Goal: Task Accomplishment & Management: Manage account settings

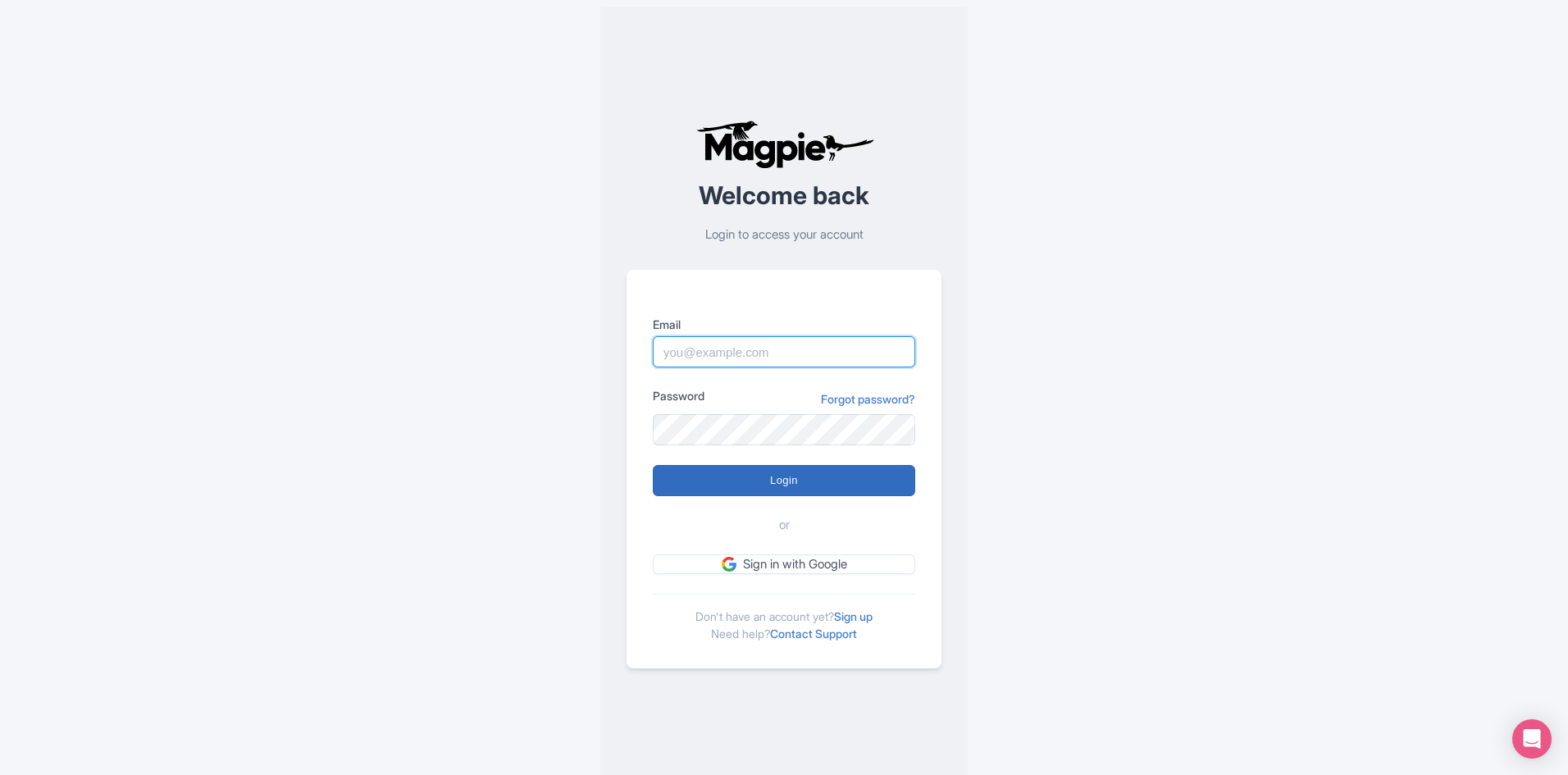
type input "info@boogieswatersports.com"
click at [867, 465] on input "Login" at bounding box center [784, 480] width 262 height 31
type input "Logging in..."
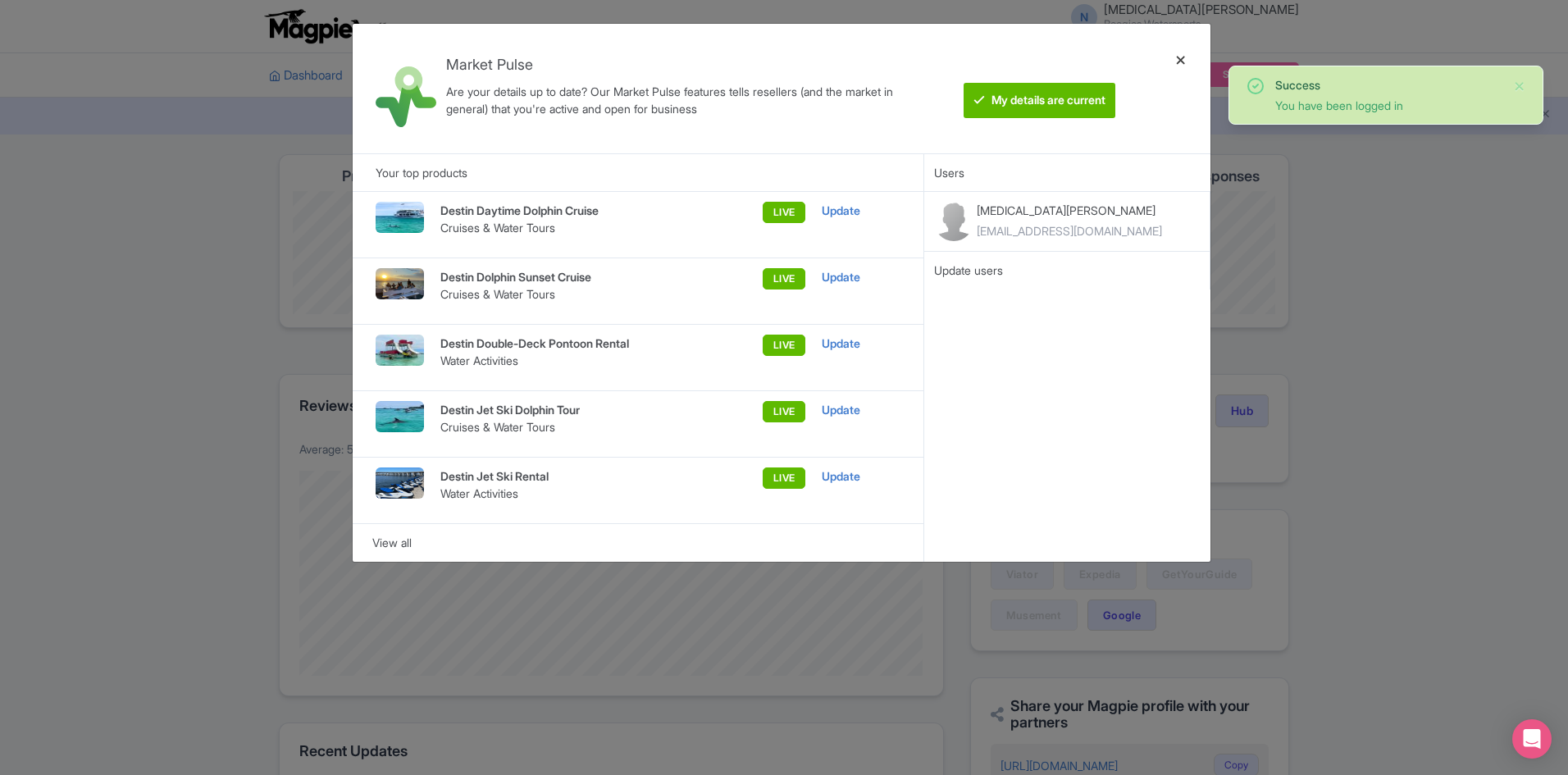
click at [1177, 57] on div at bounding box center [1180, 88] width 39 height 104
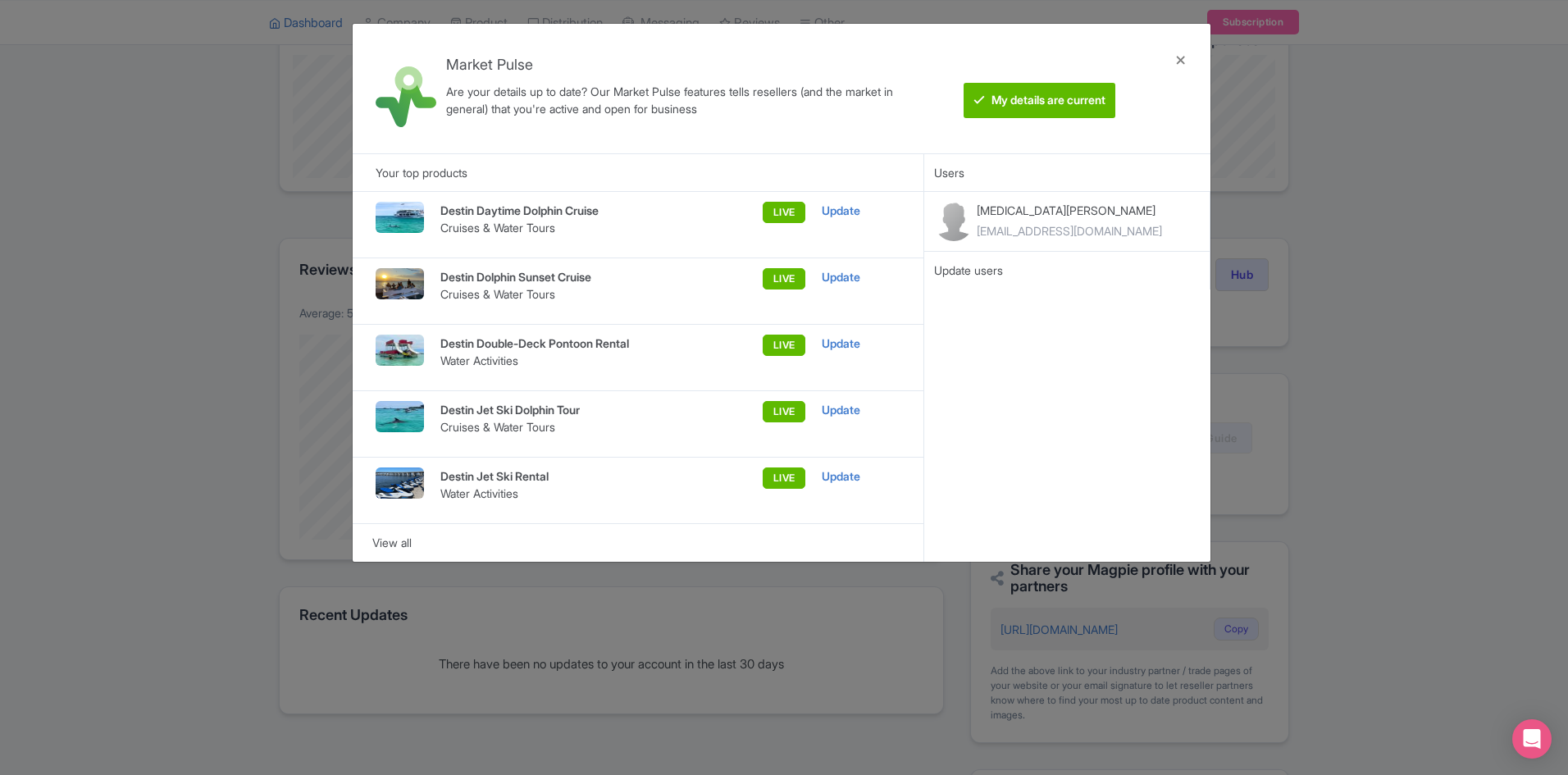
scroll to position [164, 0]
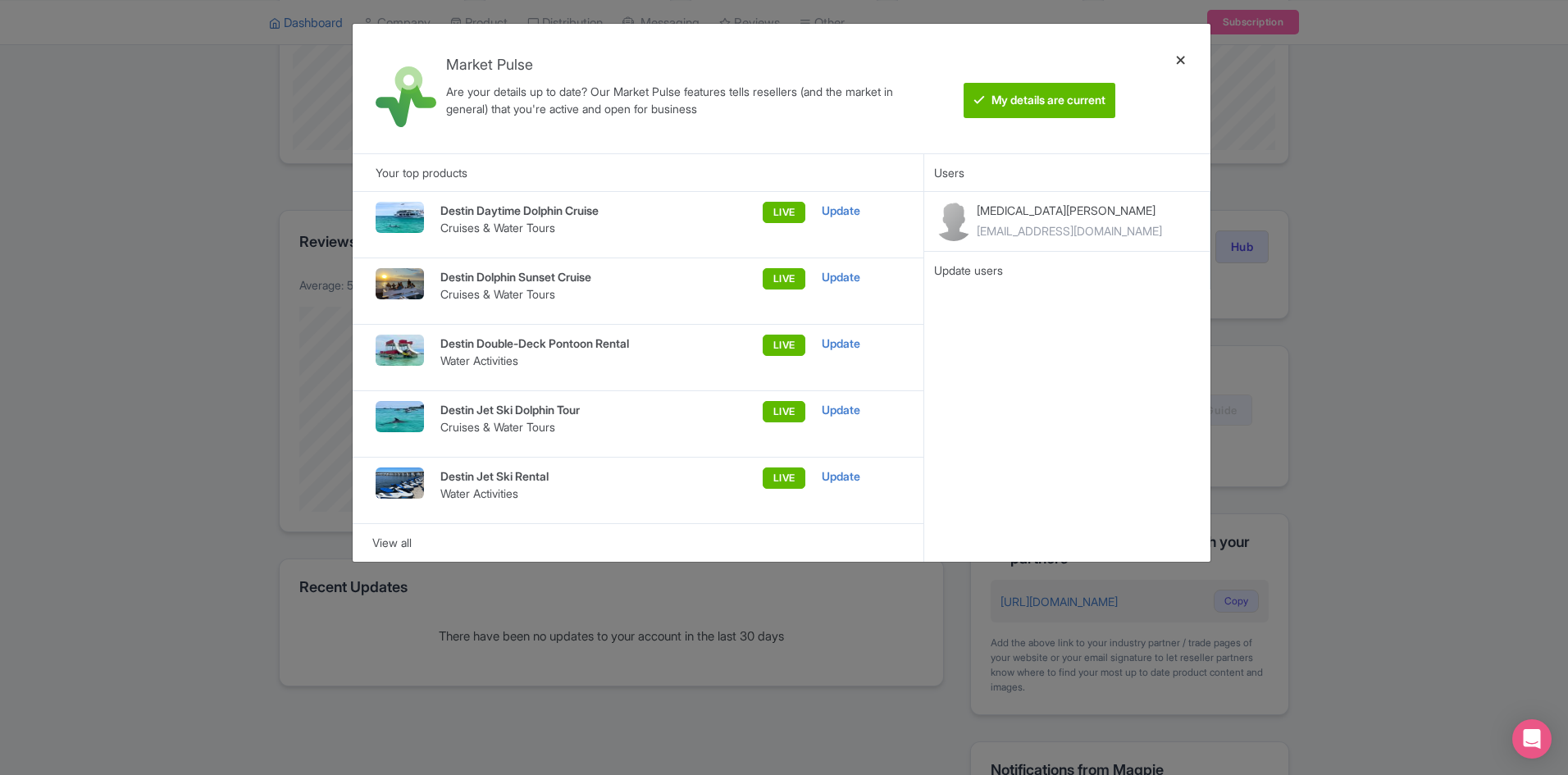
click at [1179, 62] on div at bounding box center [1180, 88] width 39 height 104
click at [1412, 265] on div "Market Pulse Are your details up to date? Our Market Pulse features tells resel…" at bounding box center [784, 388] width 1568 height 775
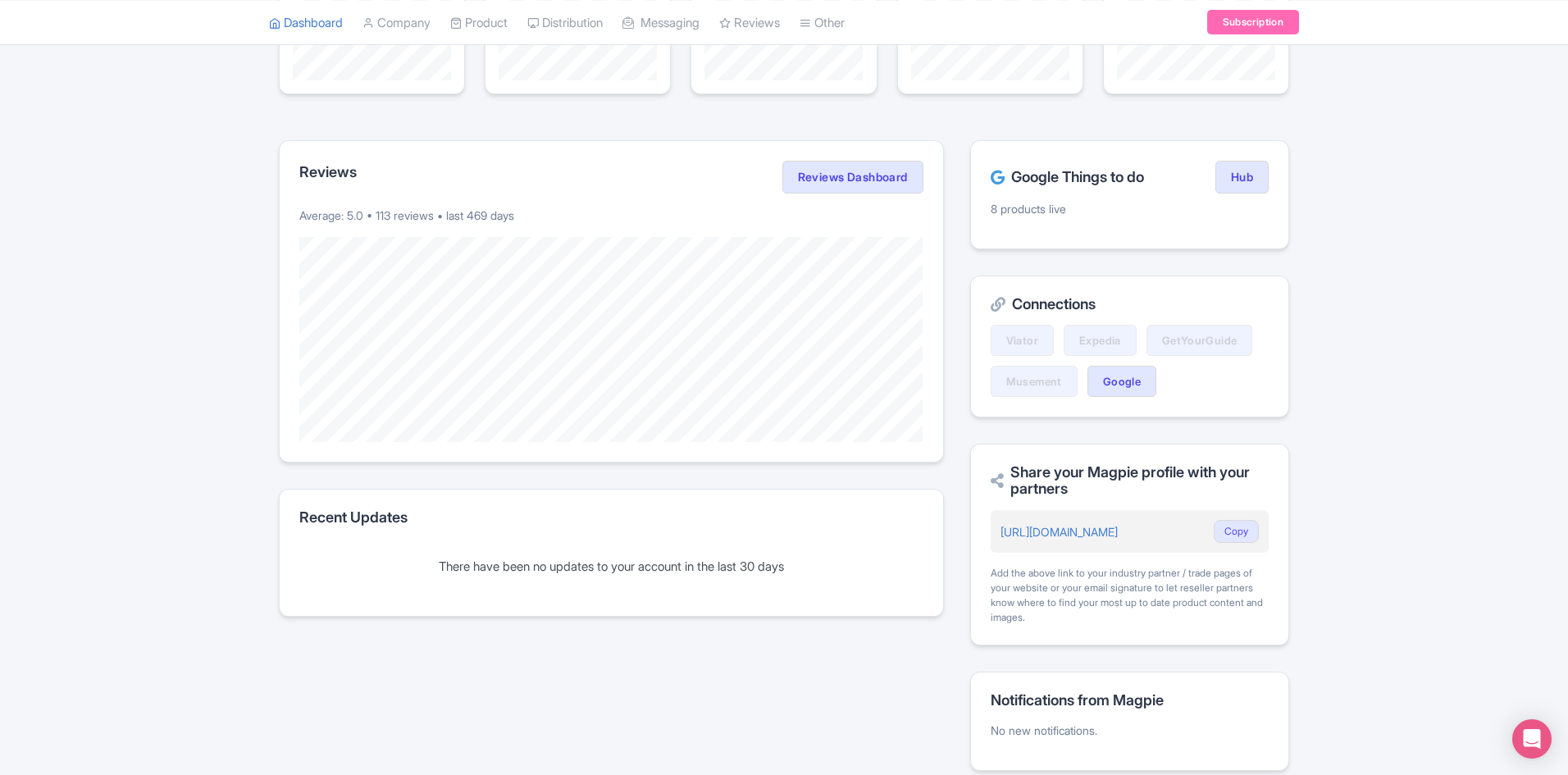
scroll to position [0, 0]
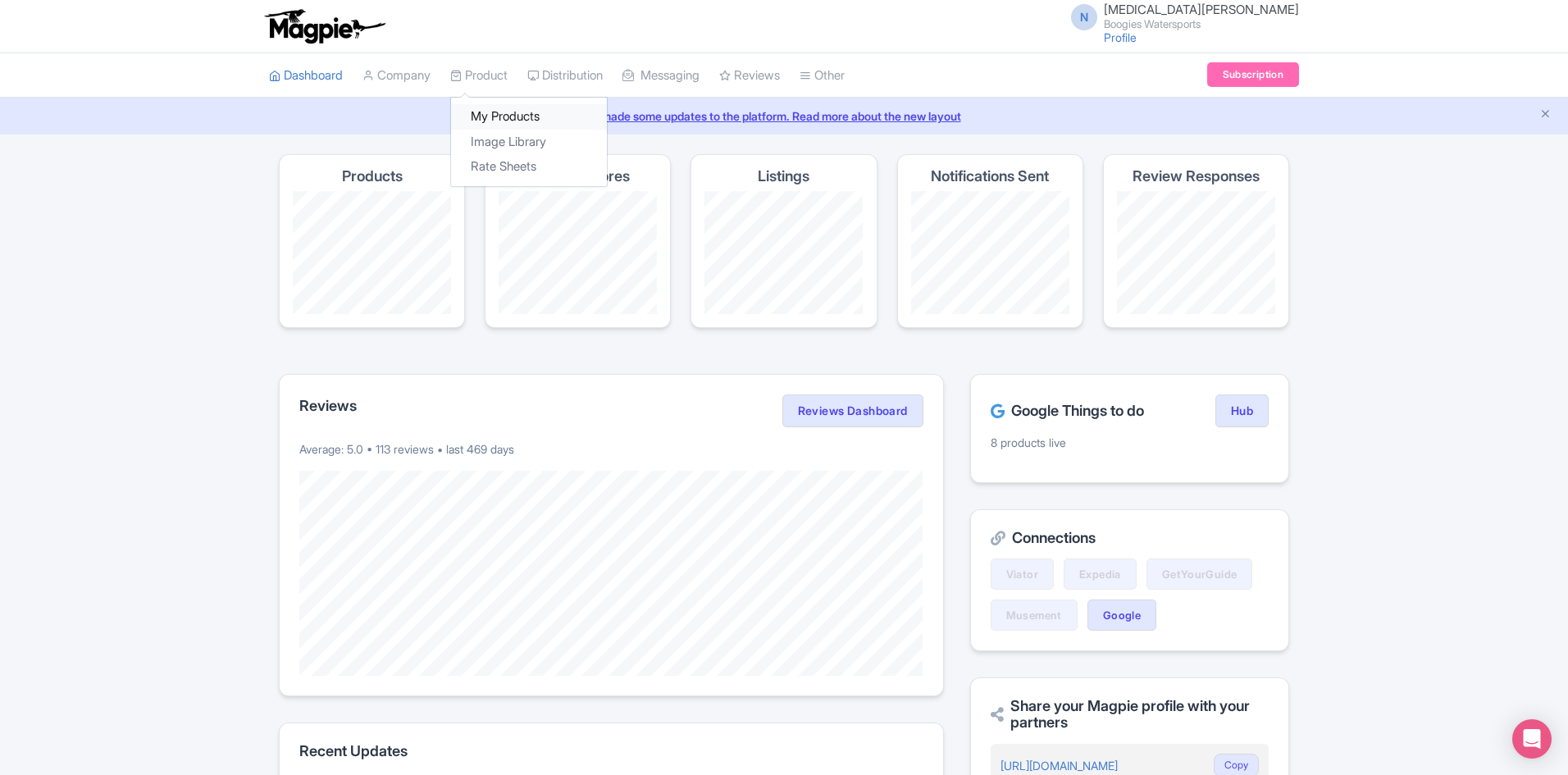
click at [512, 111] on link "My Products" at bounding box center [529, 117] width 156 height 26
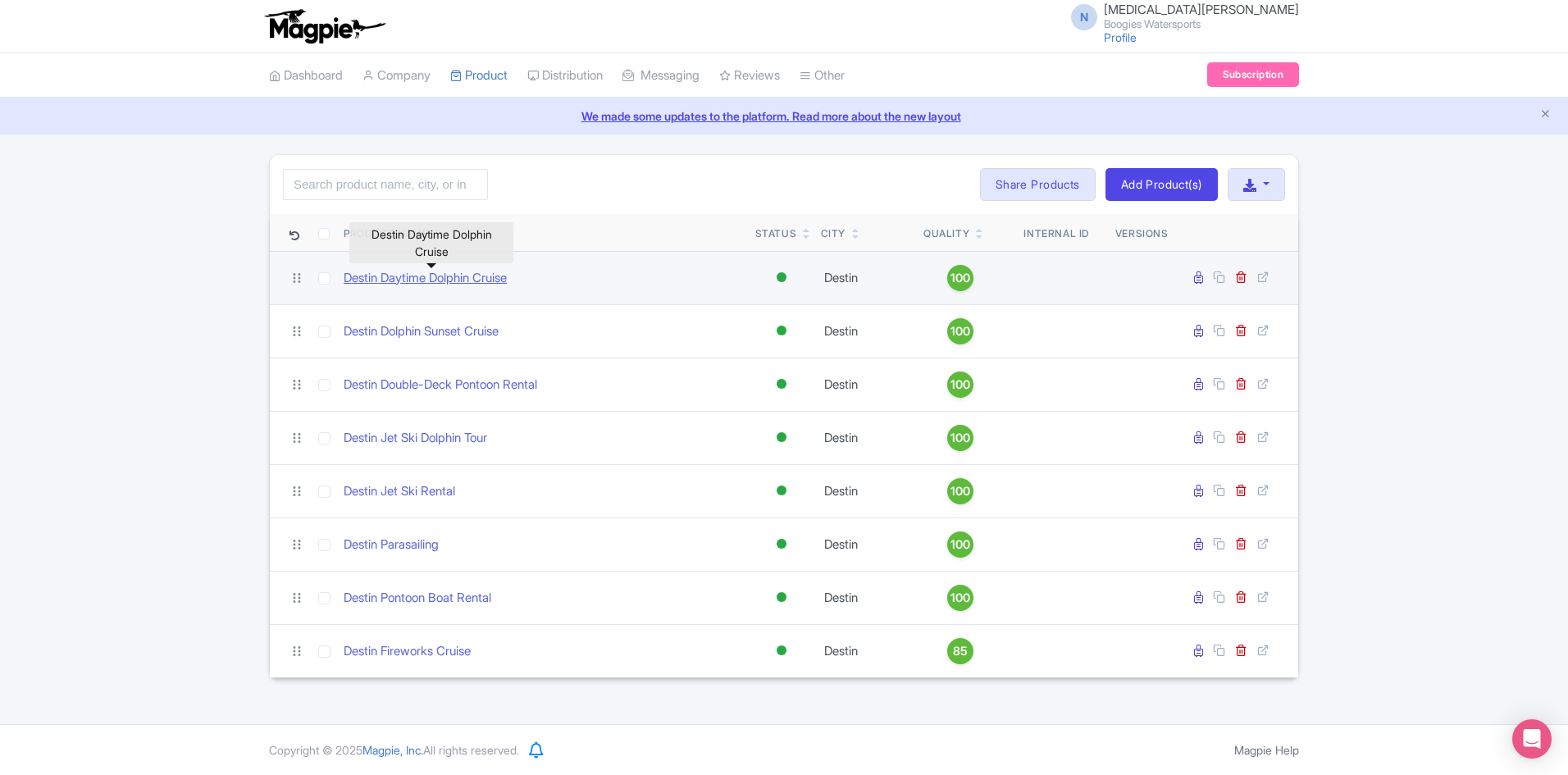
click at [399, 280] on link "Destin Daytime Dolphin Cruise" at bounding box center [426, 278] width 163 height 19
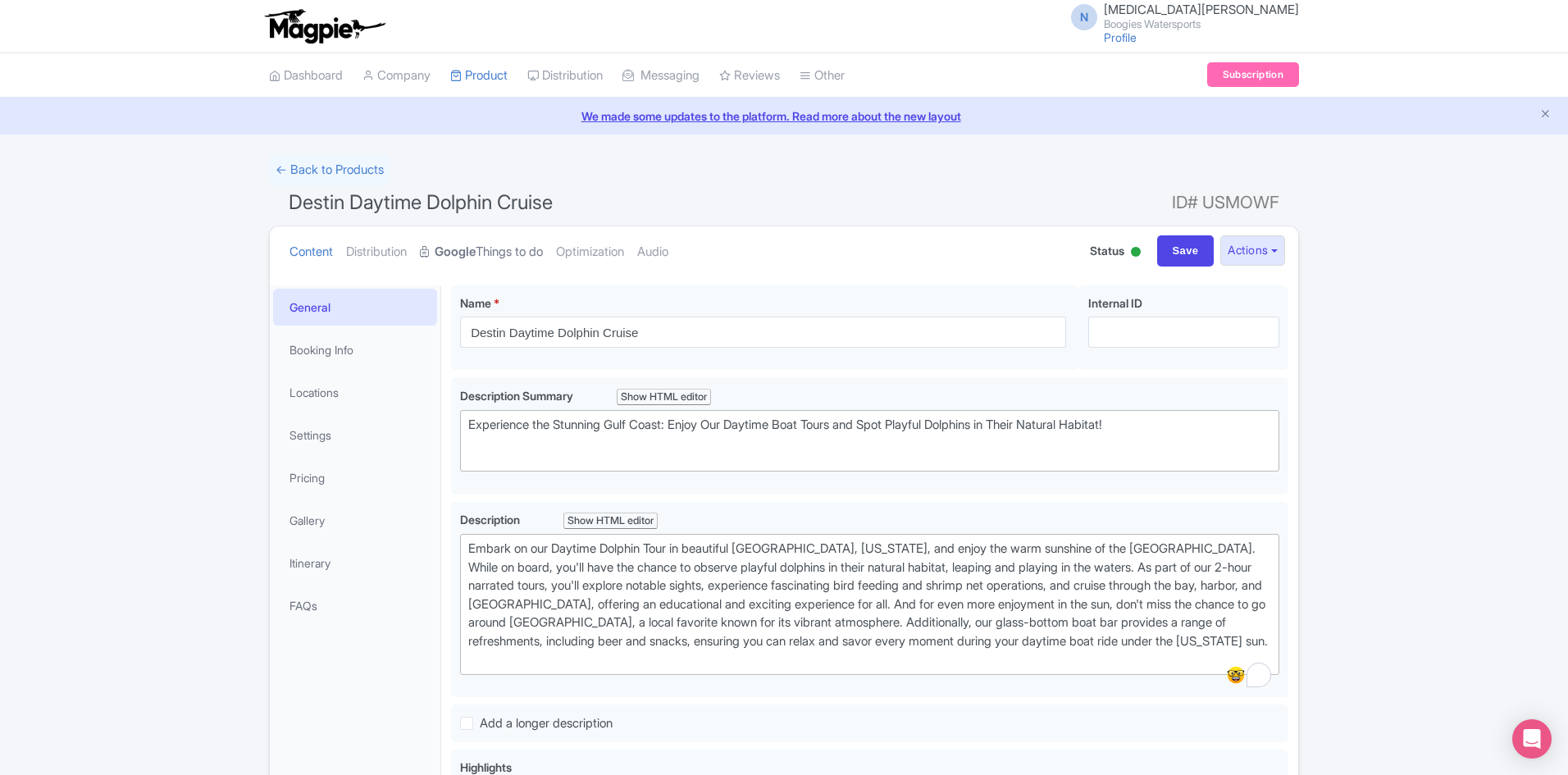
click at [498, 265] on link "Google Things to do" at bounding box center [481, 252] width 123 height 51
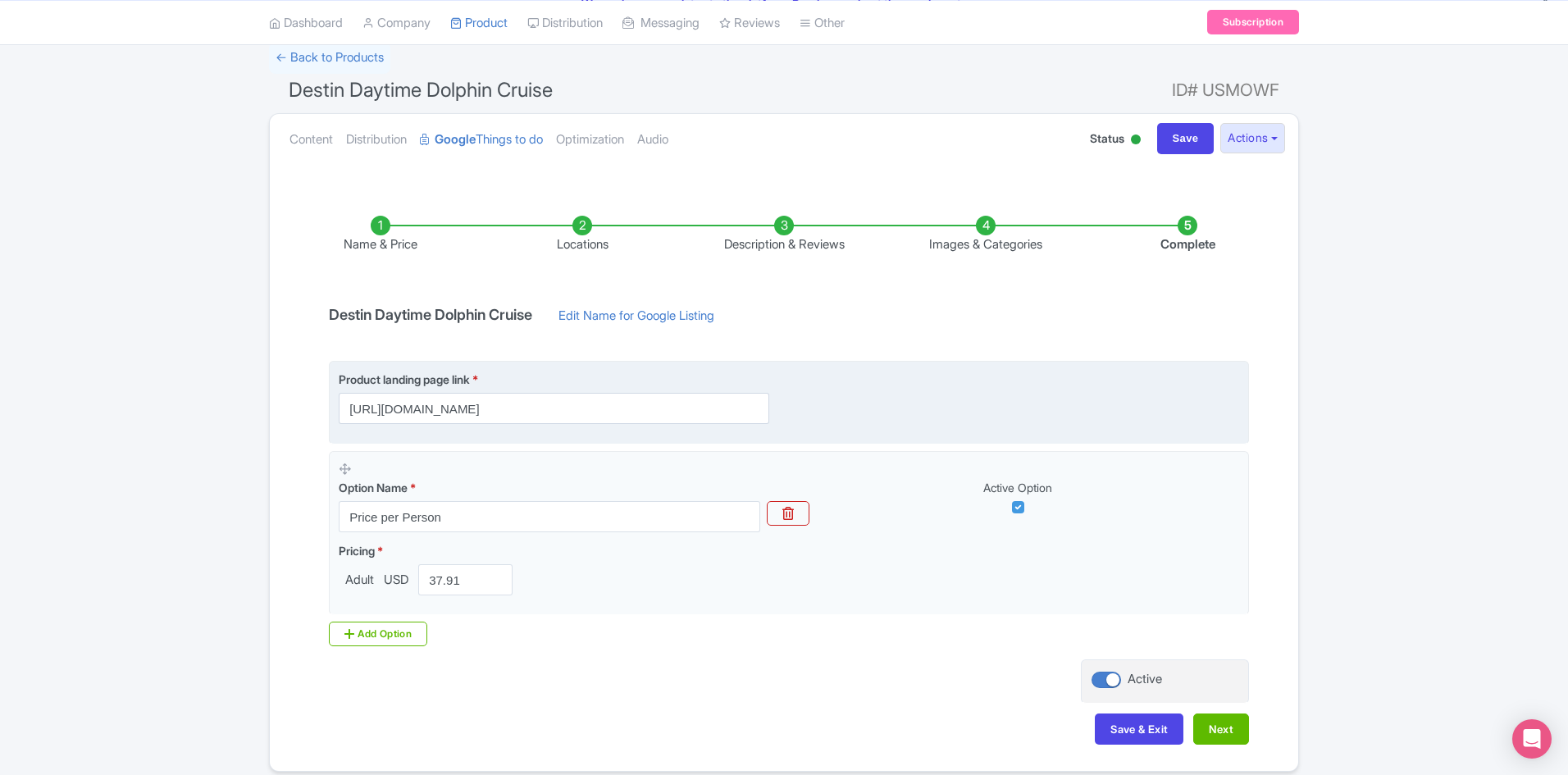
scroll to position [180, 0]
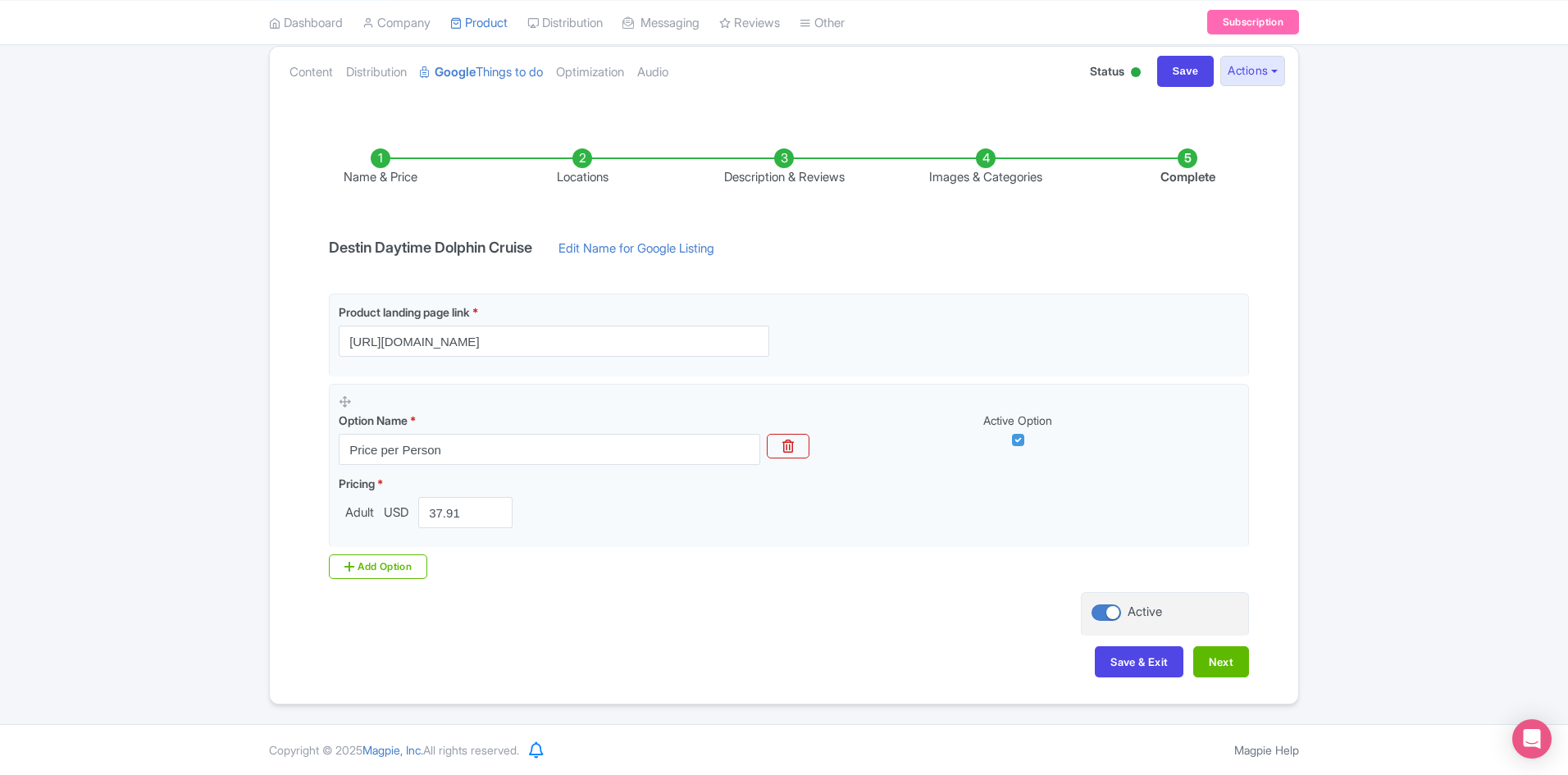
click at [1260, 664] on div "Name & Price Locations Description & Reviews Images & Categories Complete Desti…" at bounding box center [784, 405] width 1009 height 577
click at [1241, 660] on button "Next" at bounding box center [1221, 661] width 56 height 31
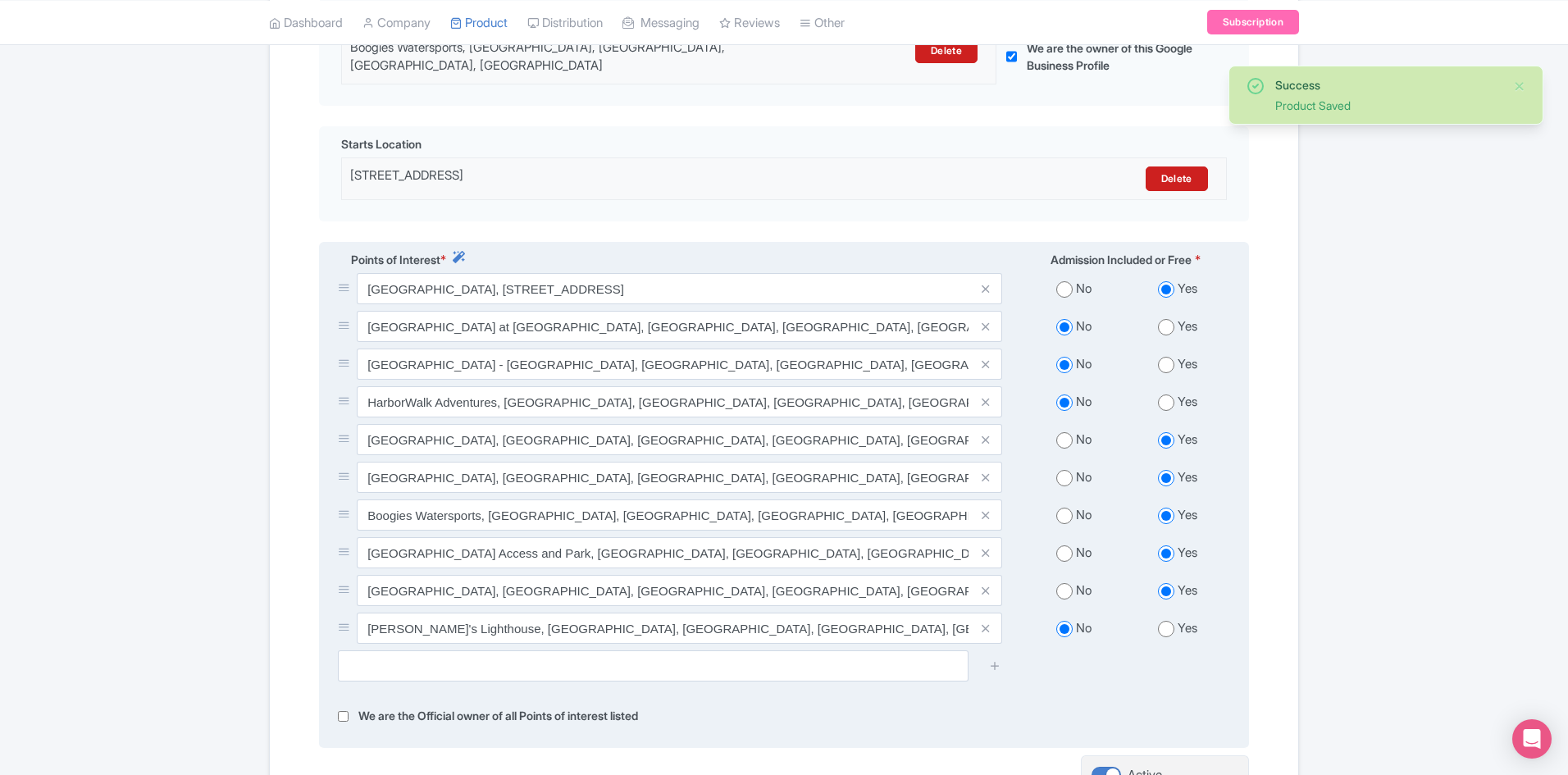
scroll to position [623, 0]
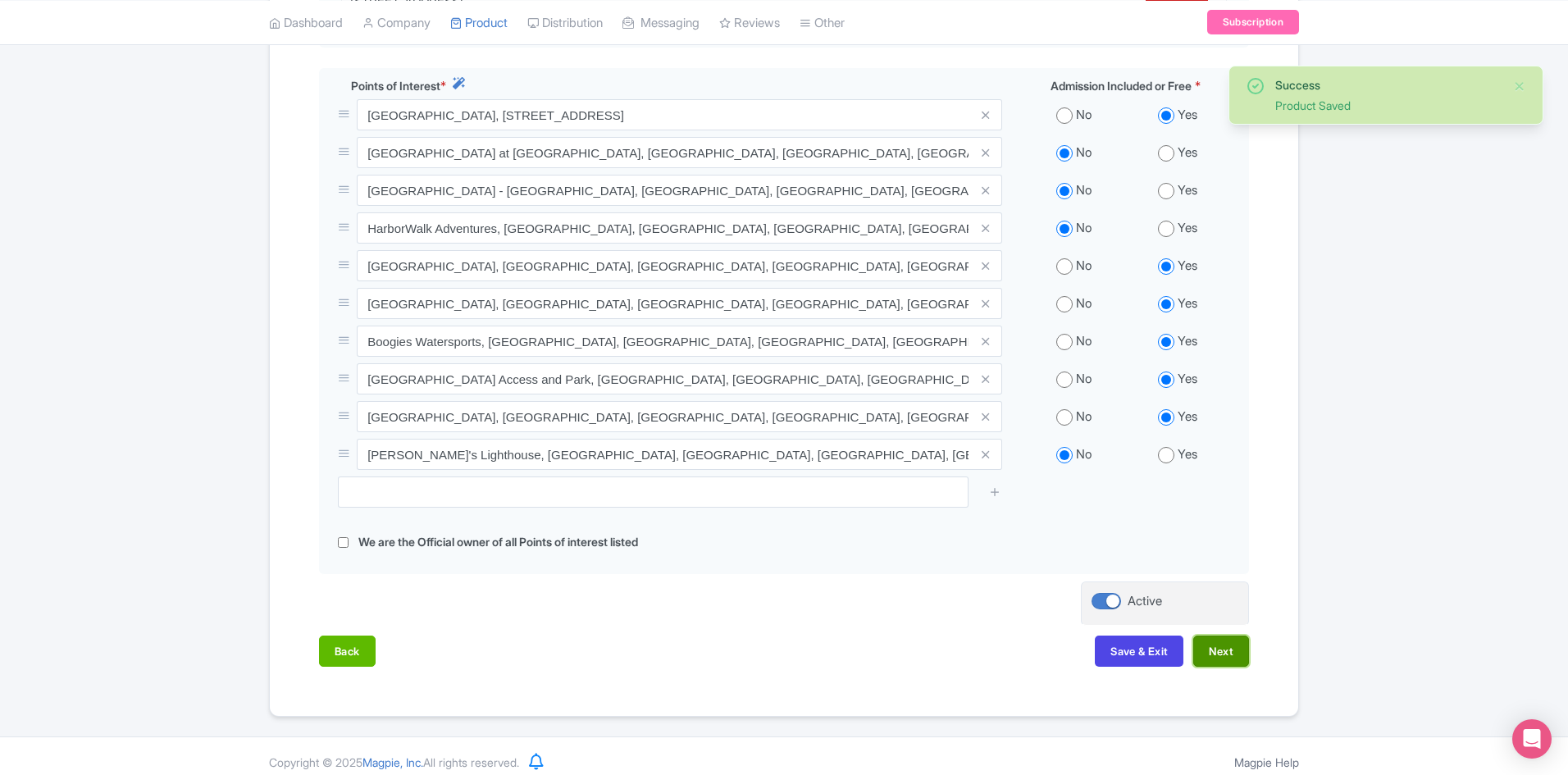
click at [1236, 646] on button "Next" at bounding box center [1221, 651] width 56 height 31
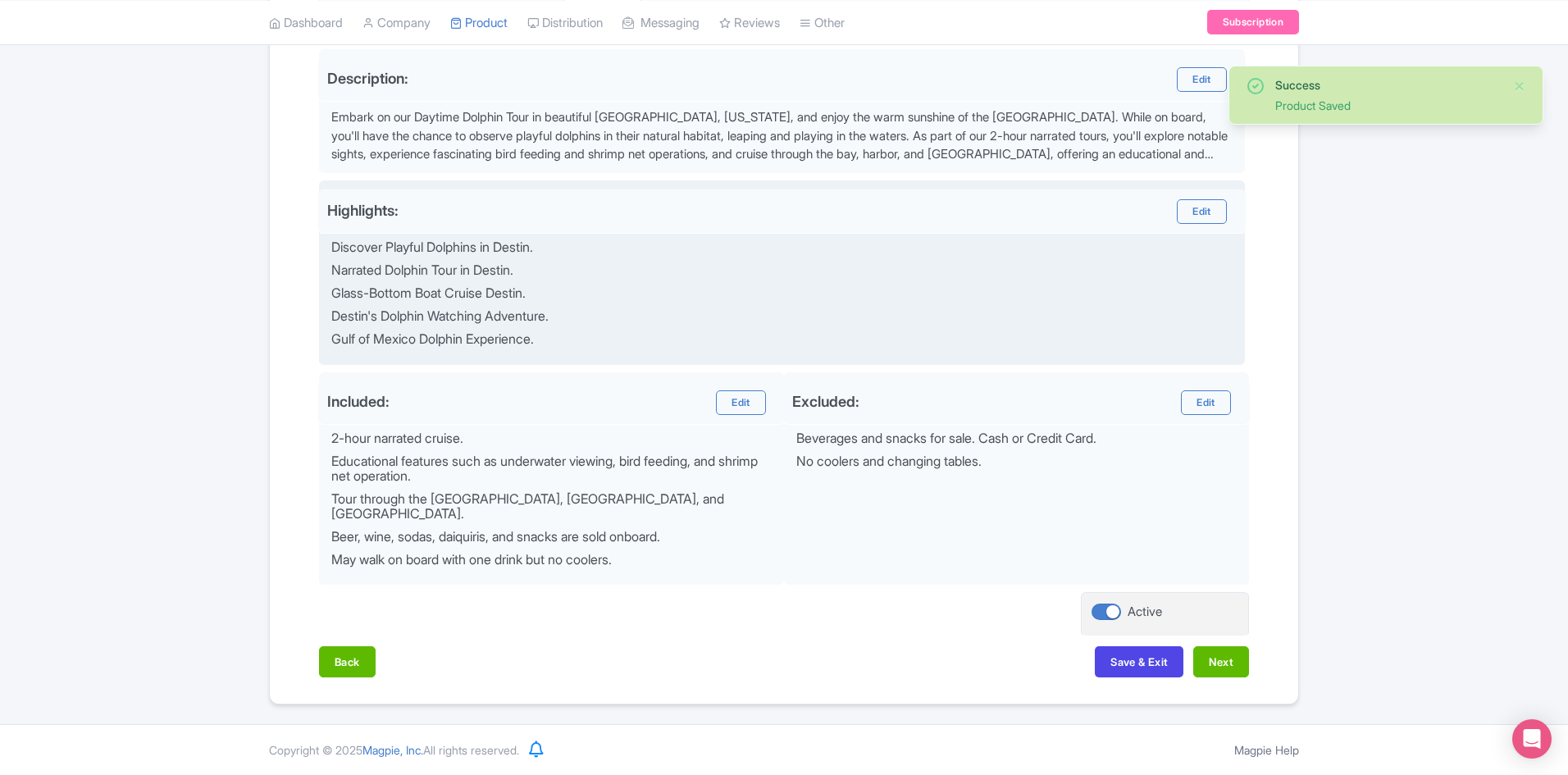
scroll to position [519, 0]
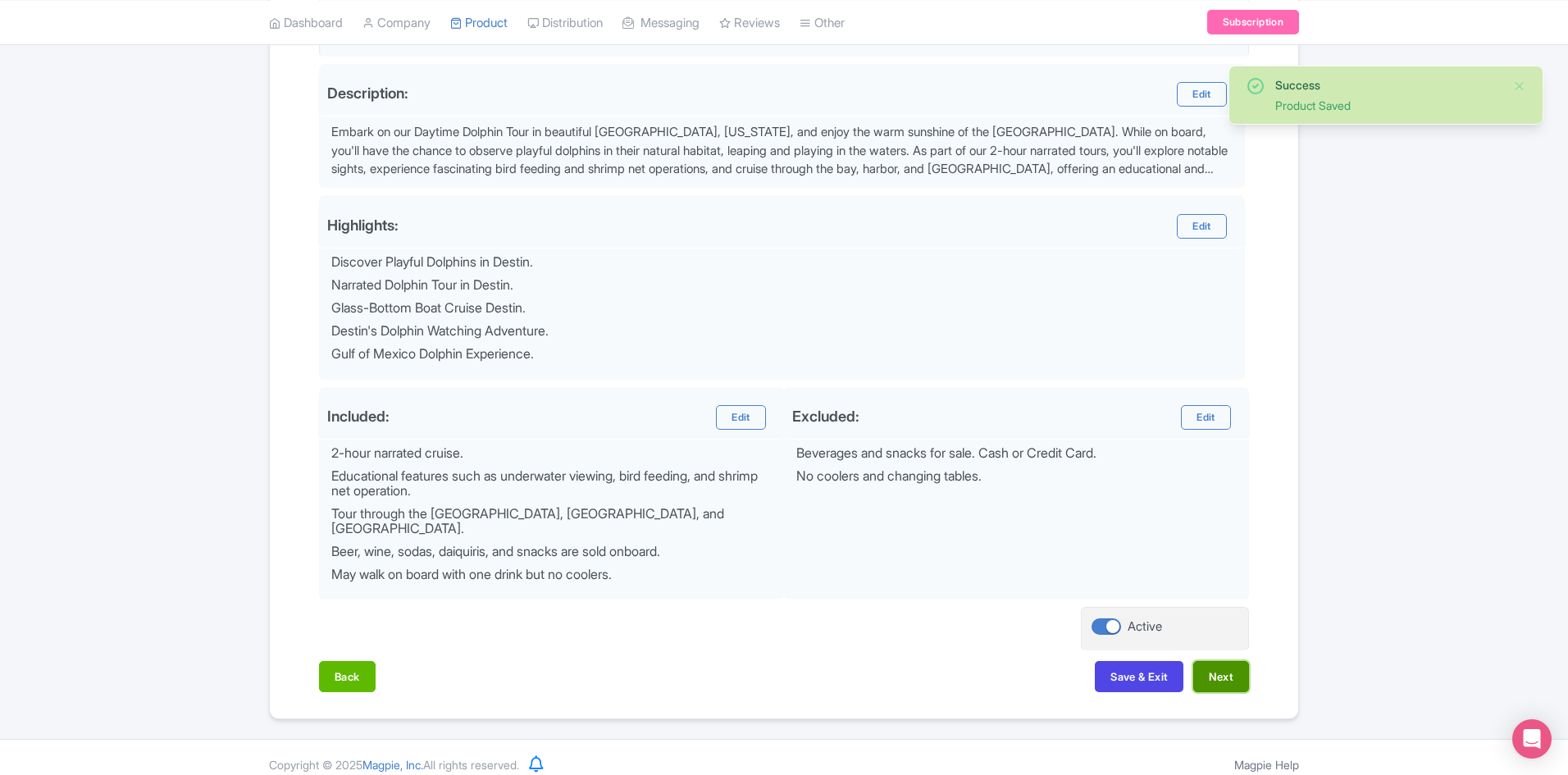
click at [1220, 669] on button "Next" at bounding box center [1221, 676] width 56 height 31
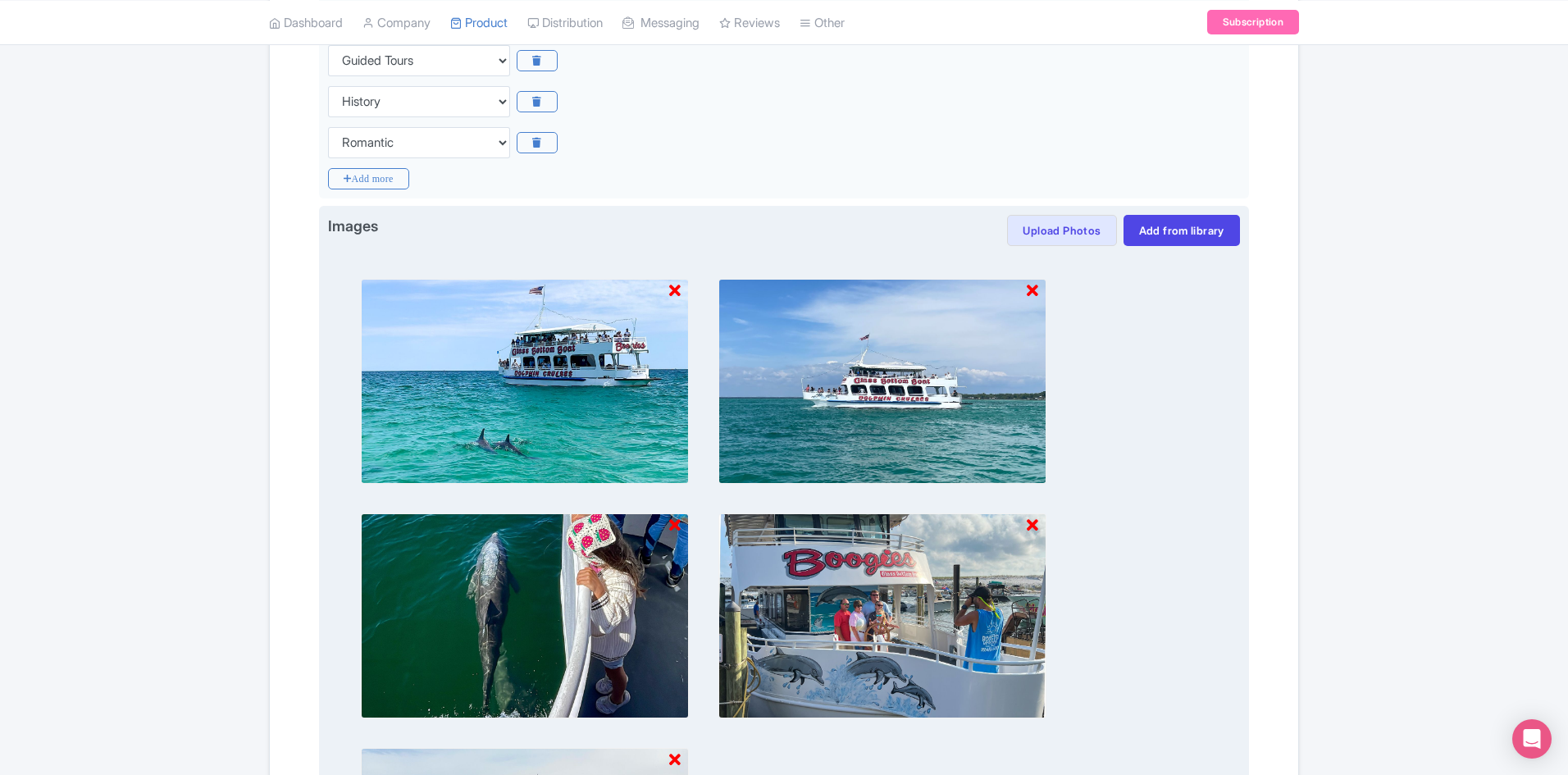
scroll to position [936, 0]
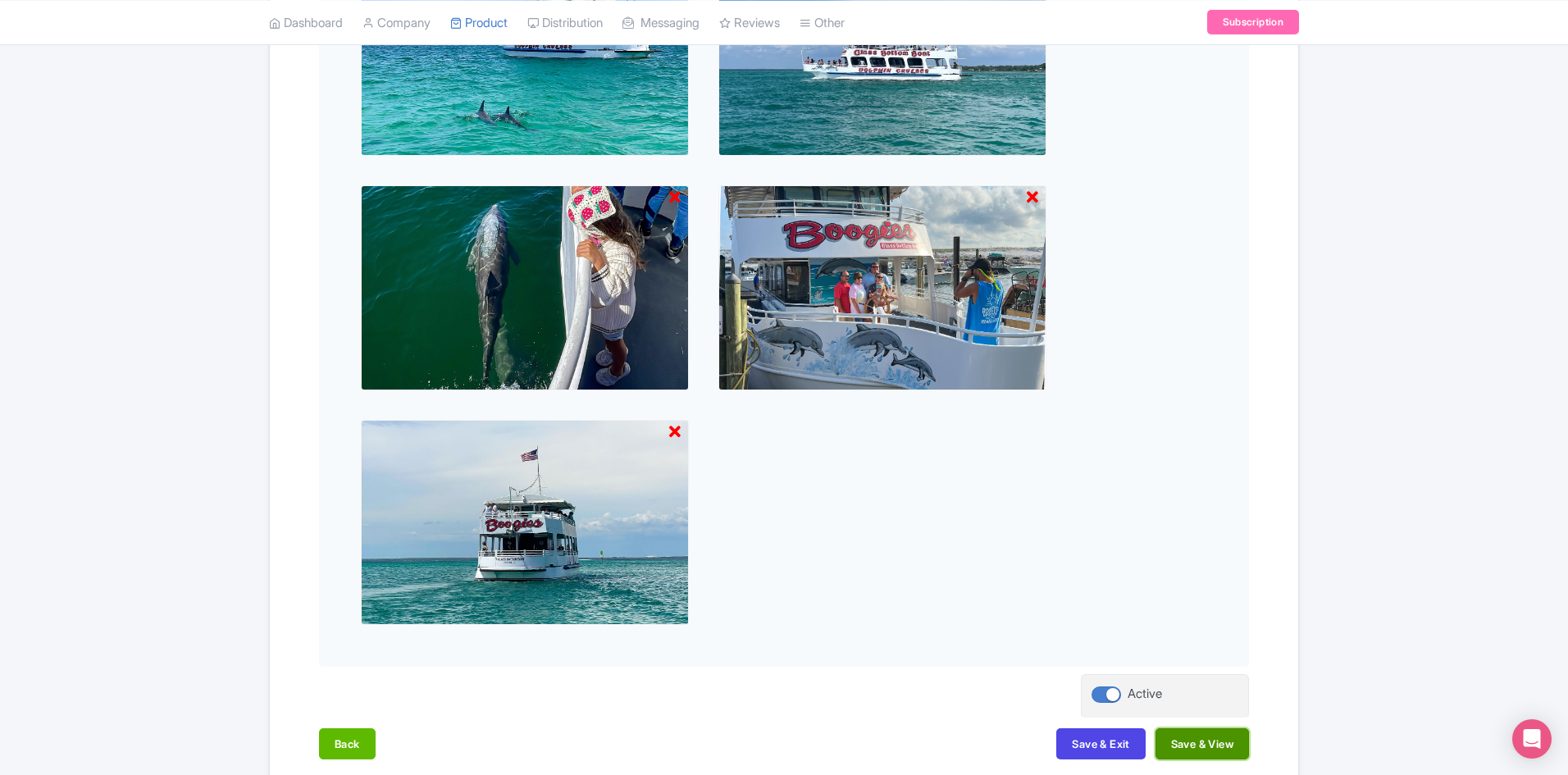
click at [1216, 746] on button "Save & View" at bounding box center [1202, 743] width 93 height 31
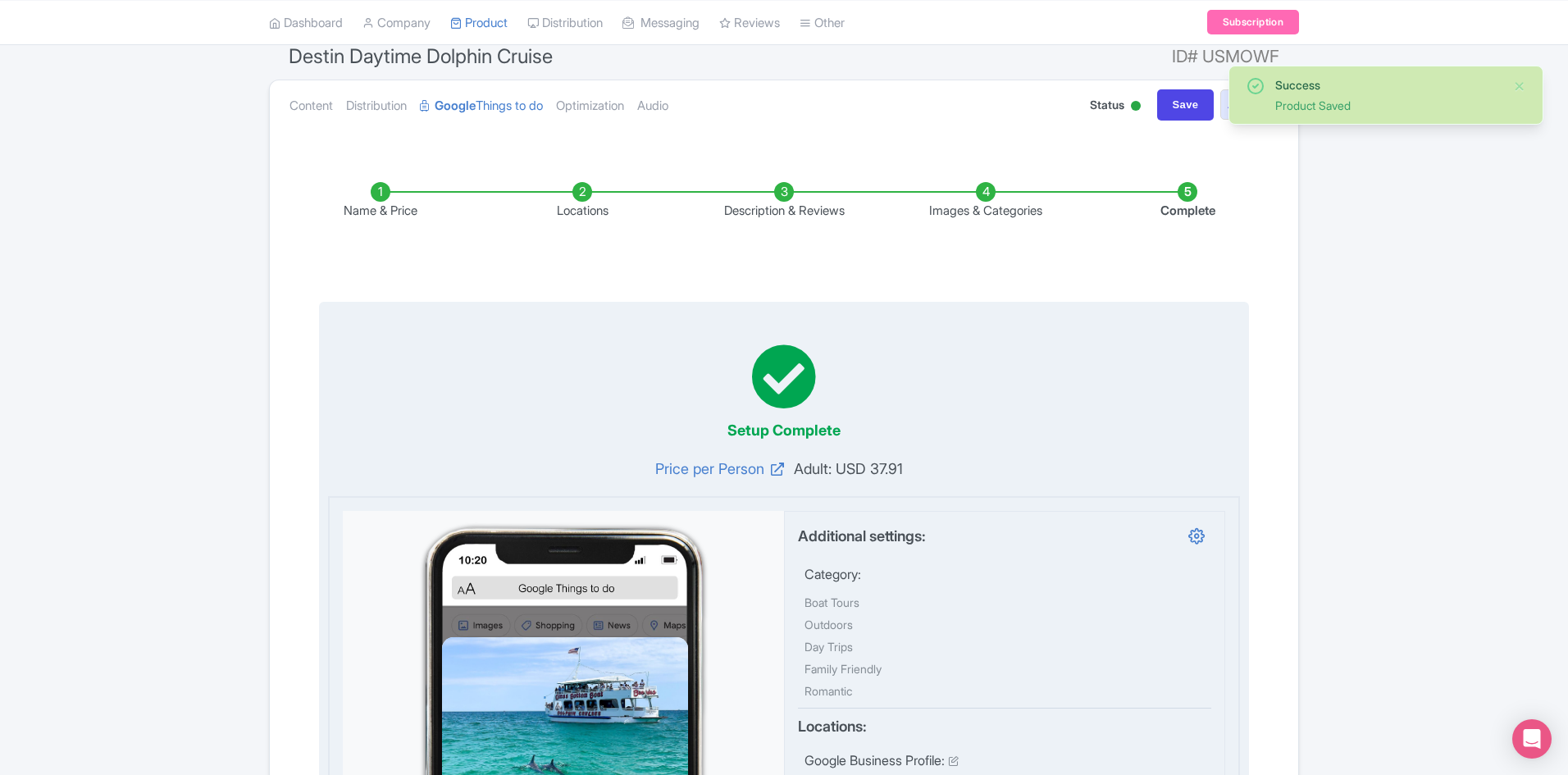
scroll to position [0, 0]
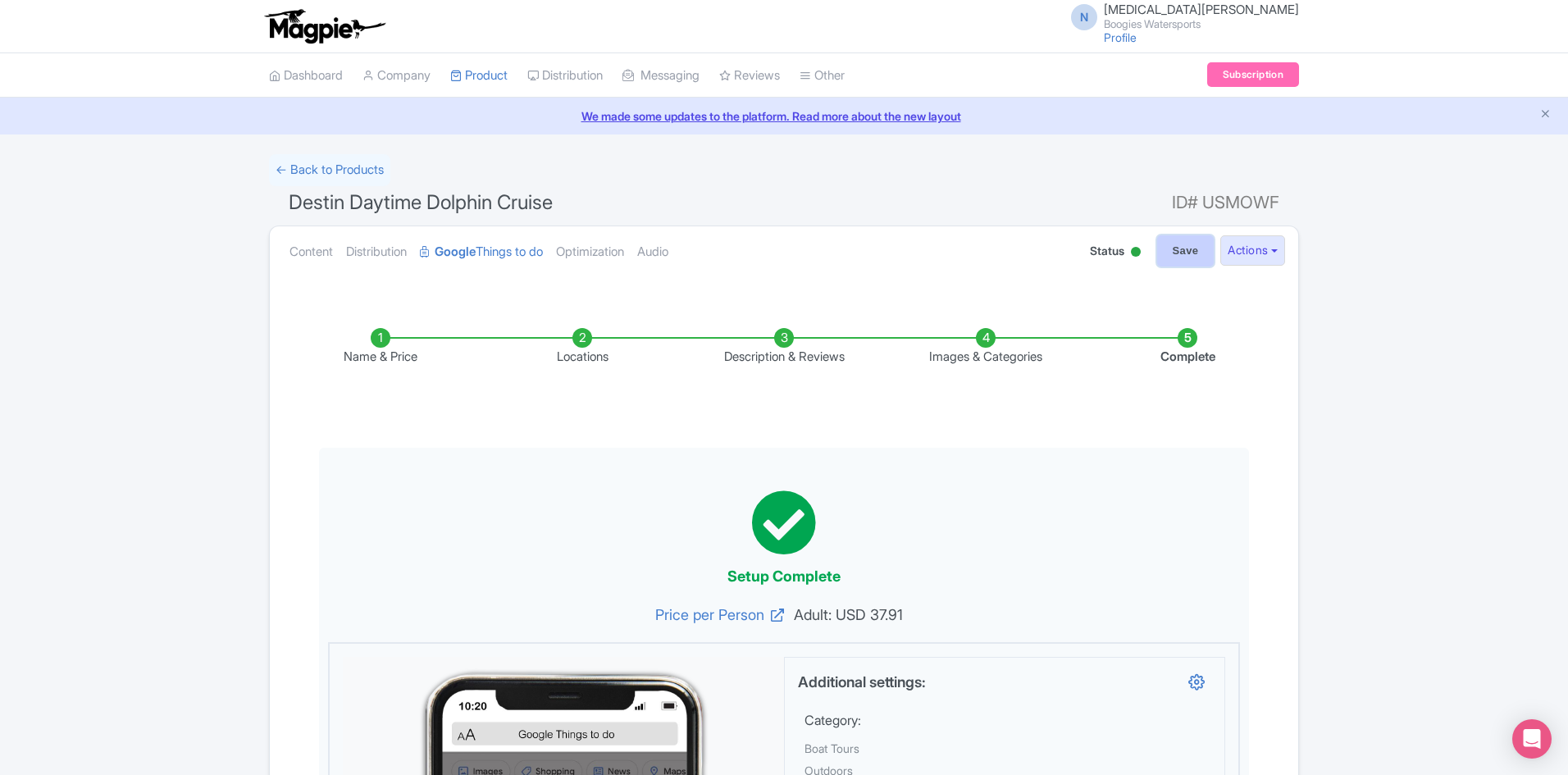
click at [1200, 245] on input "Save" at bounding box center [1186, 251] width 57 height 31
type input "Saving..."
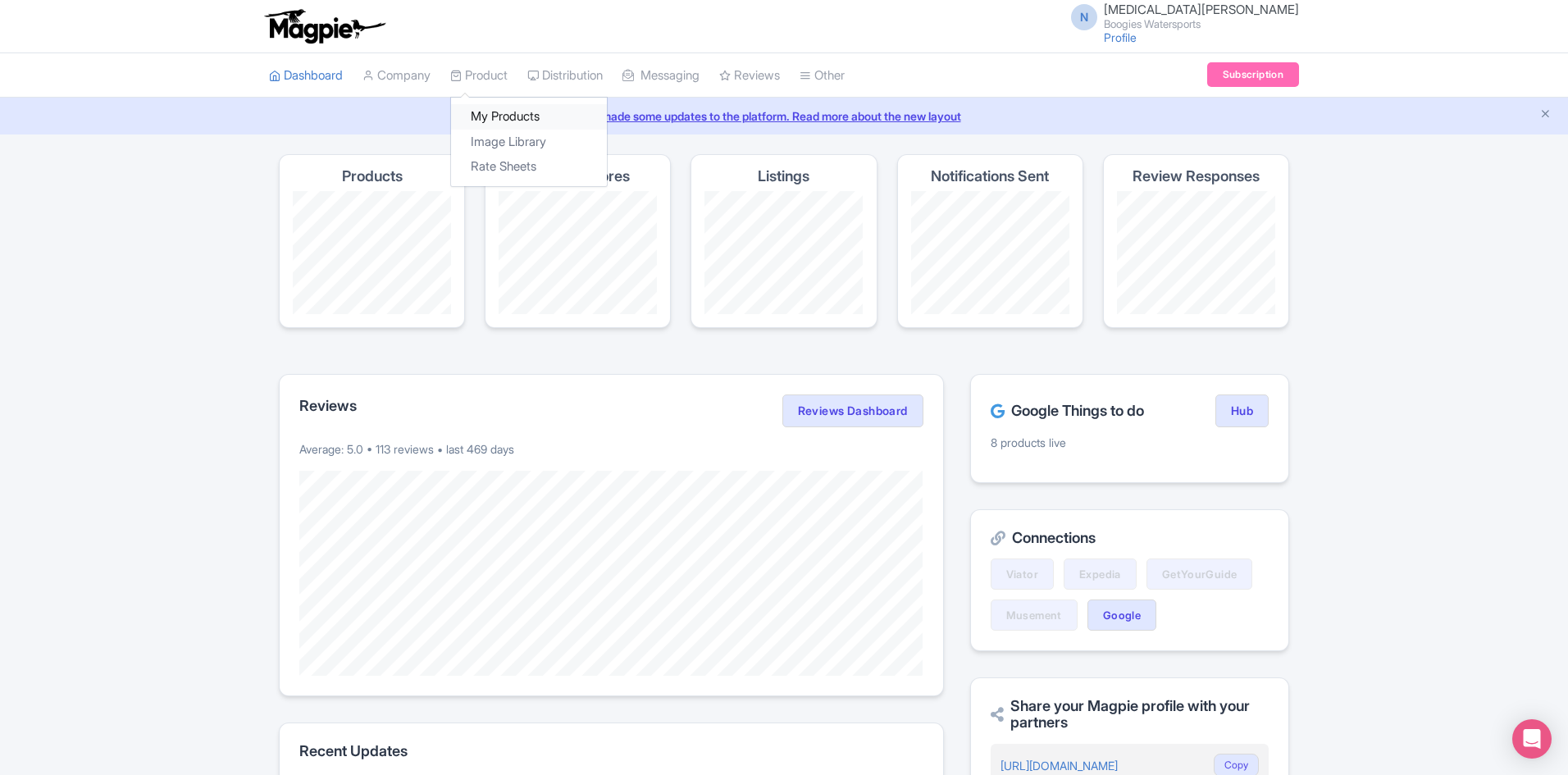
click at [493, 118] on link "My Products" at bounding box center [529, 117] width 156 height 26
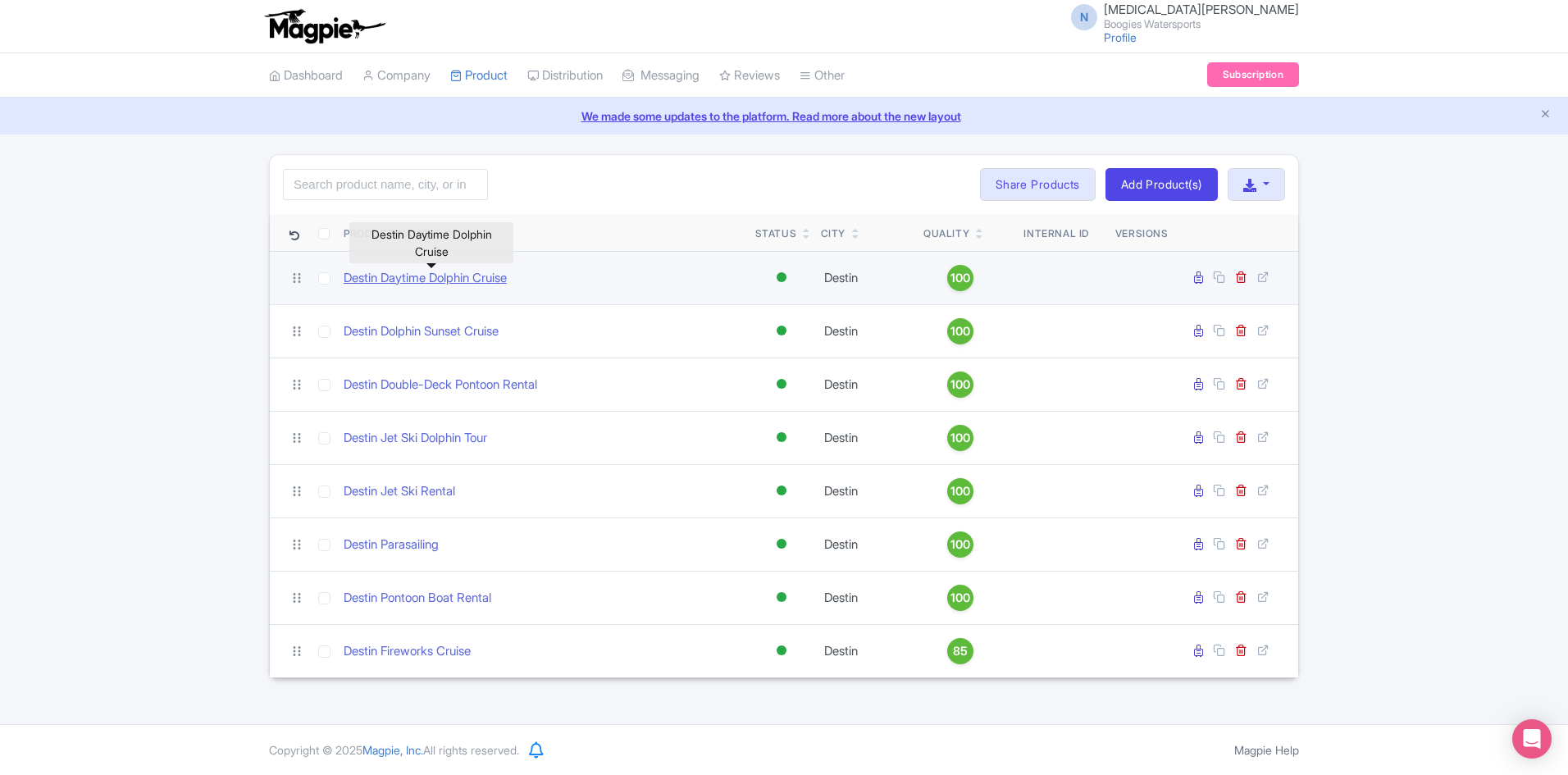
click at [453, 280] on link "Destin Daytime Dolphin Cruise" at bounding box center [426, 278] width 163 height 19
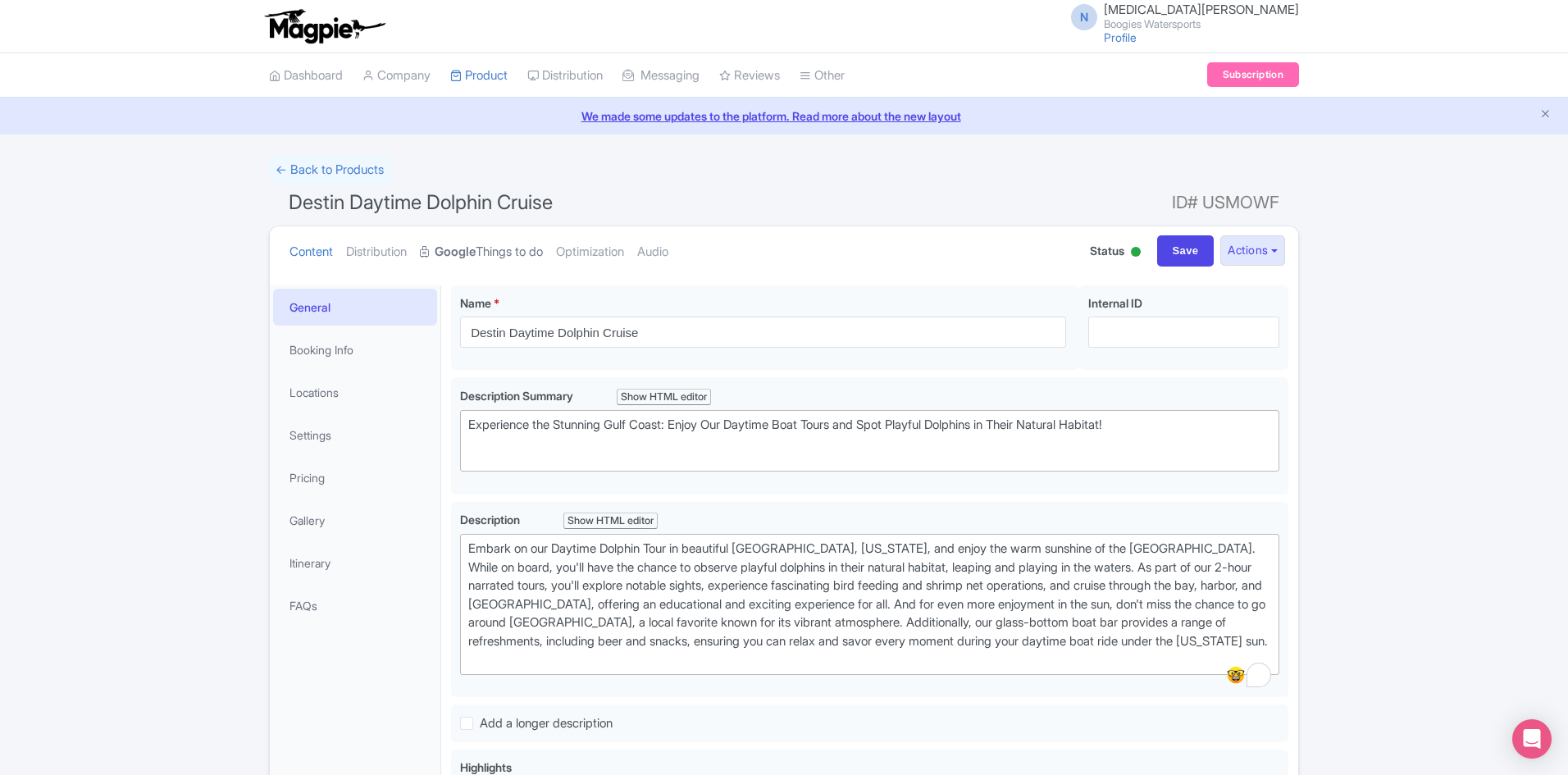
click at [528, 262] on link "Google Things to do" at bounding box center [481, 252] width 123 height 51
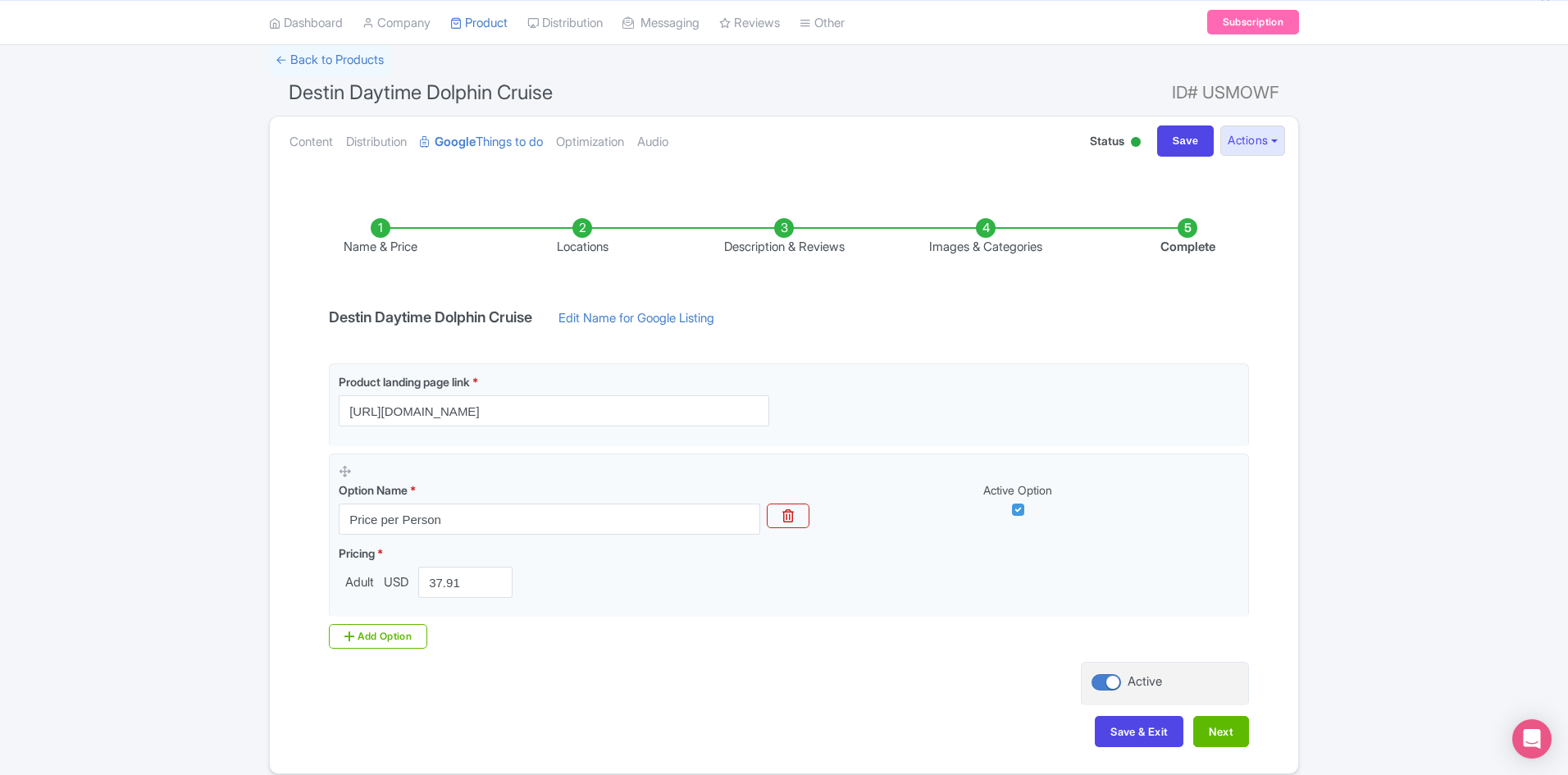
scroll to position [180, 0]
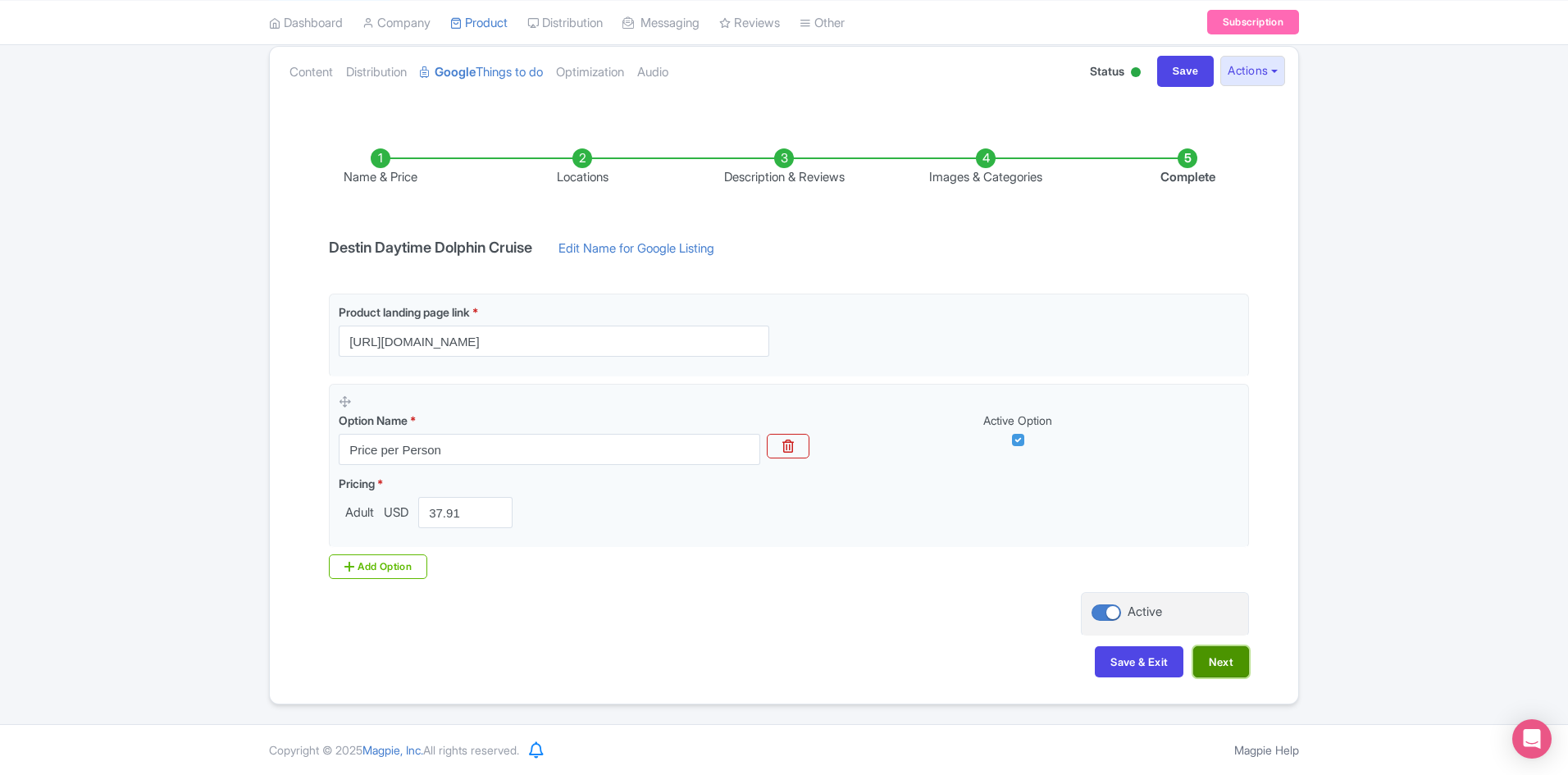
click at [1237, 670] on button "Next" at bounding box center [1221, 661] width 56 height 31
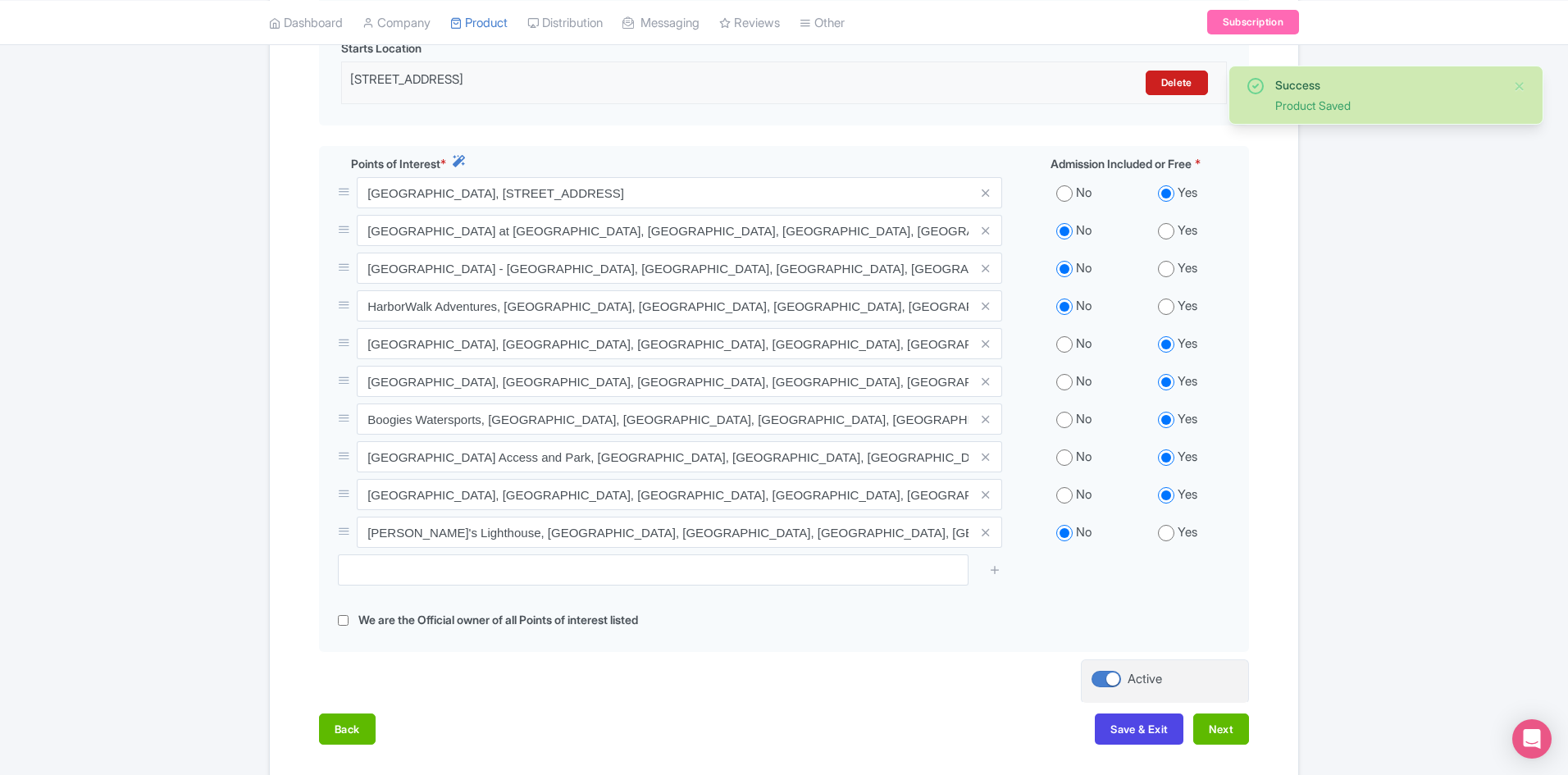
scroll to position [590, 0]
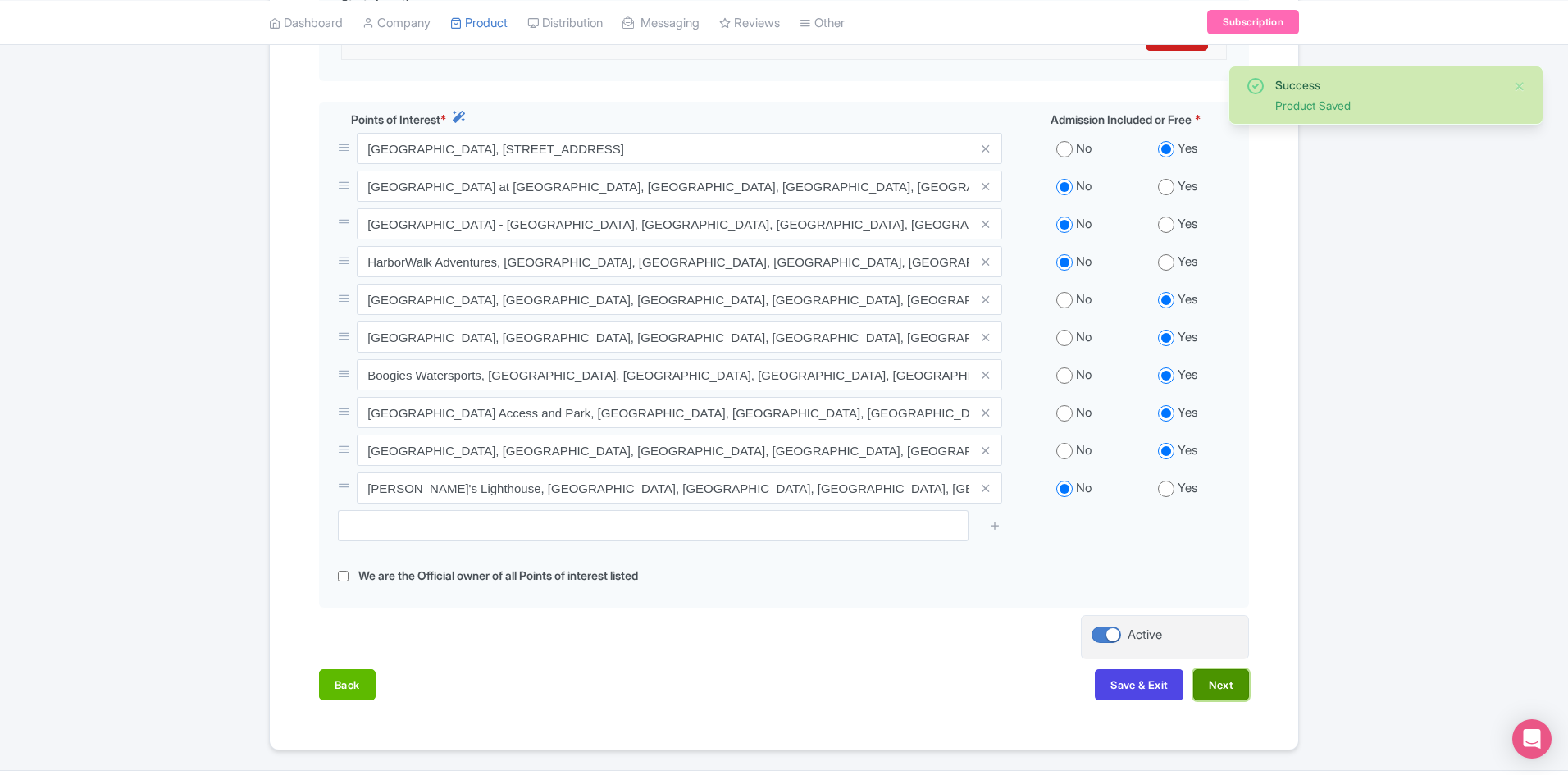
click at [1227, 673] on button "Next" at bounding box center [1221, 684] width 56 height 31
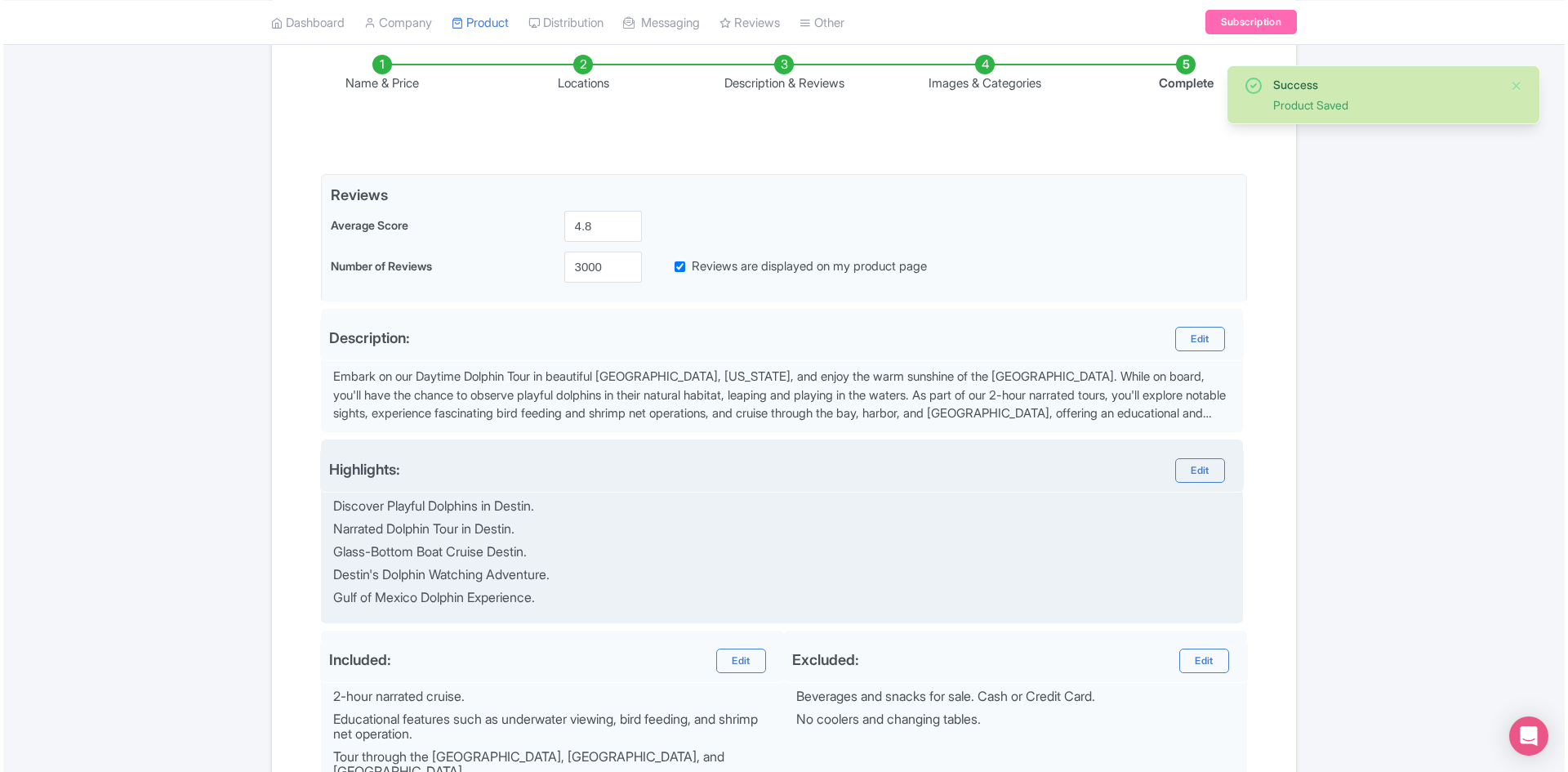
scroll to position [354, 0]
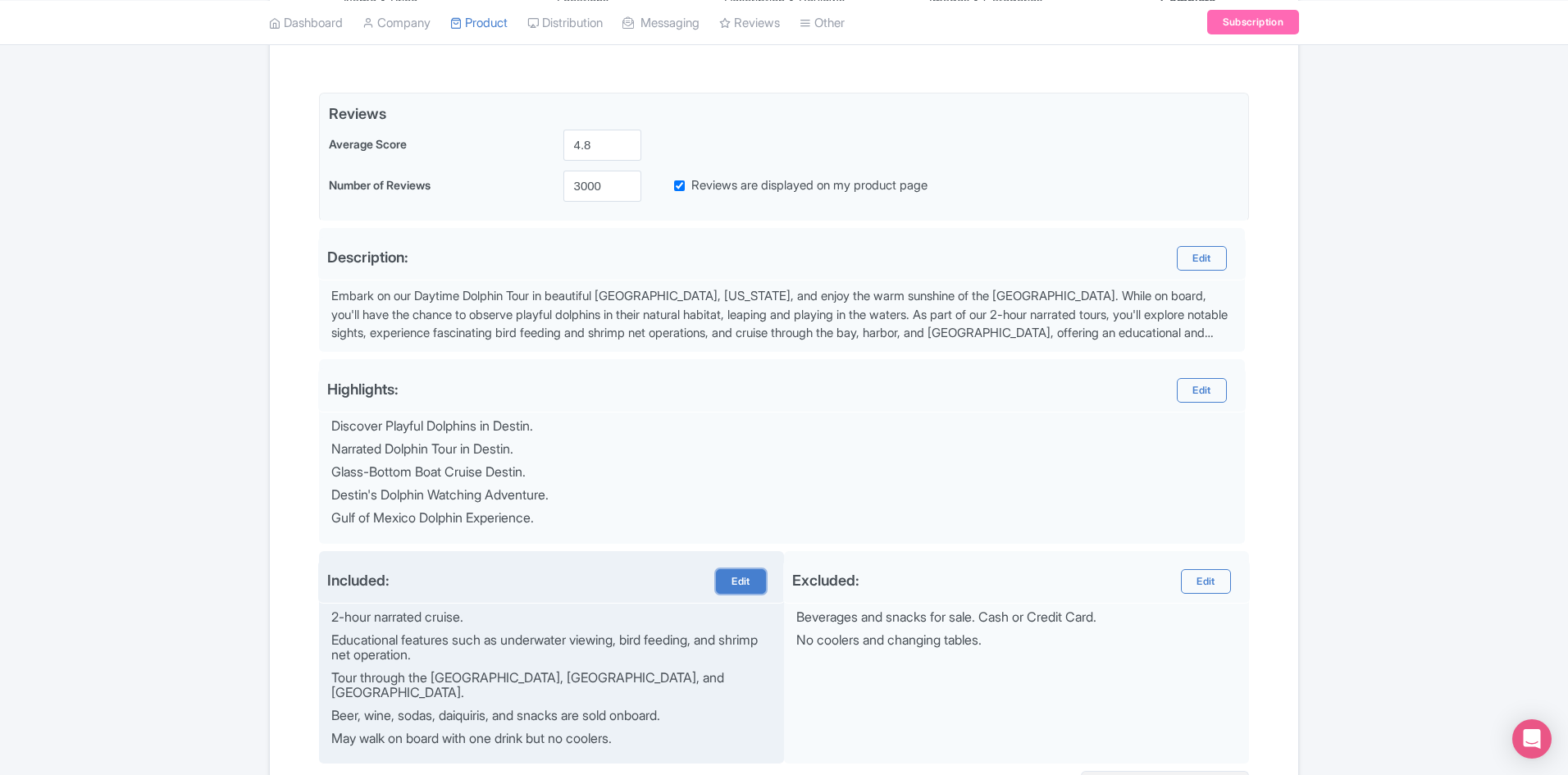
click at [733, 575] on link "Edit" at bounding box center [740, 581] width 49 height 25
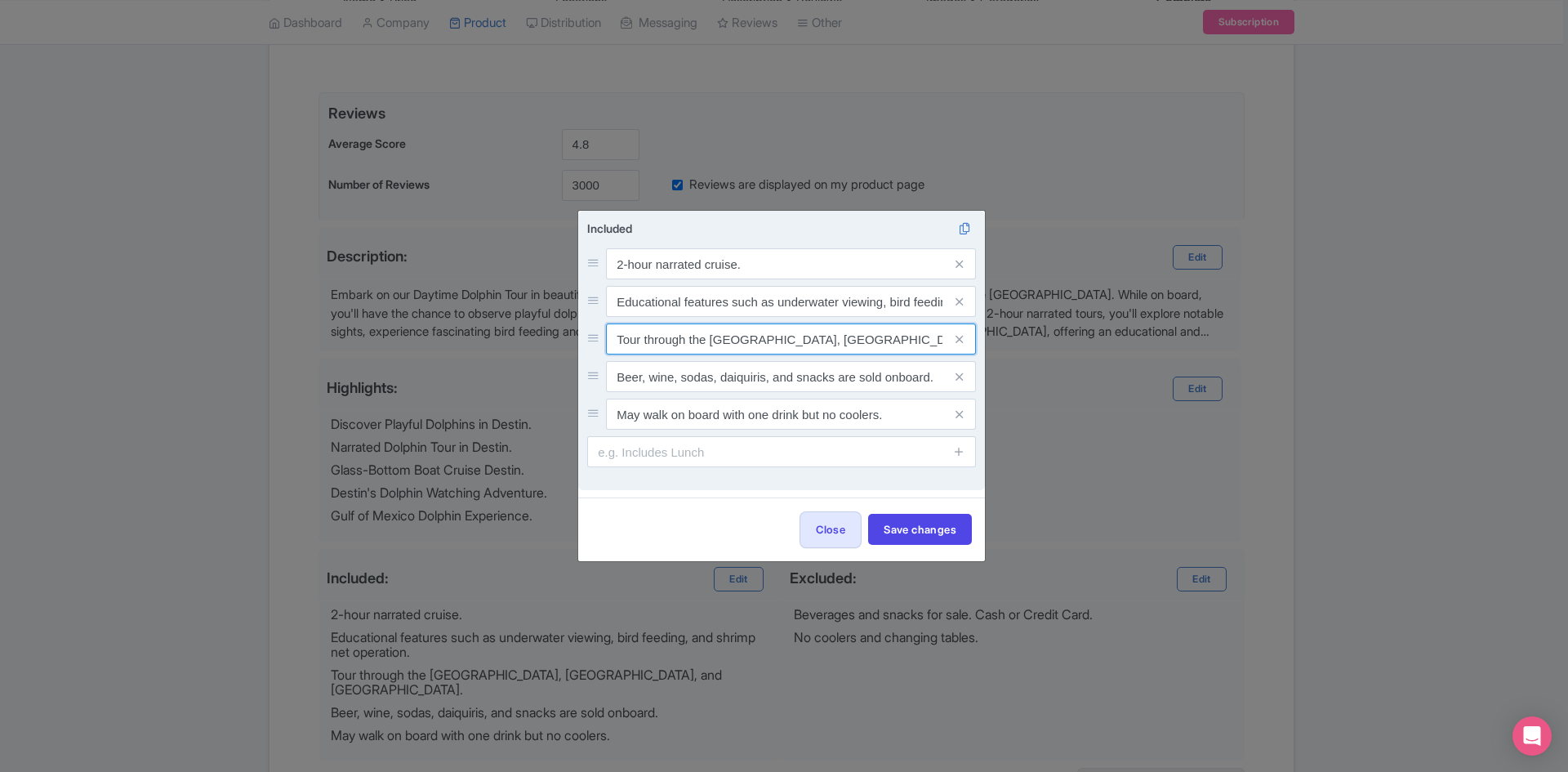
click at [911, 342] on input "Tour through the Choctawhatchee Bay, Harbor, and Gulf of Mexico." at bounding box center [790, 339] width 370 height 31
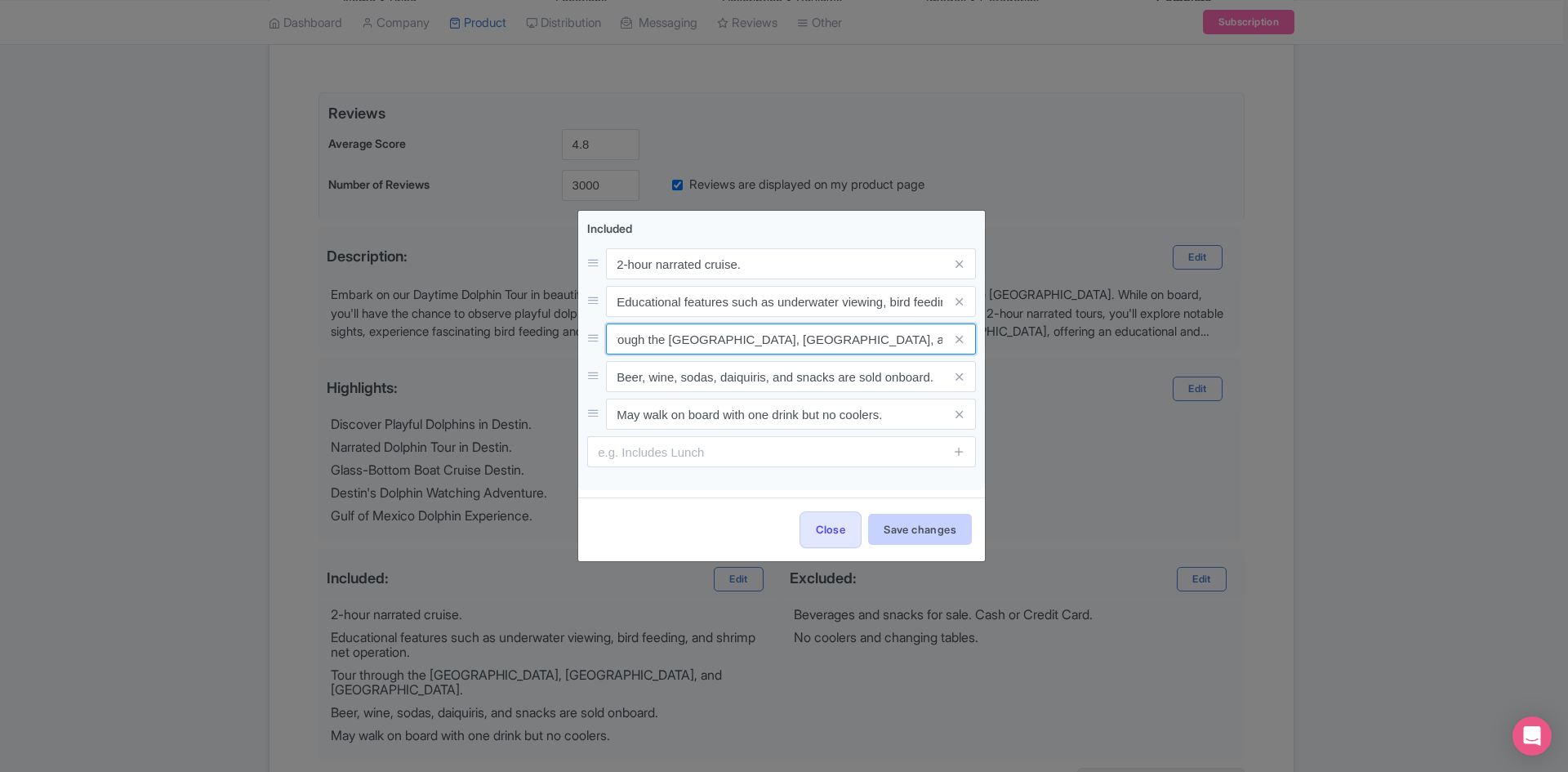
type input "Tour through the [GEOGRAPHIC_DATA], [GEOGRAPHIC_DATA], and [GEOGRAPHIC_DATA]."
click at [922, 540] on button "Save changes" at bounding box center [920, 529] width 104 height 31
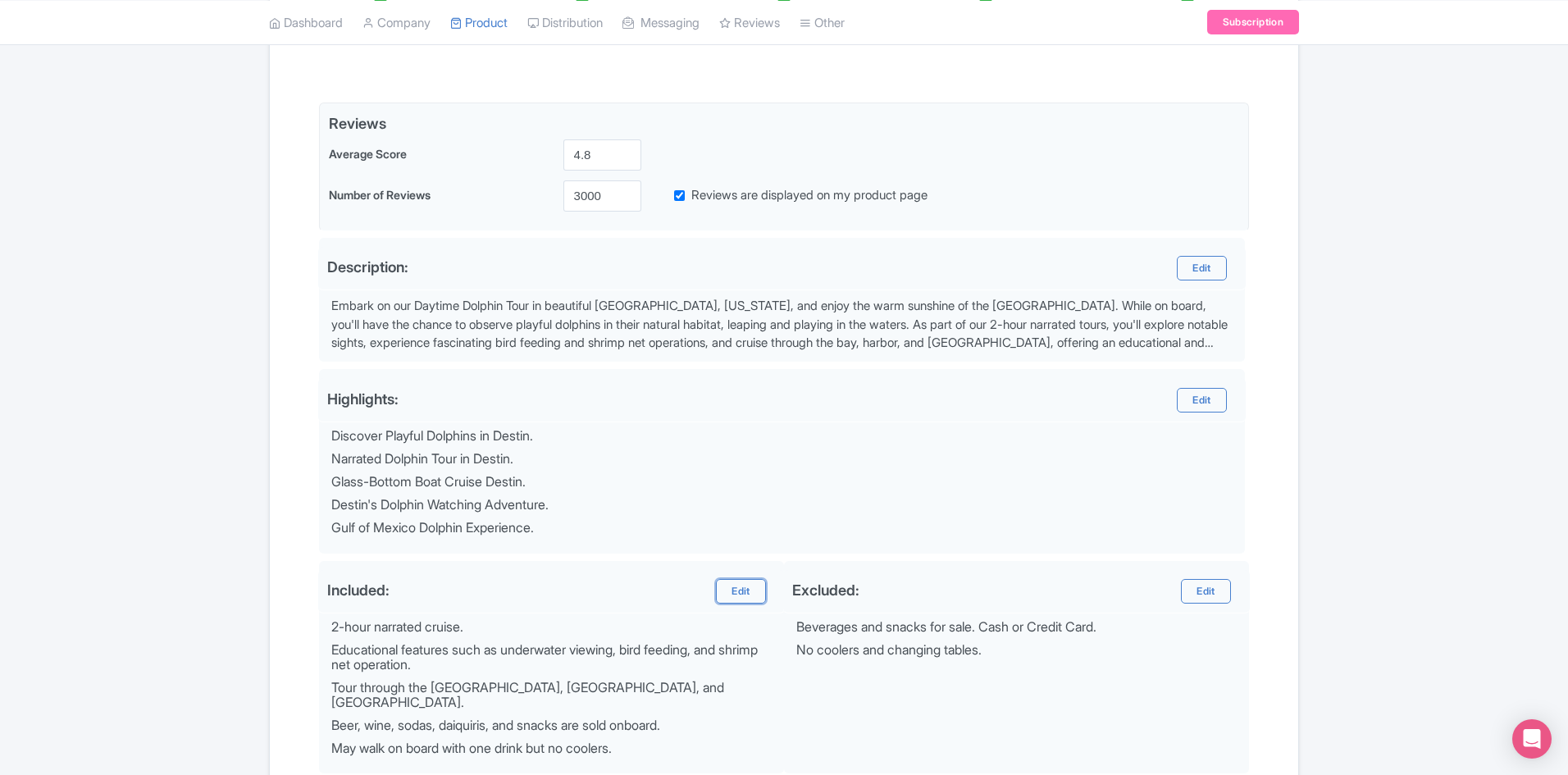
scroll to position [191, 0]
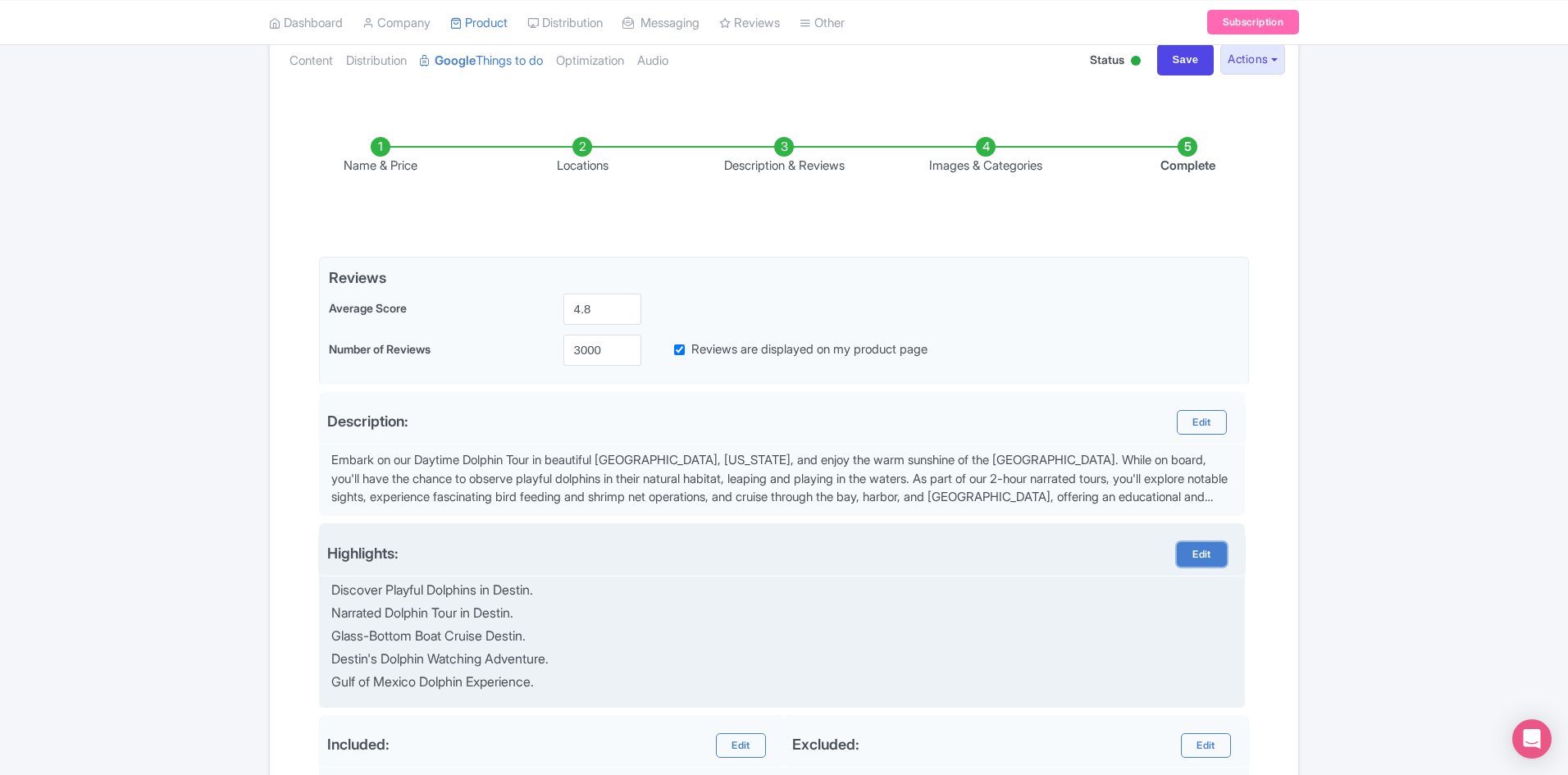
click at [1221, 549] on link "Edit" at bounding box center [1202, 555] width 49 height 25
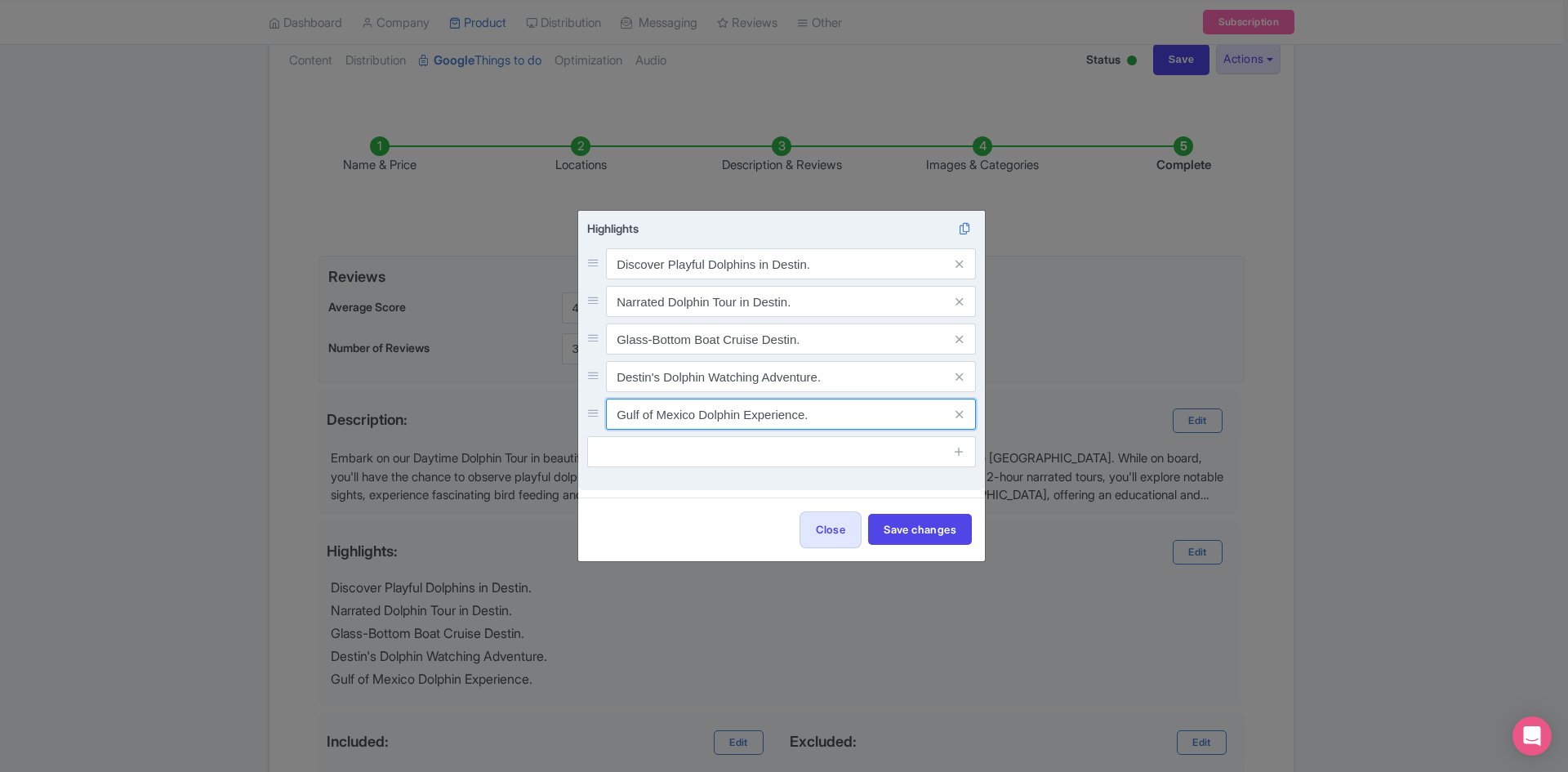
click at [669, 414] on input "Gulf of Mexico Dolphin Experience." at bounding box center [790, 413] width 370 height 31
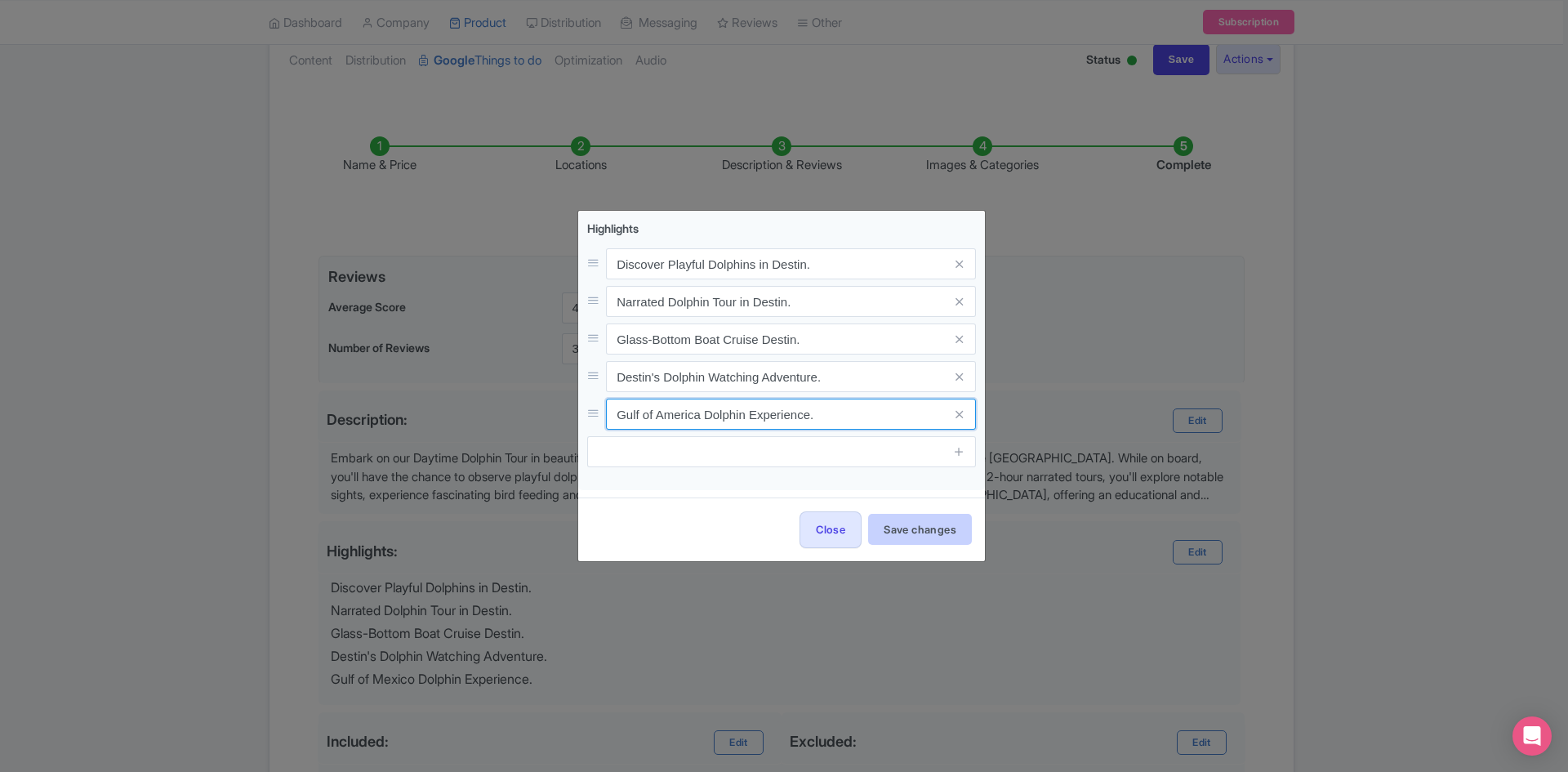
type input "Gulf of America Dolphin Experience."
click at [948, 527] on button "Save changes" at bounding box center [920, 529] width 104 height 31
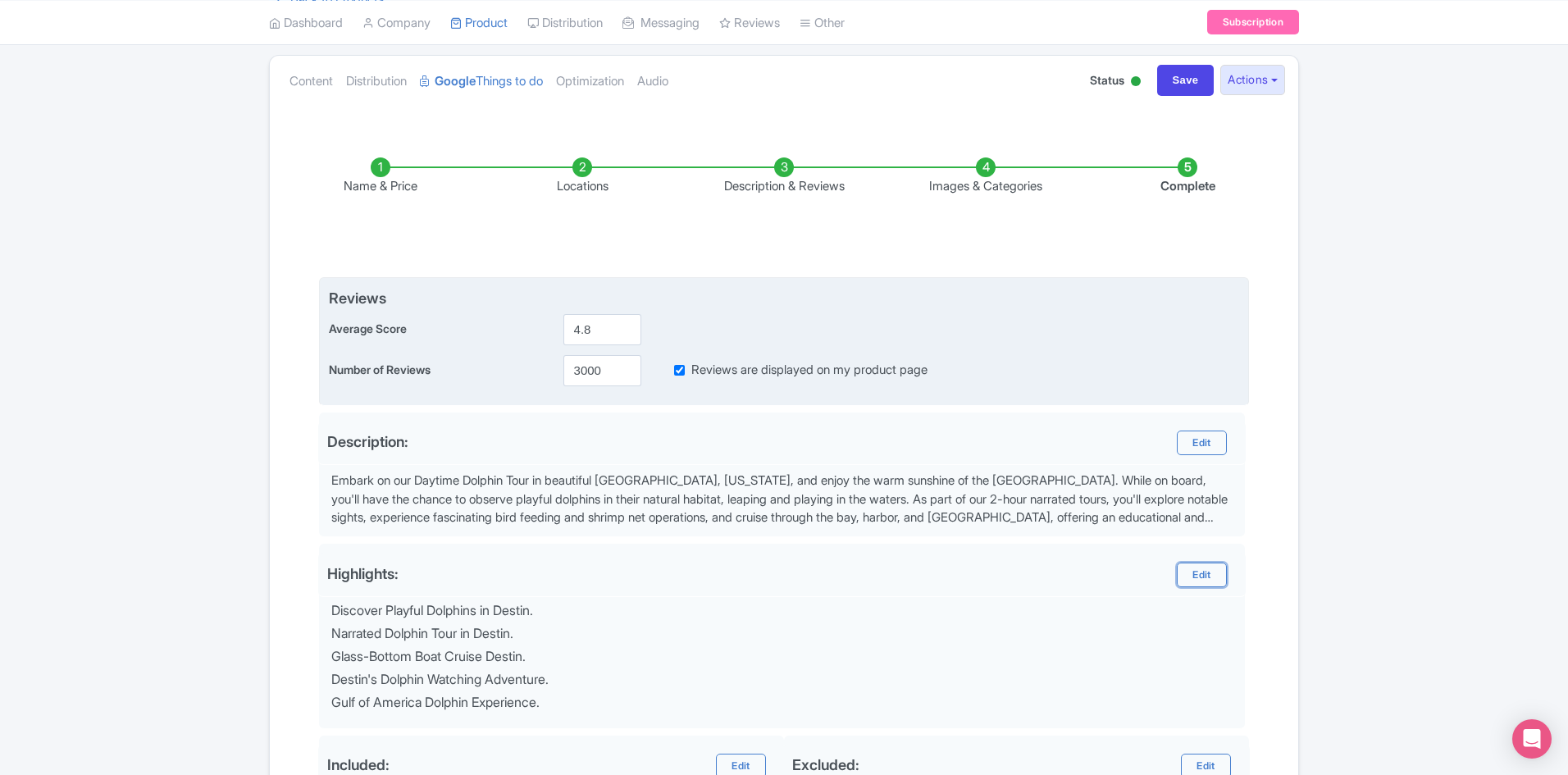
scroll to position [164, 0]
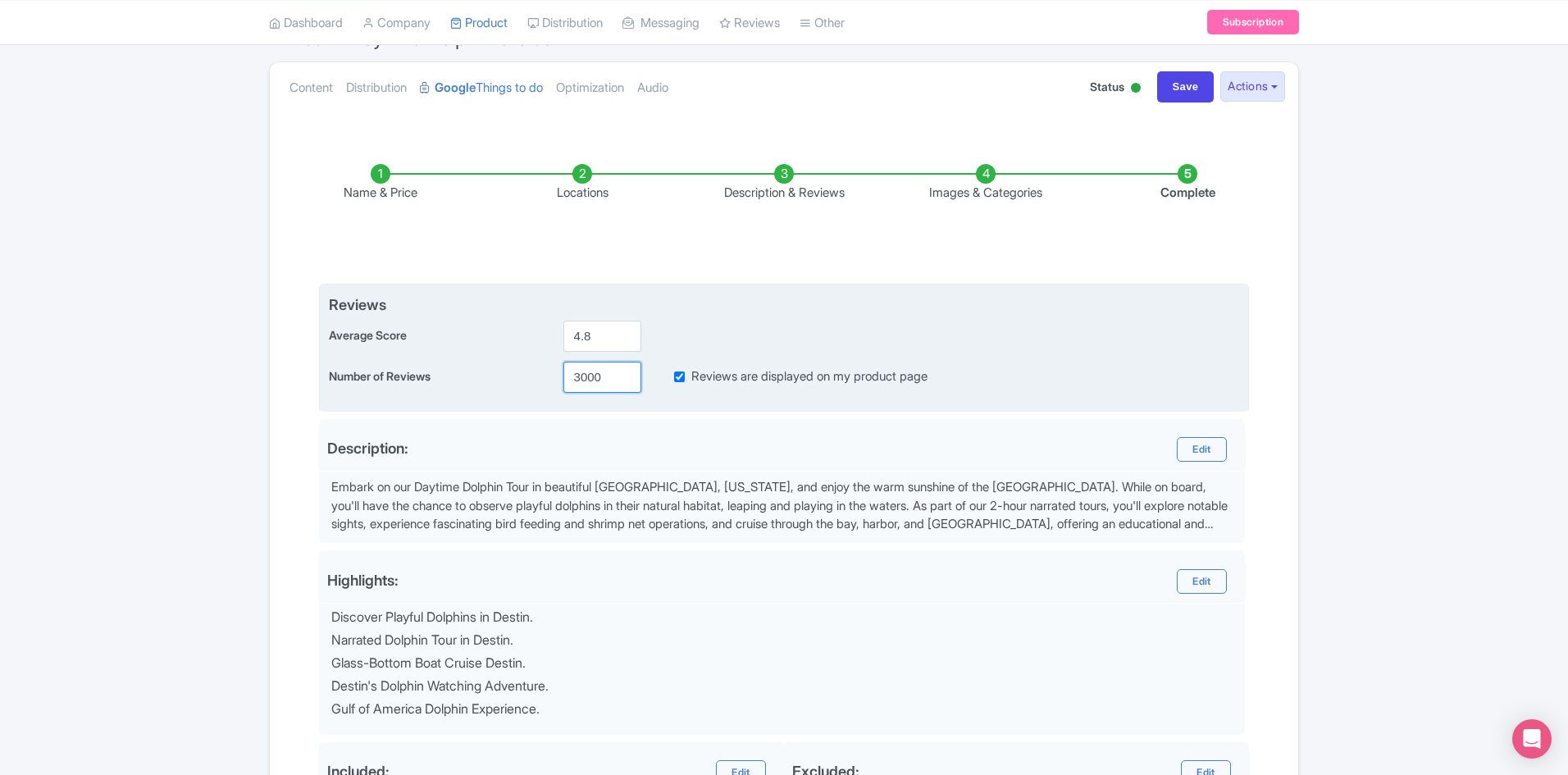
click at [598, 374] on input "3000" at bounding box center [602, 377] width 78 height 31
click at [578, 375] on input "3000" at bounding box center [602, 377] width 78 height 31
type input "4500"
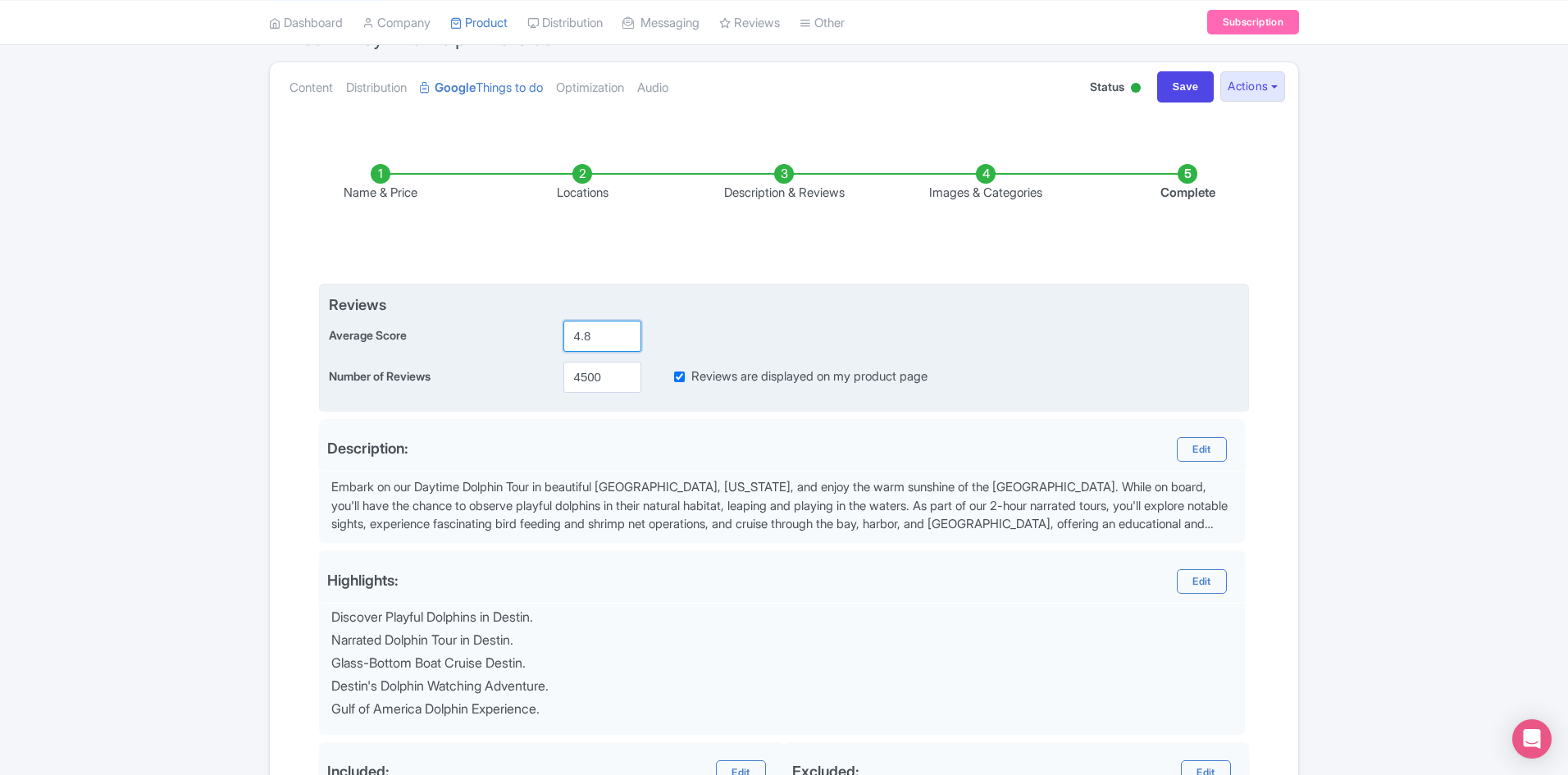
click at [602, 336] on input "4.8" at bounding box center [602, 335] width 78 height 31
type input "4.9"
click at [625, 331] on input "4.9" at bounding box center [602, 335] width 78 height 31
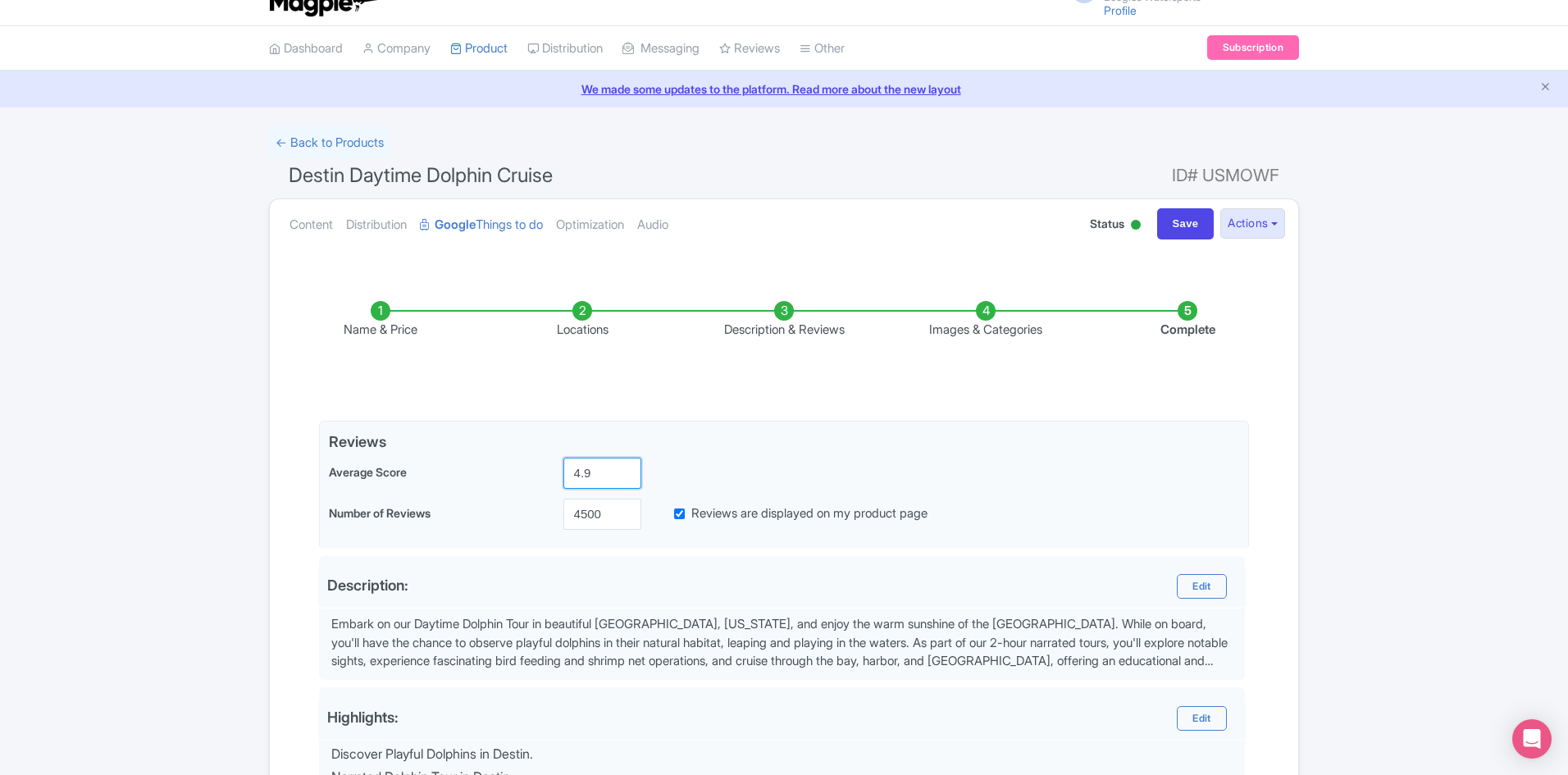
scroll to position [437, 0]
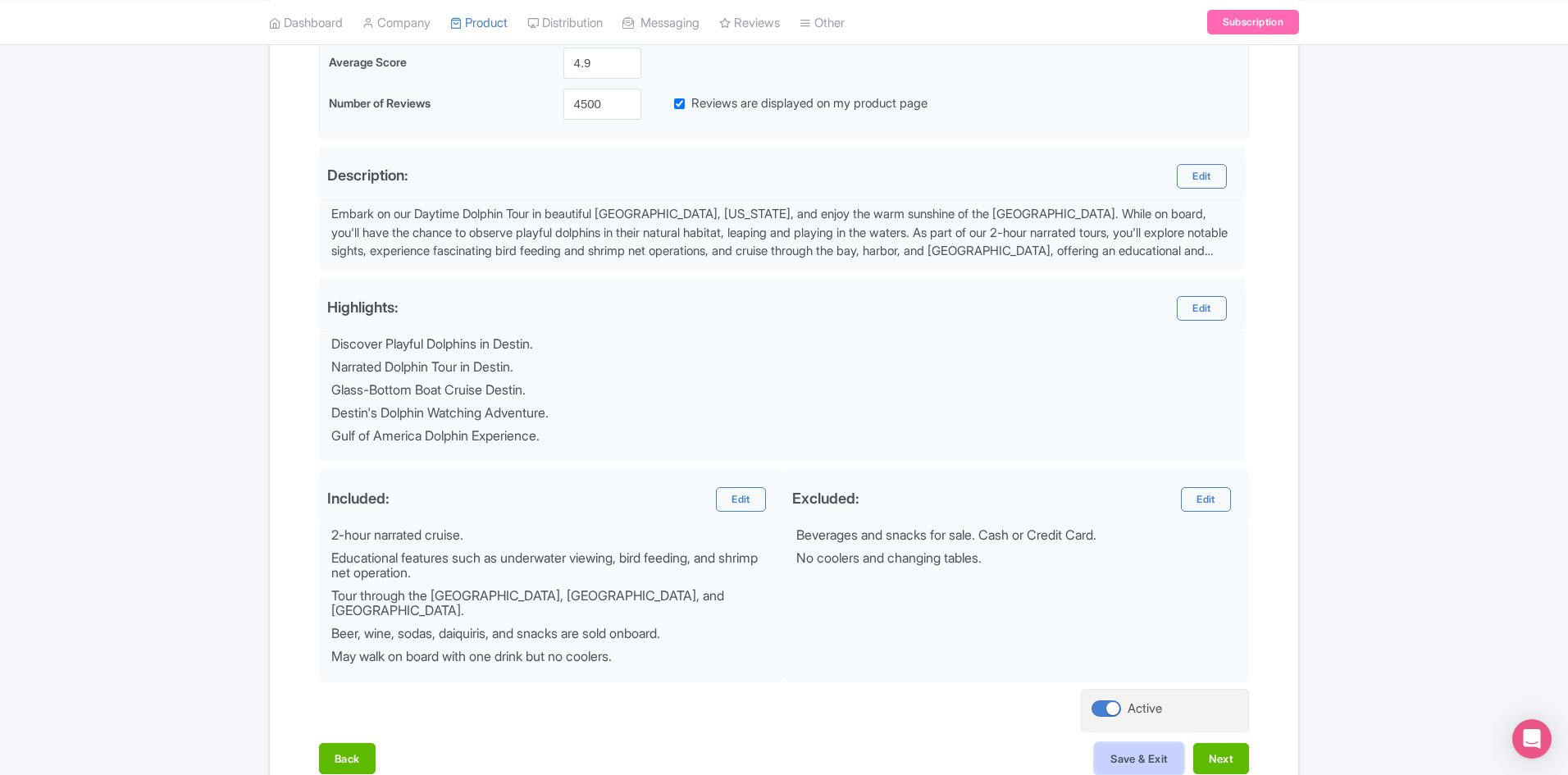
click at [1154, 743] on button "Save & Exit" at bounding box center [1138, 758] width 88 height 31
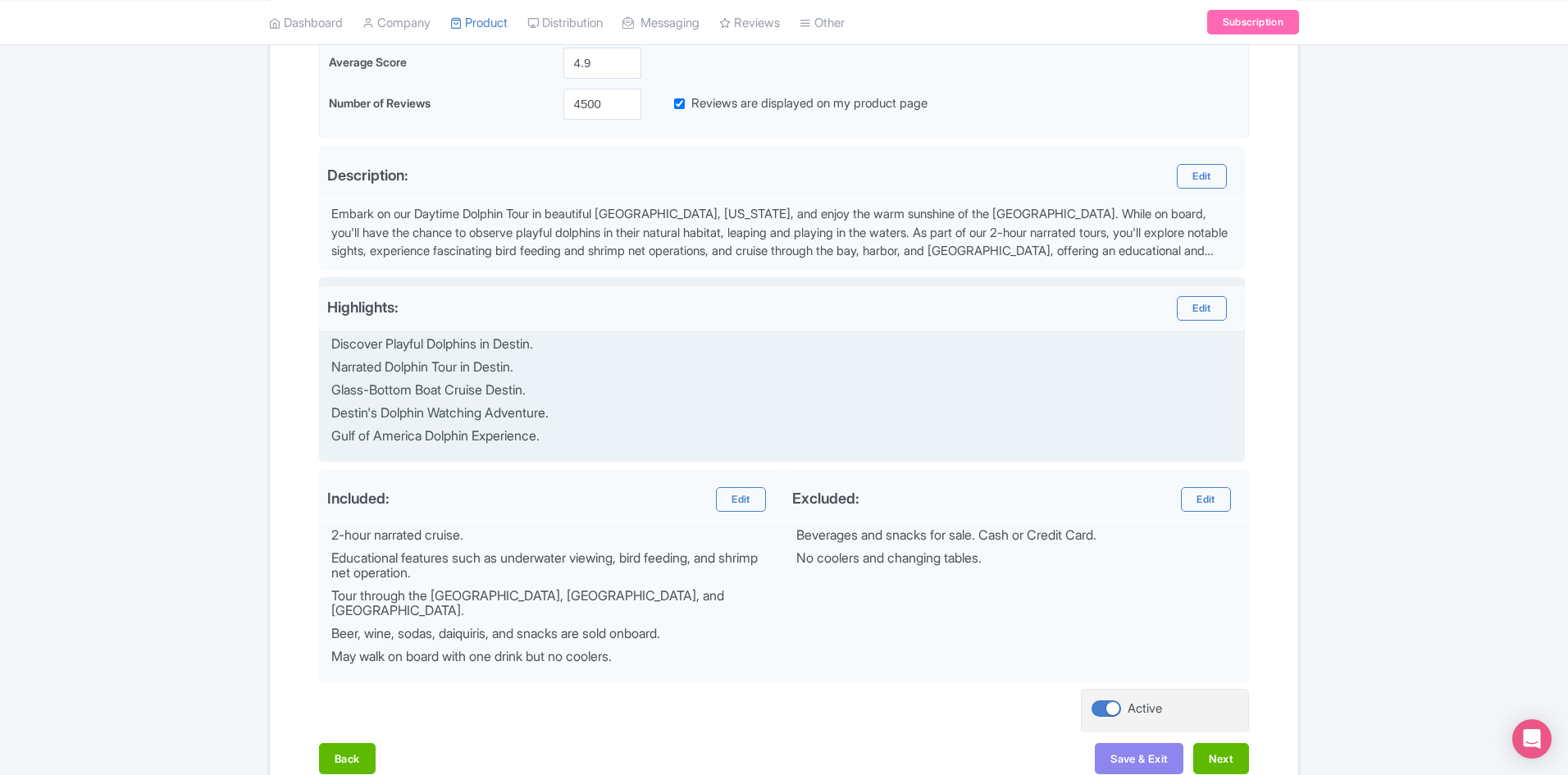
scroll to position [109, 0]
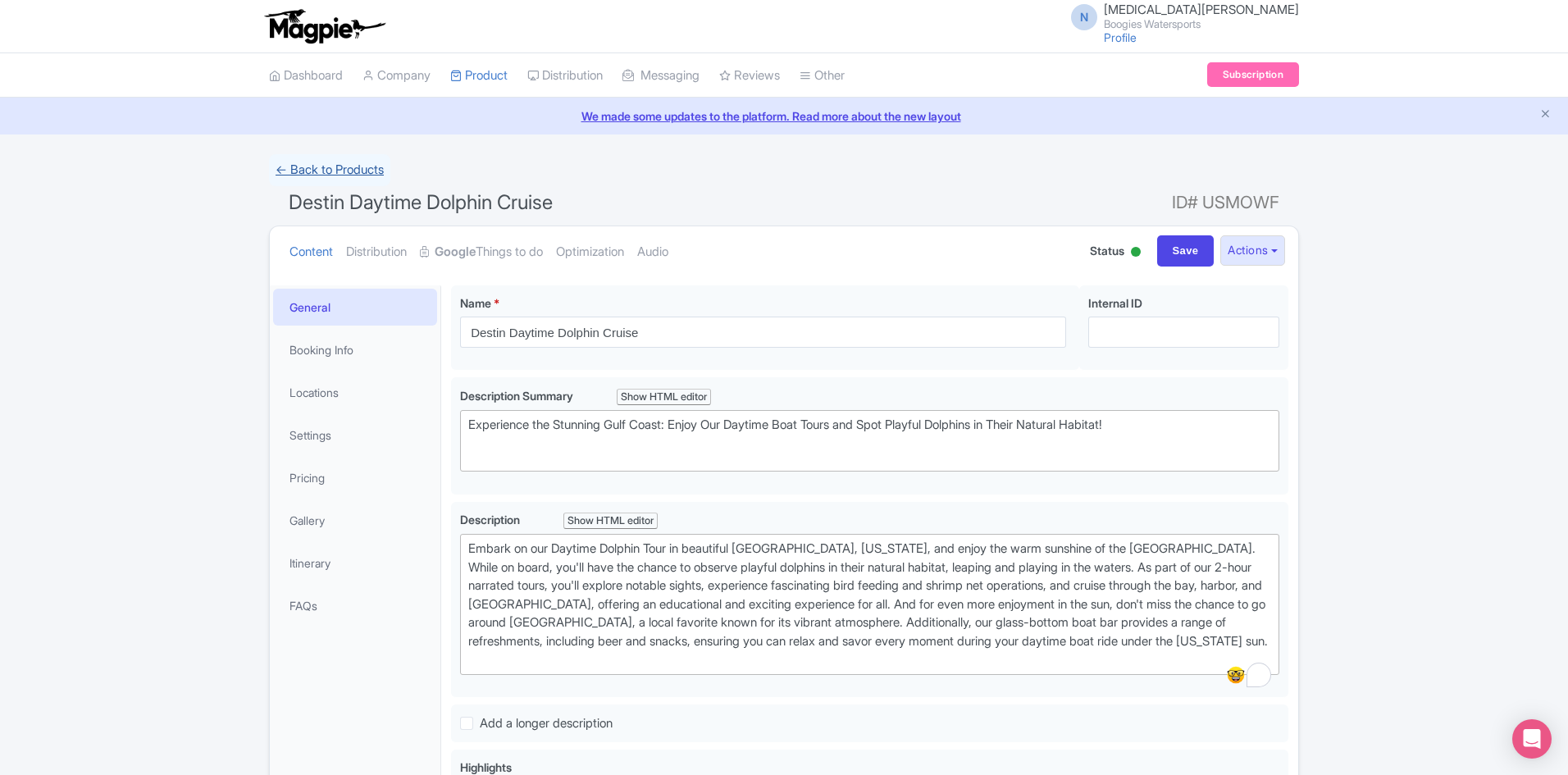
click at [353, 159] on link "← Back to Products" at bounding box center [330, 170] width 122 height 32
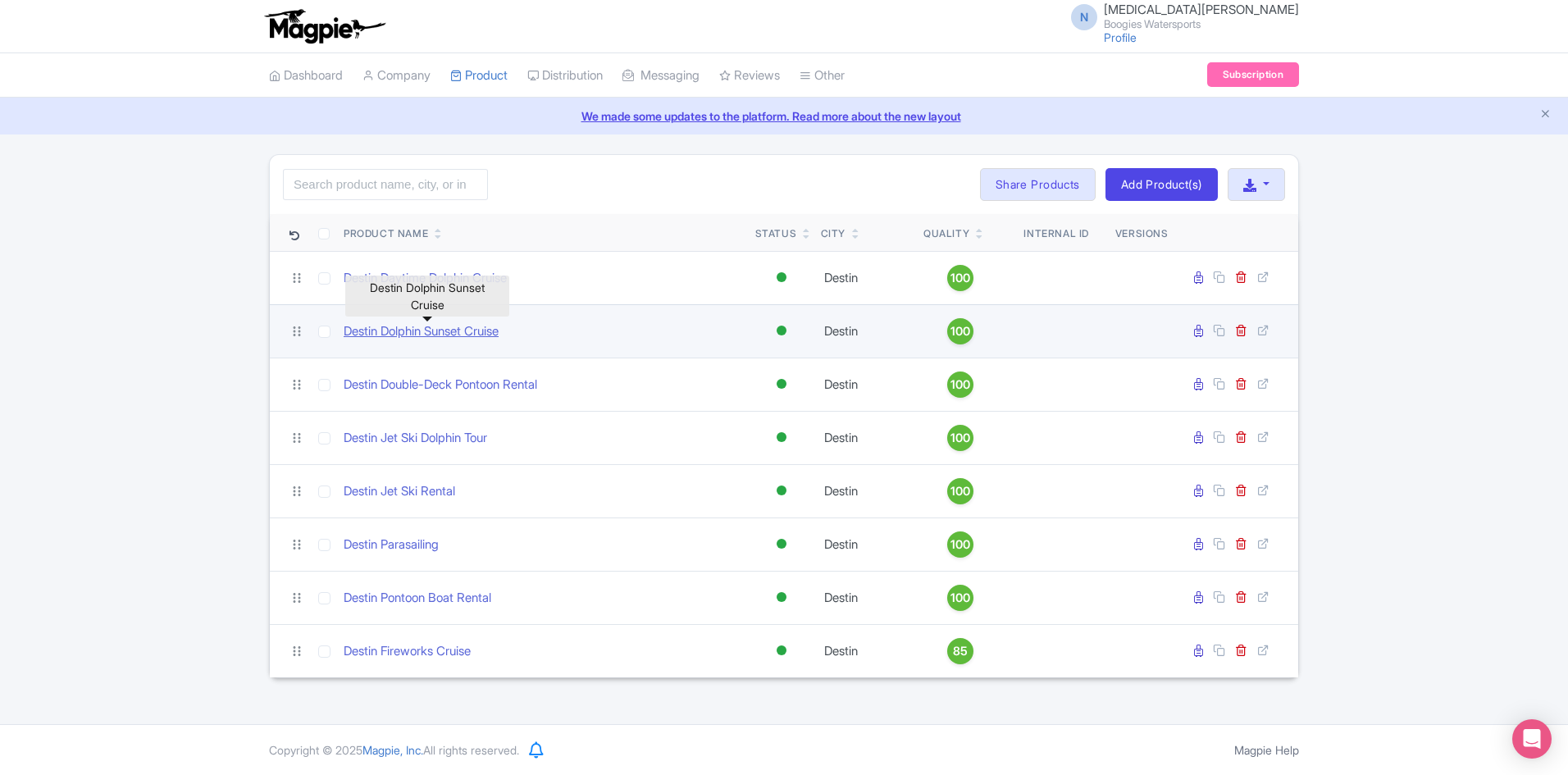
click at [430, 334] on link "Destin Dolphin Sunset Cruise" at bounding box center [421, 331] width 155 height 19
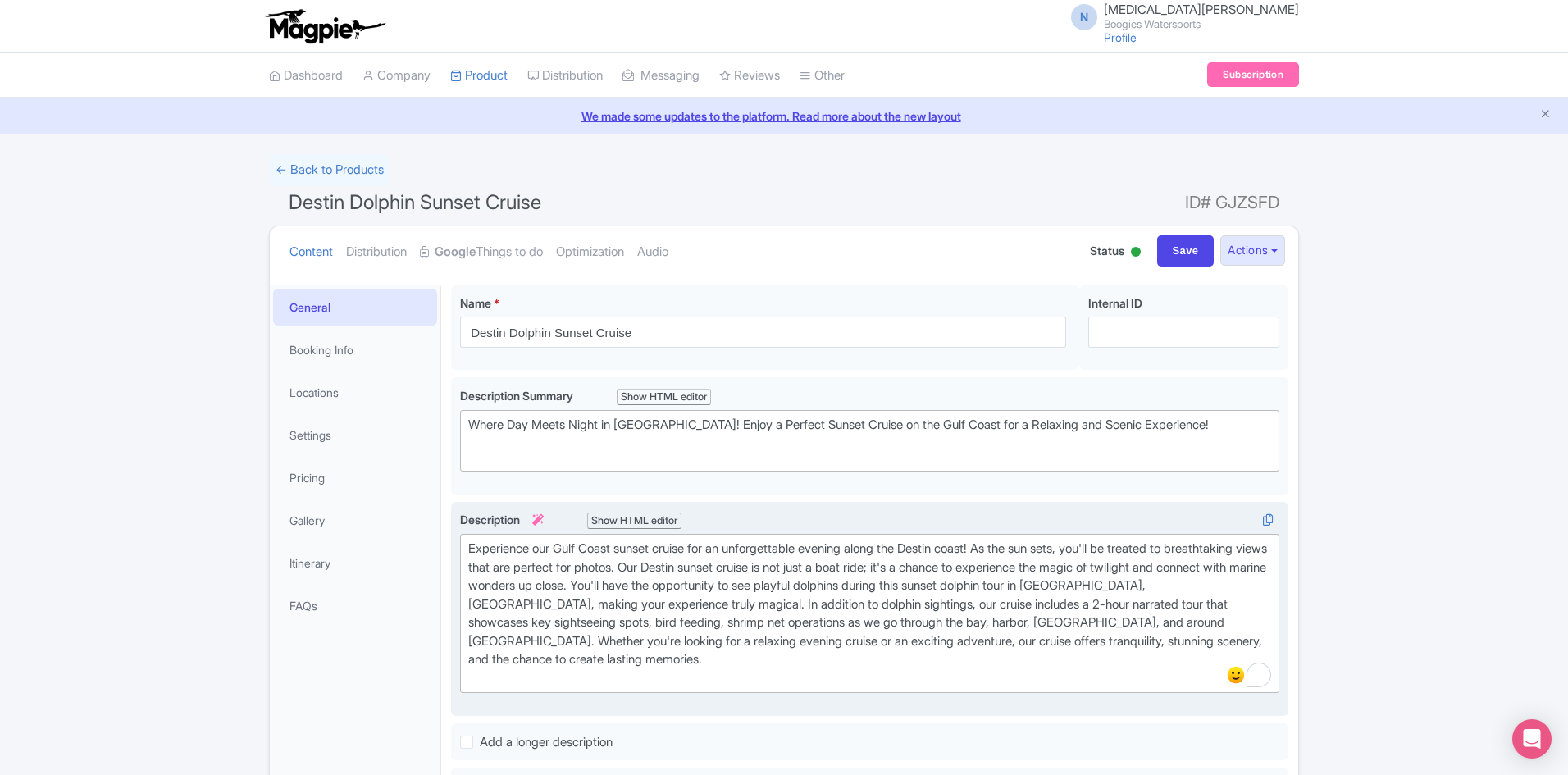
click at [1131, 618] on div "Experience our Gulf Coast sunset cruise for an unforgettable evening along the …" at bounding box center [870, 613] width 803 height 147
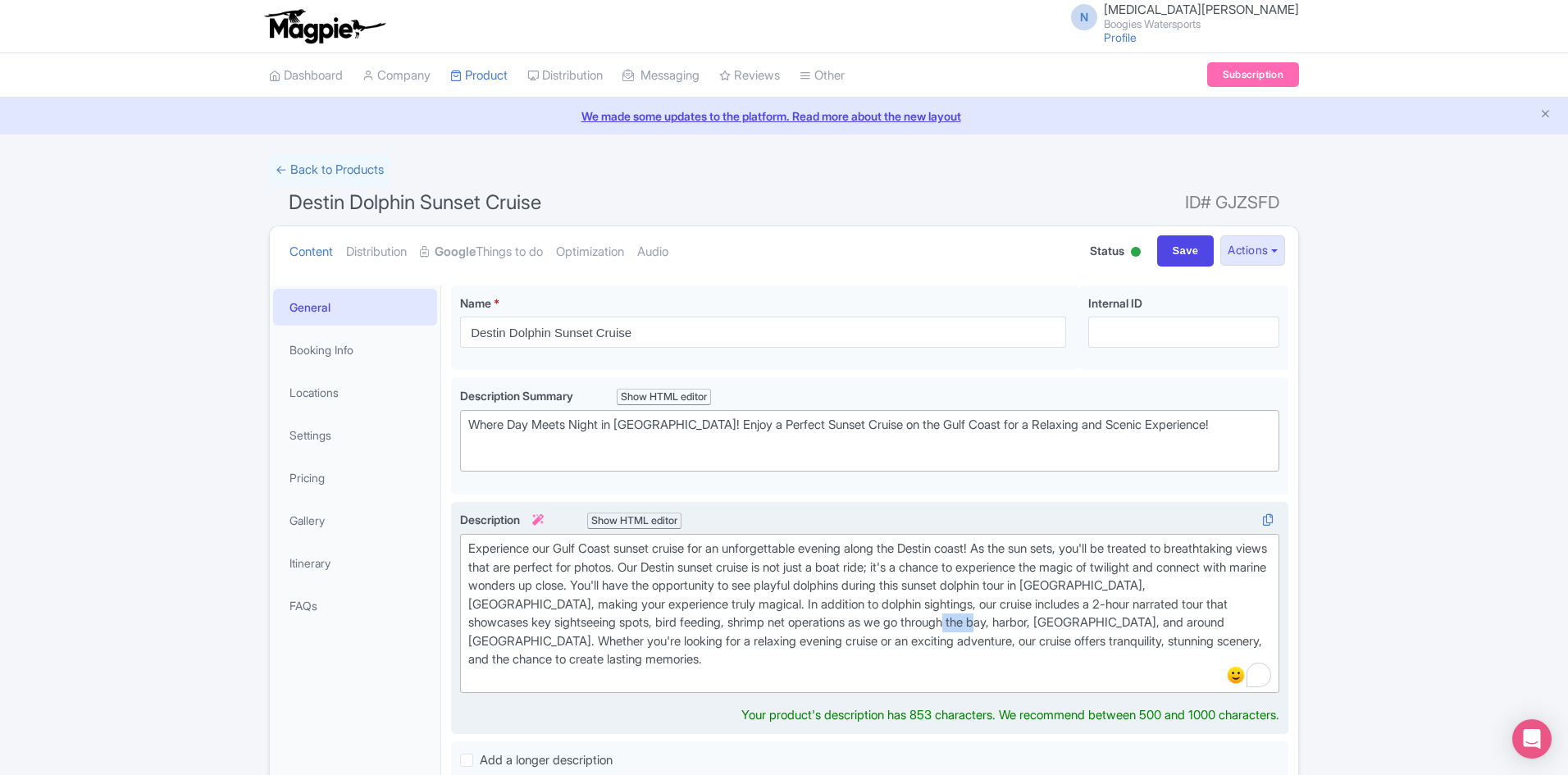
drag, startPoint x: 1131, startPoint y: 618, endPoint x: 1143, endPoint y: 612, distance: 13.4
click at [1131, 617] on div "Experience our Gulf Coast sunset cruise for an unforgettable evening along the …" at bounding box center [870, 613] width 803 height 147
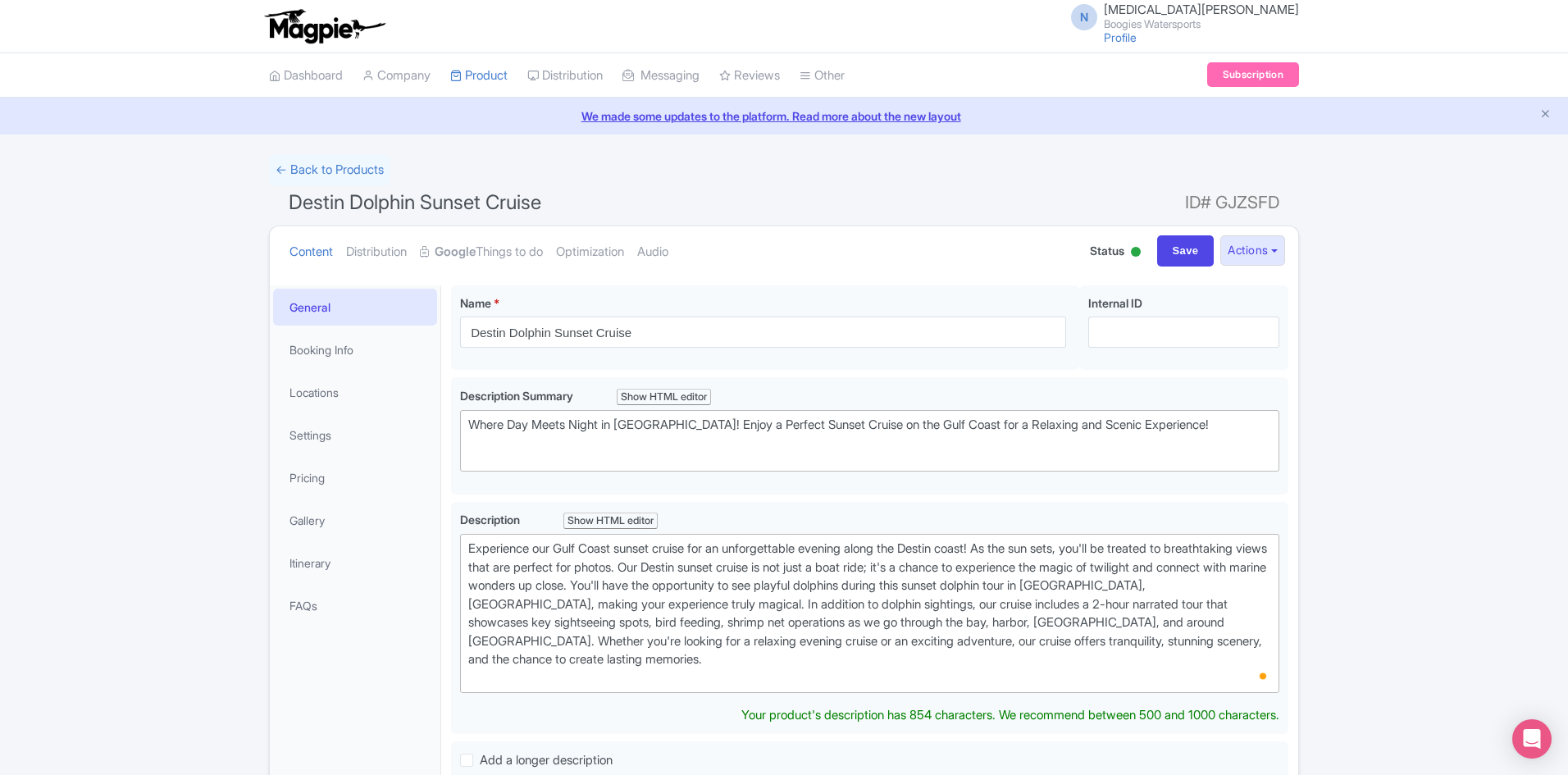
type trix-editor "<div>Experience our Gulf Coast sunset cruise for an unforgettable evening along…"
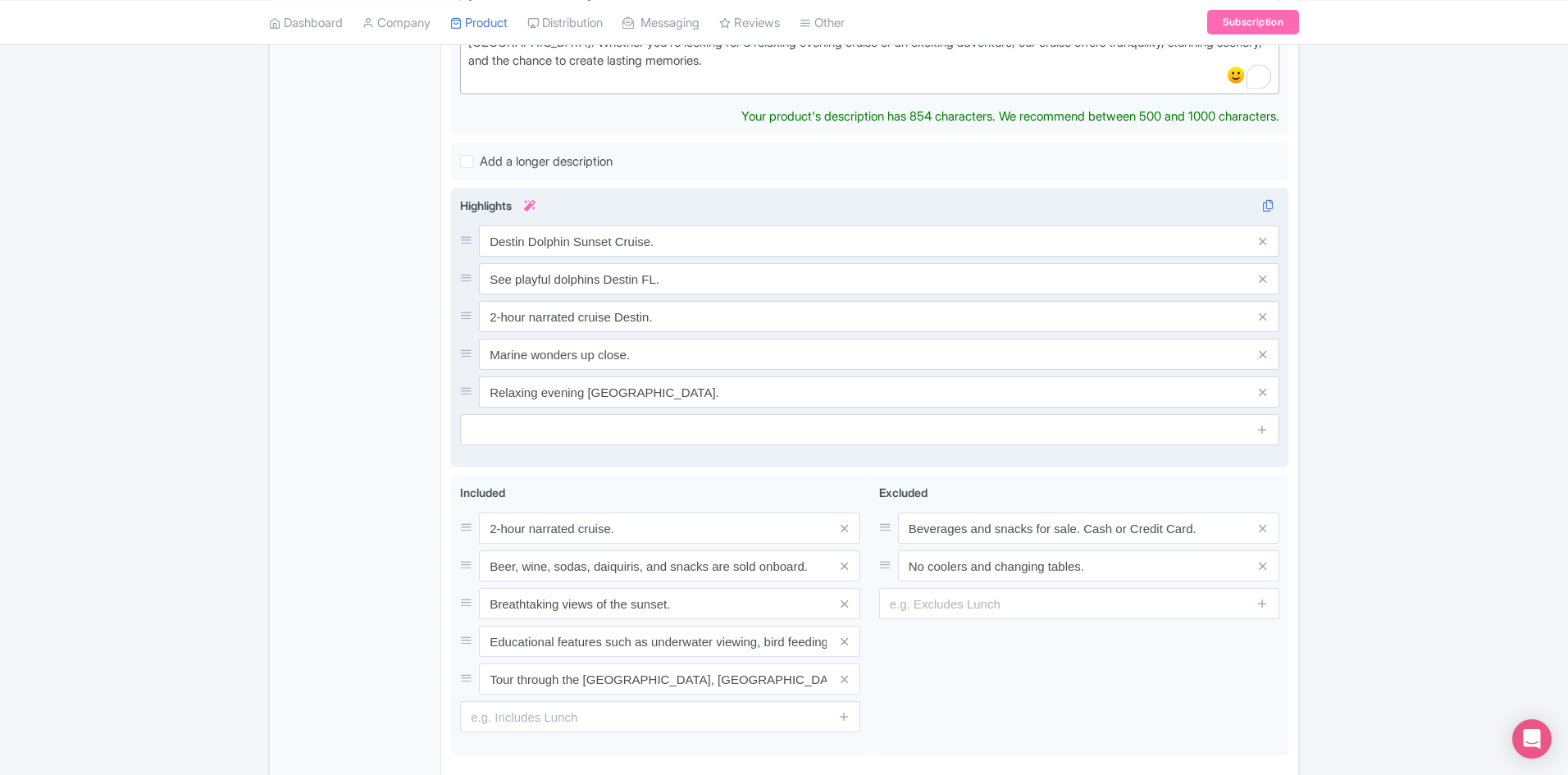
scroll to position [717, 0]
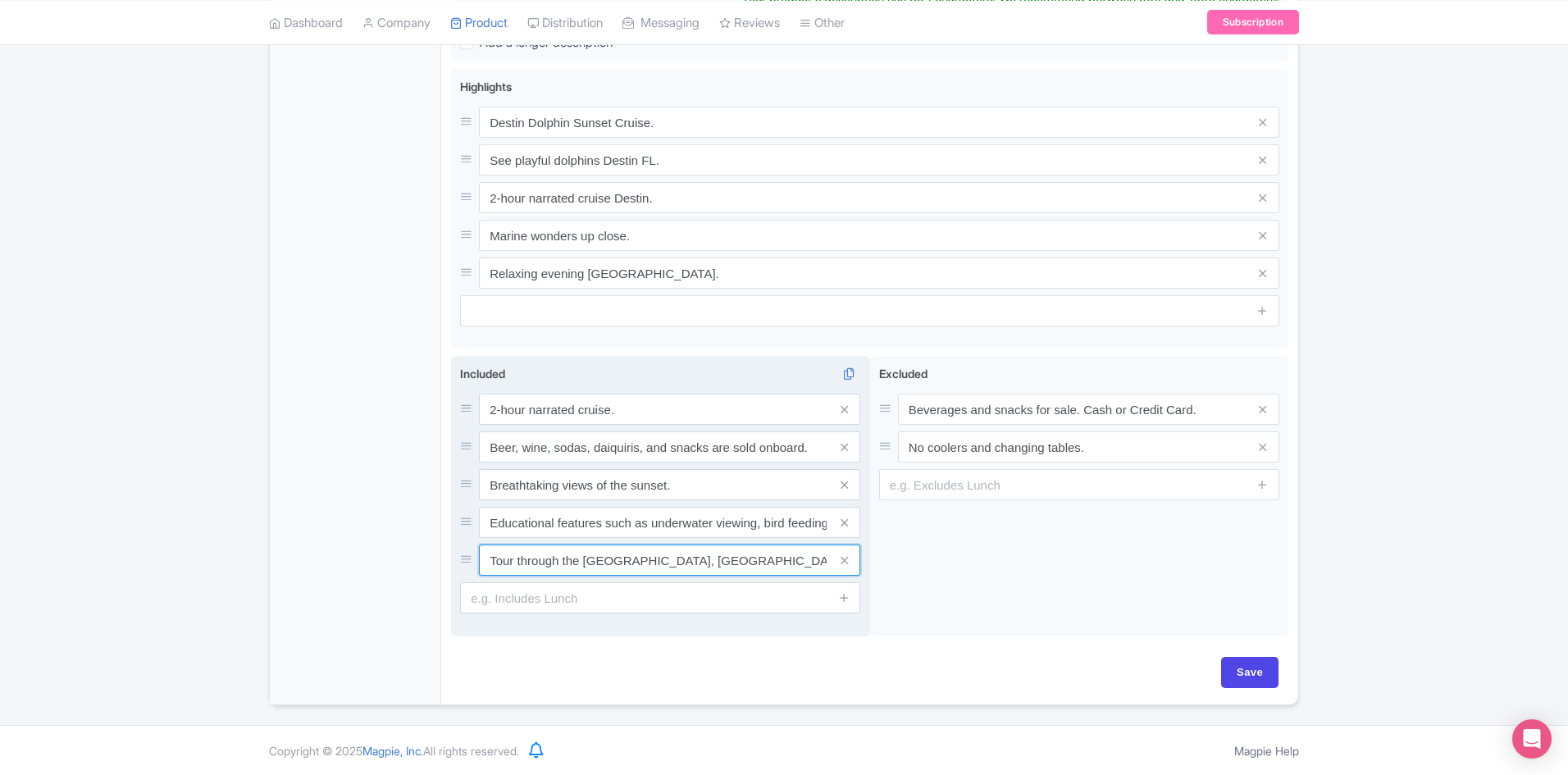
click at [755, 569] on input "Tour through the Choctawhatchee Bay, Harbor, and Gulf of Mexico." at bounding box center [669, 559] width 381 height 31
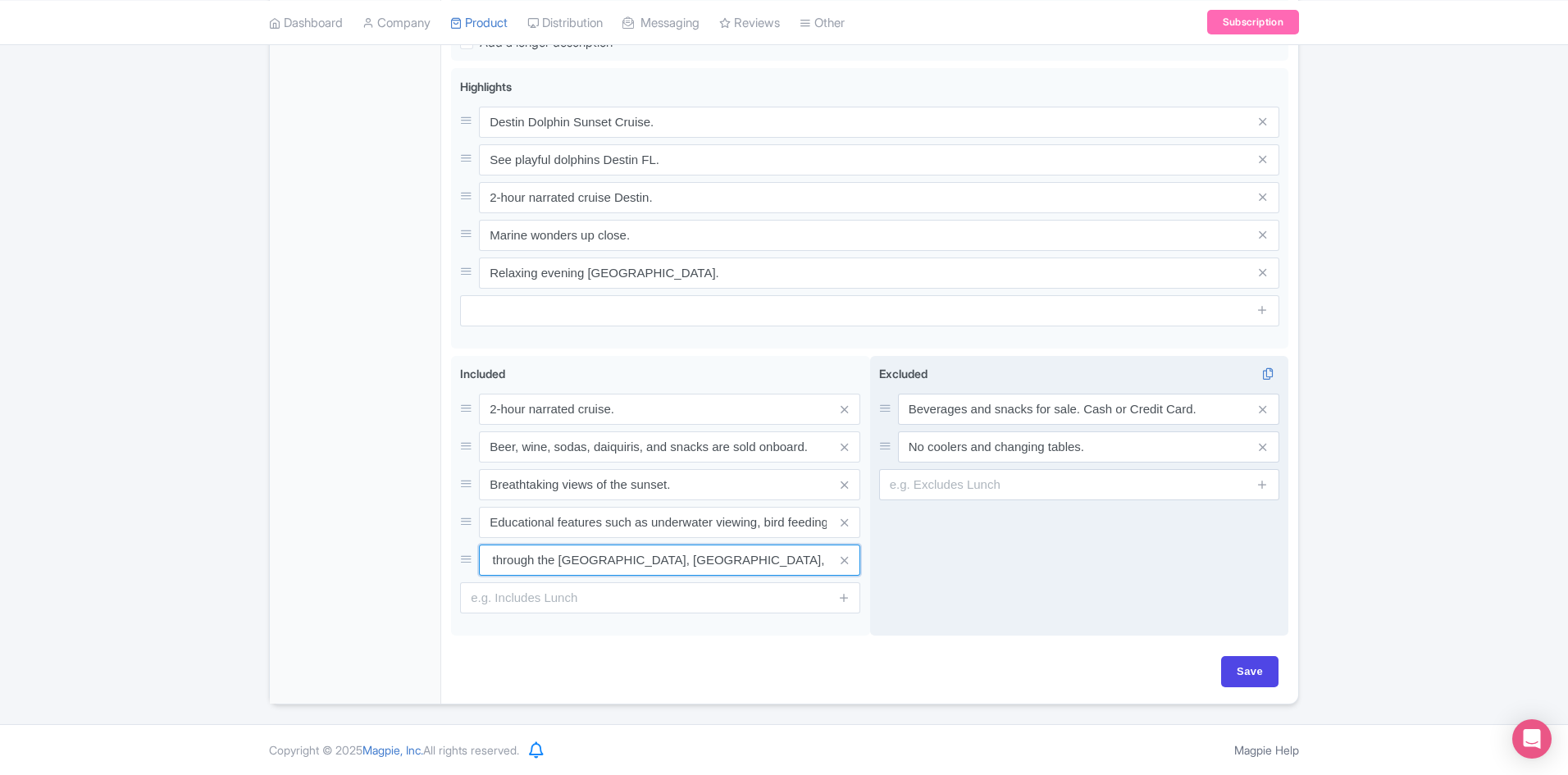
scroll to position [0, 31]
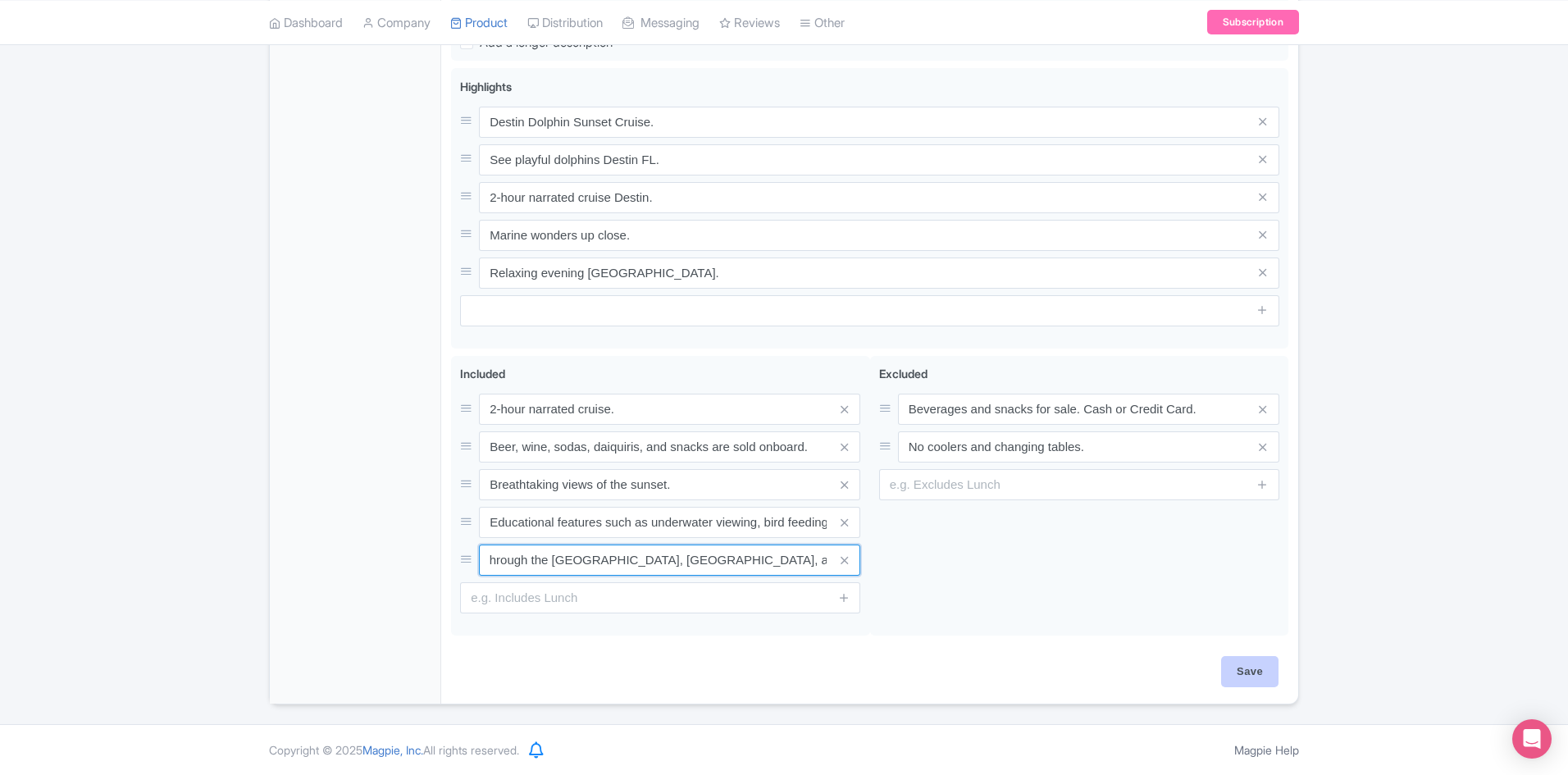
type input "Tour through the Choctawhatchee Bay, Harbor, and Gulf of America."
click at [1233, 661] on input "Save" at bounding box center [1250, 671] width 57 height 31
type input "Saving..."
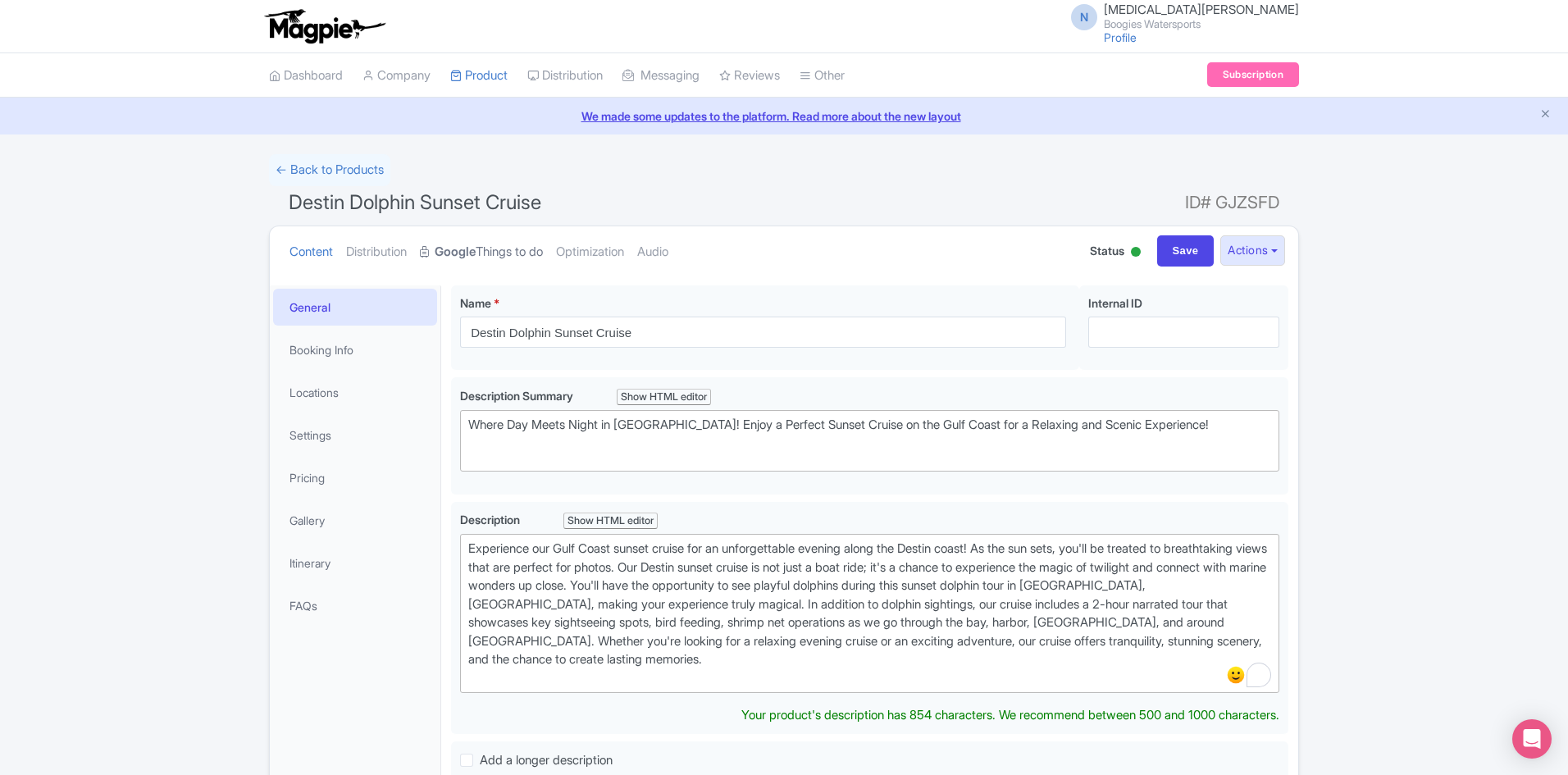
click at [500, 260] on link "Google Things to do" at bounding box center [481, 252] width 123 height 51
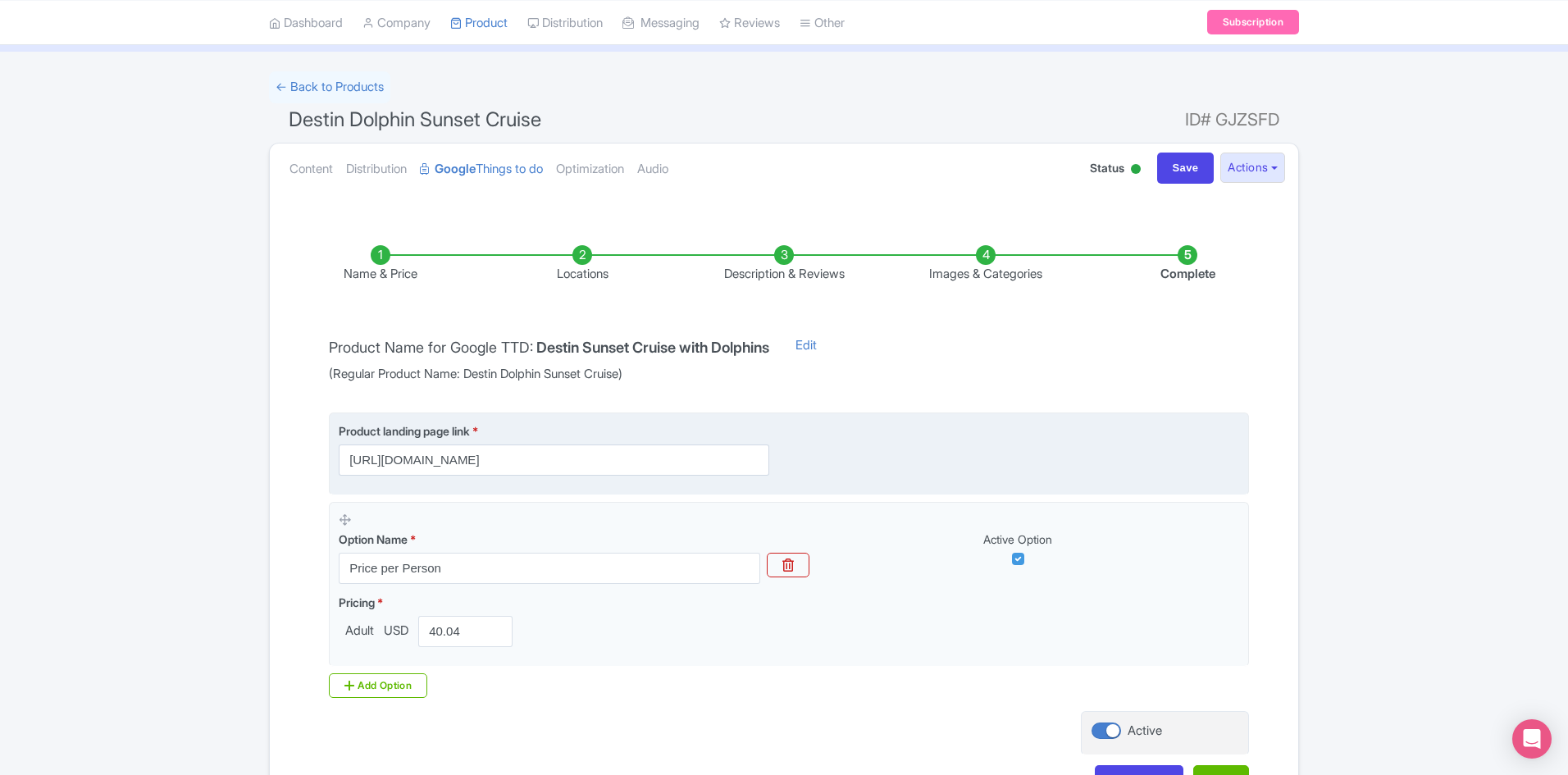
scroll to position [201, 0]
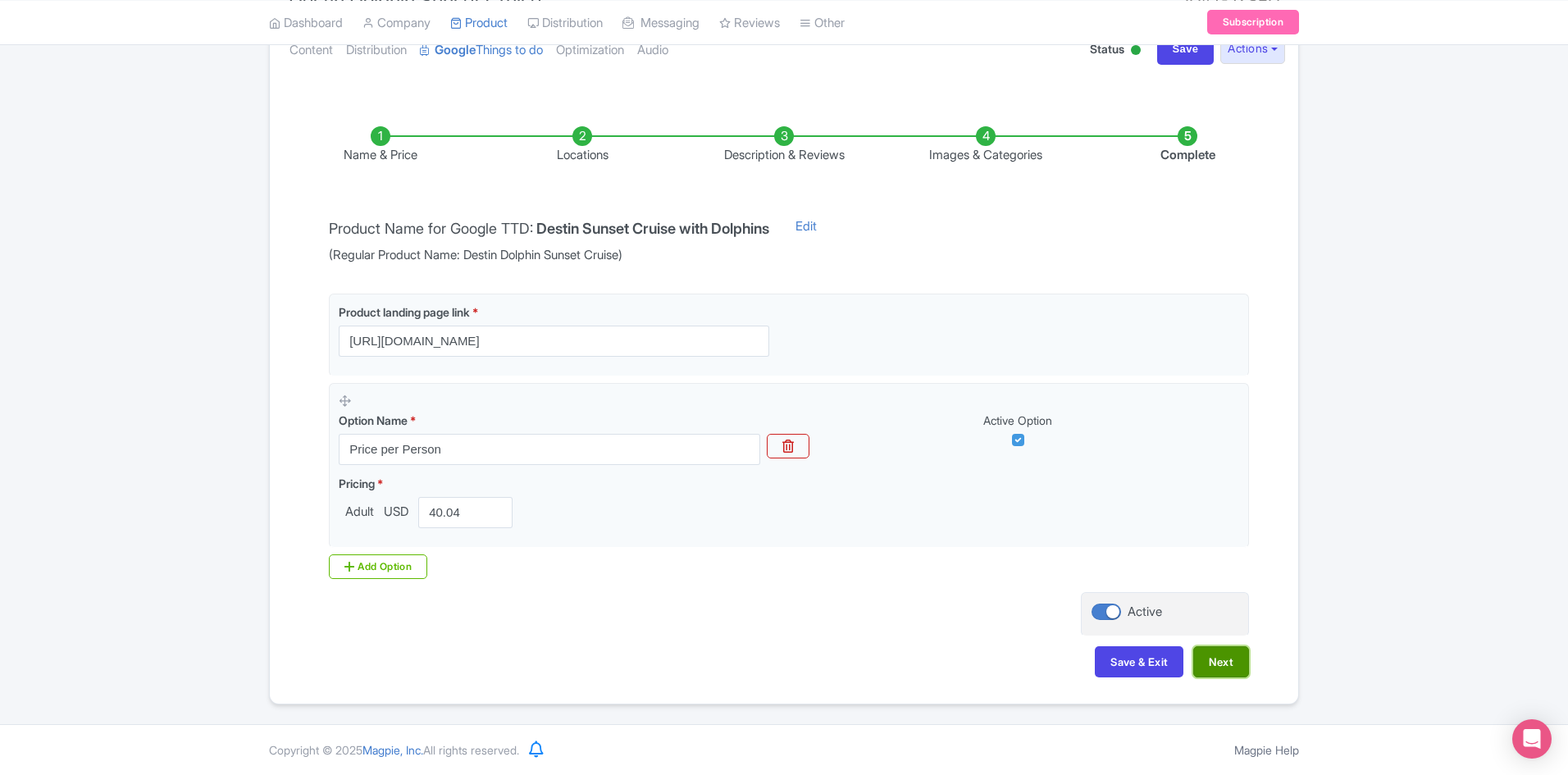
click at [1220, 671] on button "Next" at bounding box center [1221, 661] width 56 height 31
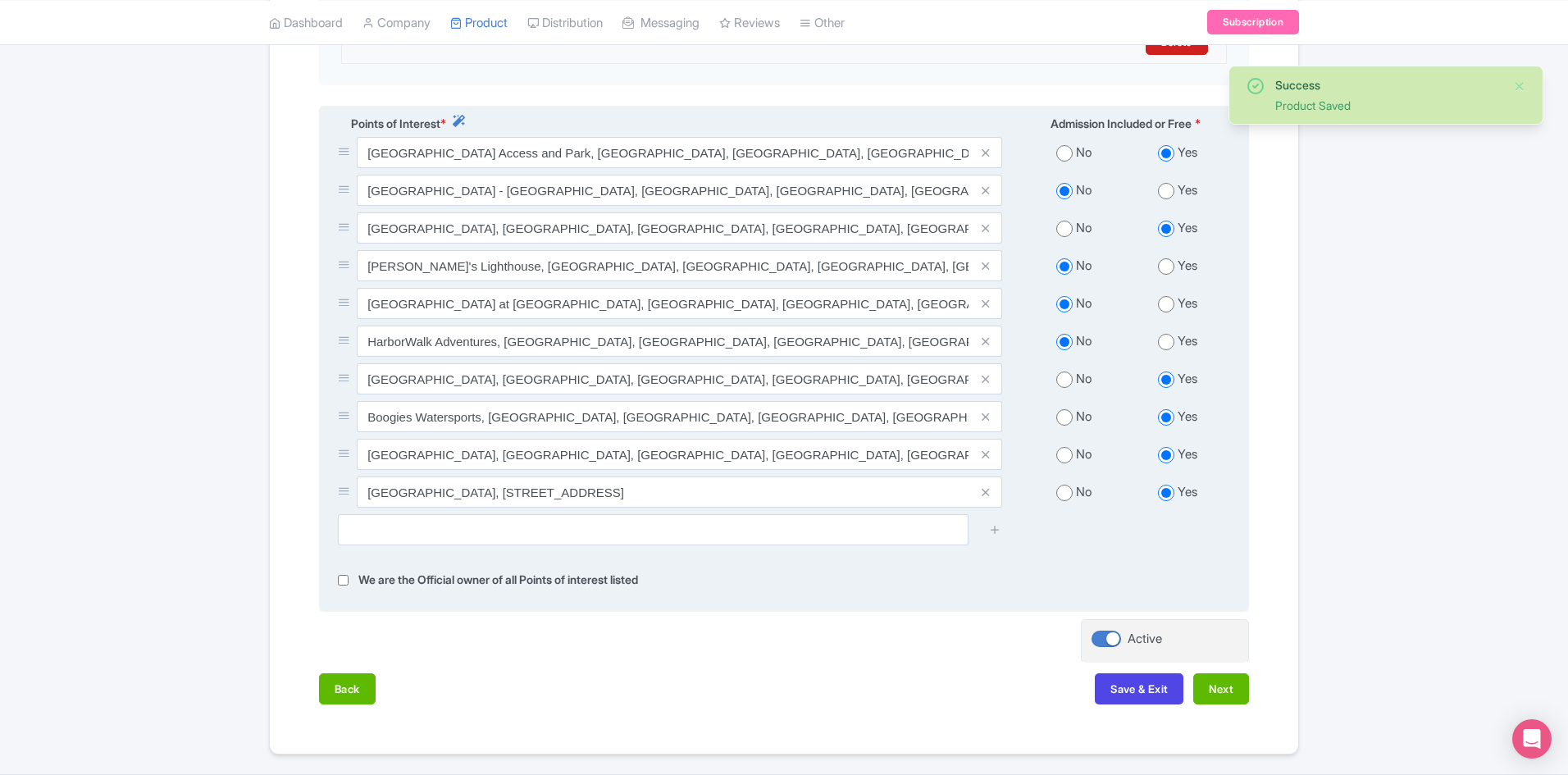
scroll to position [623, 0]
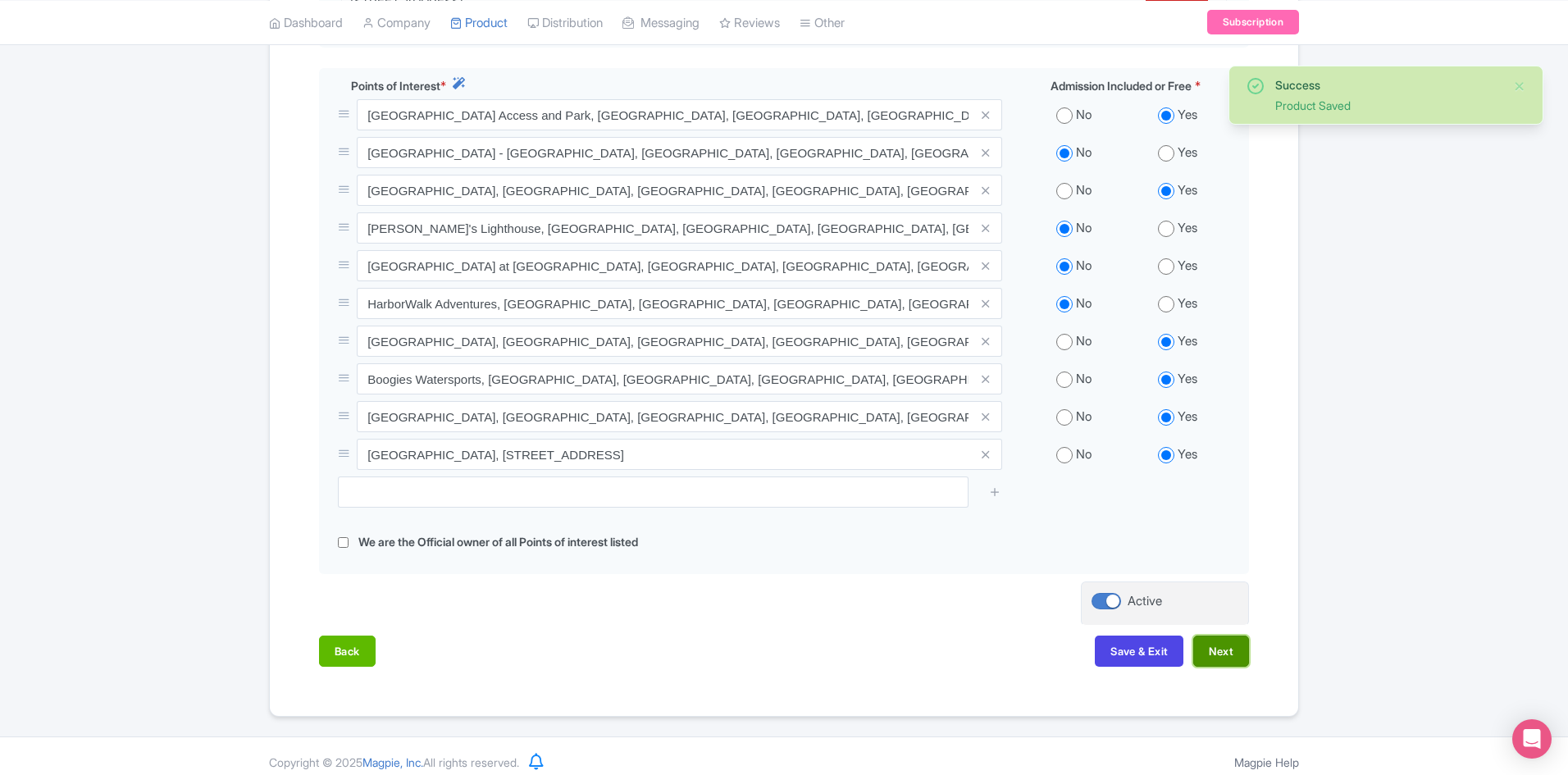
click at [1214, 650] on button "Next" at bounding box center [1221, 651] width 56 height 31
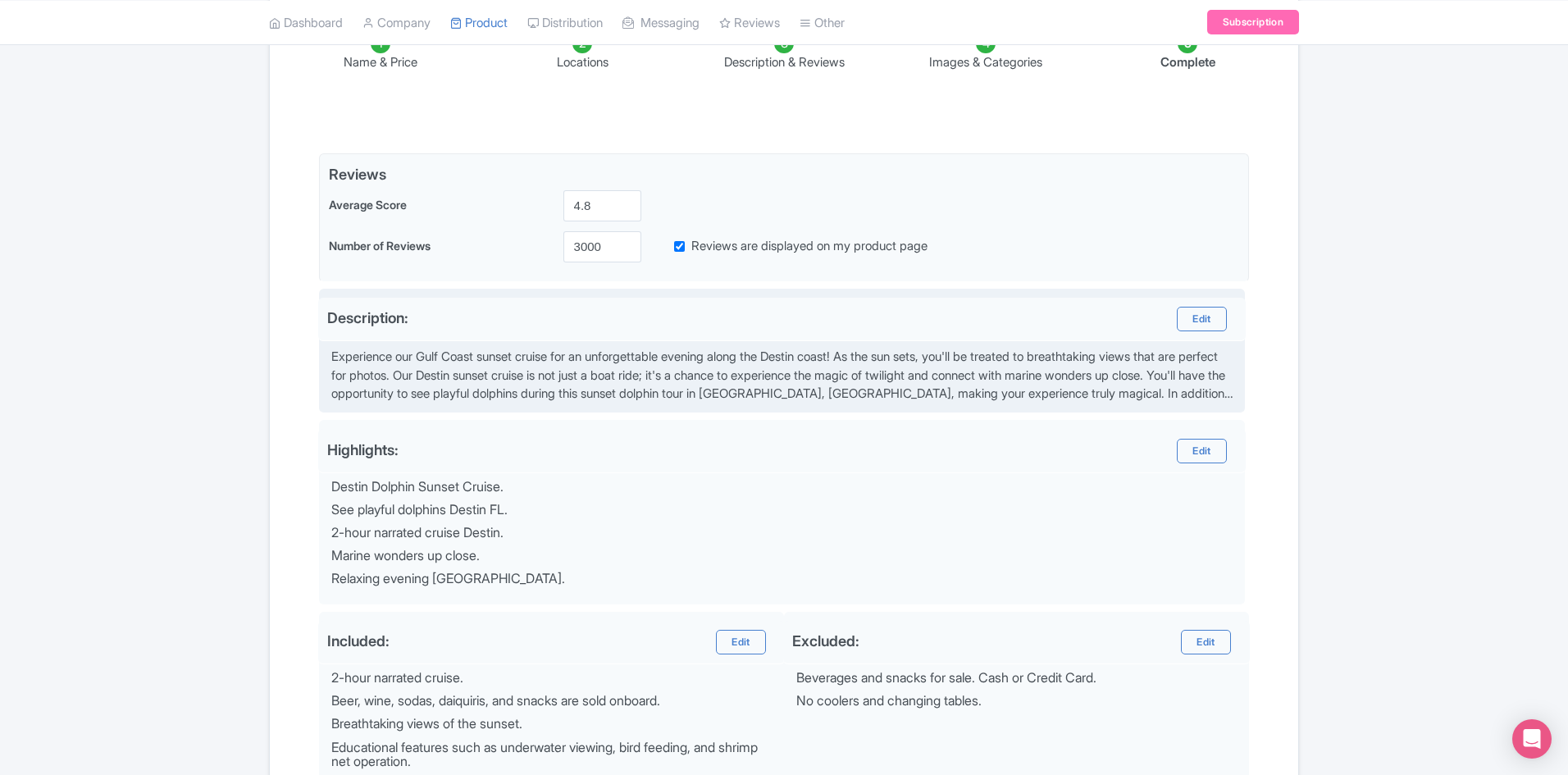
scroll to position [191, 0]
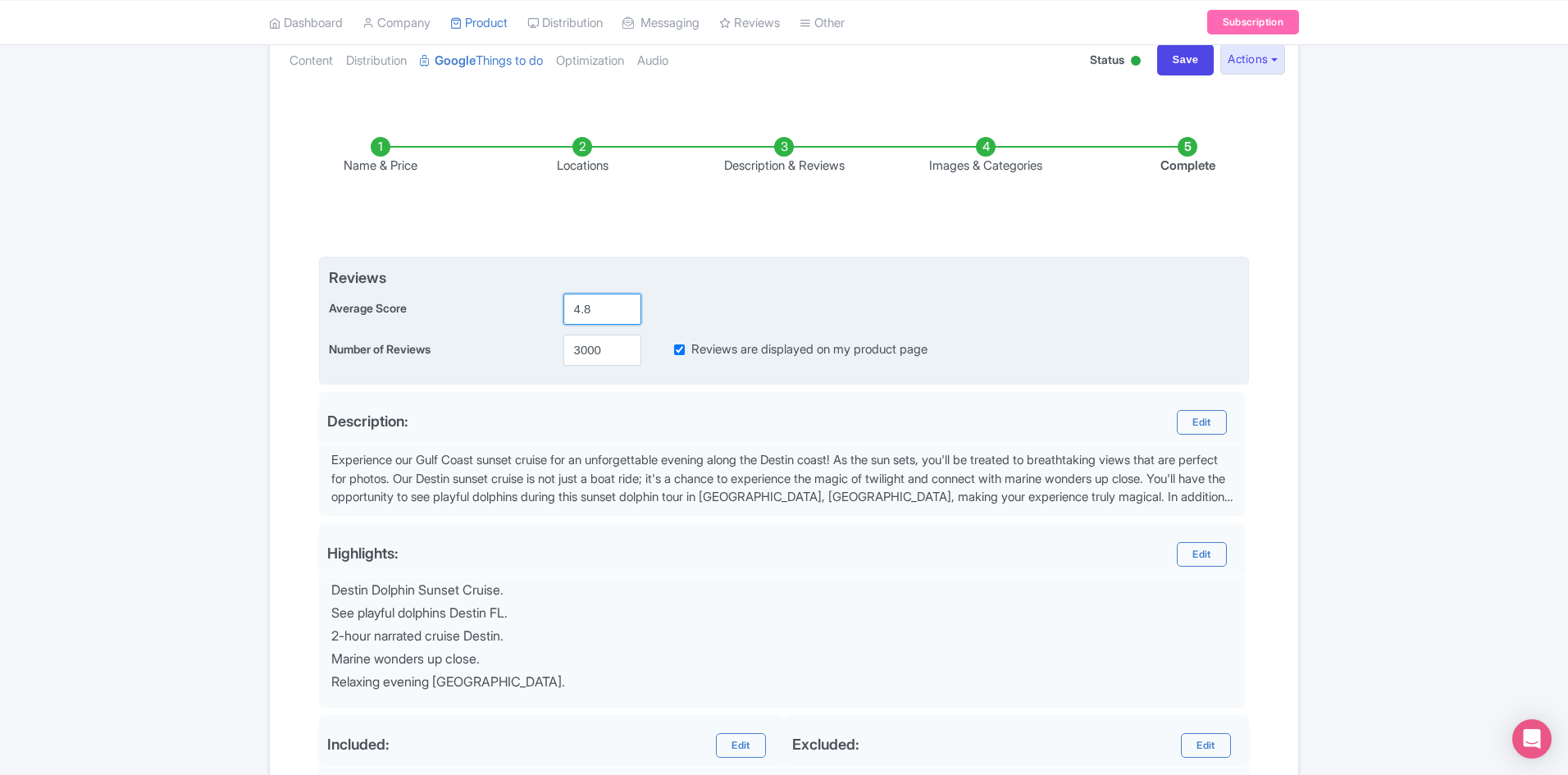
click at [601, 316] on input "4.8" at bounding box center [602, 309] width 78 height 31
click at [624, 300] on input "4.8" at bounding box center [602, 309] width 78 height 31
type input "4.9"
click at [625, 302] on input "4.9" at bounding box center [602, 309] width 78 height 31
click at [608, 350] on input "3000" at bounding box center [602, 350] width 78 height 31
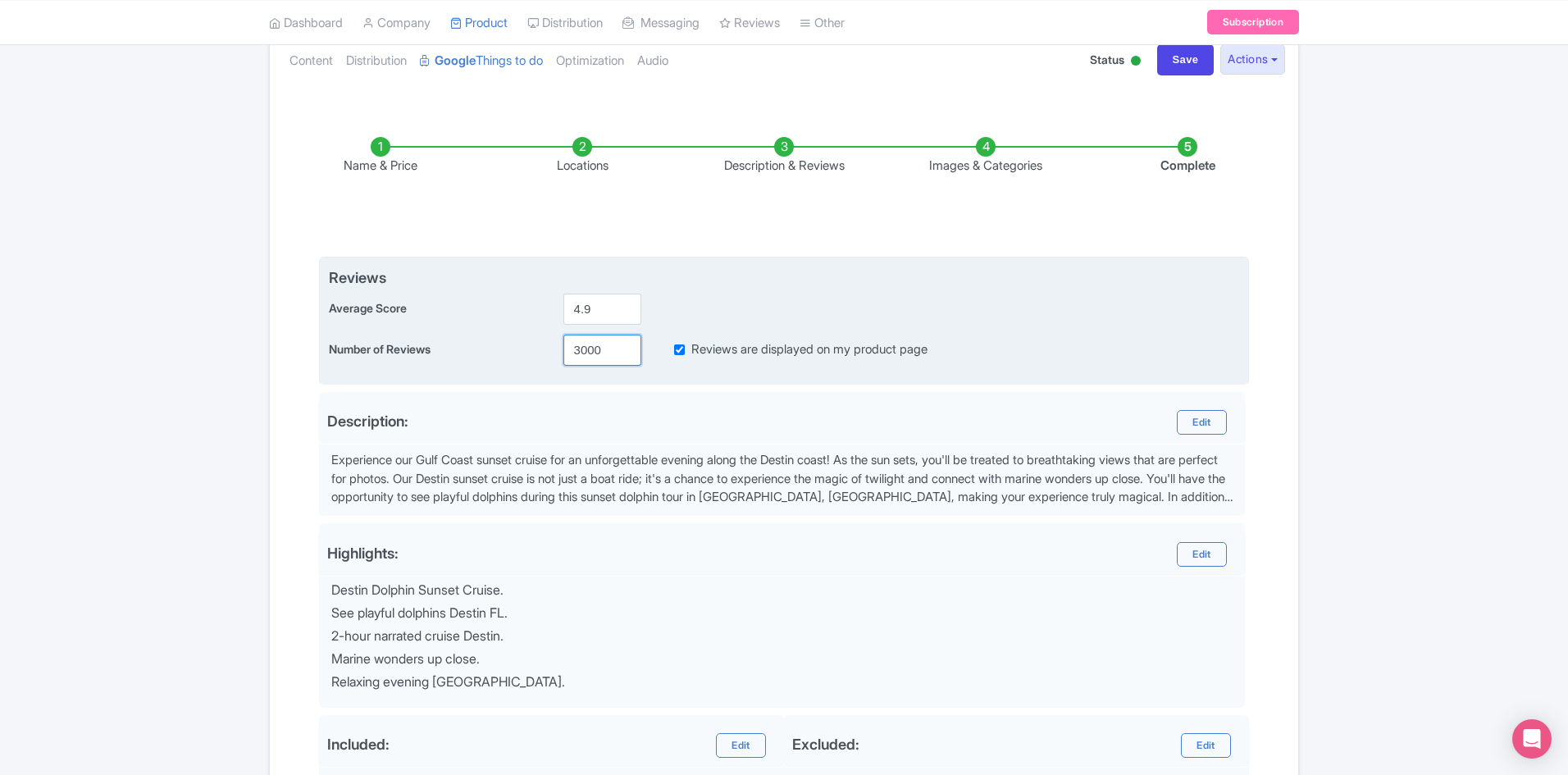
click at [608, 350] on input "3000" at bounding box center [602, 350] width 78 height 31
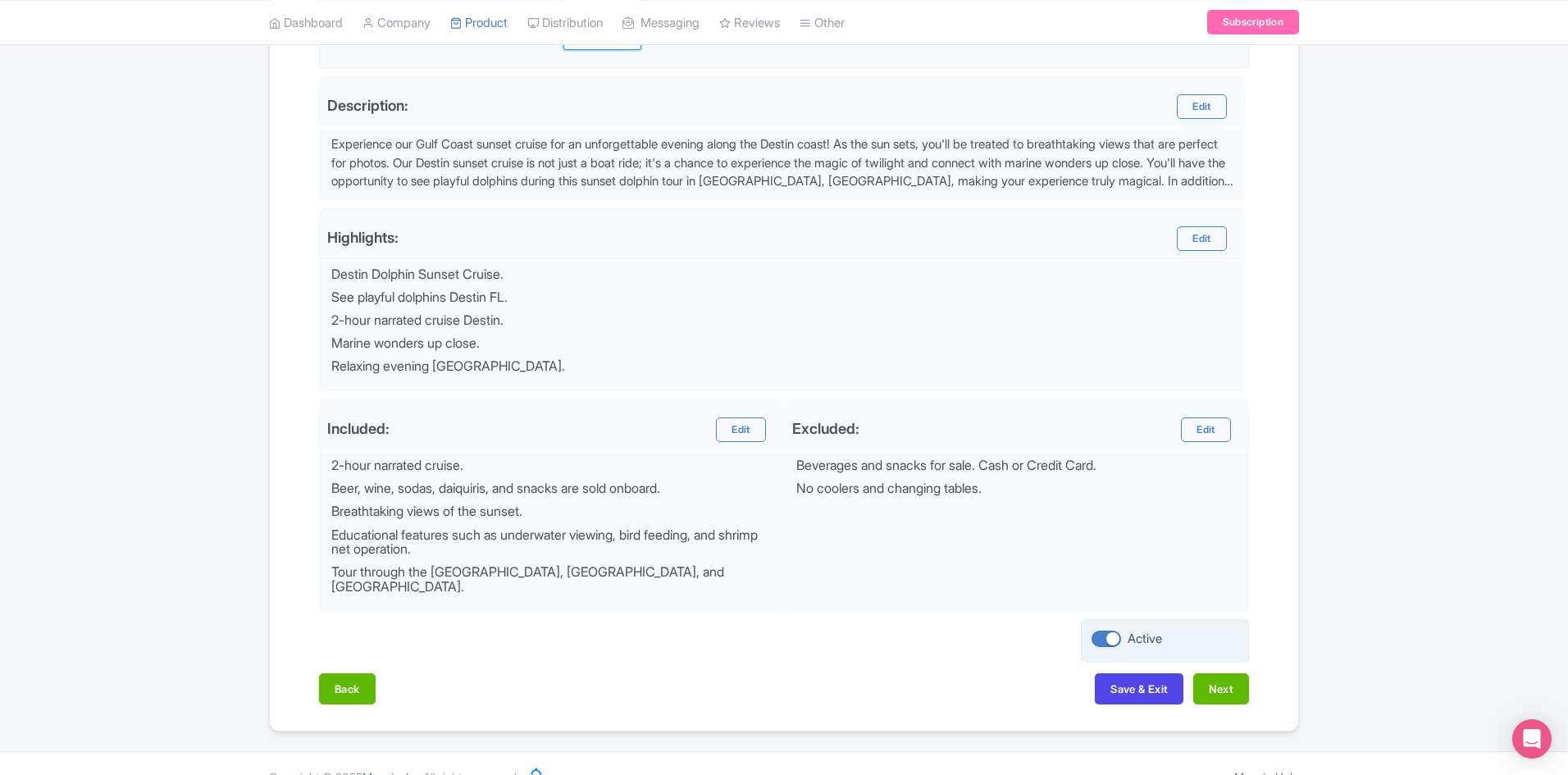
scroll to position [273, 0]
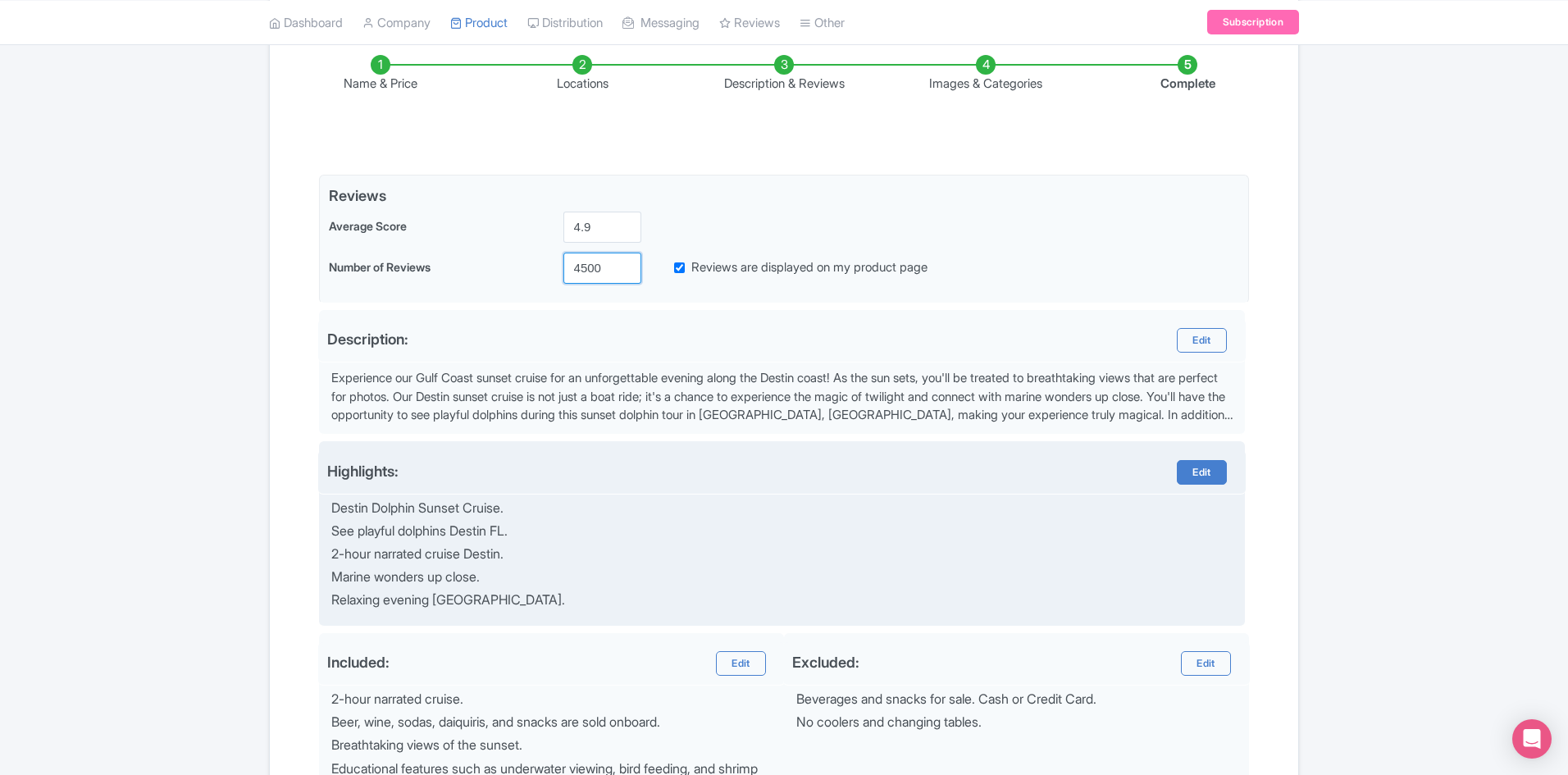
type input "4500"
click at [1221, 472] on link "Edit" at bounding box center [1202, 472] width 49 height 25
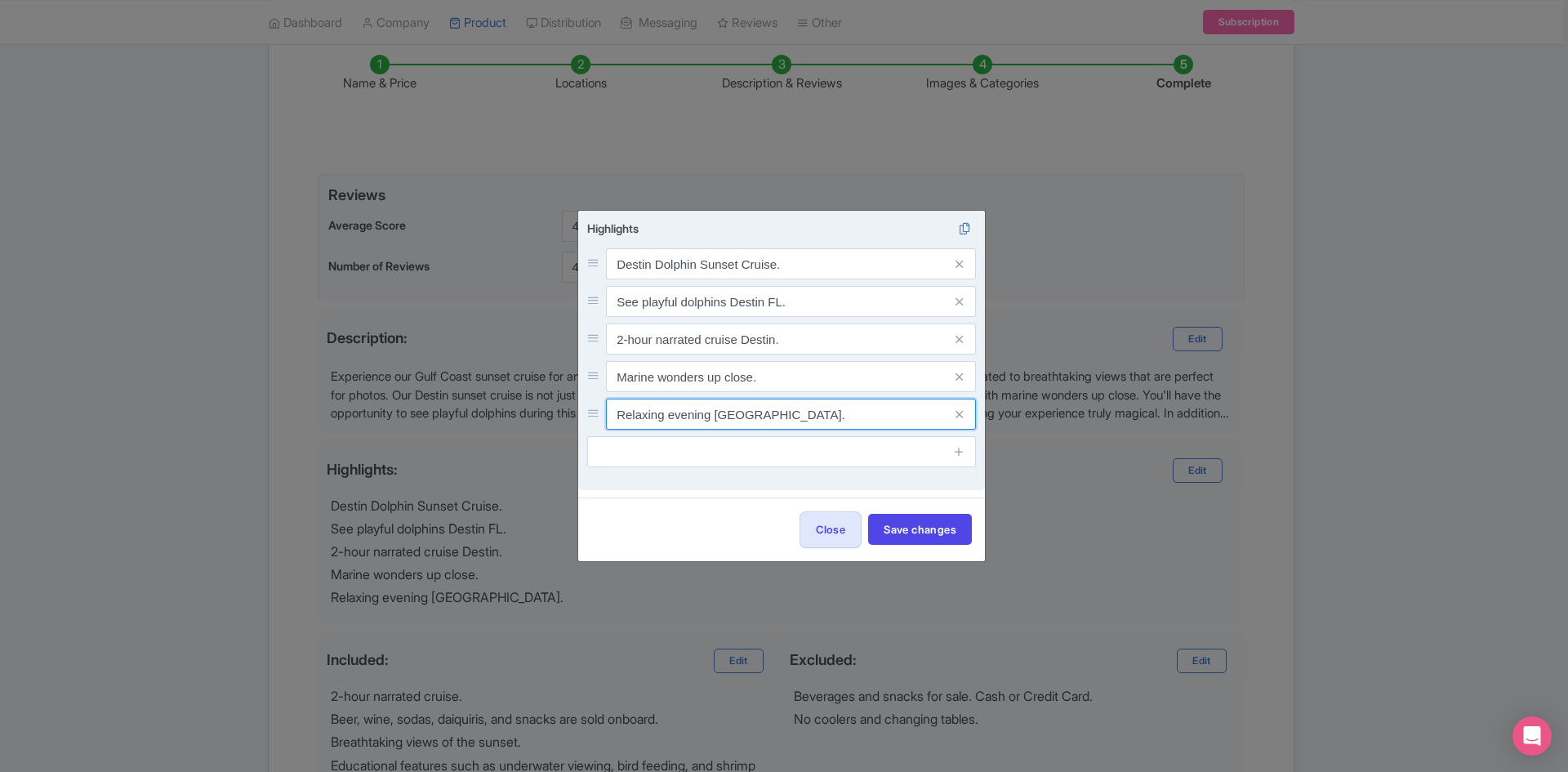
click at [762, 406] on input "Relaxing evening Gulf of Mexico." at bounding box center [790, 413] width 370 height 31
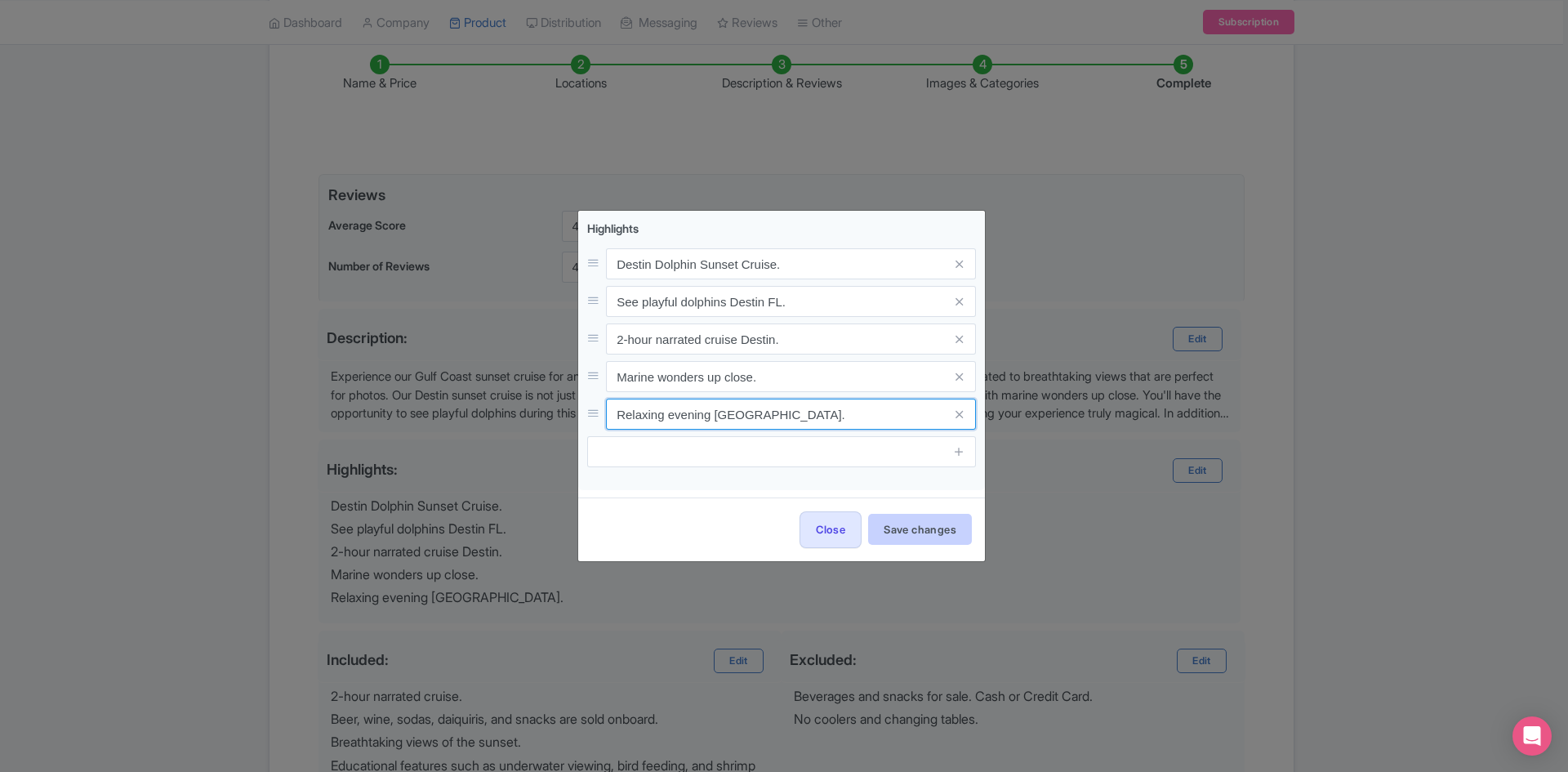
type input "Relaxing evening [GEOGRAPHIC_DATA]."
click at [909, 520] on button "Save changes" at bounding box center [920, 529] width 104 height 31
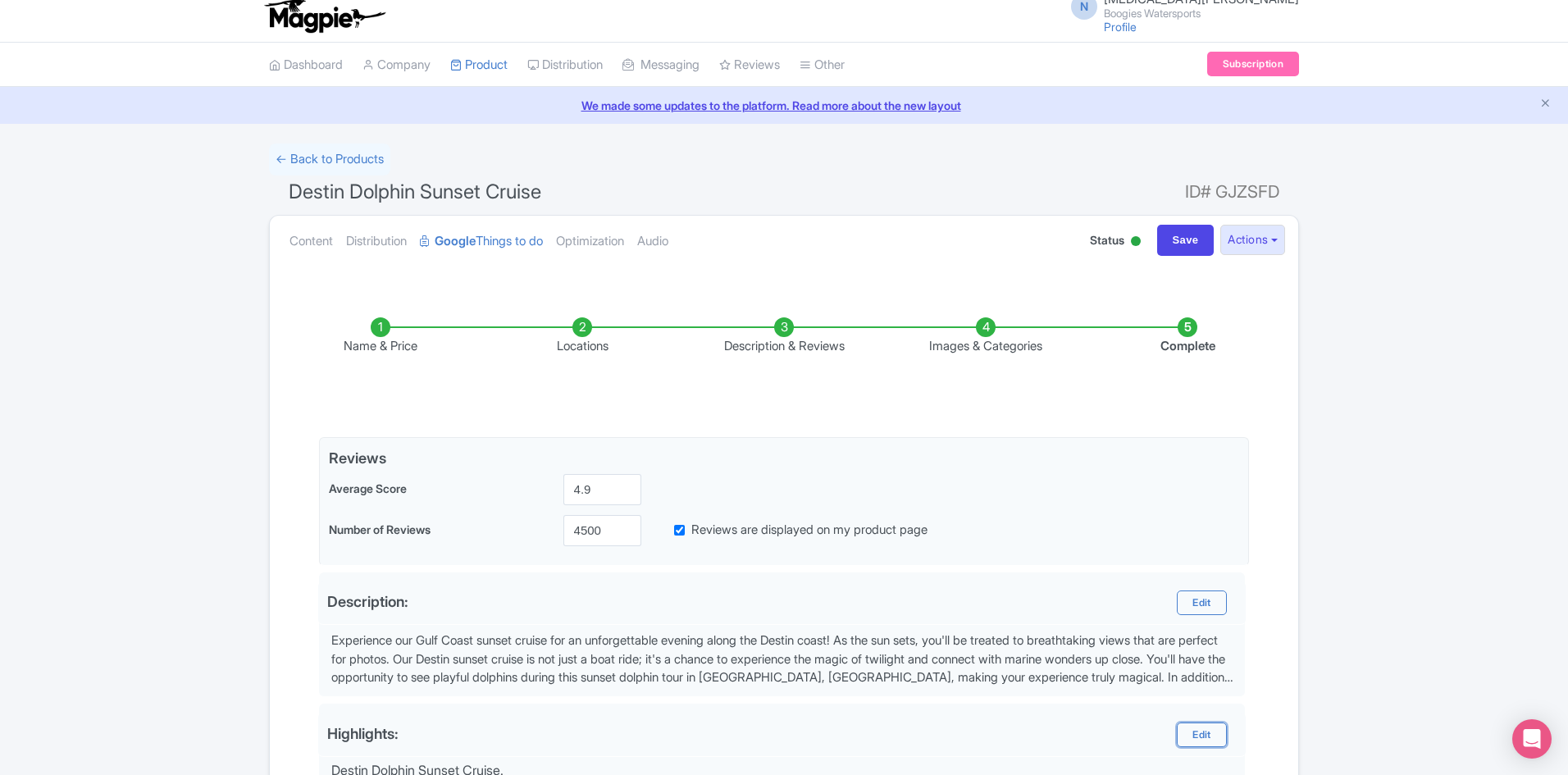
scroll to position [0, 0]
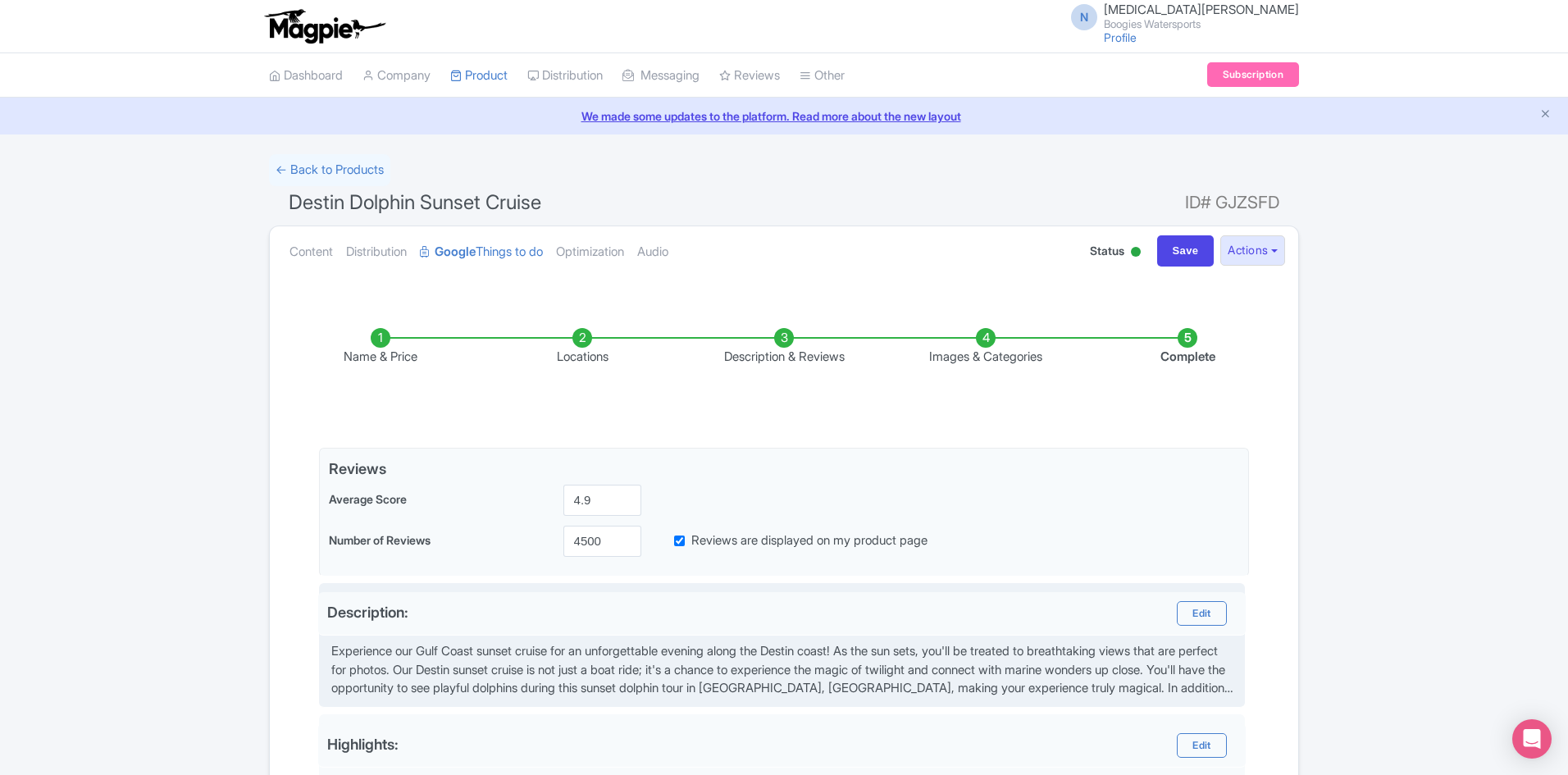
click at [1149, 674] on div "Experience our Gulf Coast sunset cruise for an unforgettable evening along the …" at bounding box center [784, 670] width 905 height 56
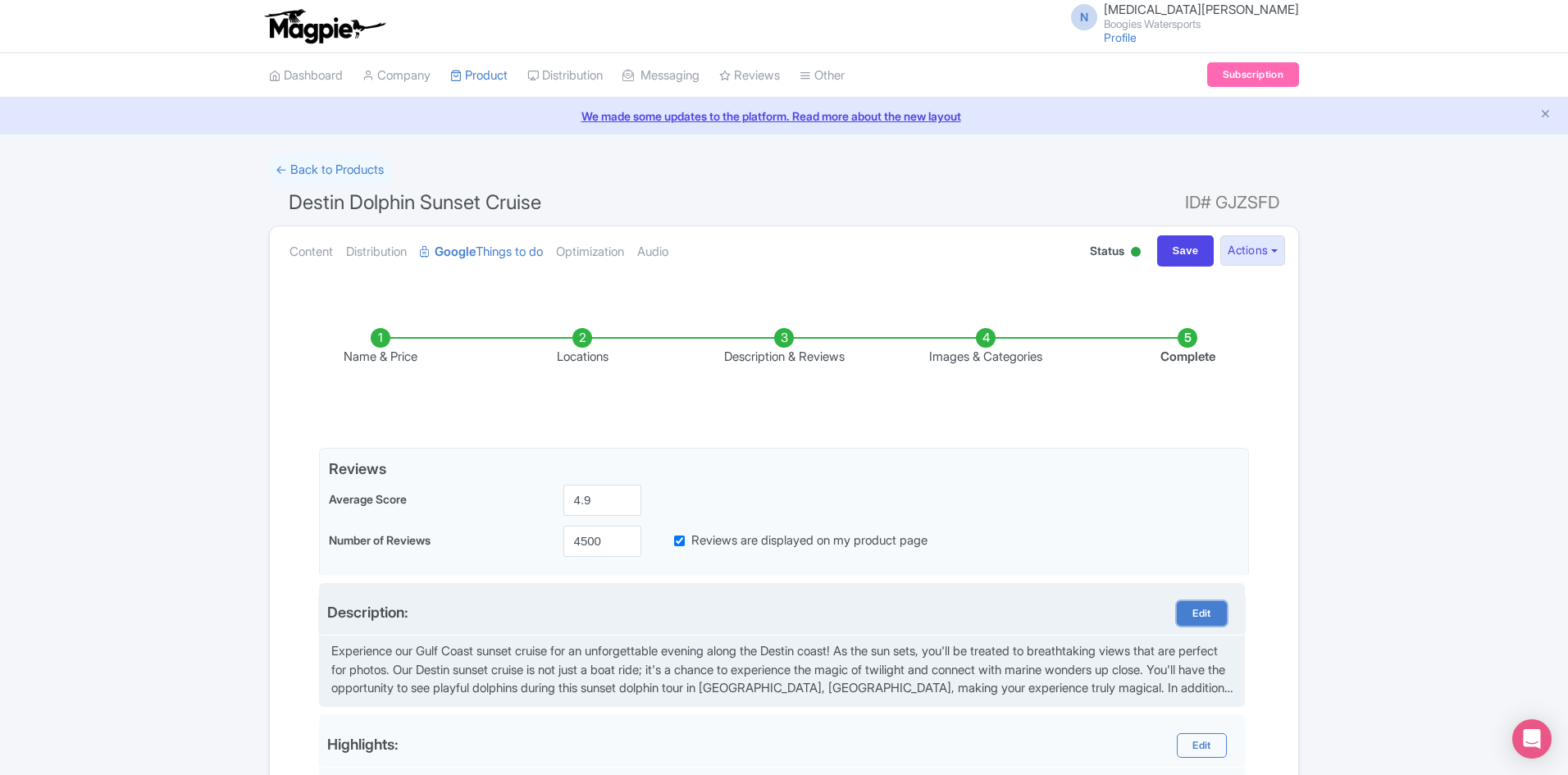
click at [1190, 619] on link "Edit" at bounding box center [1202, 614] width 49 height 25
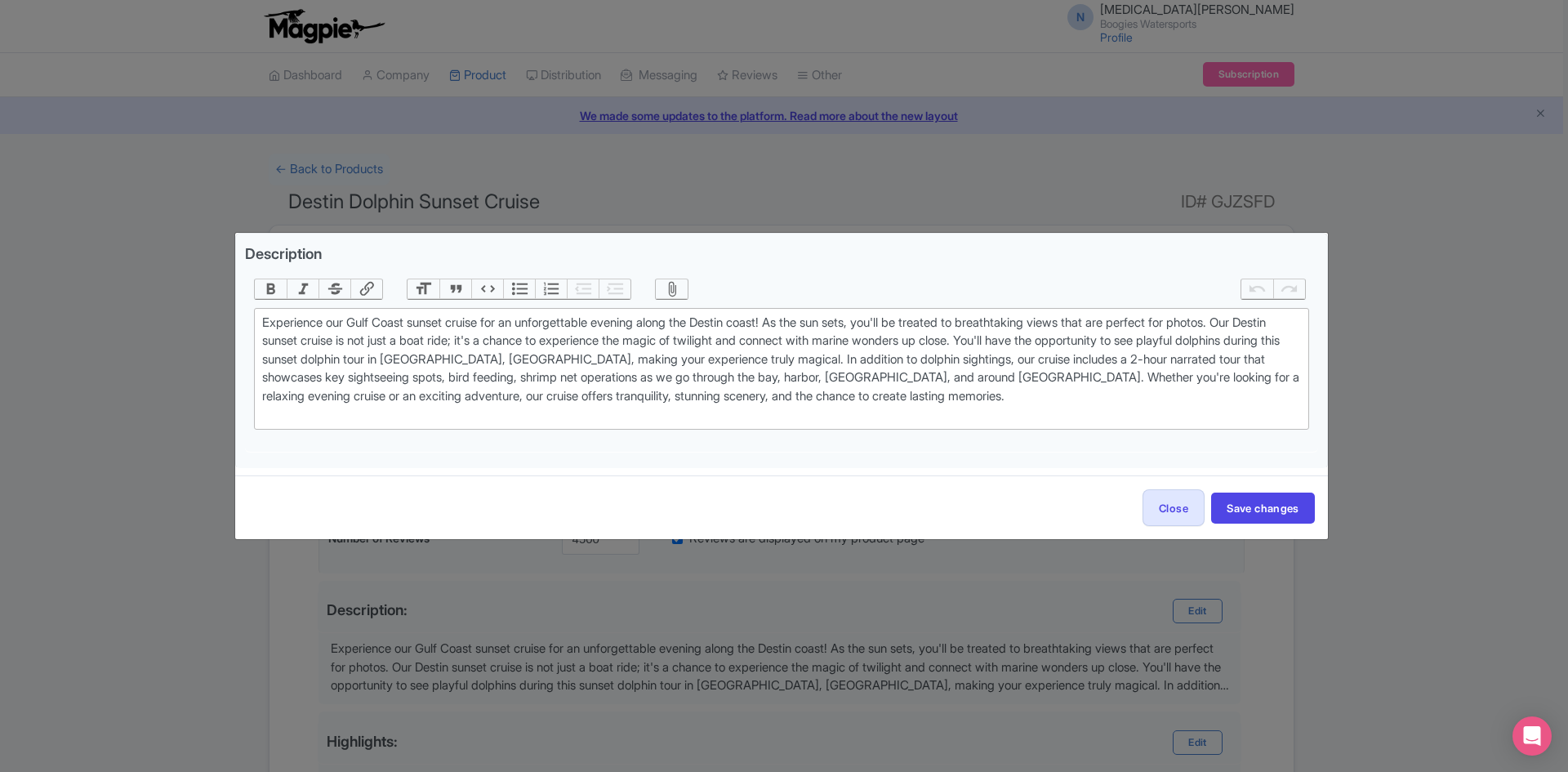
click at [1262, 653] on div "Description Bold Italic Strikethrough Link Heading Quote Code Bullets Numbers D…" at bounding box center [784, 386] width 1568 height 772
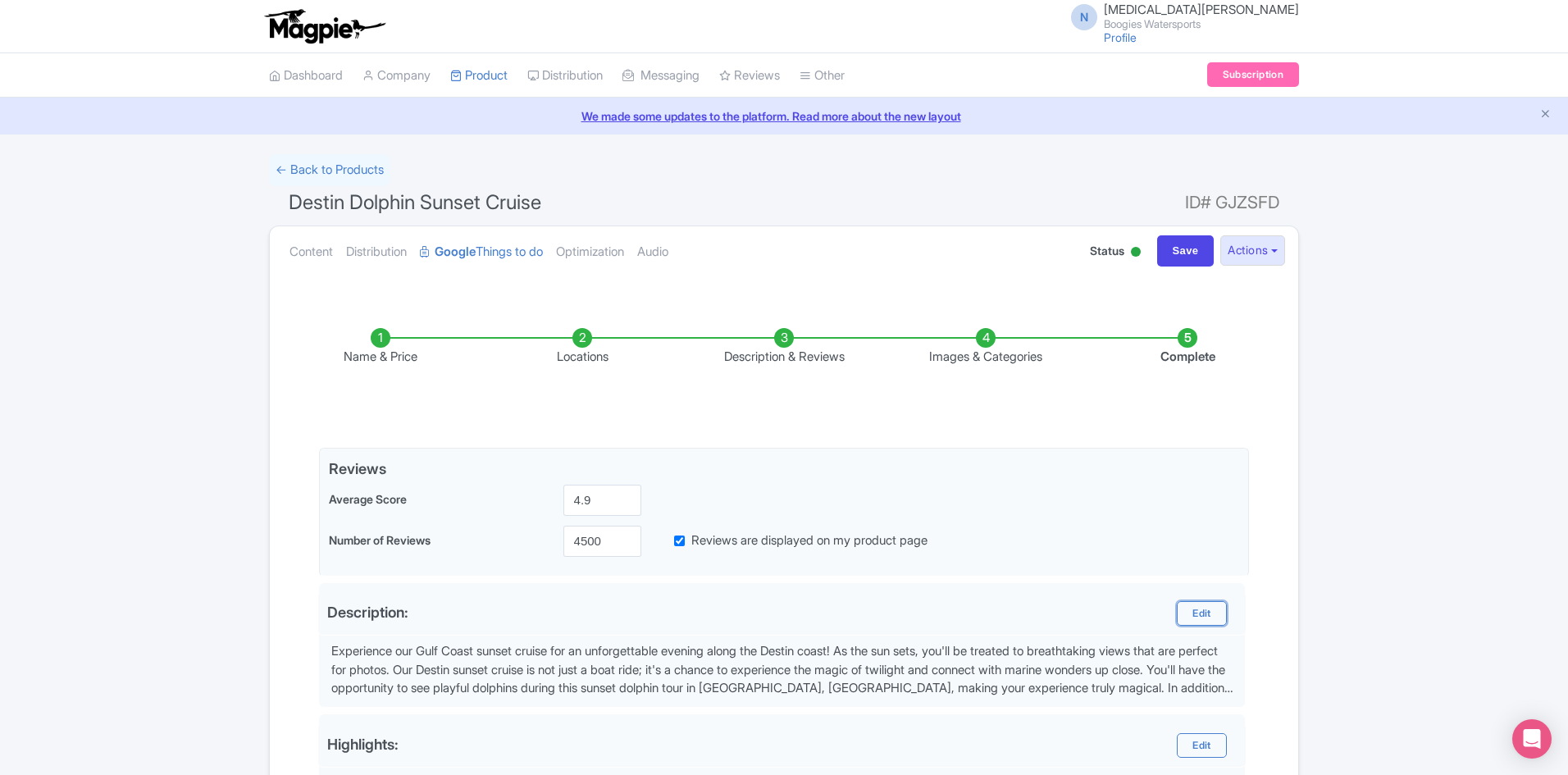
scroll to position [519, 0]
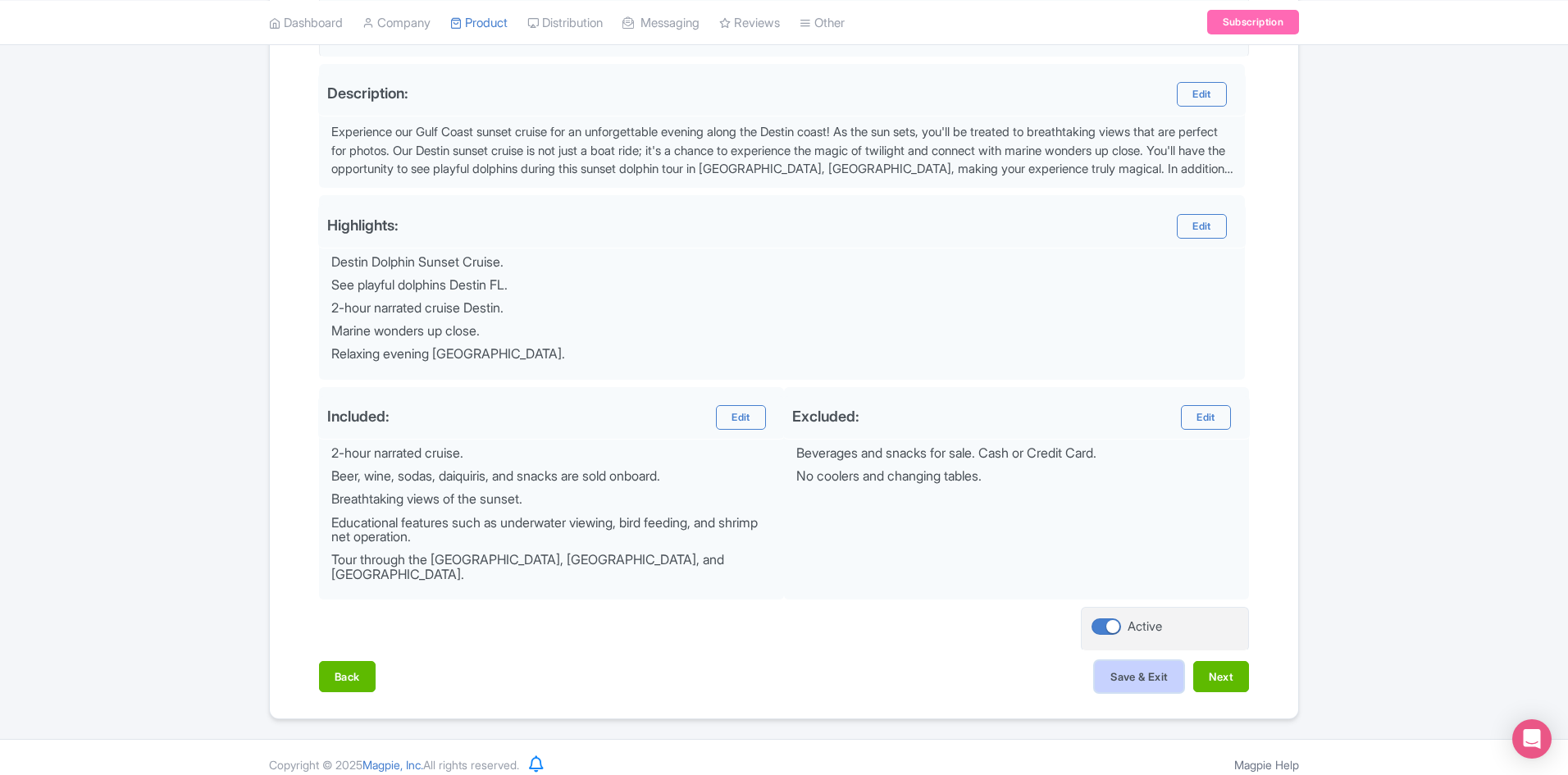
click at [1129, 663] on button "Save & Exit" at bounding box center [1138, 676] width 88 height 31
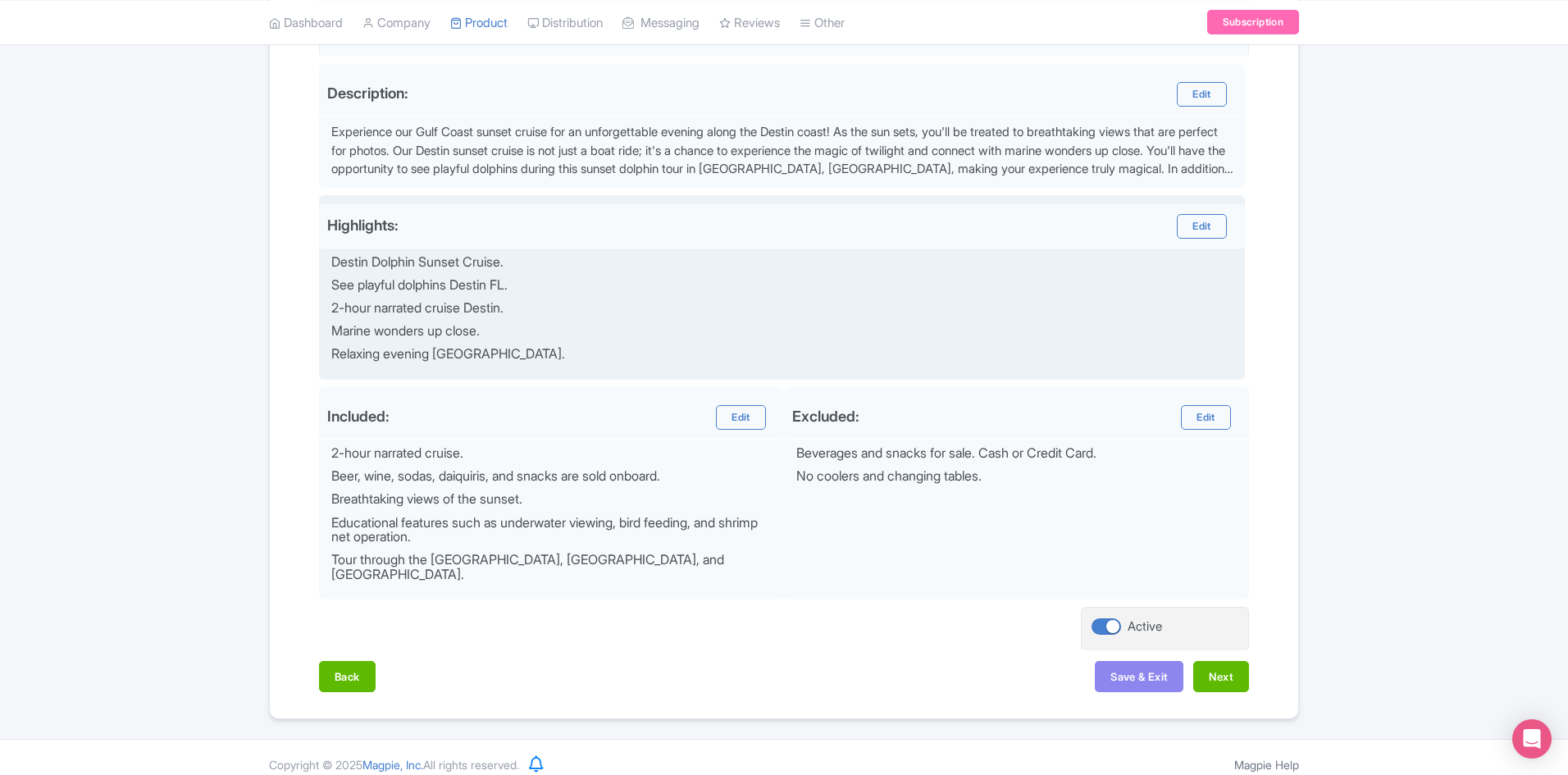
scroll to position [109, 0]
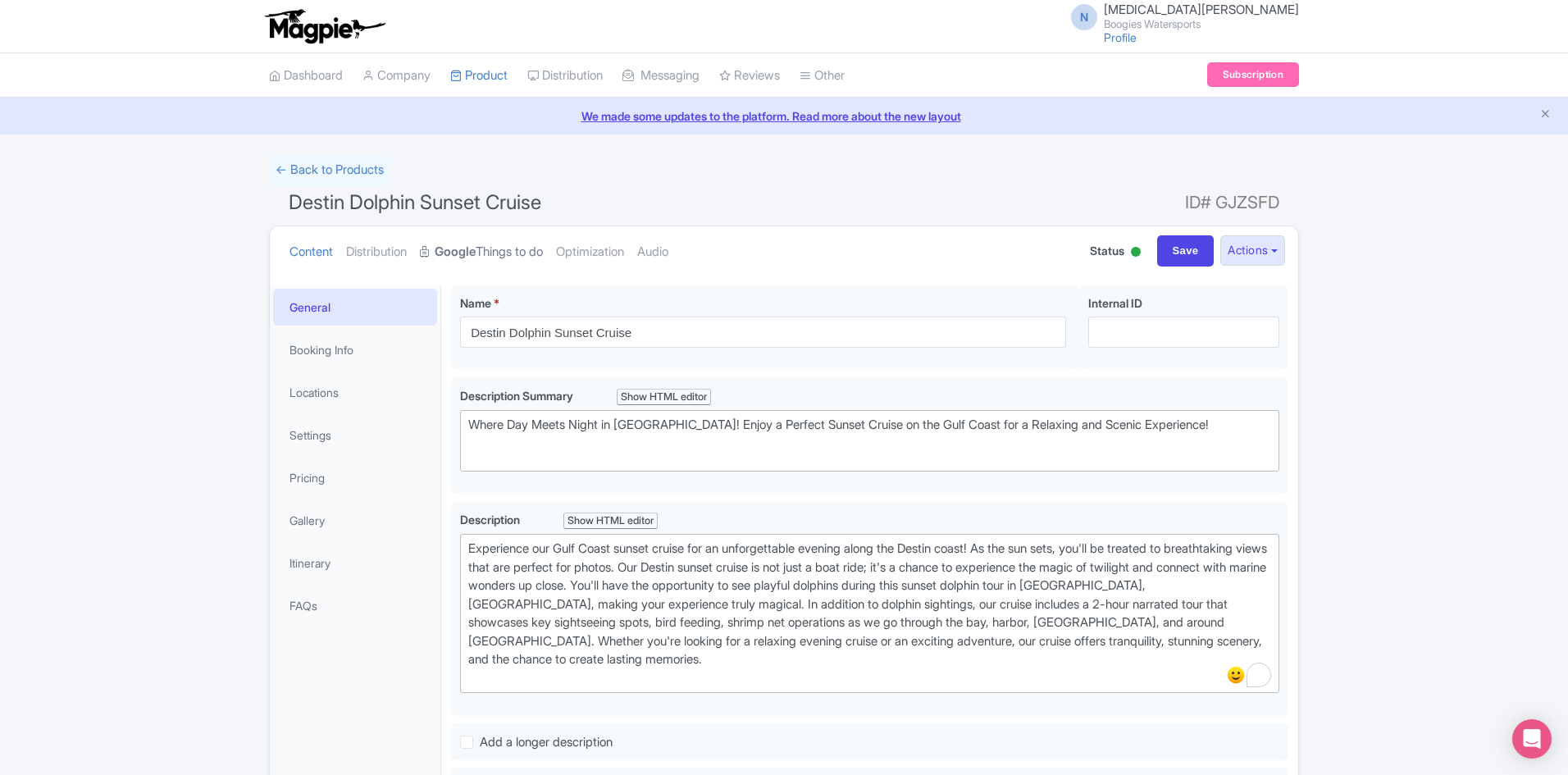
click at [507, 244] on link "Google Things to do" at bounding box center [481, 252] width 123 height 51
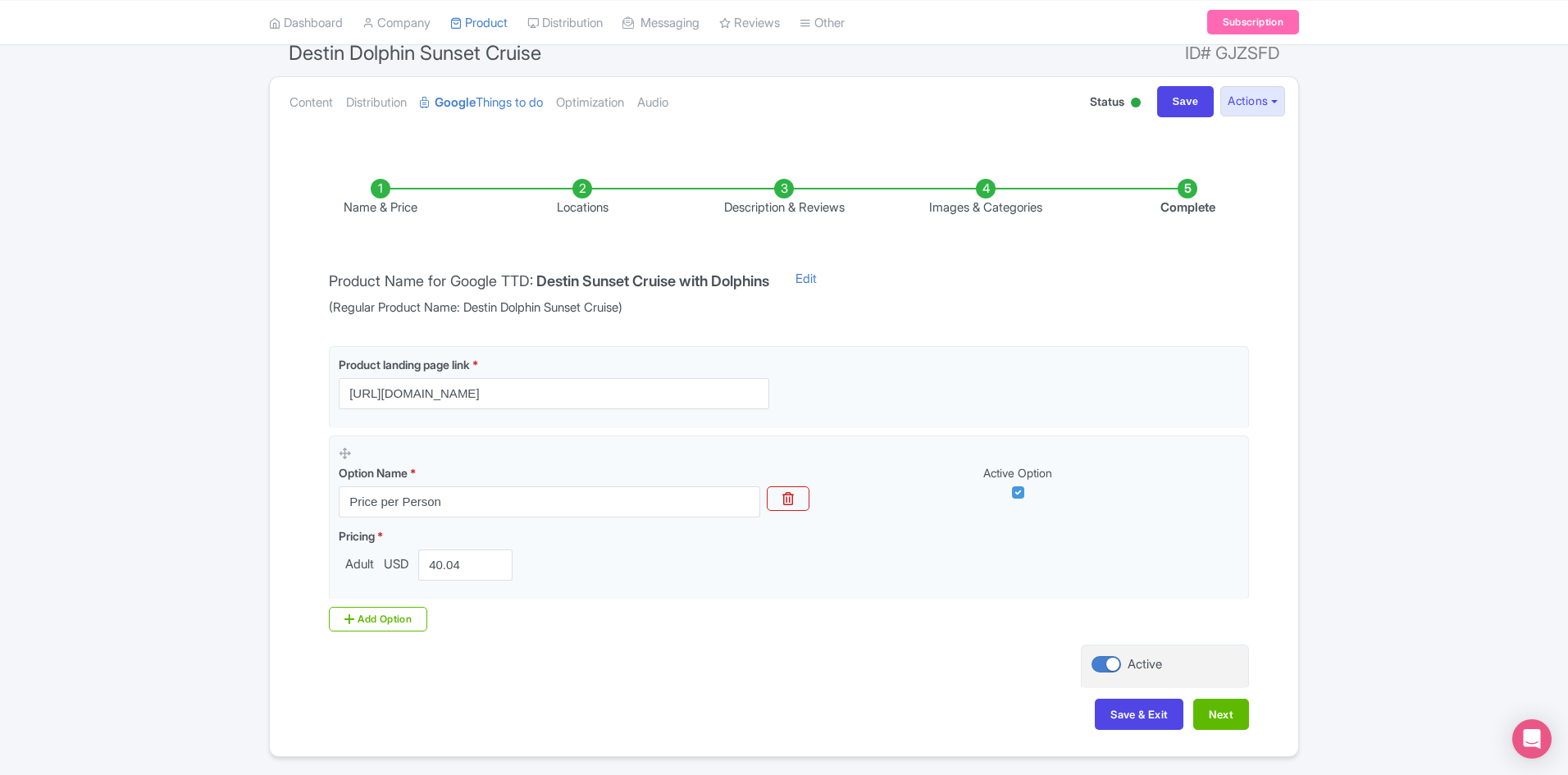
scroll to position [120, 0]
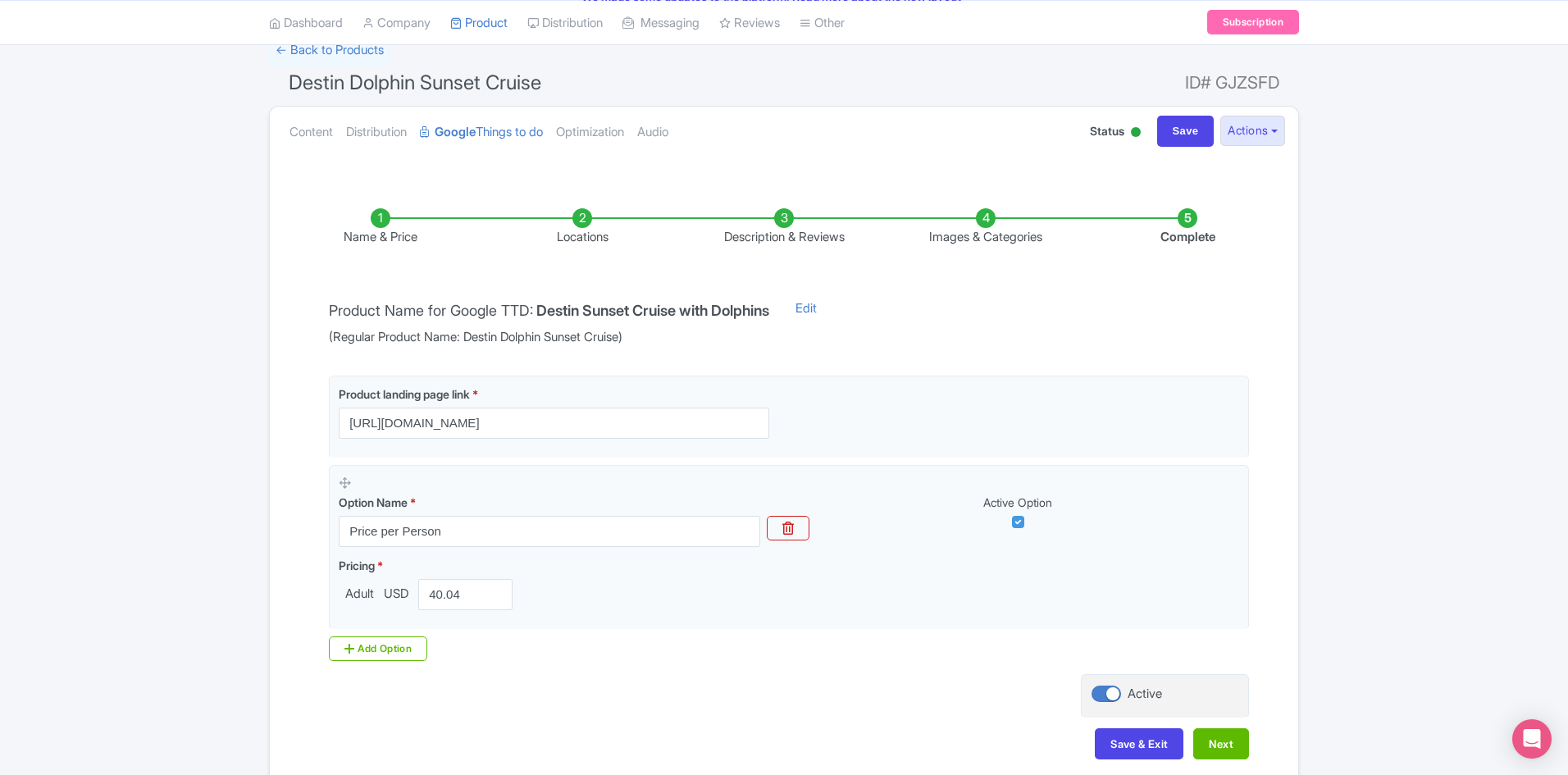
click at [764, 226] on li "Description & Reviews" at bounding box center [784, 227] width 201 height 39
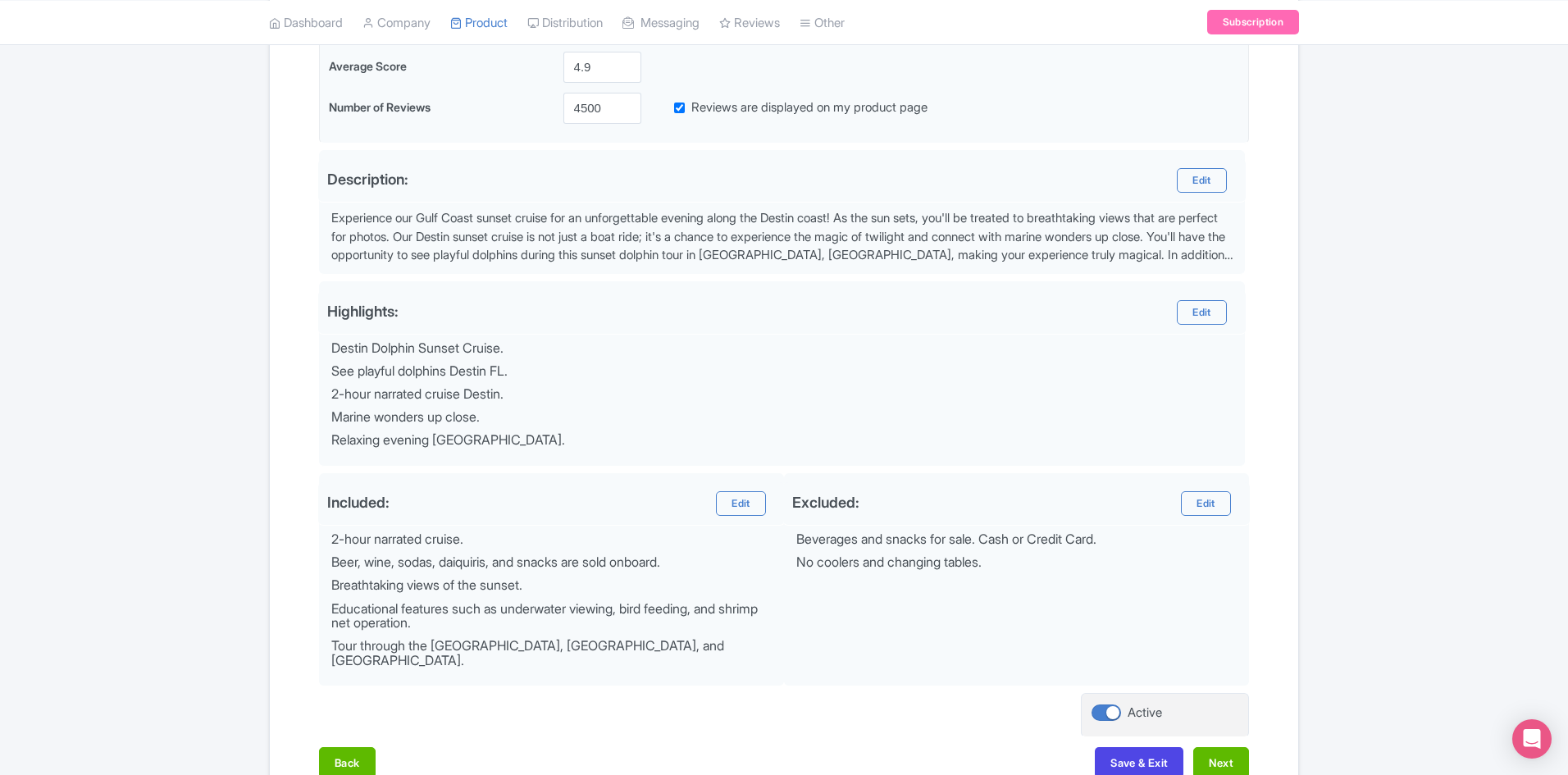
scroll to position [437, 0]
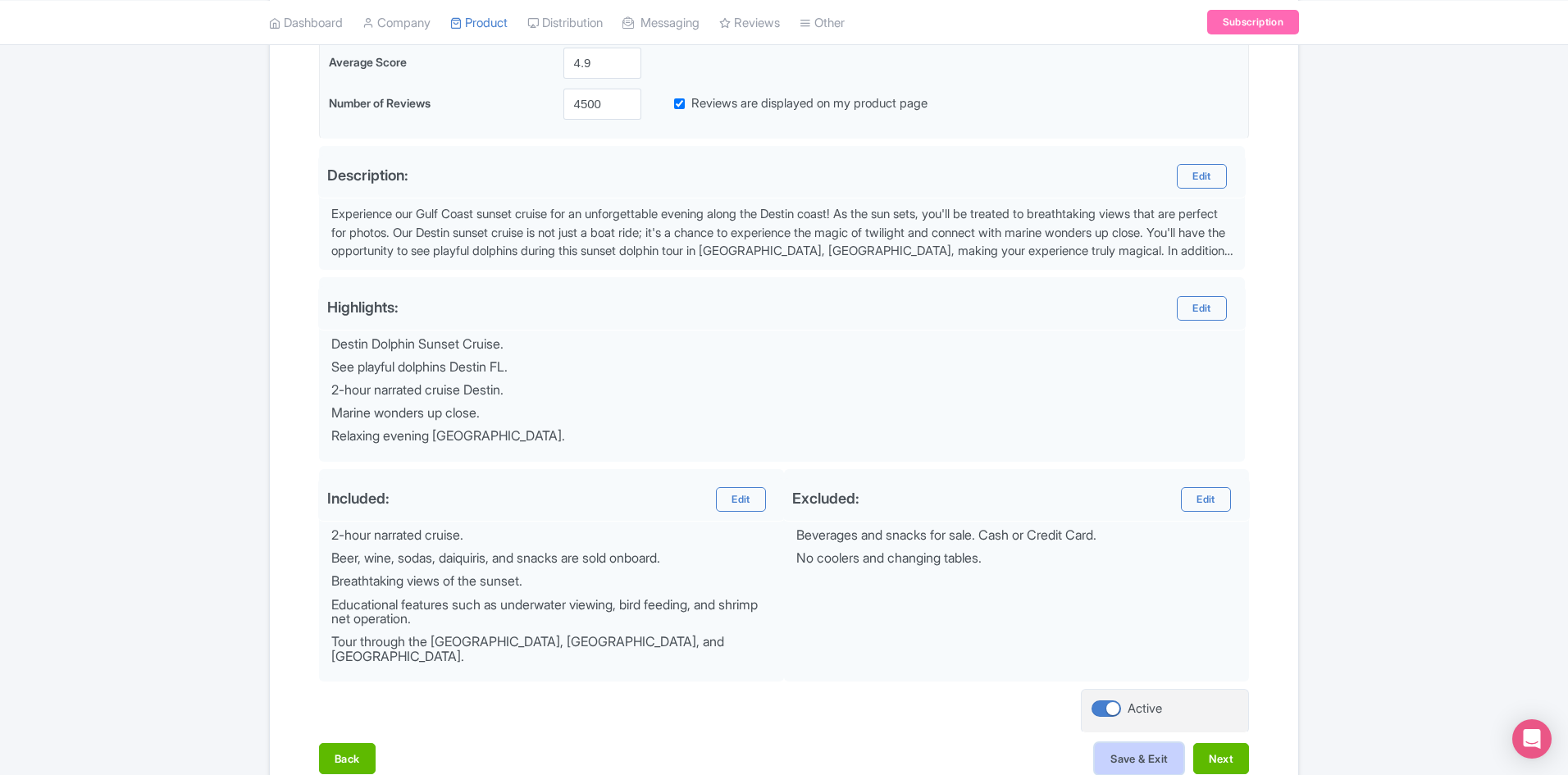
click at [1153, 743] on button "Save & Exit" at bounding box center [1138, 758] width 88 height 31
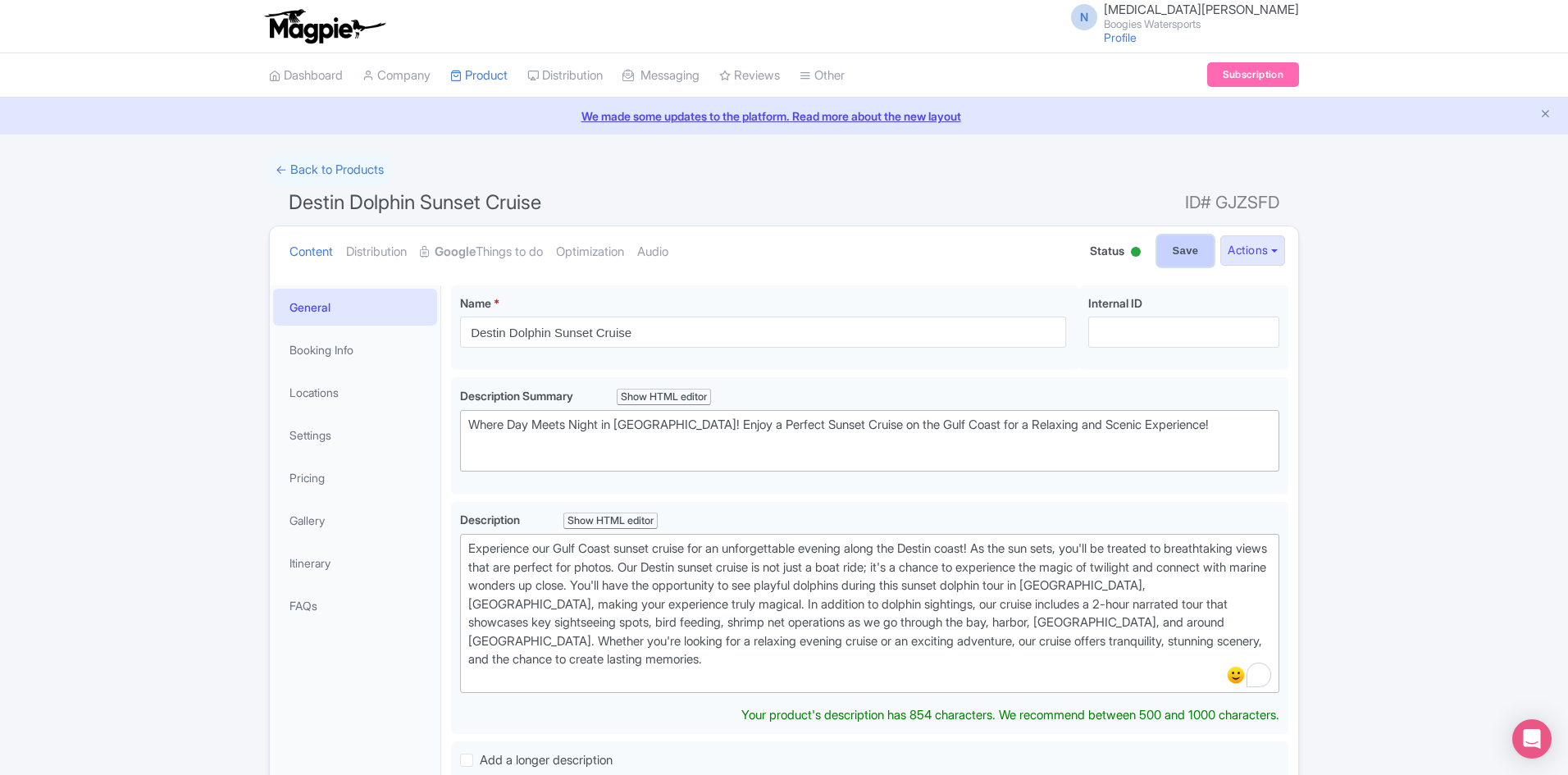
click at [1183, 252] on input "Save" at bounding box center [1186, 251] width 57 height 31
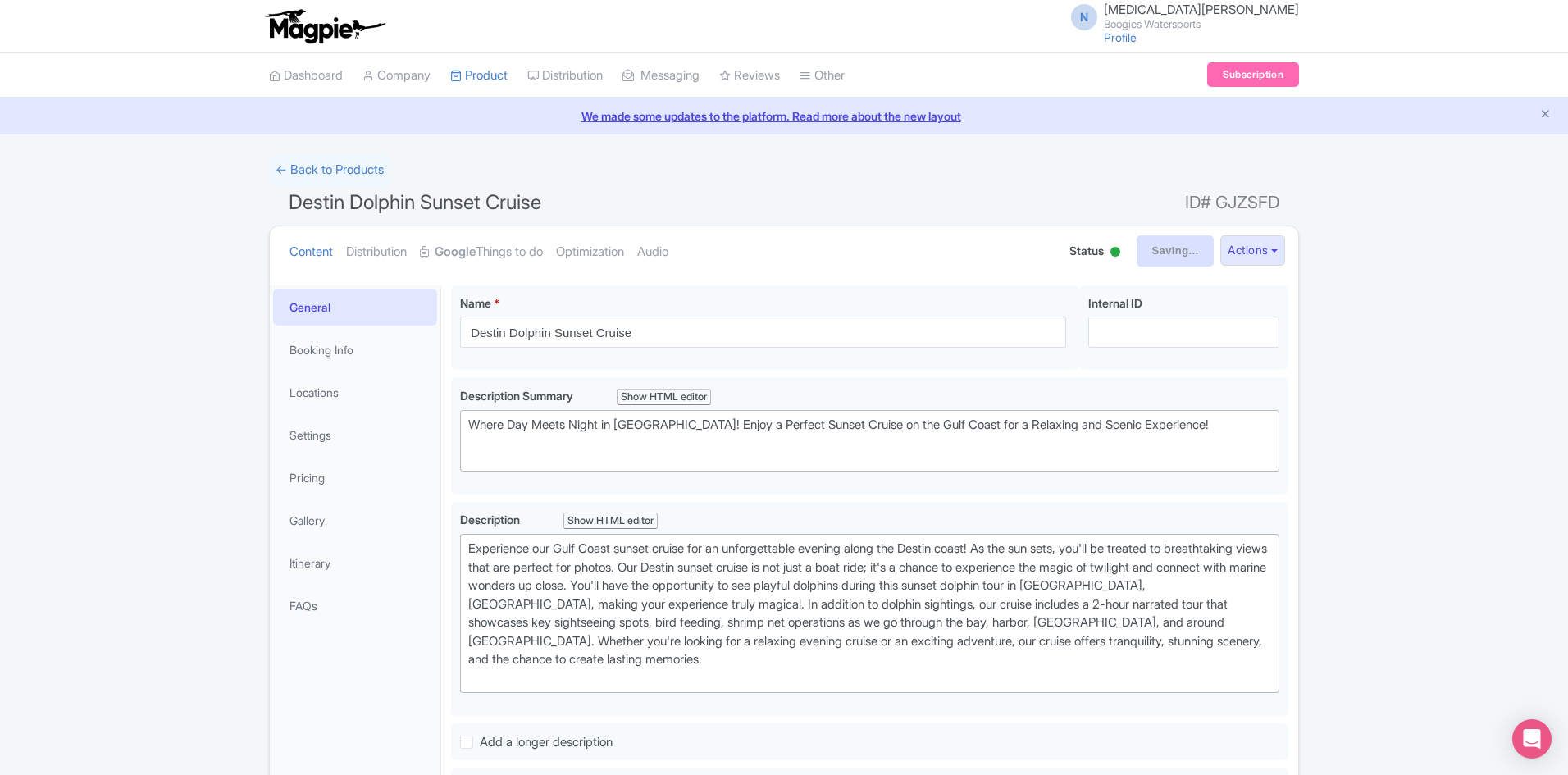
type input "Saving..."
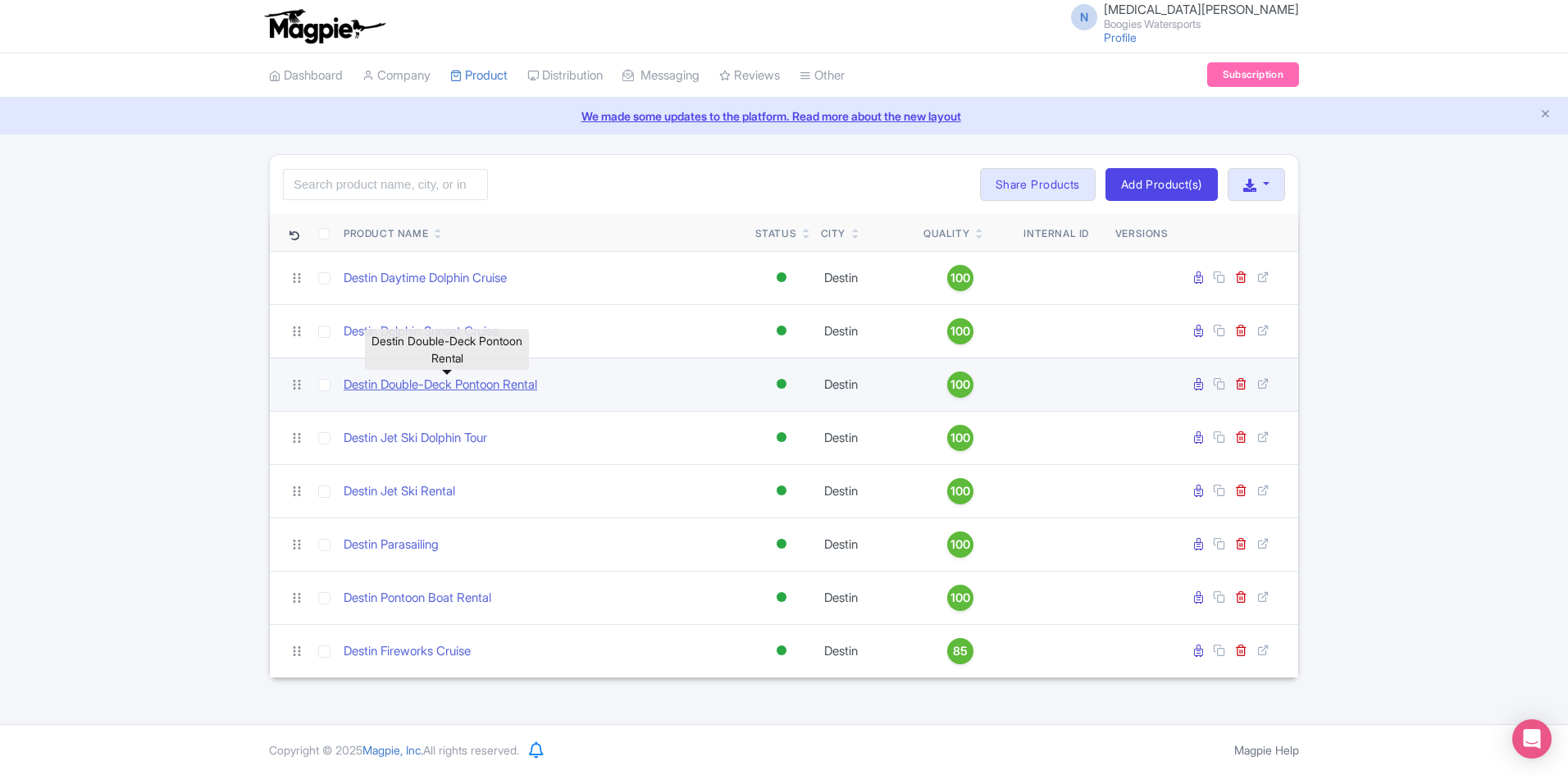
click at [492, 382] on link "Destin Double-Deck Pontoon Rental" at bounding box center [441, 385] width 194 height 19
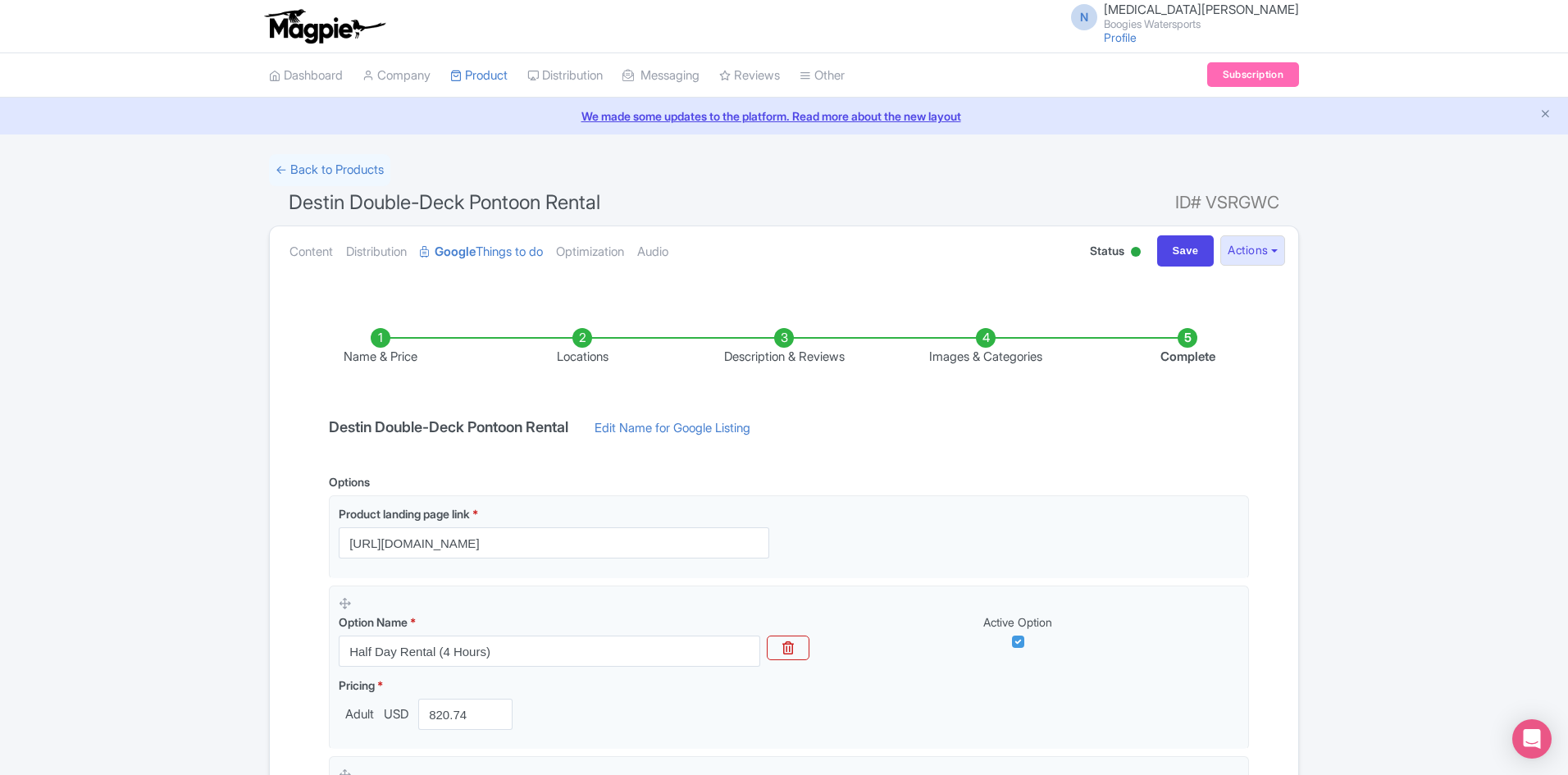
click at [782, 351] on li "Description & Reviews" at bounding box center [784, 347] width 201 height 39
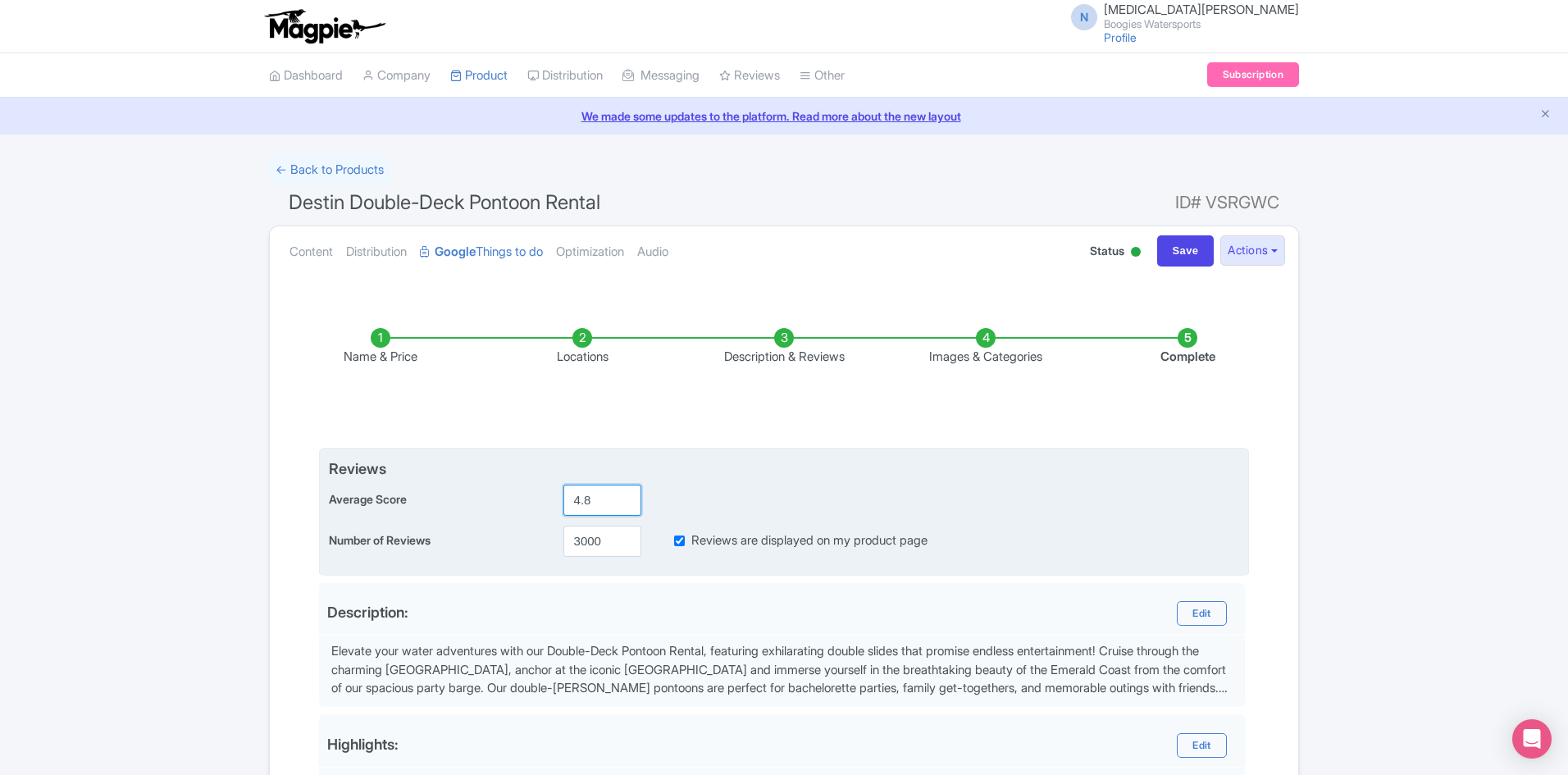
click at [592, 500] on input "4.8" at bounding box center [602, 500] width 78 height 31
type input "4.9"
click at [596, 540] on input "3000" at bounding box center [602, 540] width 78 height 31
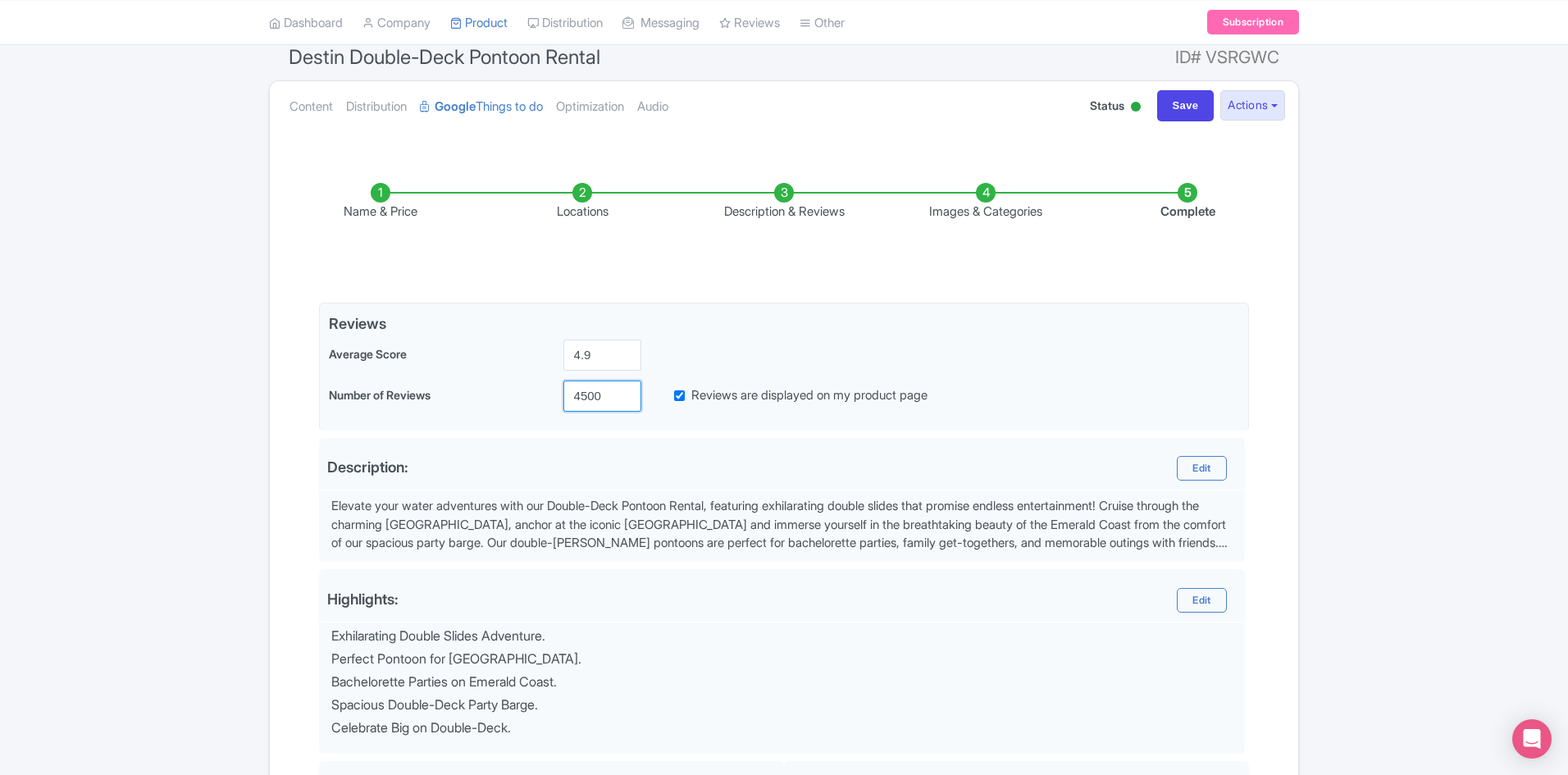
scroll to position [164, 0]
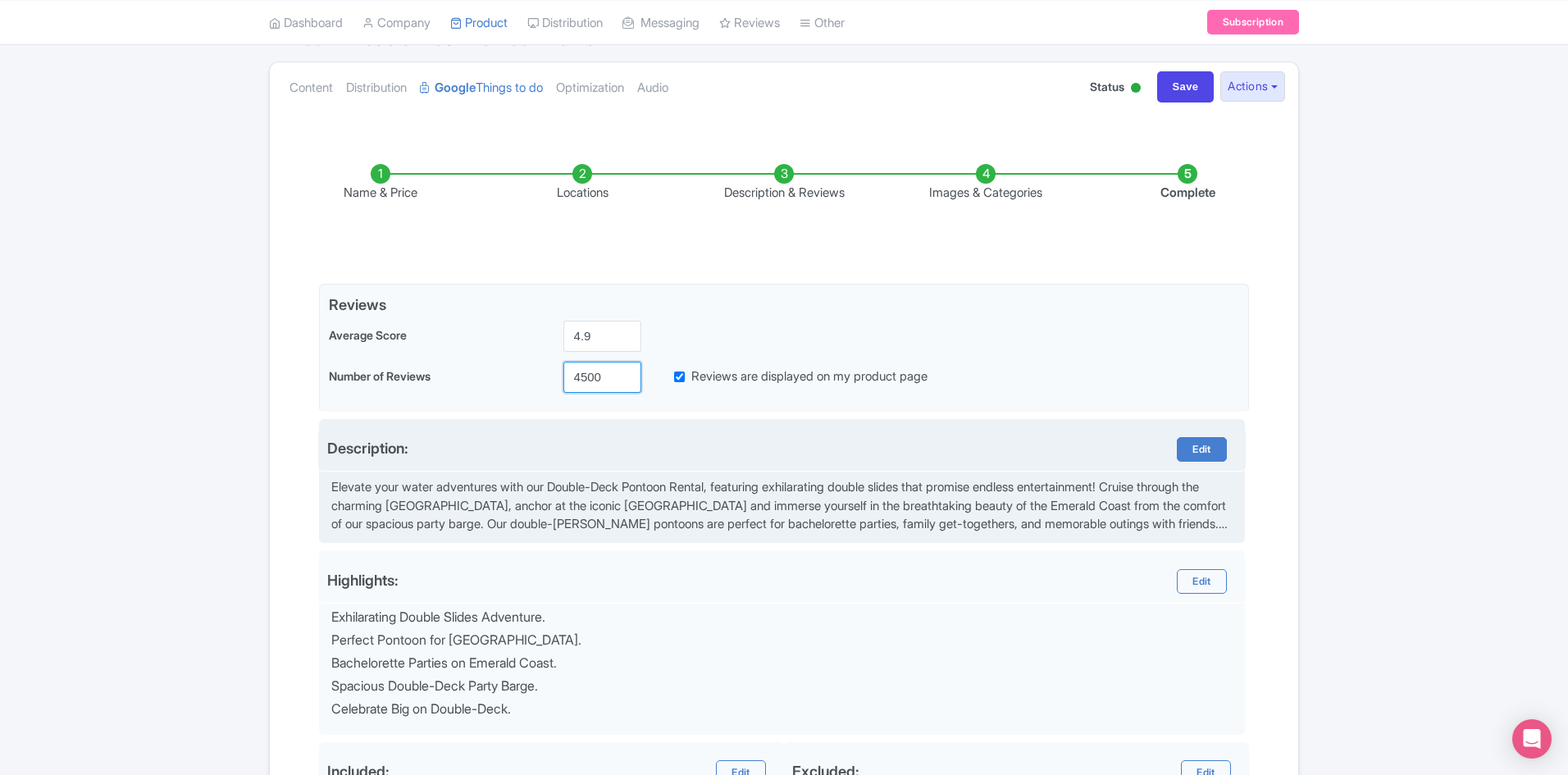
type input "4500"
click at [1201, 450] on link "Edit" at bounding box center [1202, 449] width 49 height 25
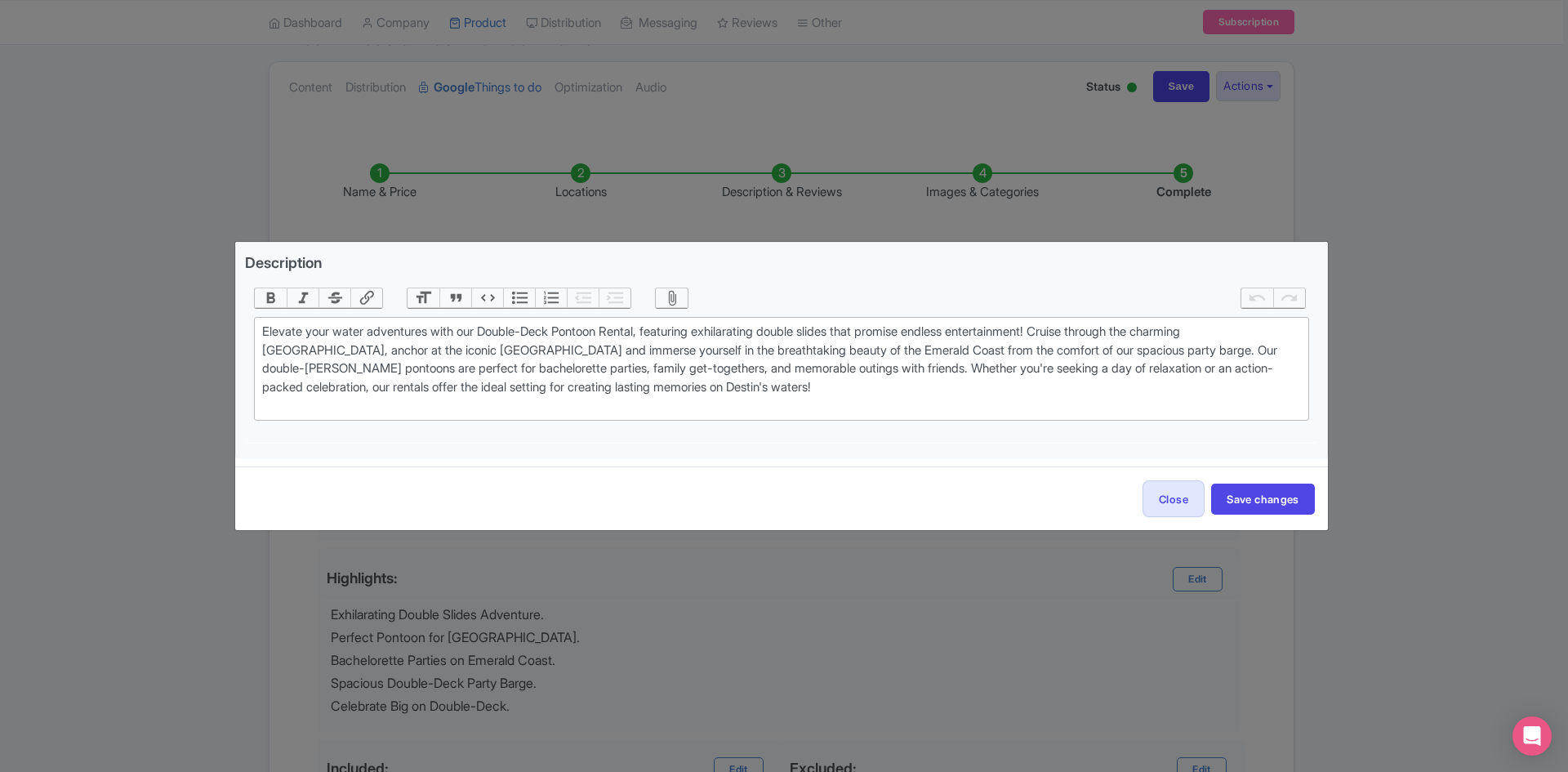
click at [1208, 617] on div "Description Bold Italic Strikethrough Link Heading Quote Code Bullets Numbers D…" at bounding box center [784, 386] width 1568 height 772
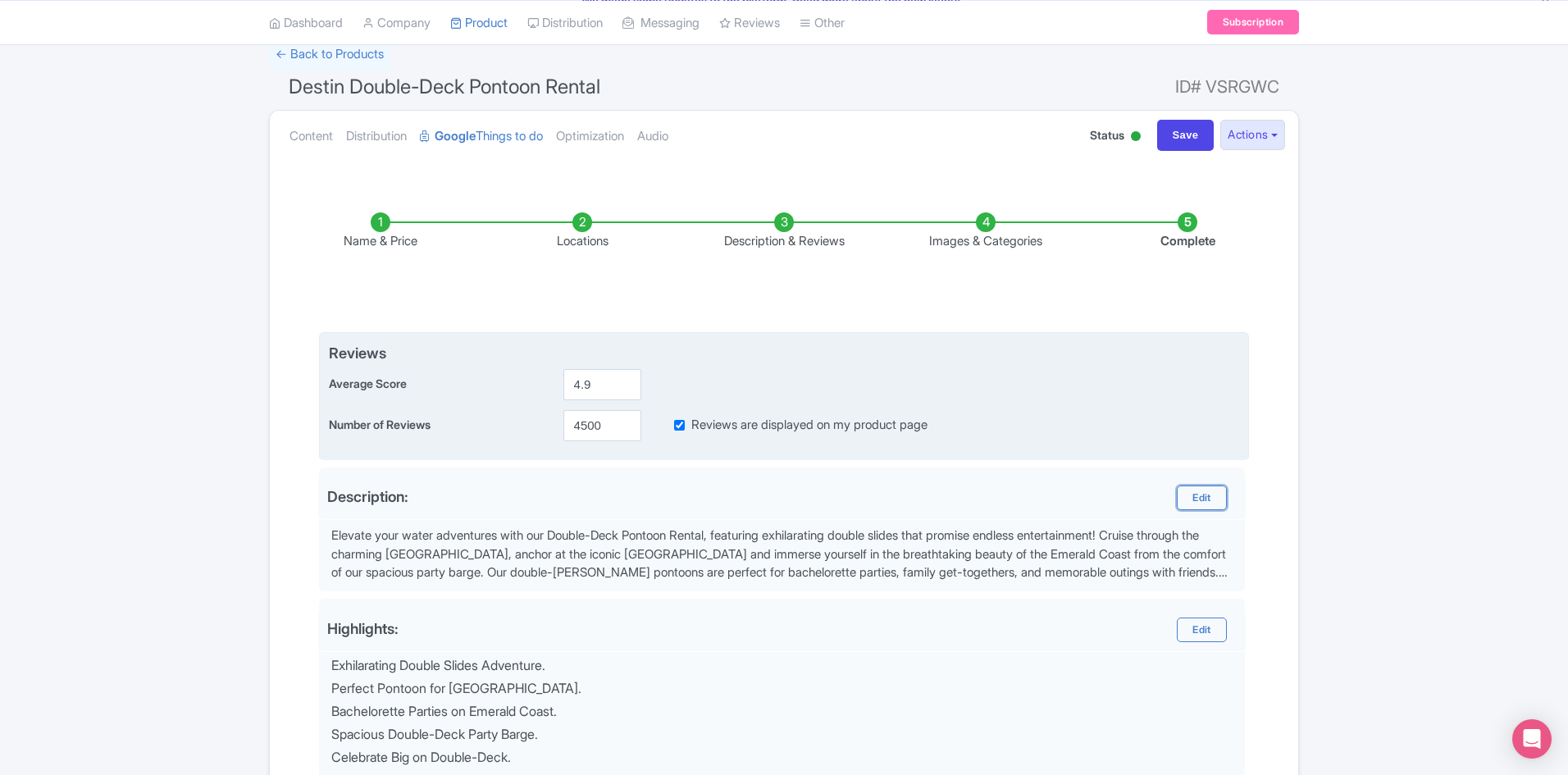
scroll to position [82, 0]
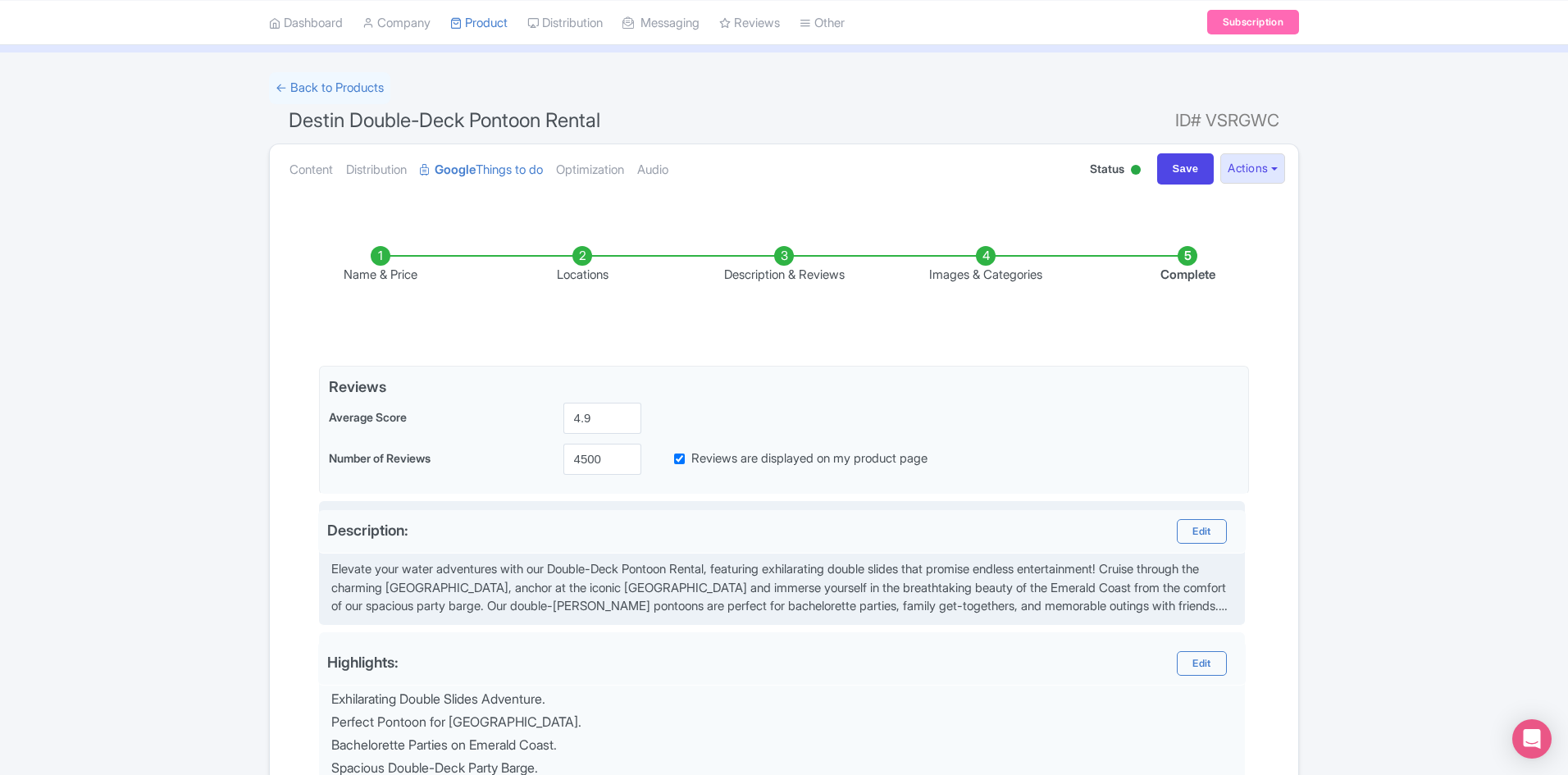
click at [1177, 595] on div "Elevate your water adventures with our Double-Deck Pontoon Rental, featuring ex…" at bounding box center [784, 587] width 905 height 56
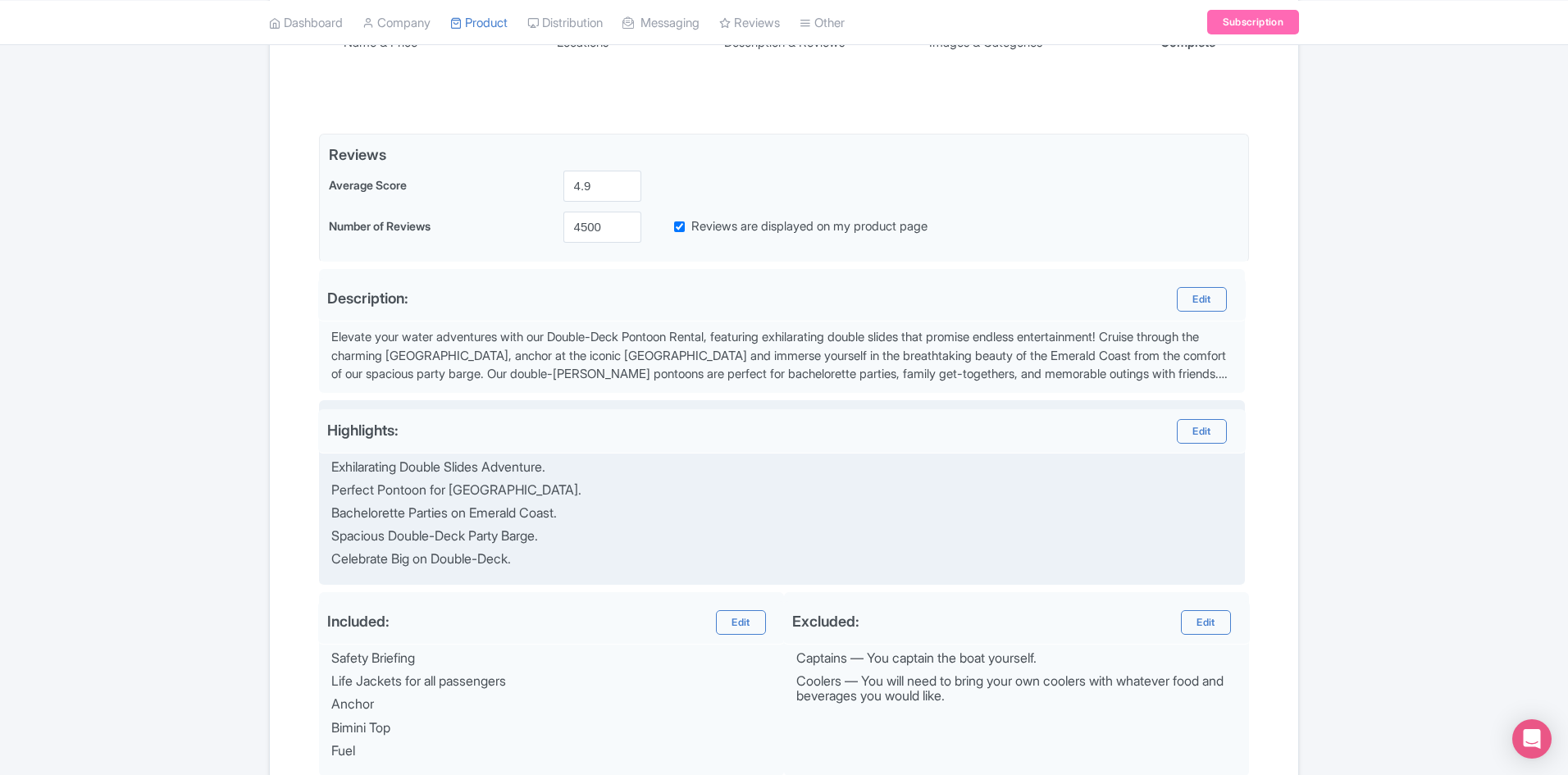
scroll to position [328, 0]
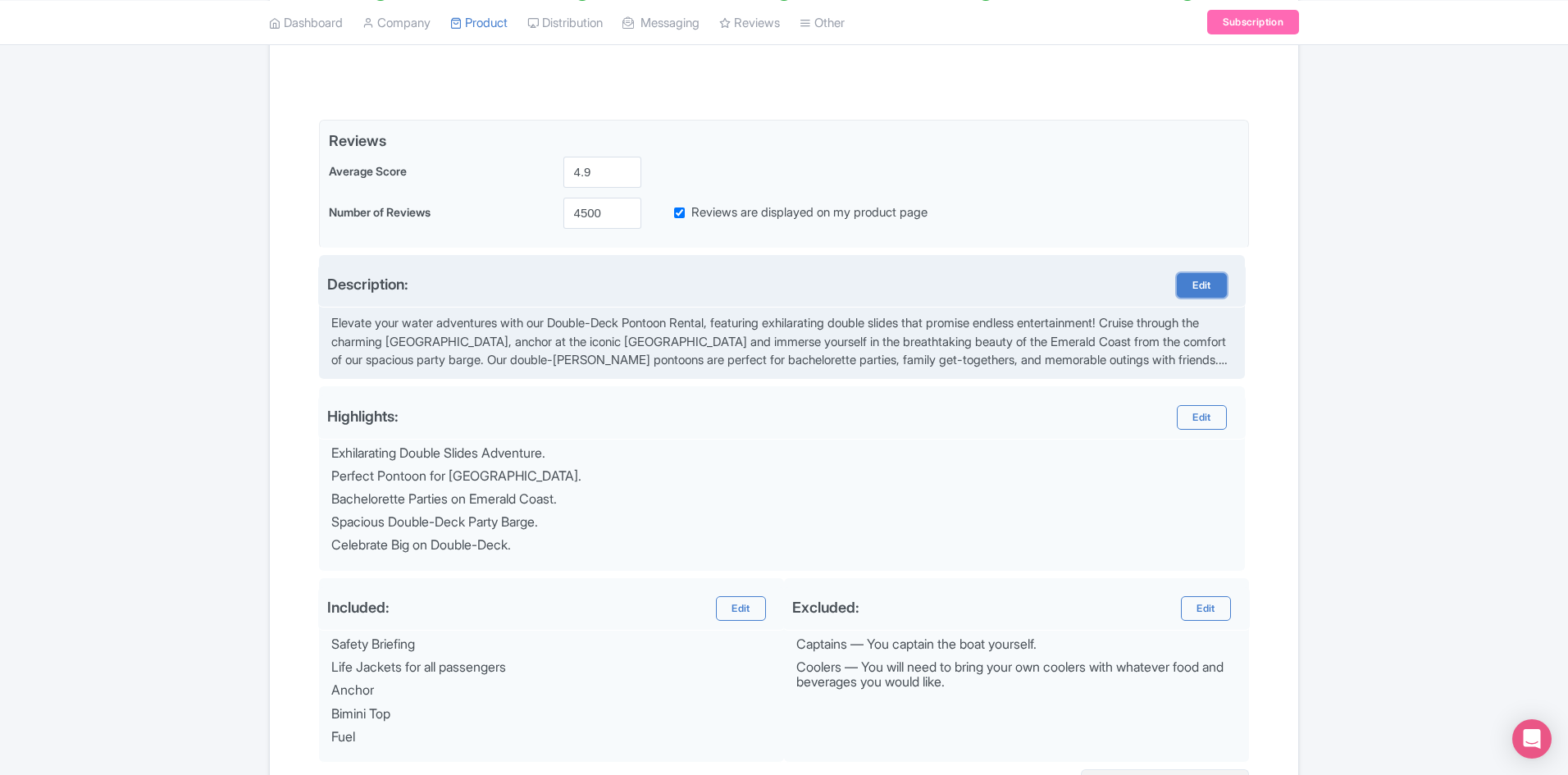
click at [1202, 289] on link "Edit" at bounding box center [1202, 285] width 49 height 25
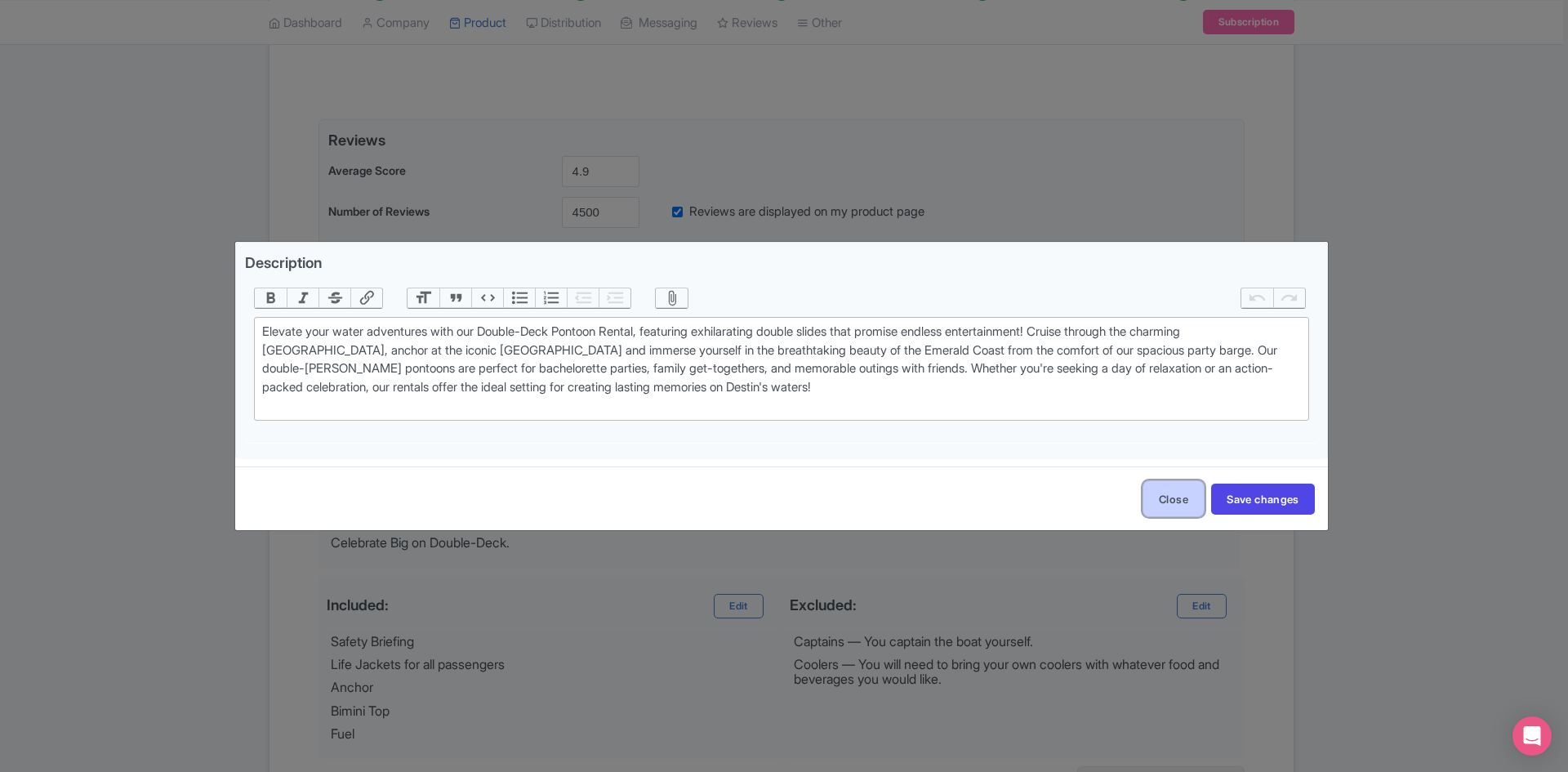
click at [1149, 508] on button "Close" at bounding box center [1173, 498] width 62 height 37
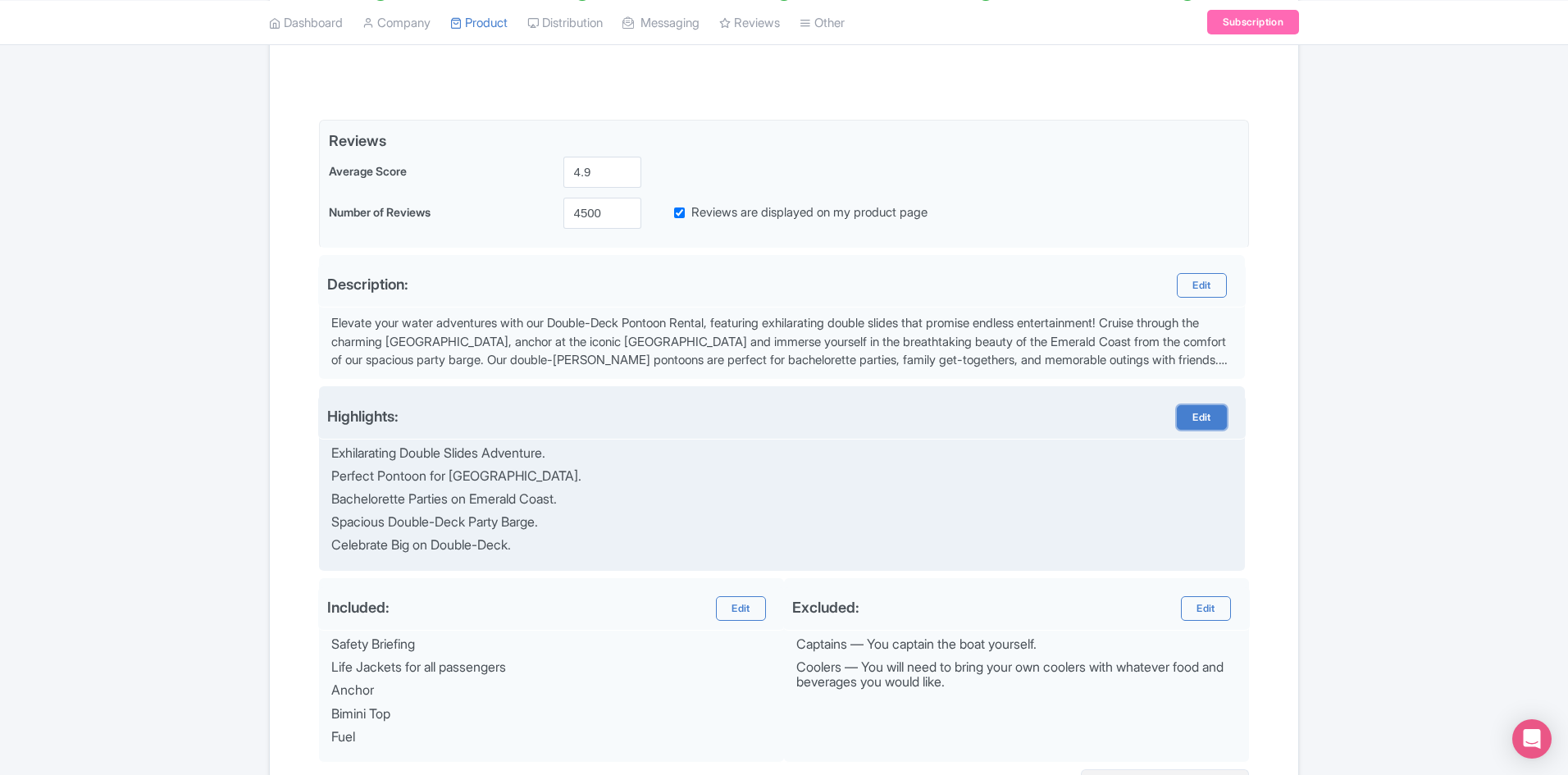
click at [1210, 413] on link "Edit" at bounding box center [1202, 417] width 49 height 25
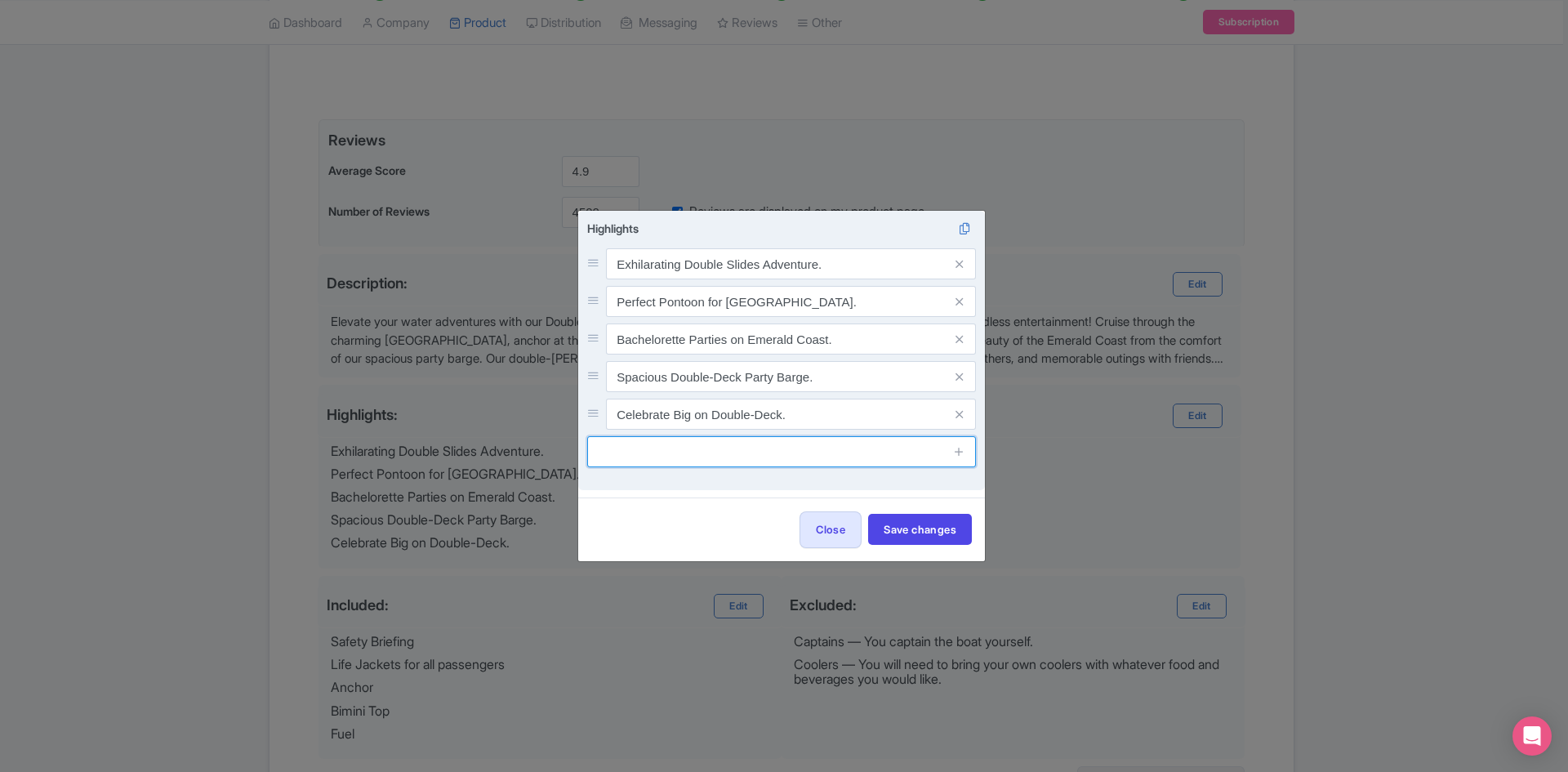
click at [700, 458] on input "text" at bounding box center [782, 451] width 389 height 31
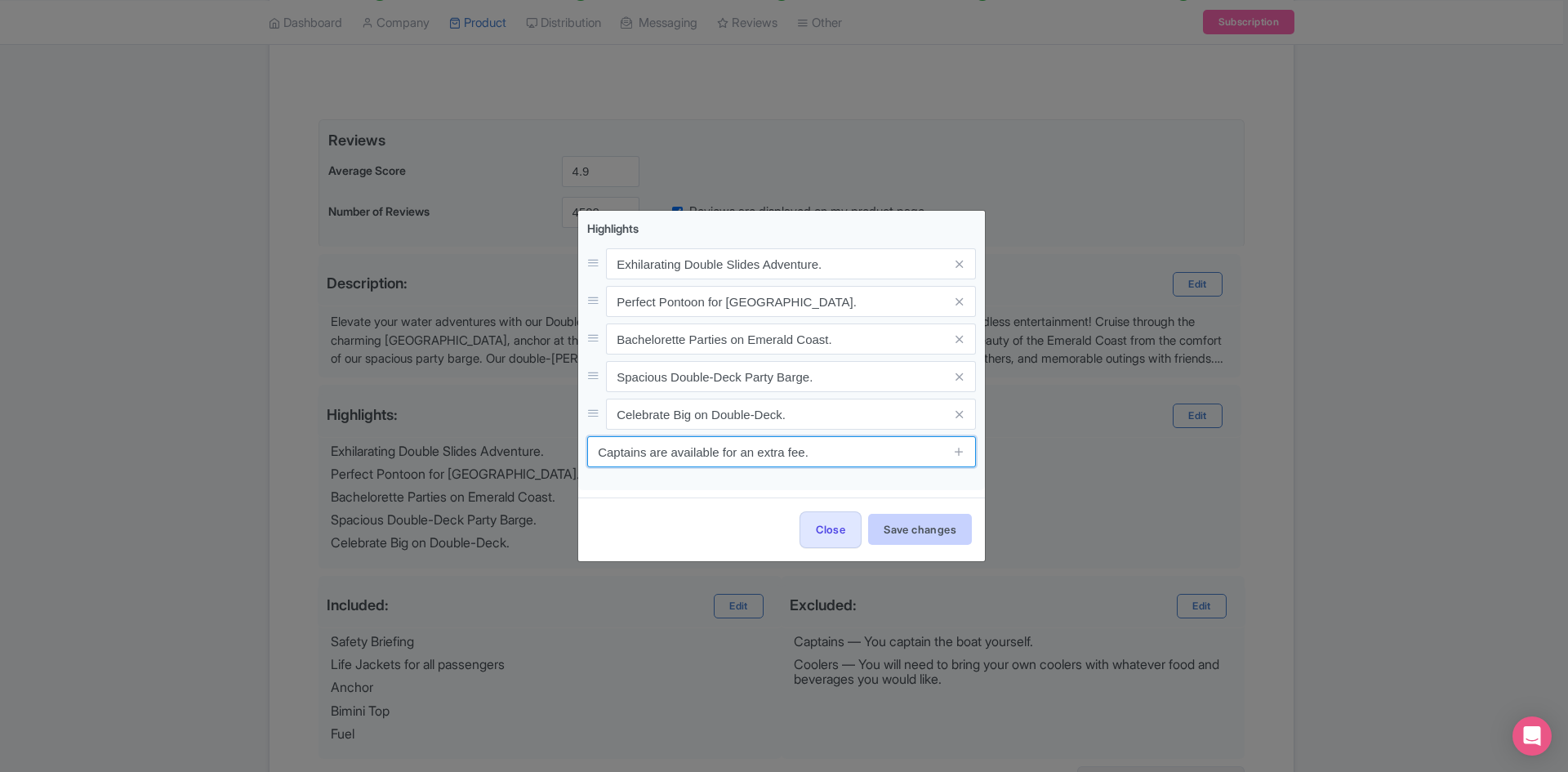
type input "Captains are available for an extra fee."
click at [952, 537] on button "Save changes" at bounding box center [920, 529] width 104 height 31
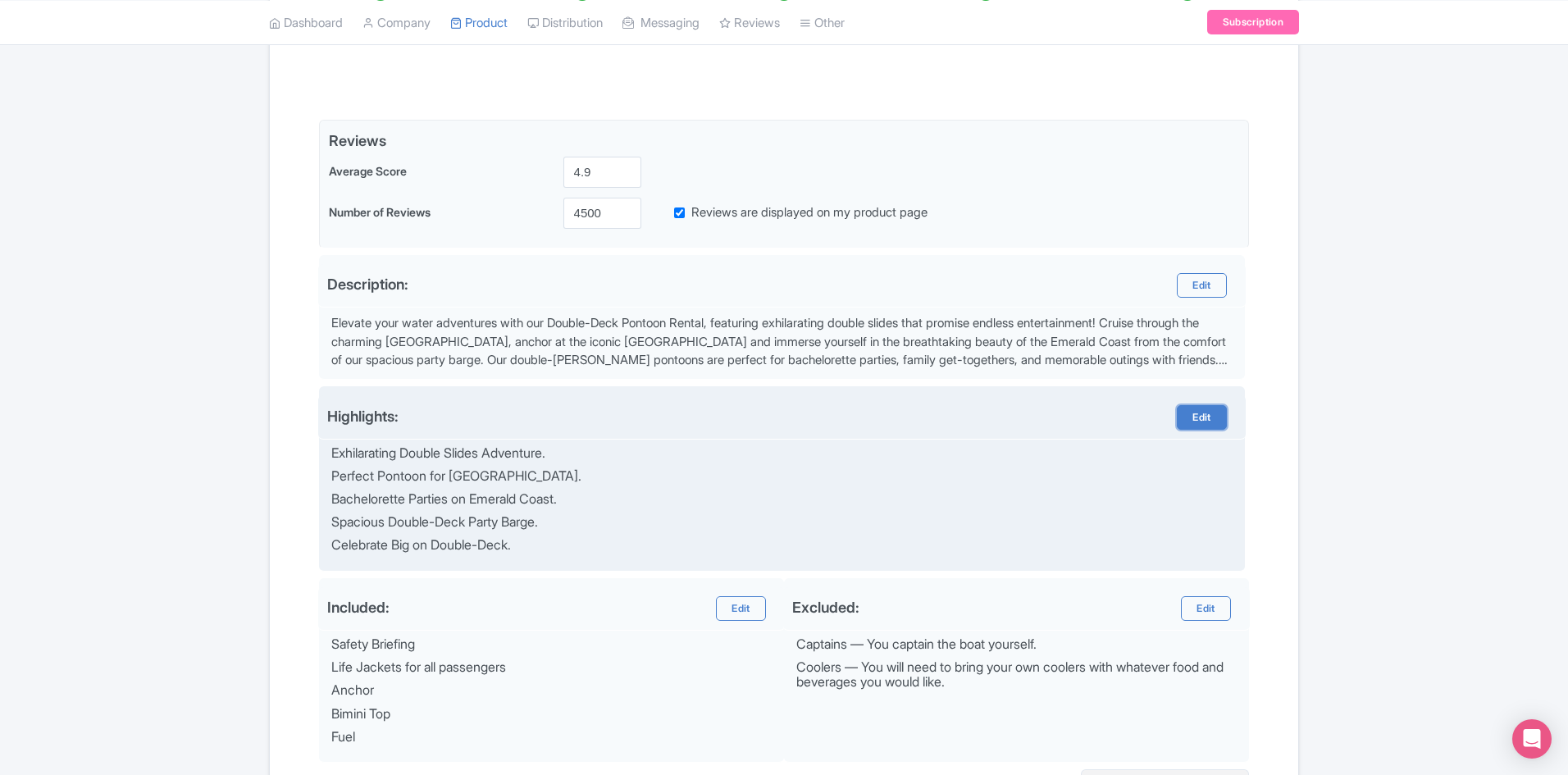
click at [1189, 406] on link "Edit" at bounding box center [1202, 417] width 49 height 25
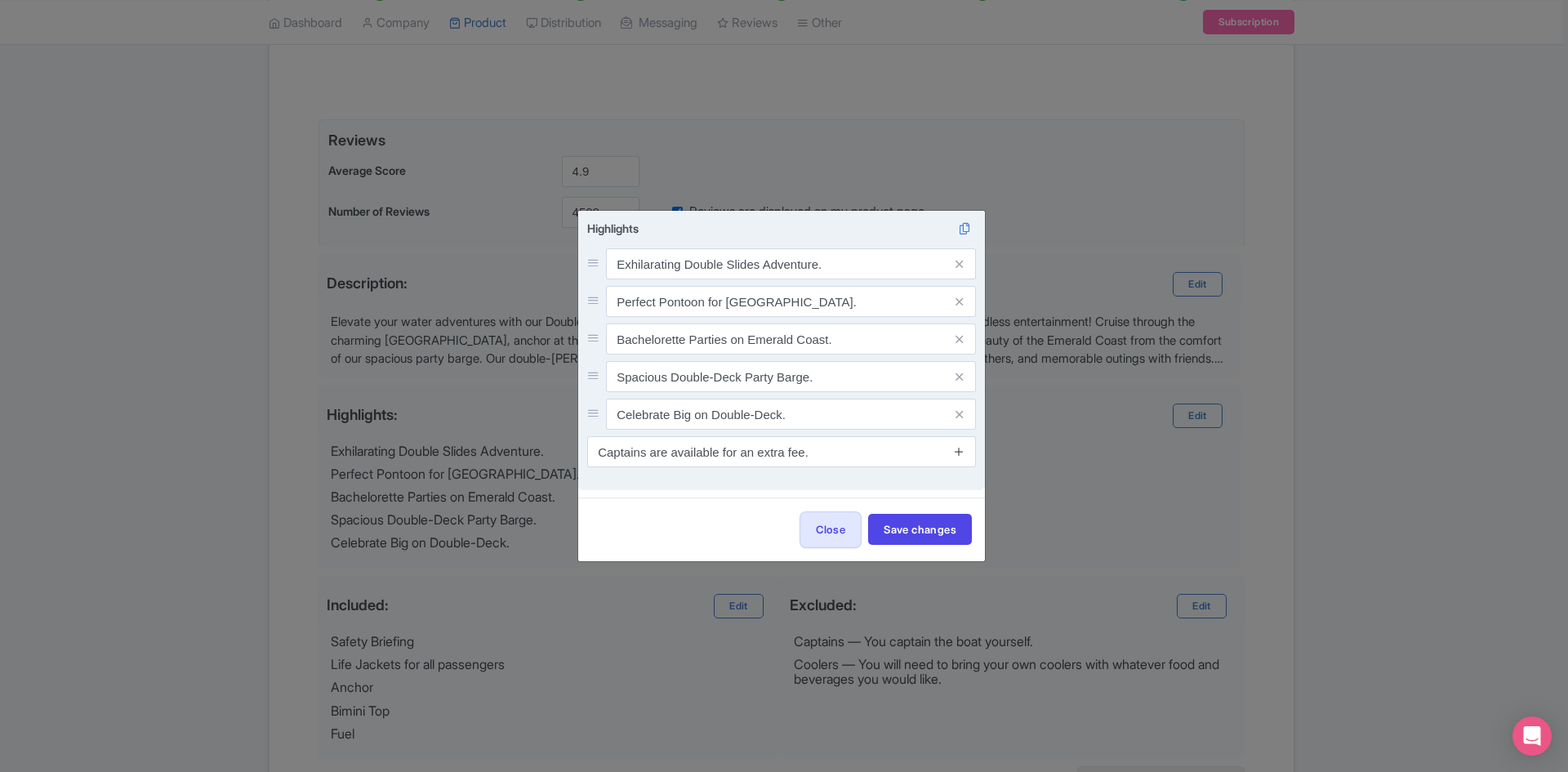
click at [958, 453] on icon at bounding box center [959, 450] width 12 height 12
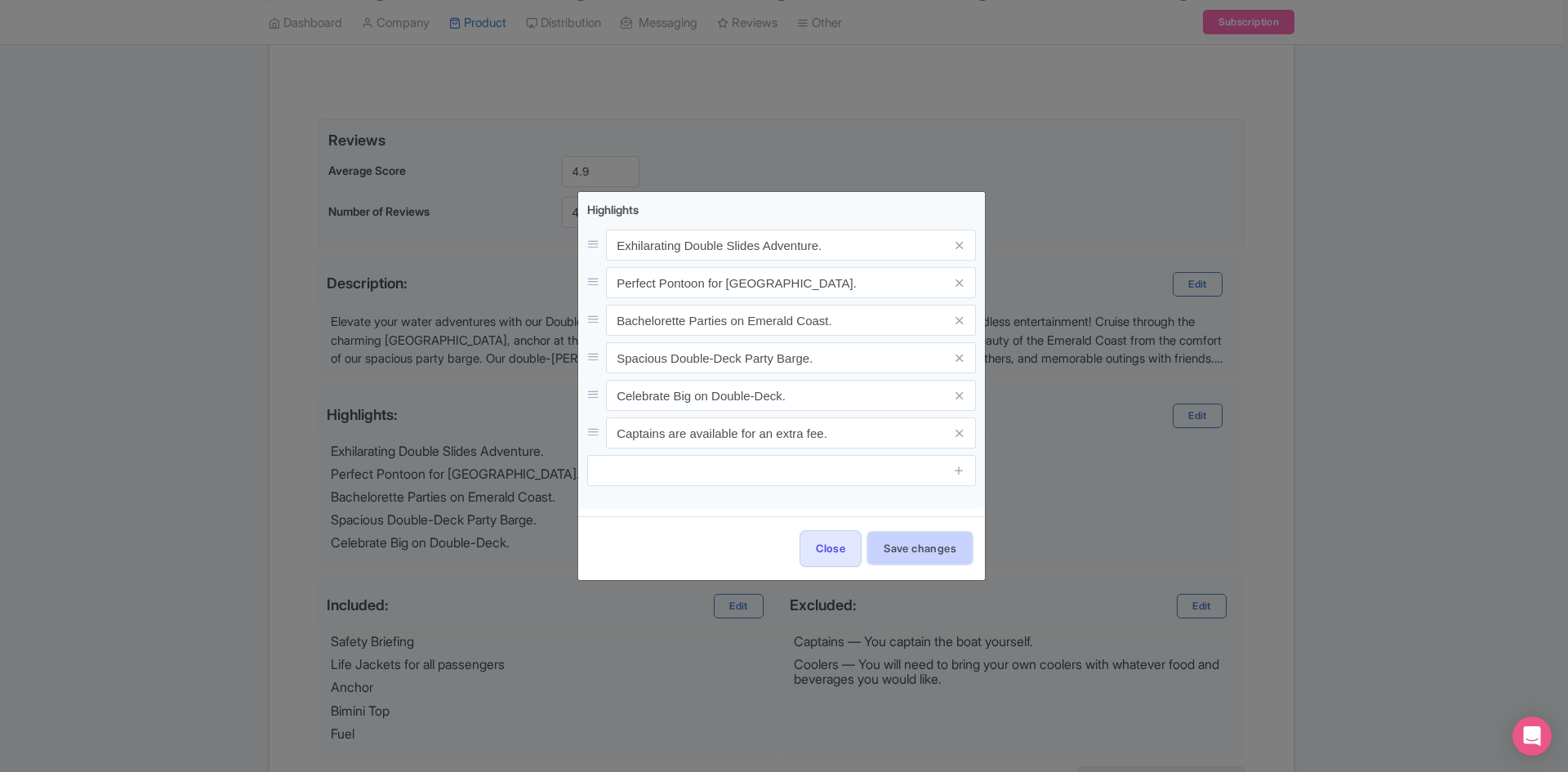
click at [936, 545] on button "Save changes" at bounding box center [920, 548] width 104 height 31
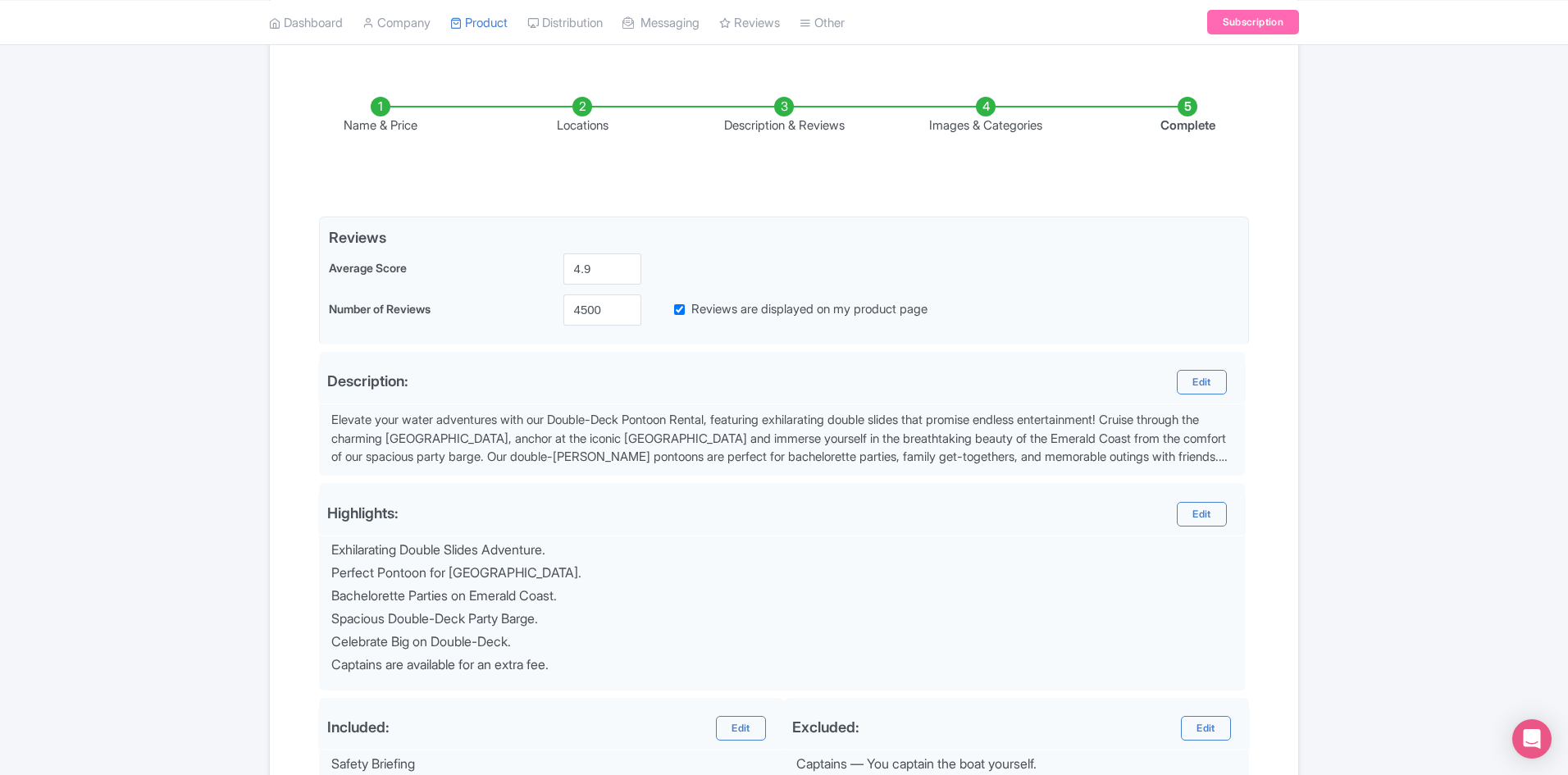
scroll to position [181, 0]
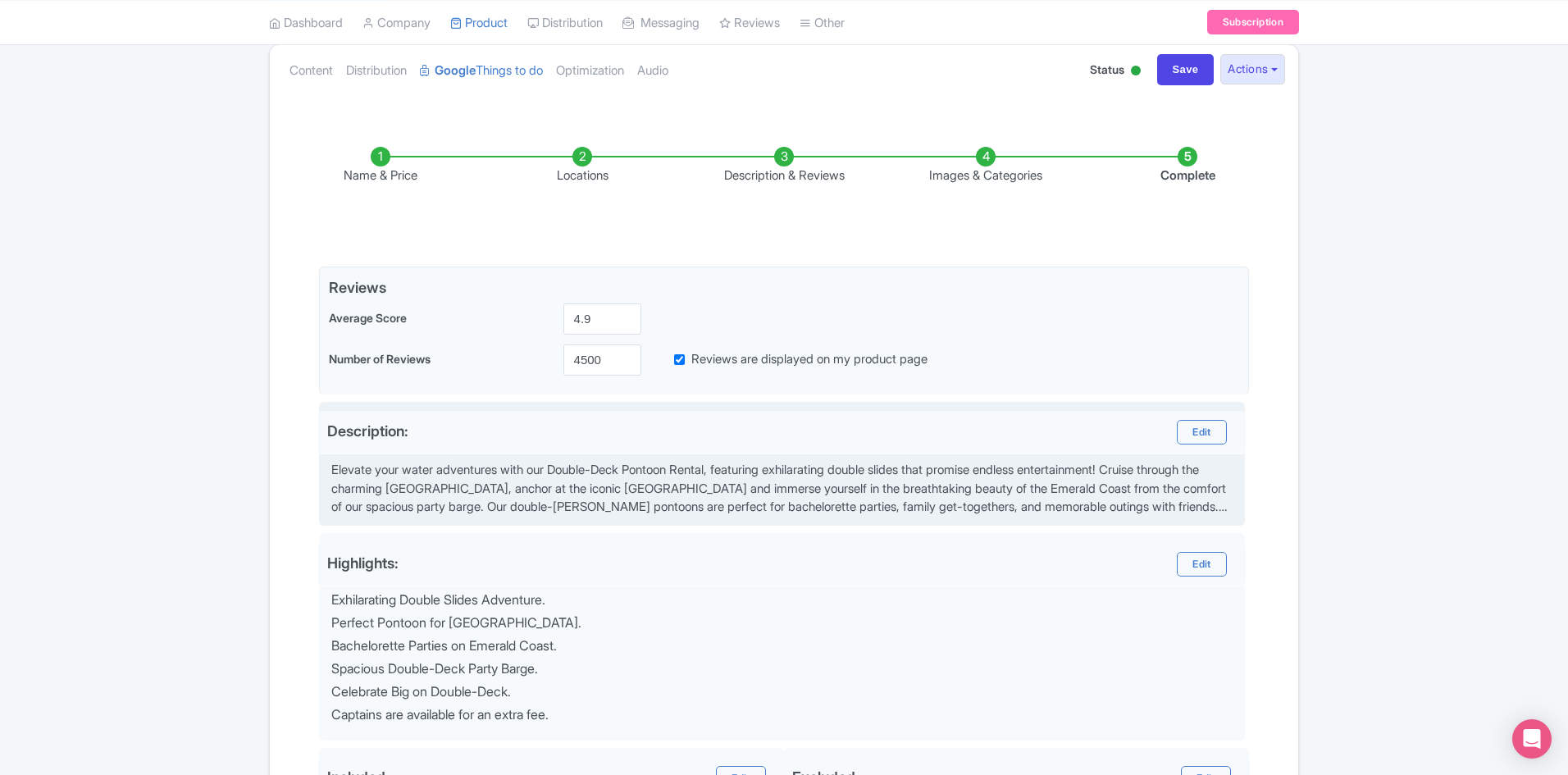
click at [1145, 494] on div "Elevate your water adventures with our Double-Deck Pontoon Rental, featuring ex…" at bounding box center [784, 488] width 905 height 56
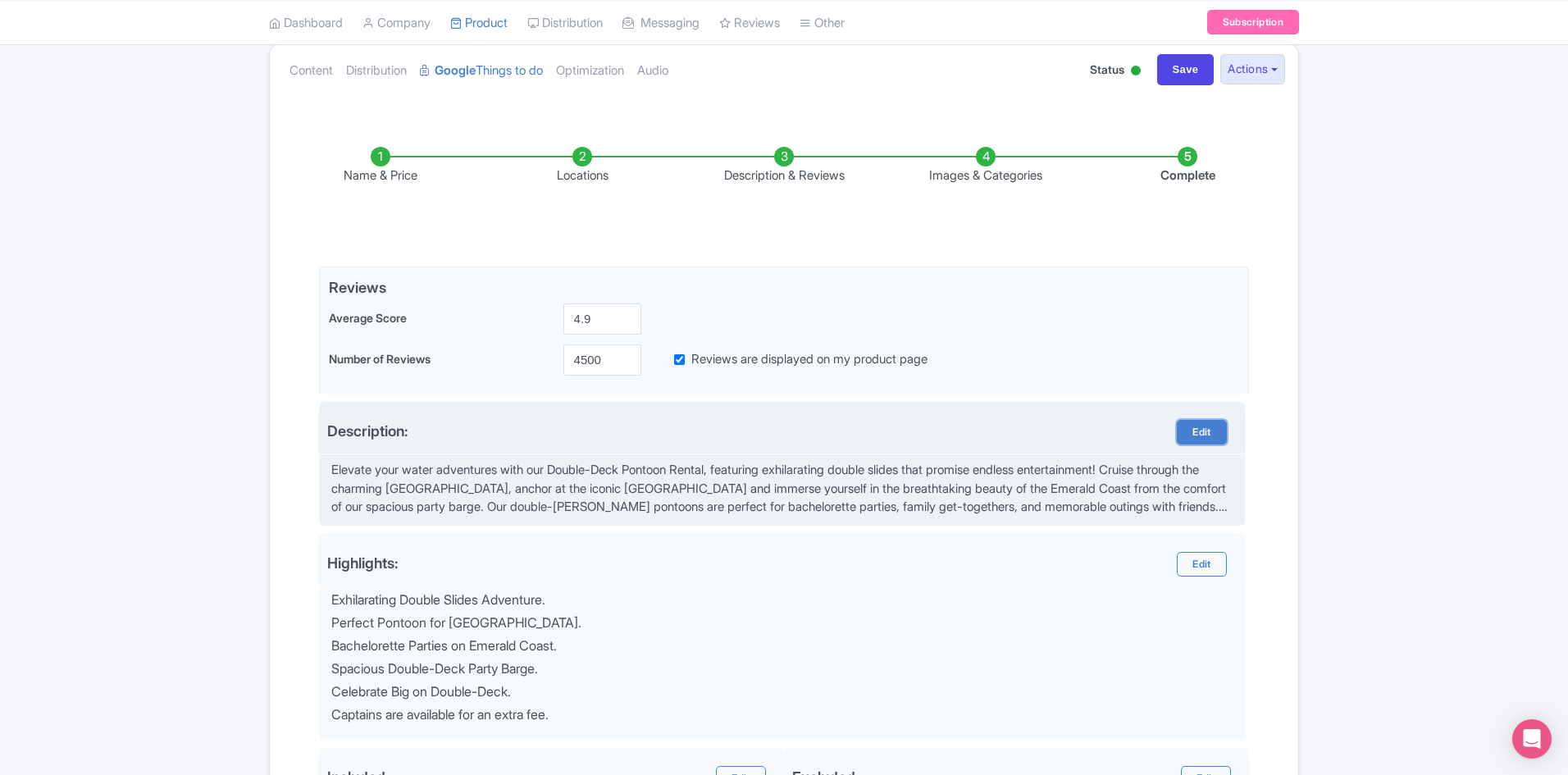
click at [1208, 439] on link "Edit" at bounding box center [1202, 432] width 49 height 25
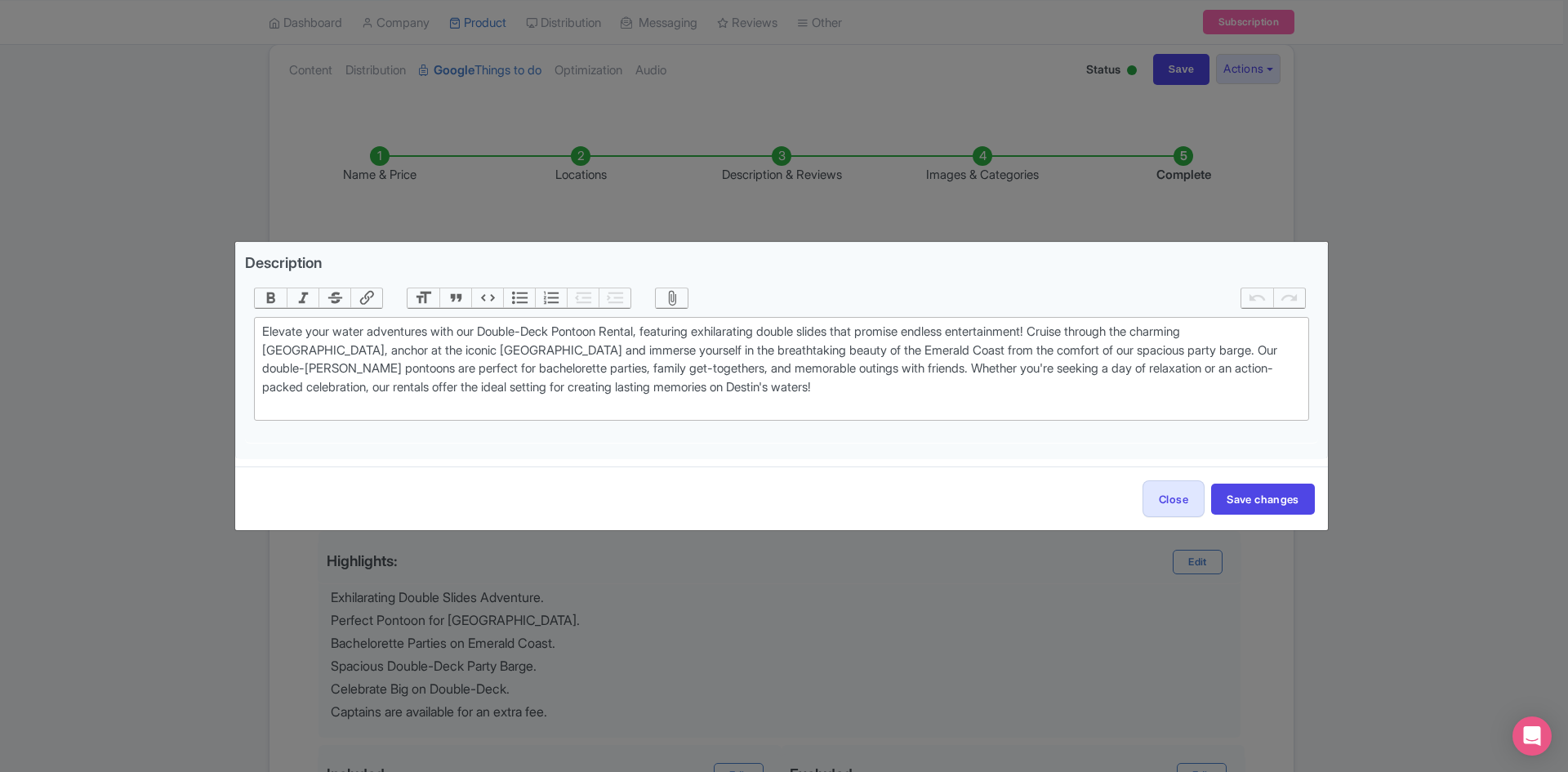
click at [1385, 617] on div "Description Bold Italic Strikethrough Link Heading Quote Code Bullets Numbers D…" at bounding box center [784, 386] width 1568 height 772
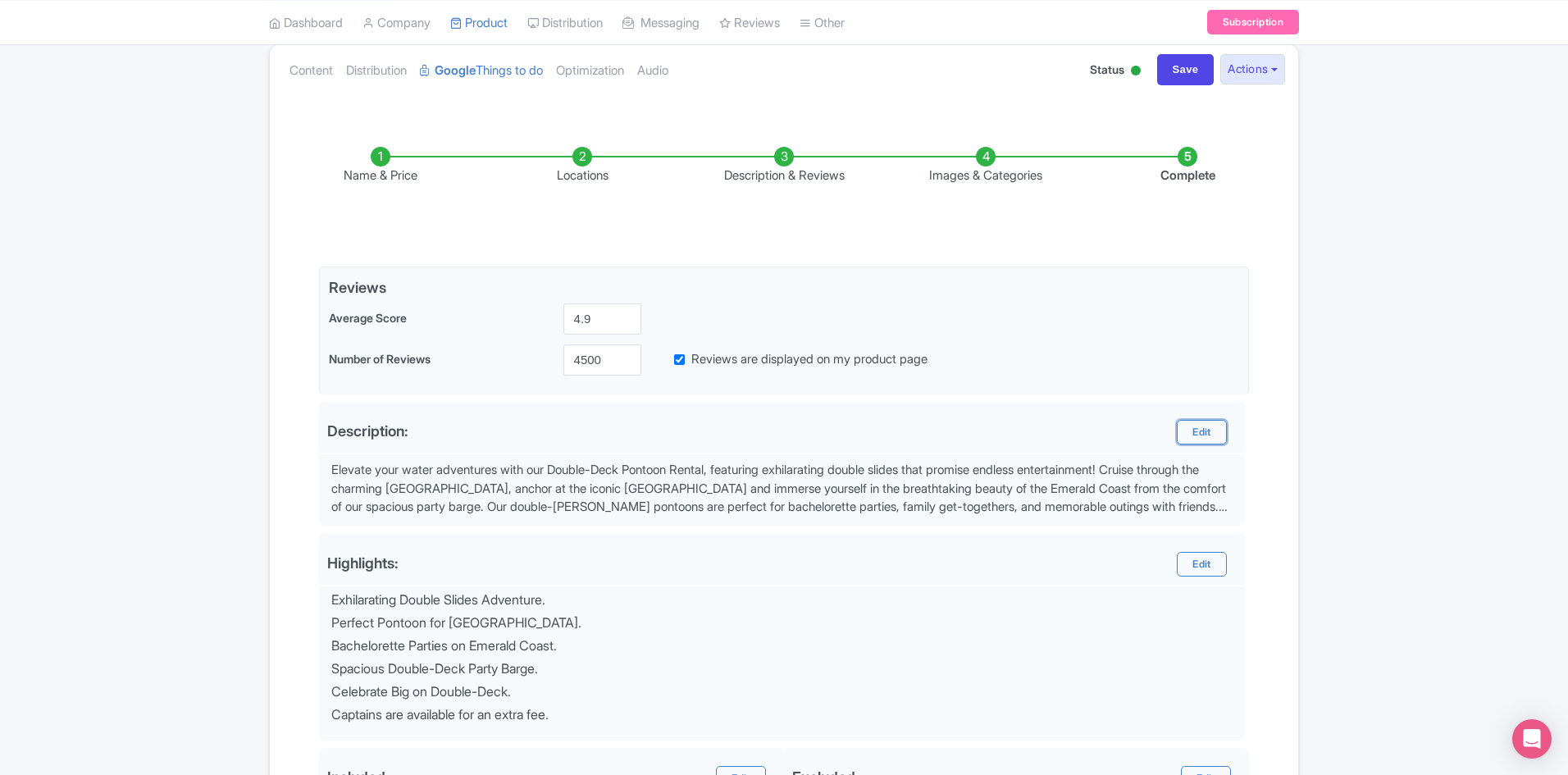
scroll to position [0, 0]
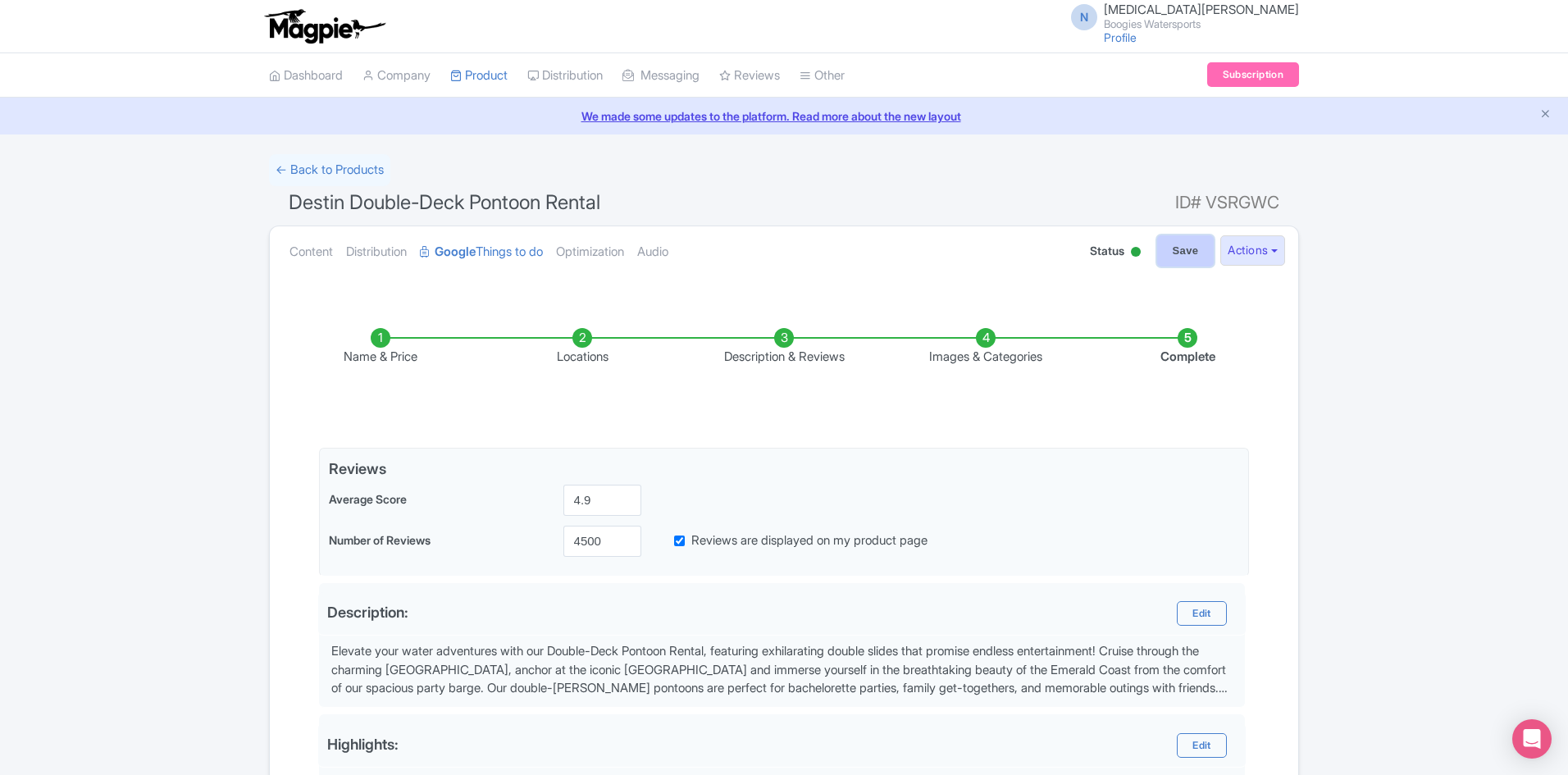
click at [1182, 253] on input "Save" at bounding box center [1186, 251] width 57 height 31
type input "Saving..."
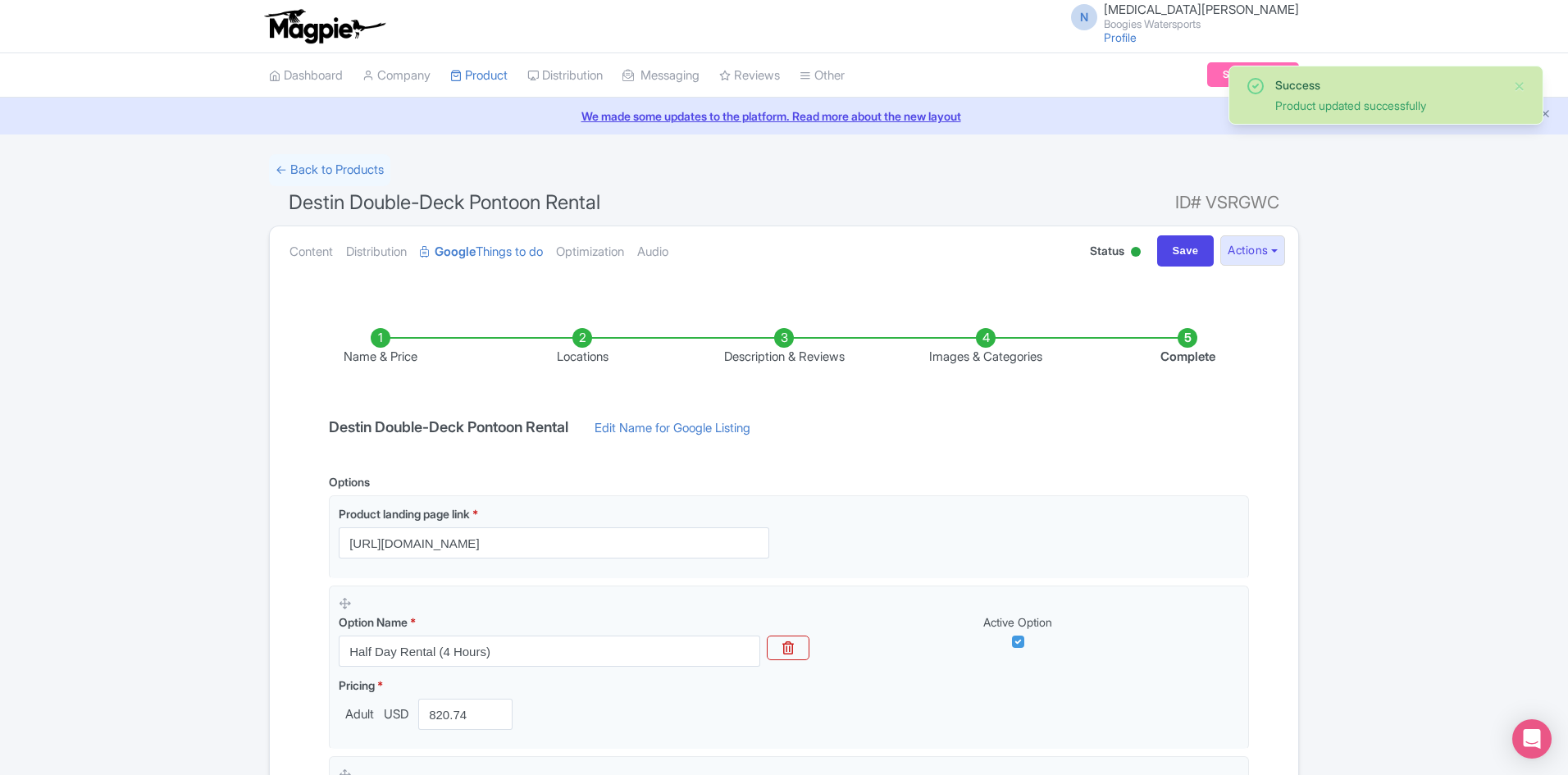
click at [356, 165] on link "← Back to Products" at bounding box center [330, 170] width 122 height 32
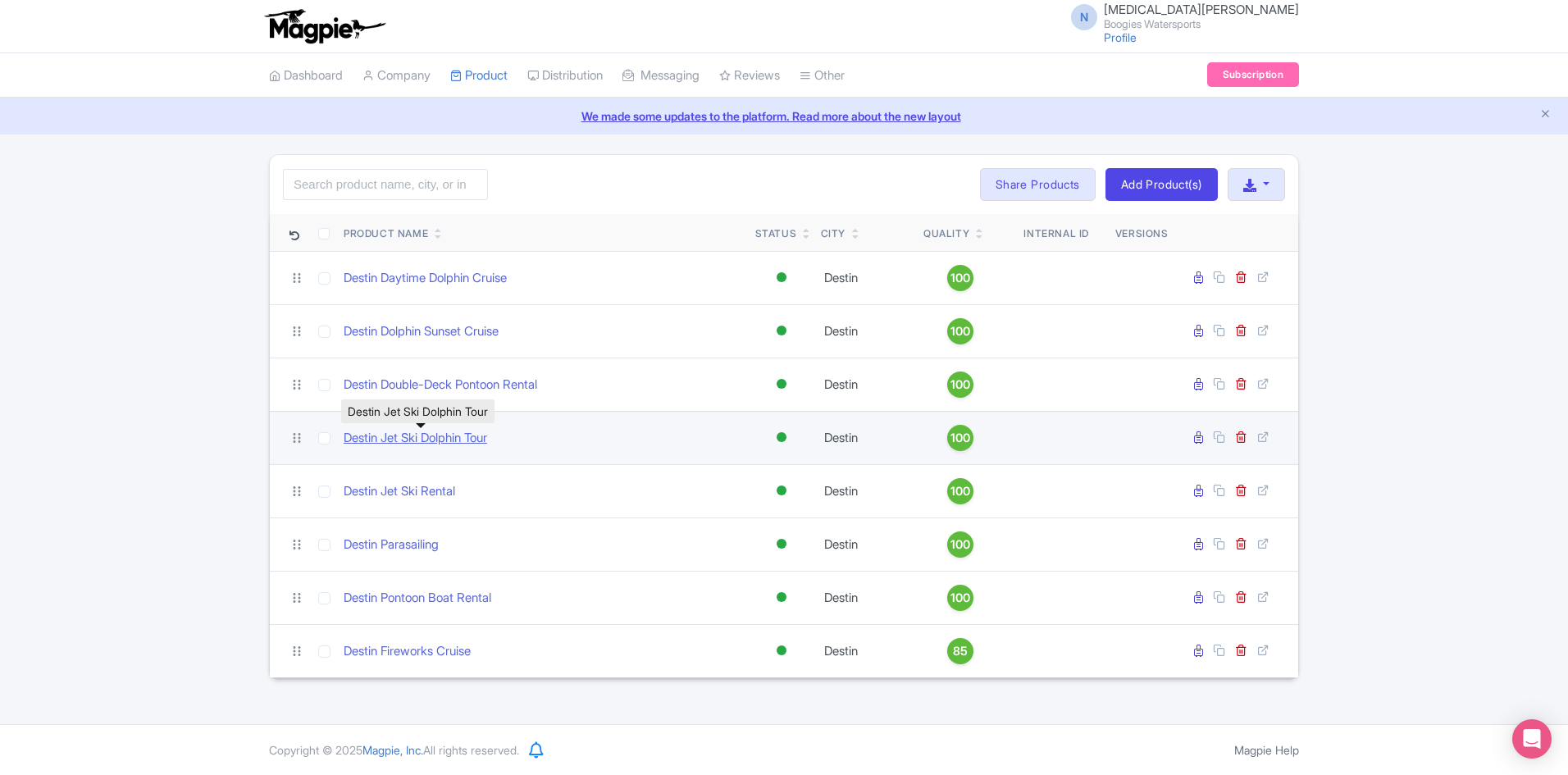
click at [447, 438] on link "Destin Jet Ski Dolphin Tour" at bounding box center [415, 438] width 143 height 19
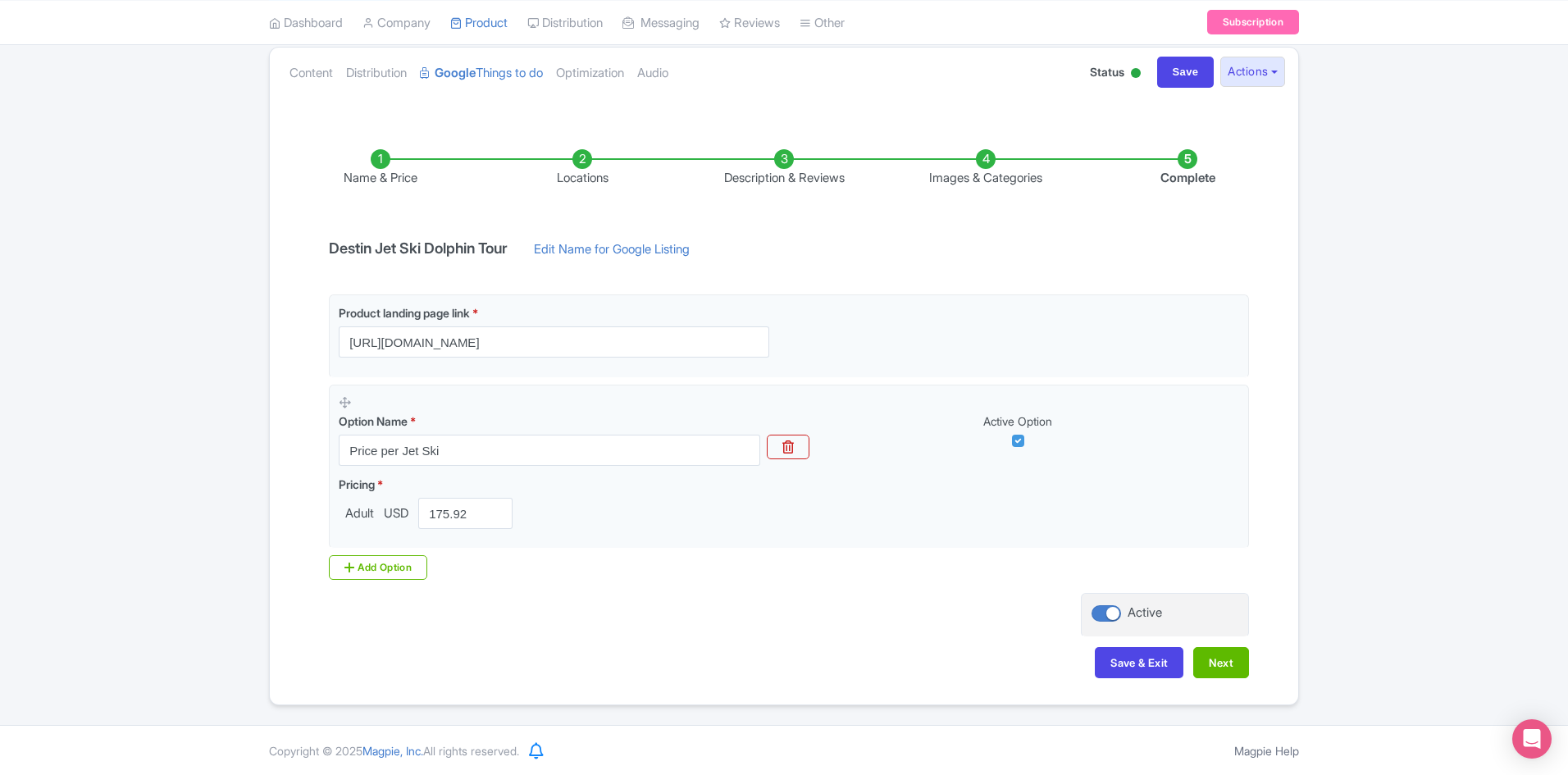
scroll to position [180, 0]
click at [1232, 672] on button "Next" at bounding box center [1221, 661] width 56 height 31
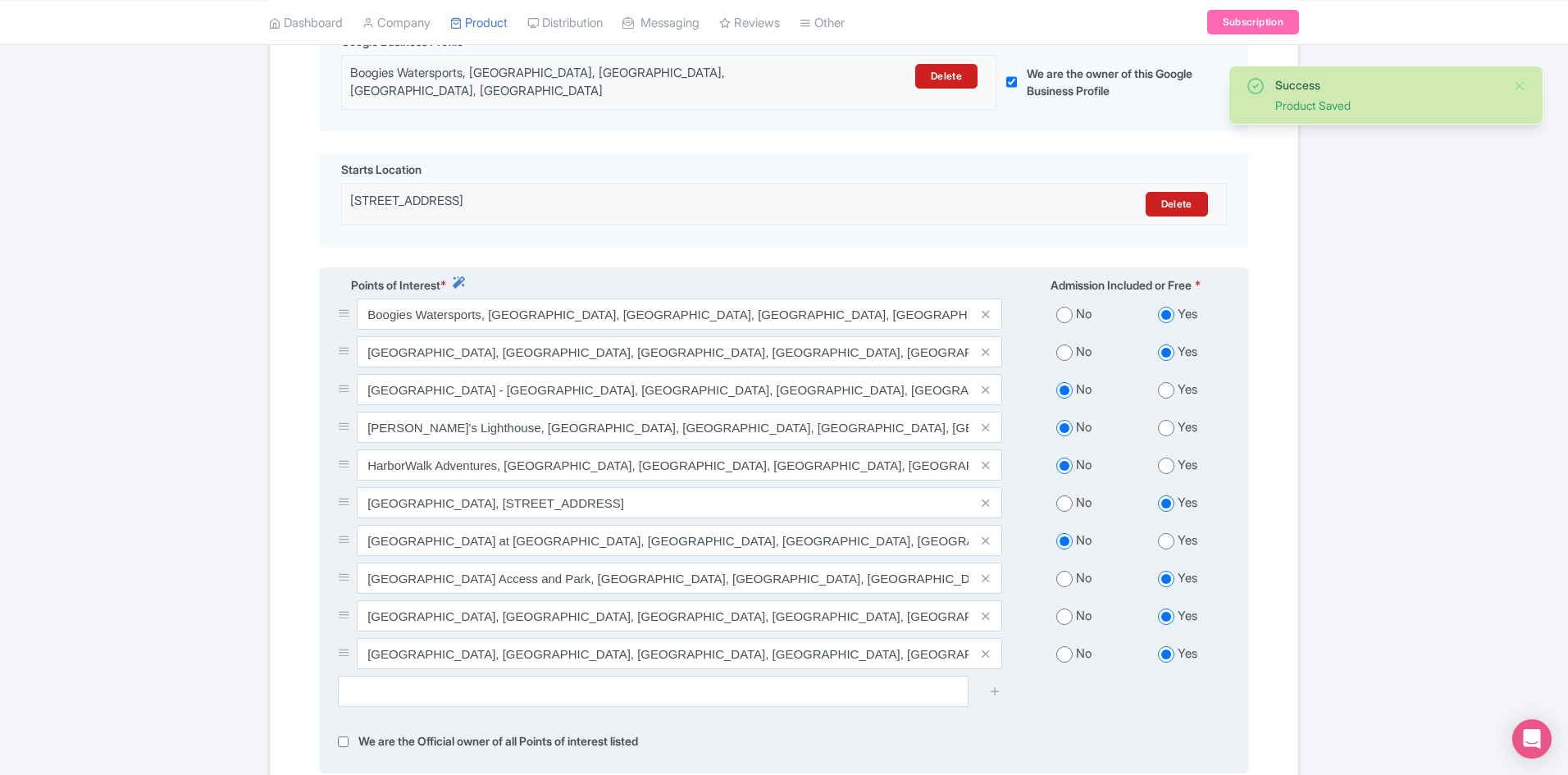
scroll to position [623, 0]
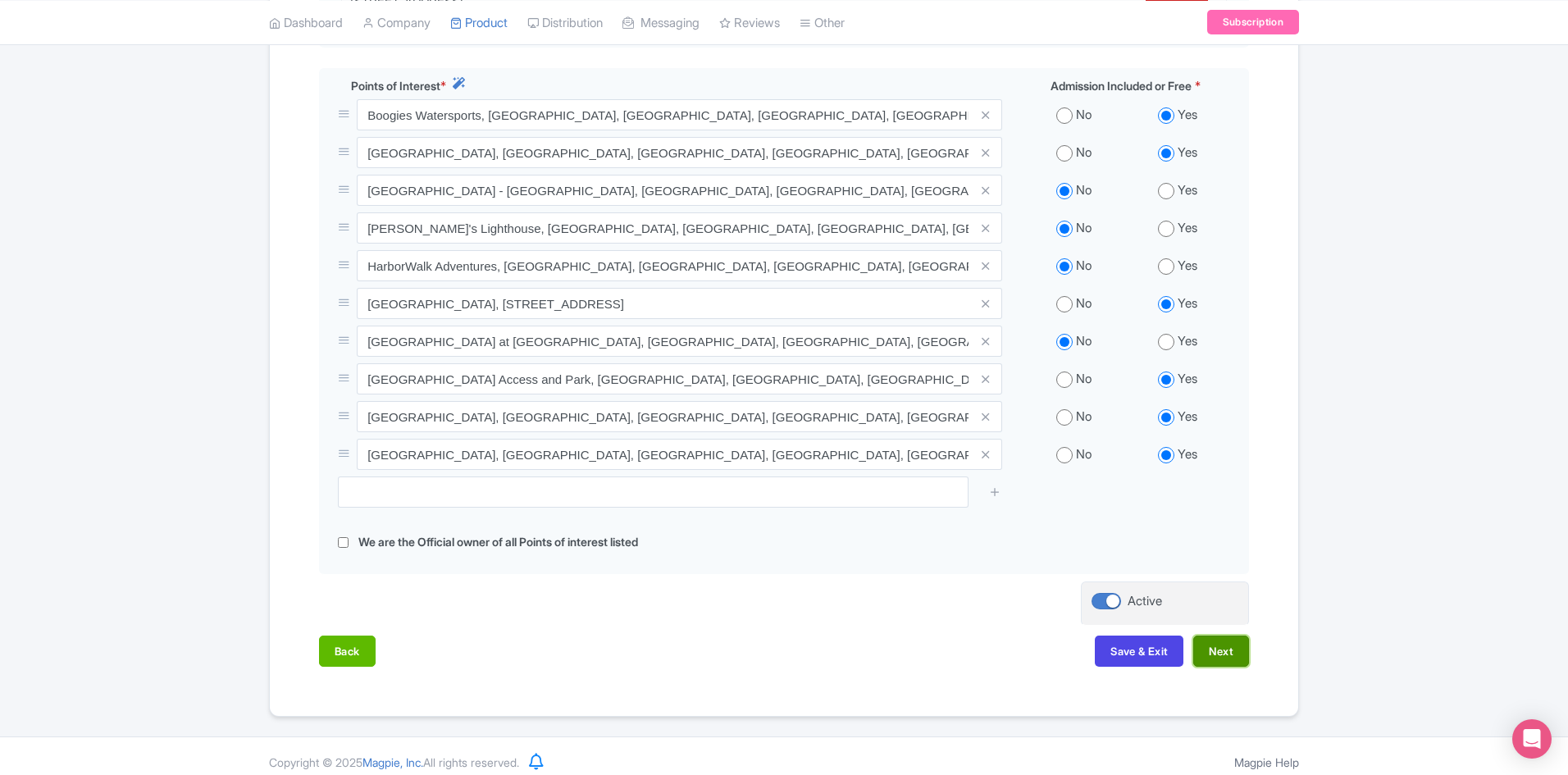
click at [1232, 639] on button "Next" at bounding box center [1221, 651] width 56 height 31
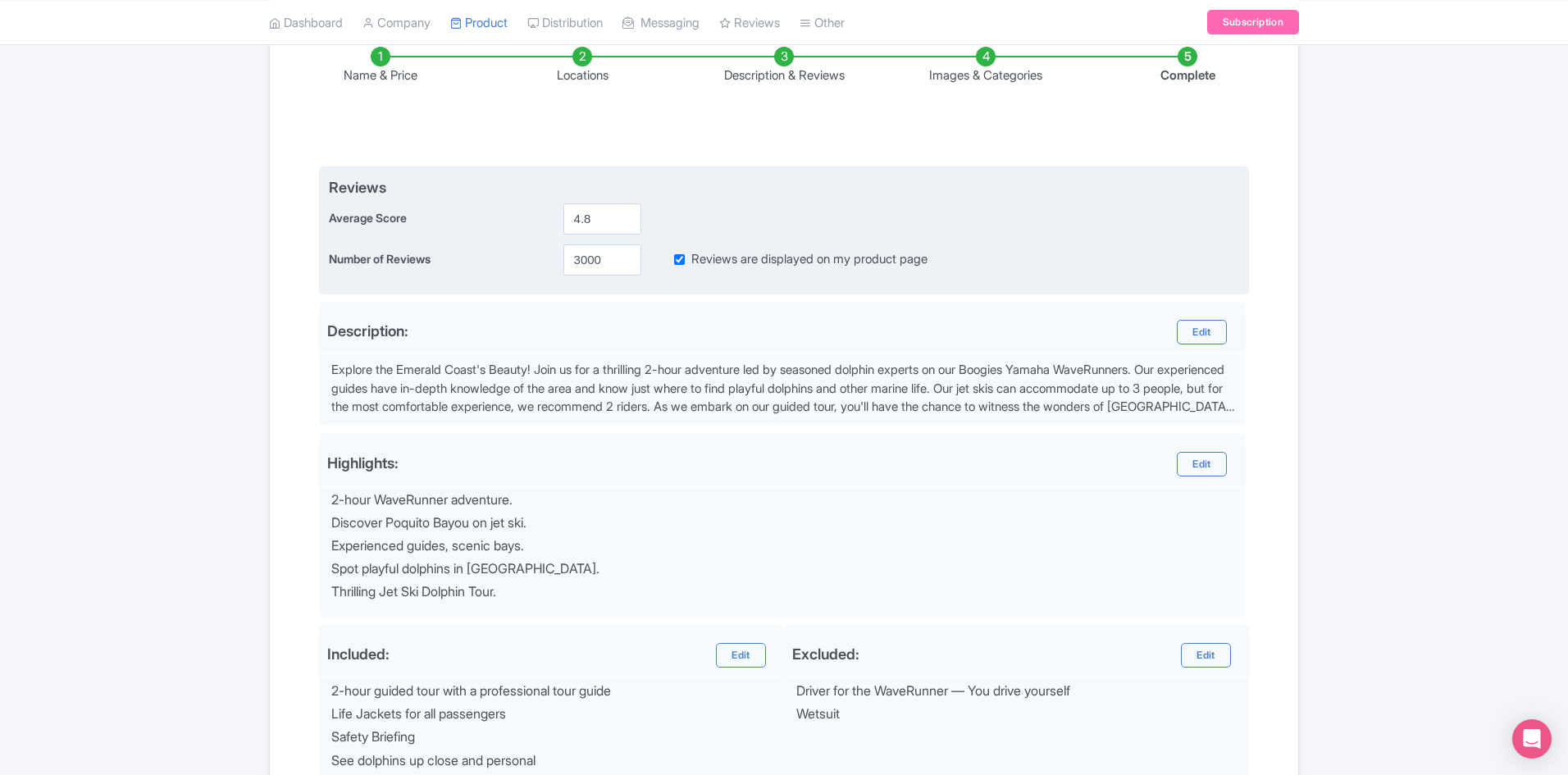
scroll to position [236, 0]
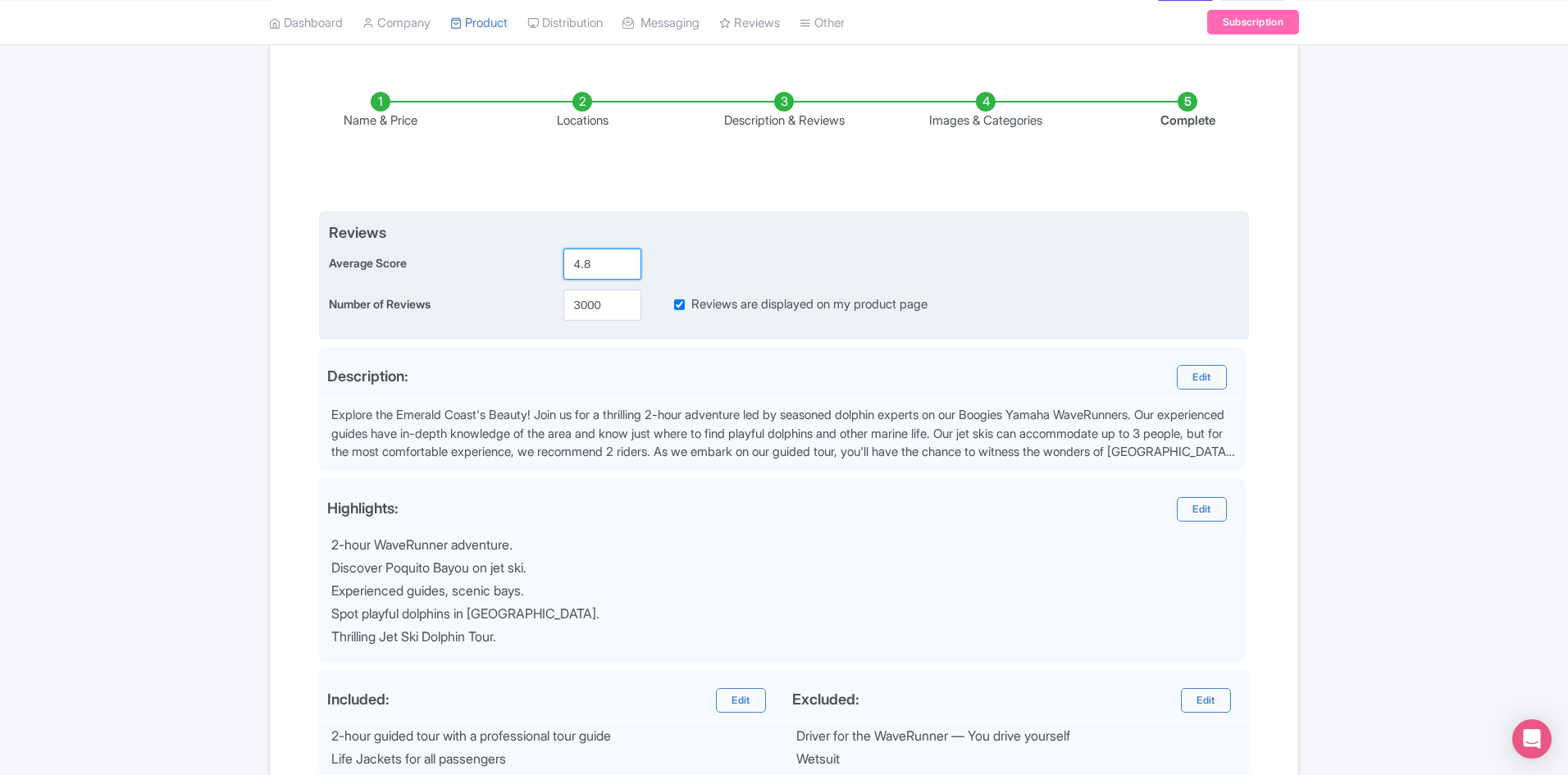
click at [596, 264] on input "4.8" at bounding box center [602, 264] width 78 height 31
type input "4.9"
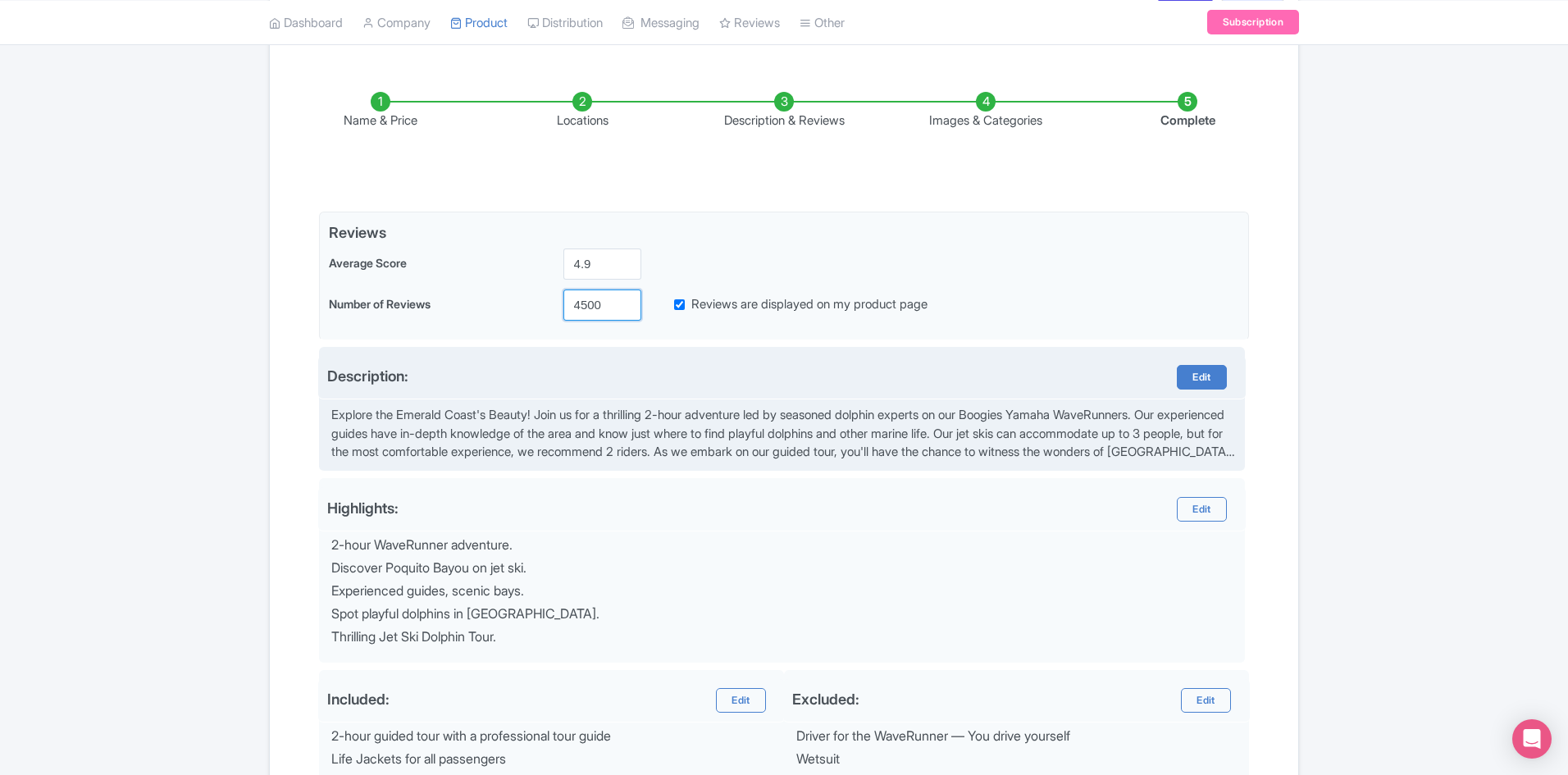
type input "4500"
click at [1207, 374] on link "Edit" at bounding box center [1202, 377] width 49 height 25
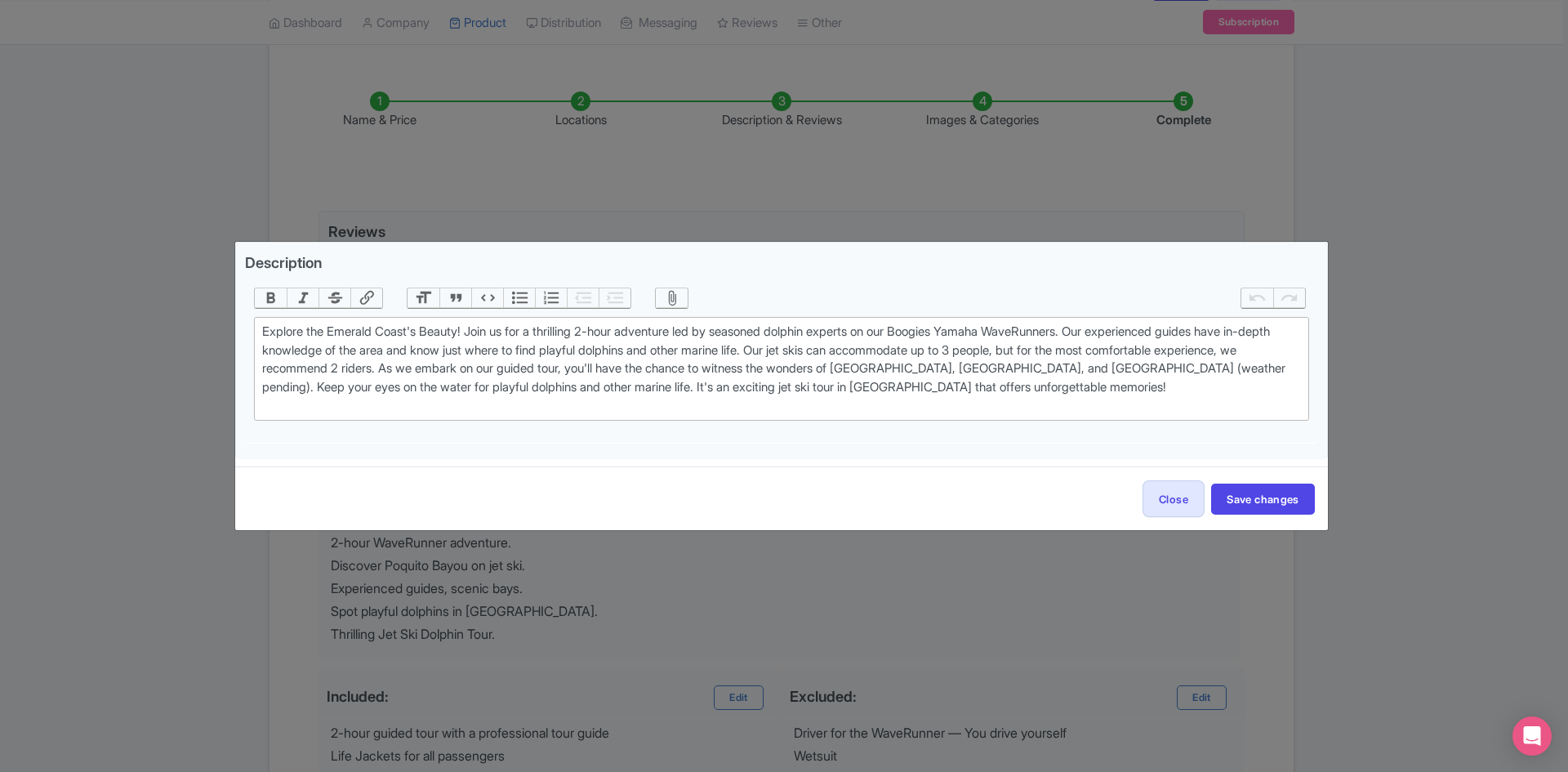
click at [1402, 332] on div "Description Bold Italic Strikethrough Link Heading Quote Code Bullets Numbers D…" at bounding box center [784, 386] width 1568 height 772
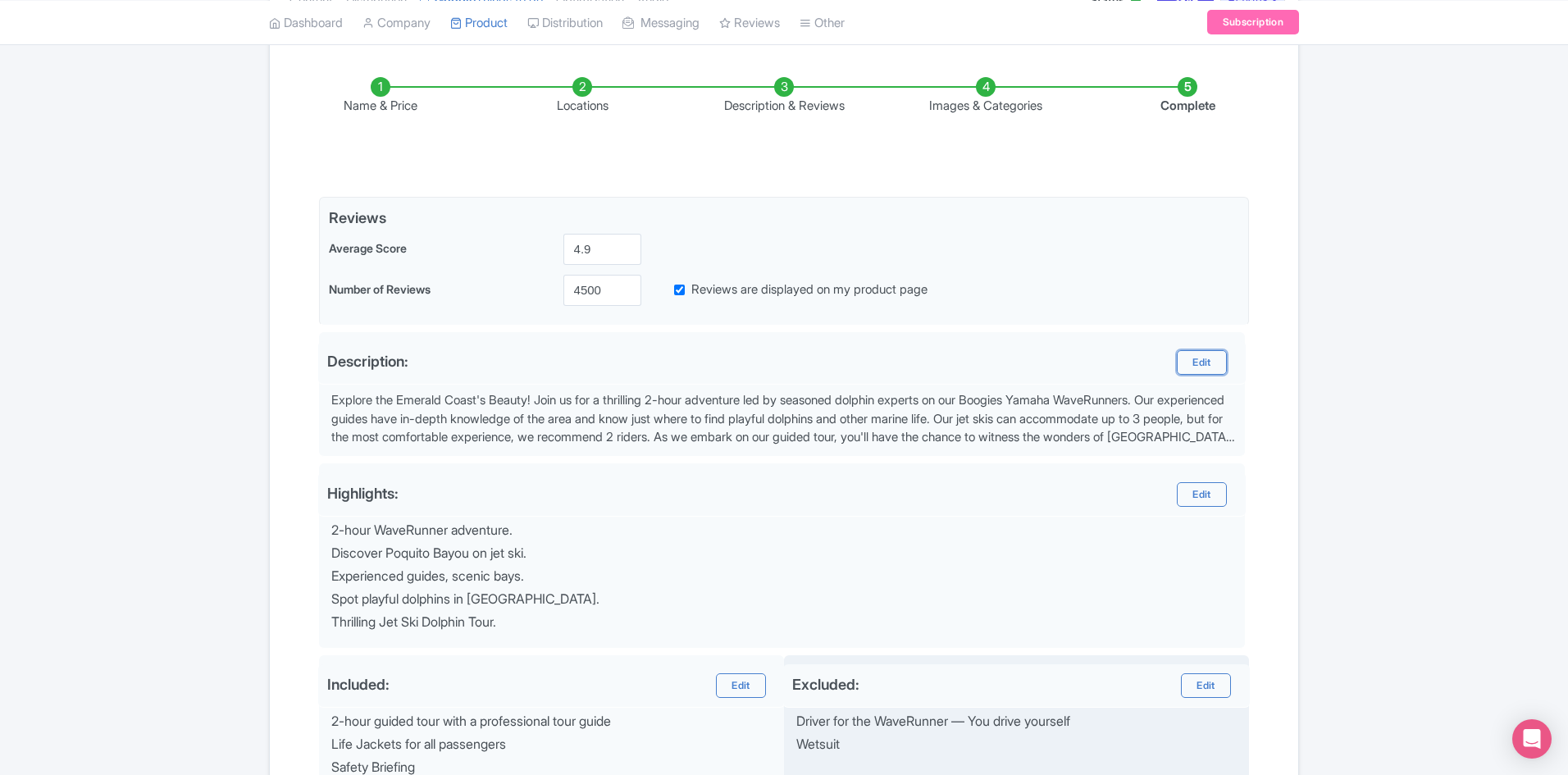
scroll to position [482, 0]
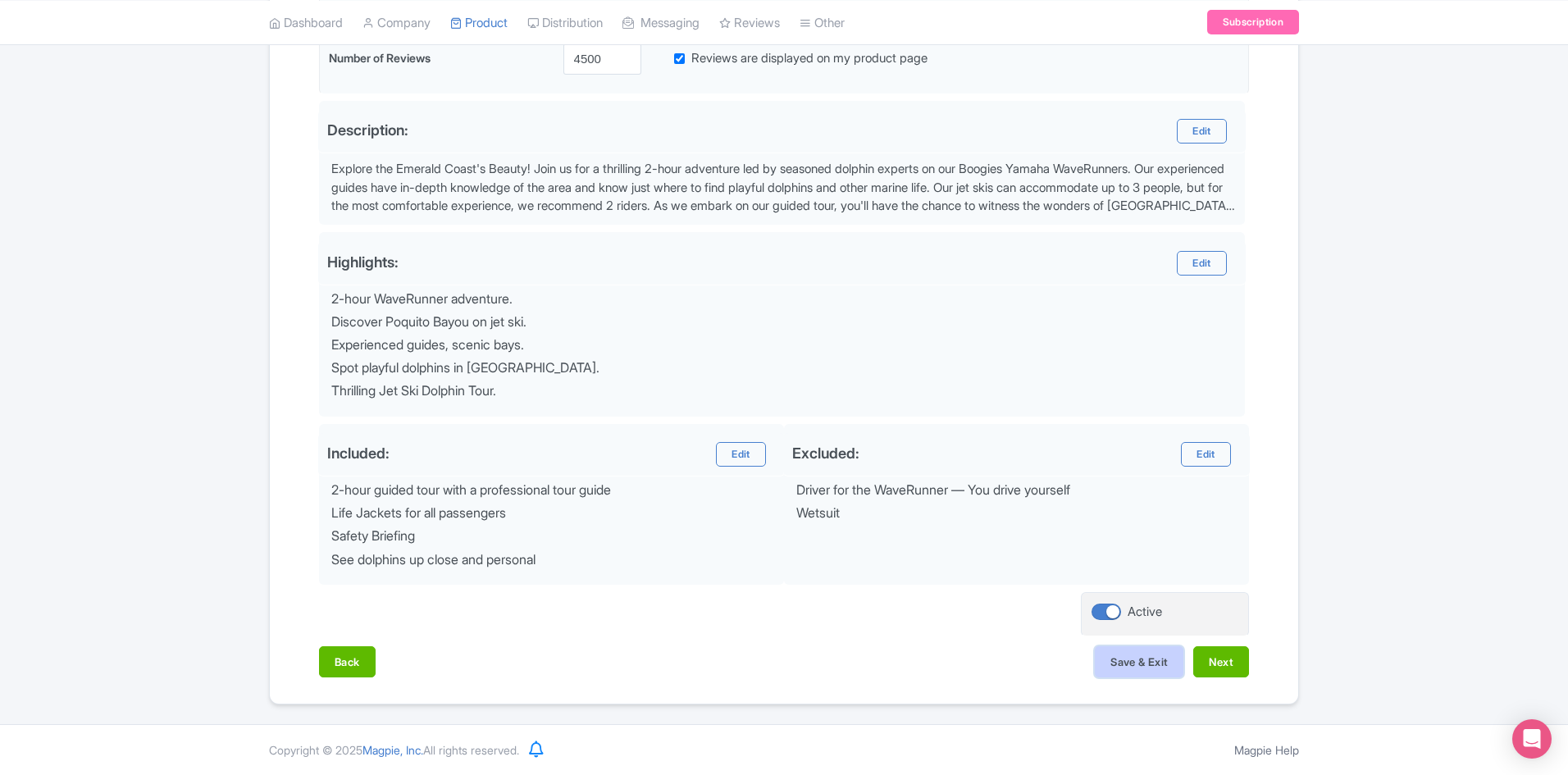
click at [1170, 655] on button "Save & Exit" at bounding box center [1138, 661] width 88 height 31
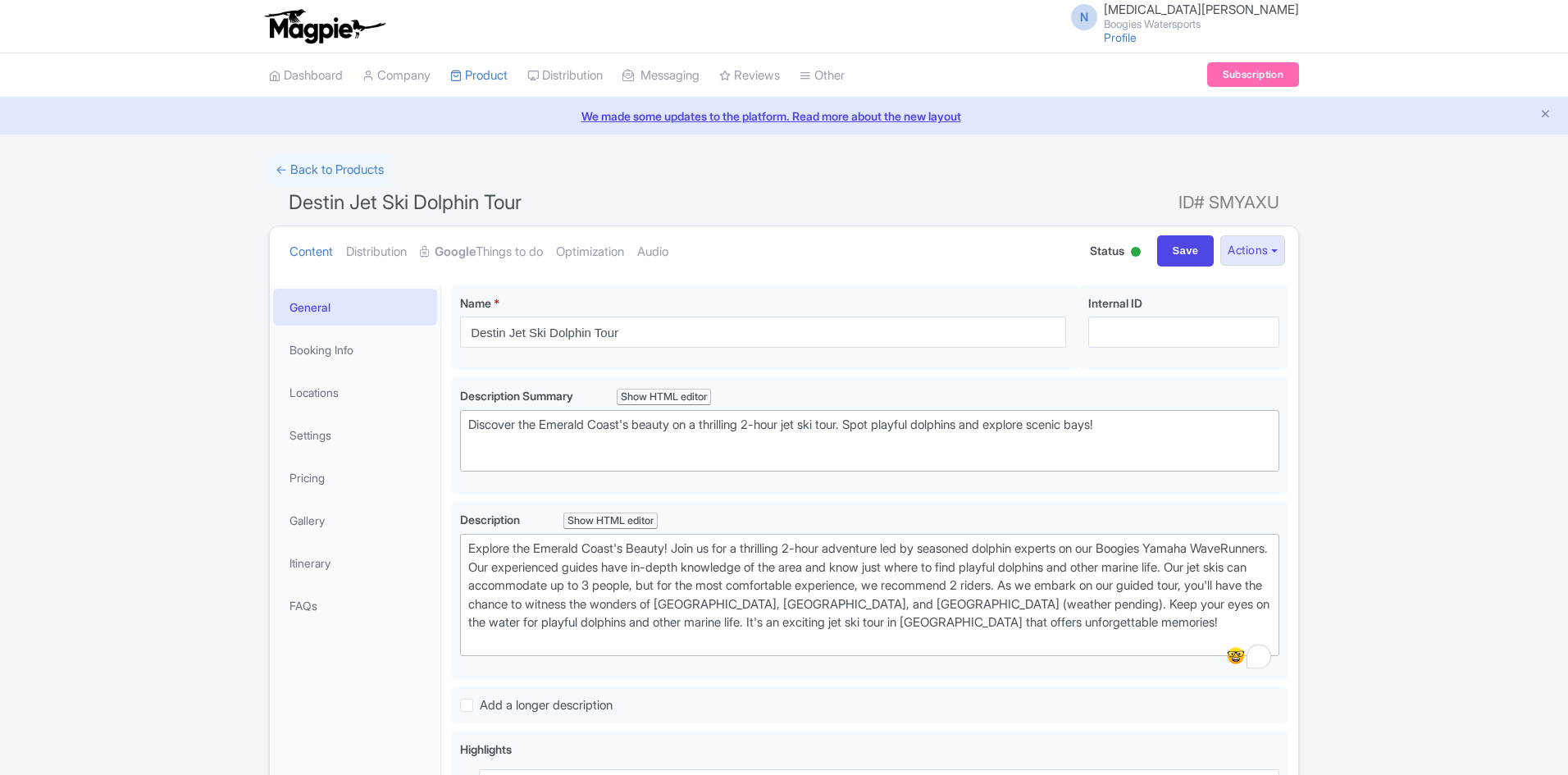
click at [346, 163] on link "← Back to Products" at bounding box center [330, 170] width 122 height 32
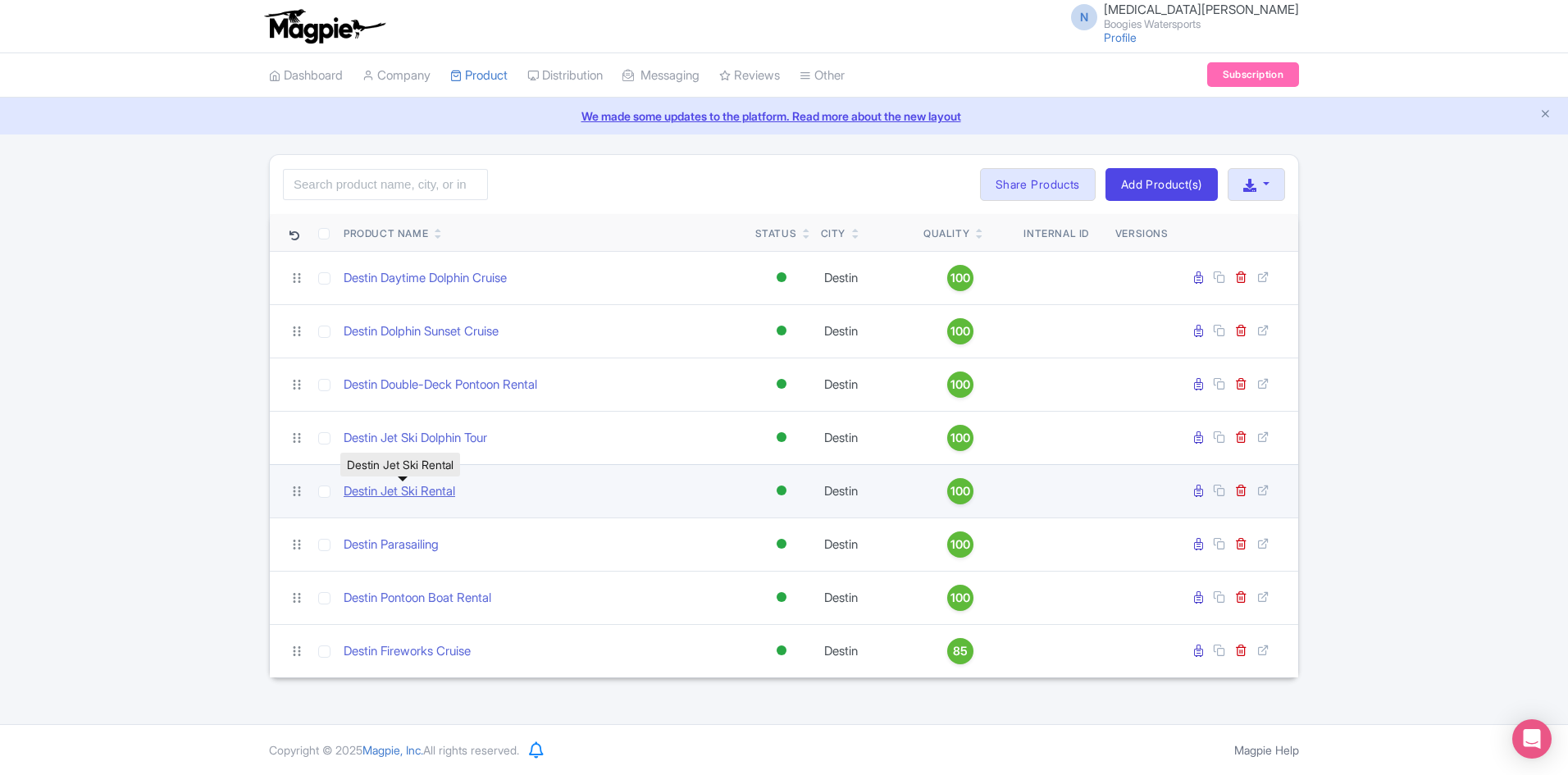
click at [451, 488] on link "Destin Jet Ski Rental" at bounding box center [399, 491] width 111 height 19
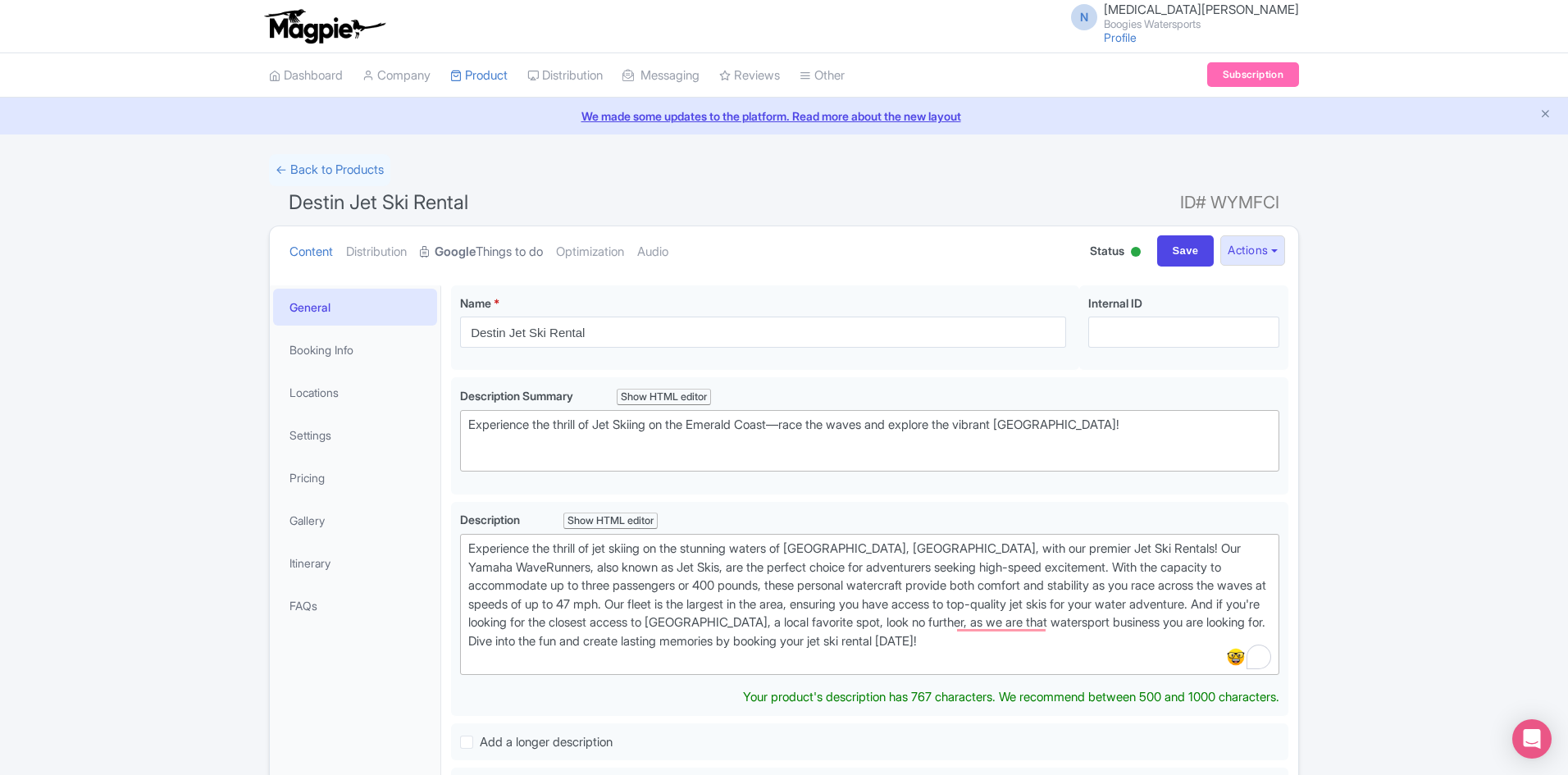
click at [488, 252] on link "Google Things to do" at bounding box center [481, 252] width 123 height 51
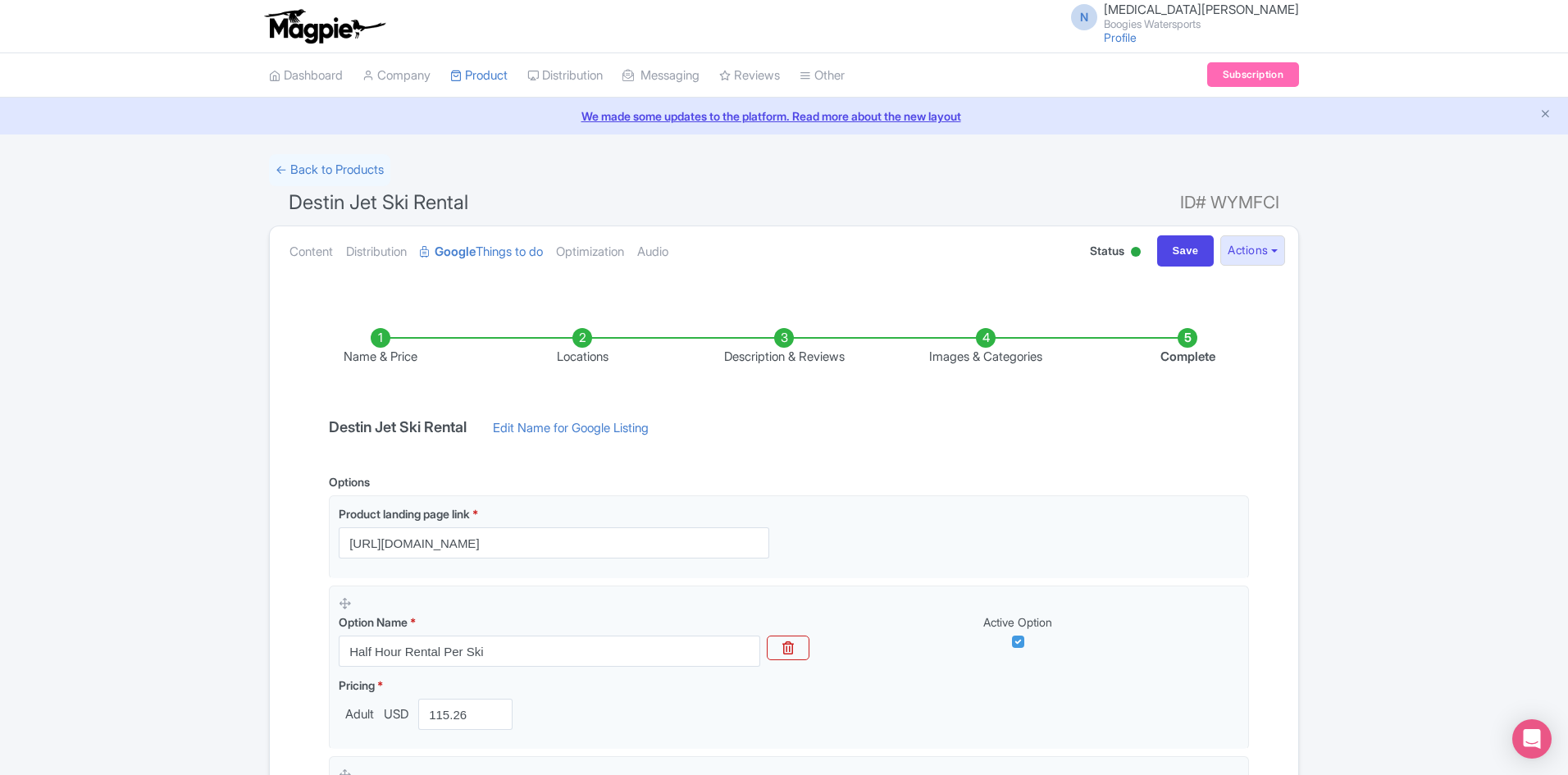
click at [770, 353] on li "Description & Reviews" at bounding box center [784, 347] width 201 height 39
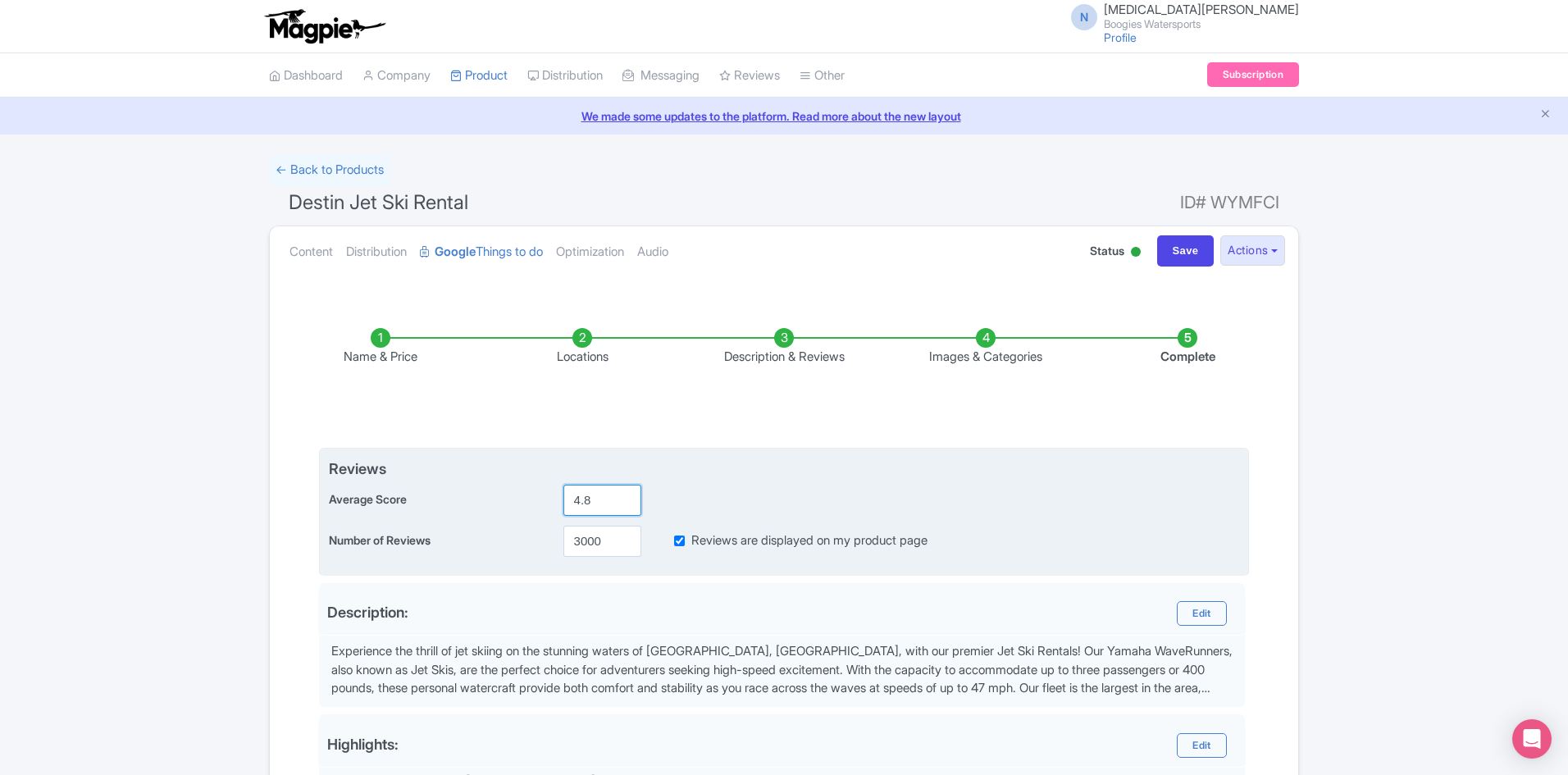
click at [601, 497] on input "4.8" at bounding box center [602, 500] width 78 height 31
type input "4.9"
click at [626, 497] on input "4.9" at bounding box center [602, 500] width 78 height 31
click at [599, 539] on input "3000" at bounding box center [602, 540] width 78 height 31
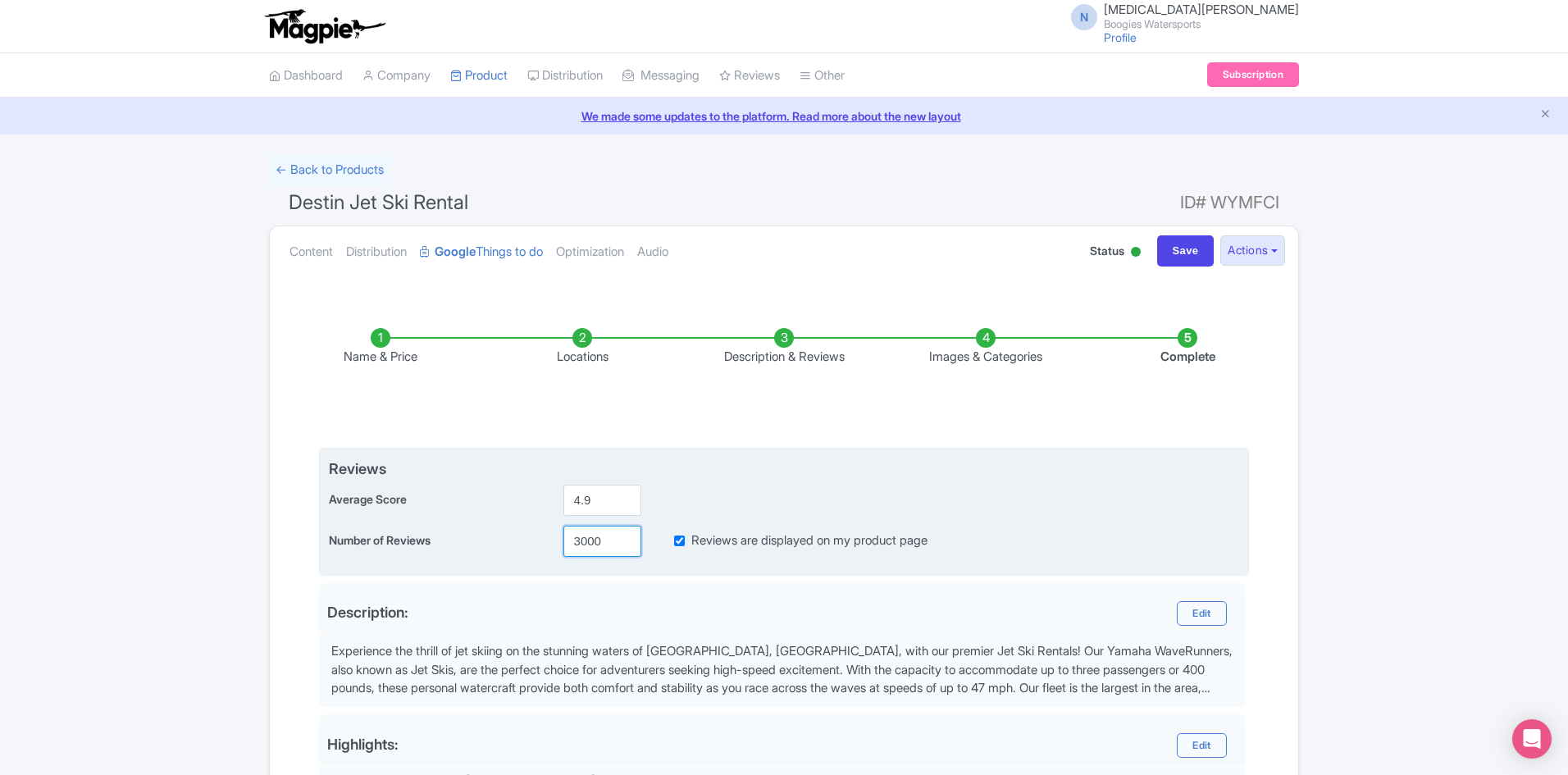
click at [599, 539] on input "3000" at bounding box center [602, 540] width 78 height 31
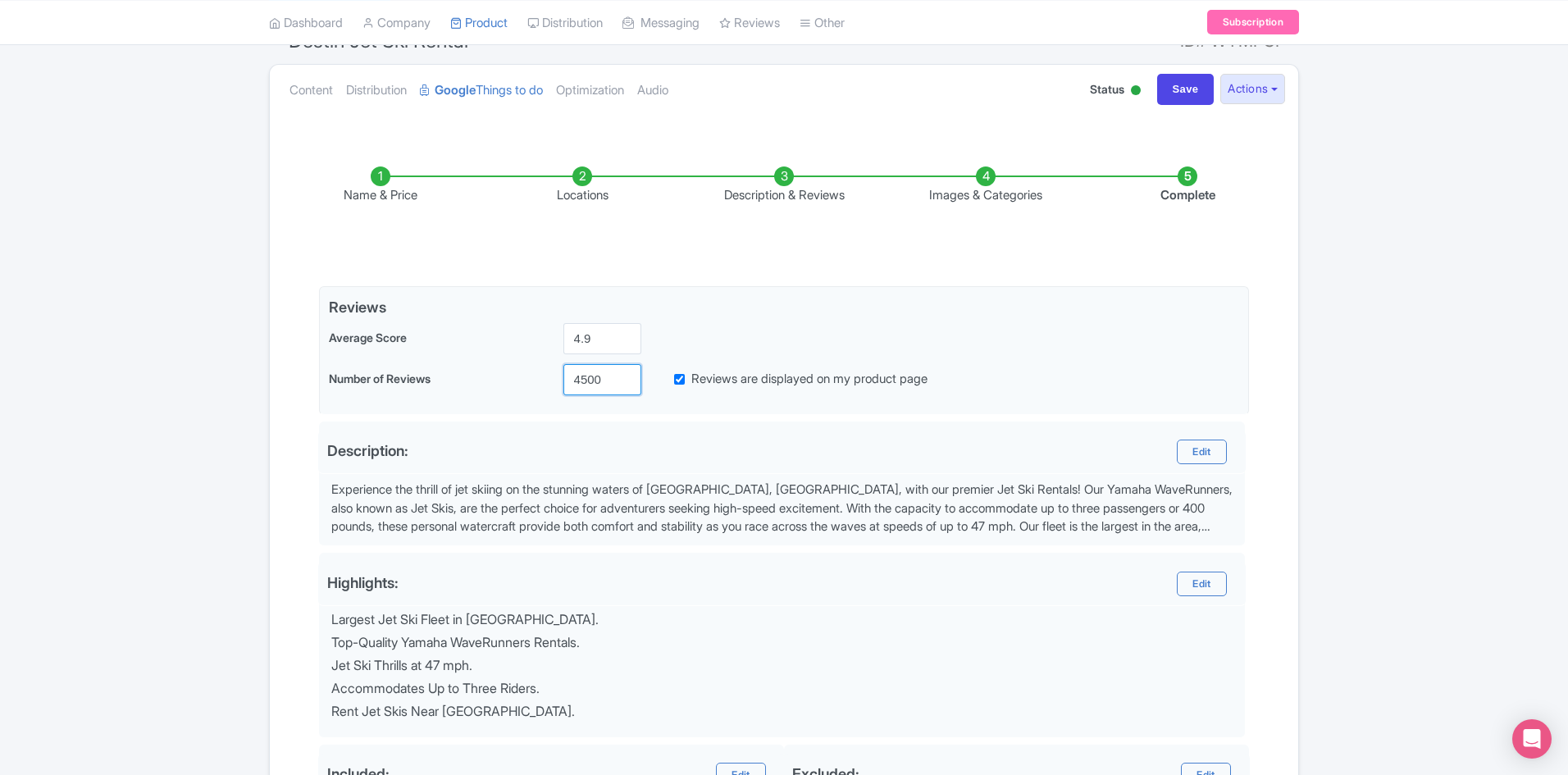
scroll to position [164, 0]
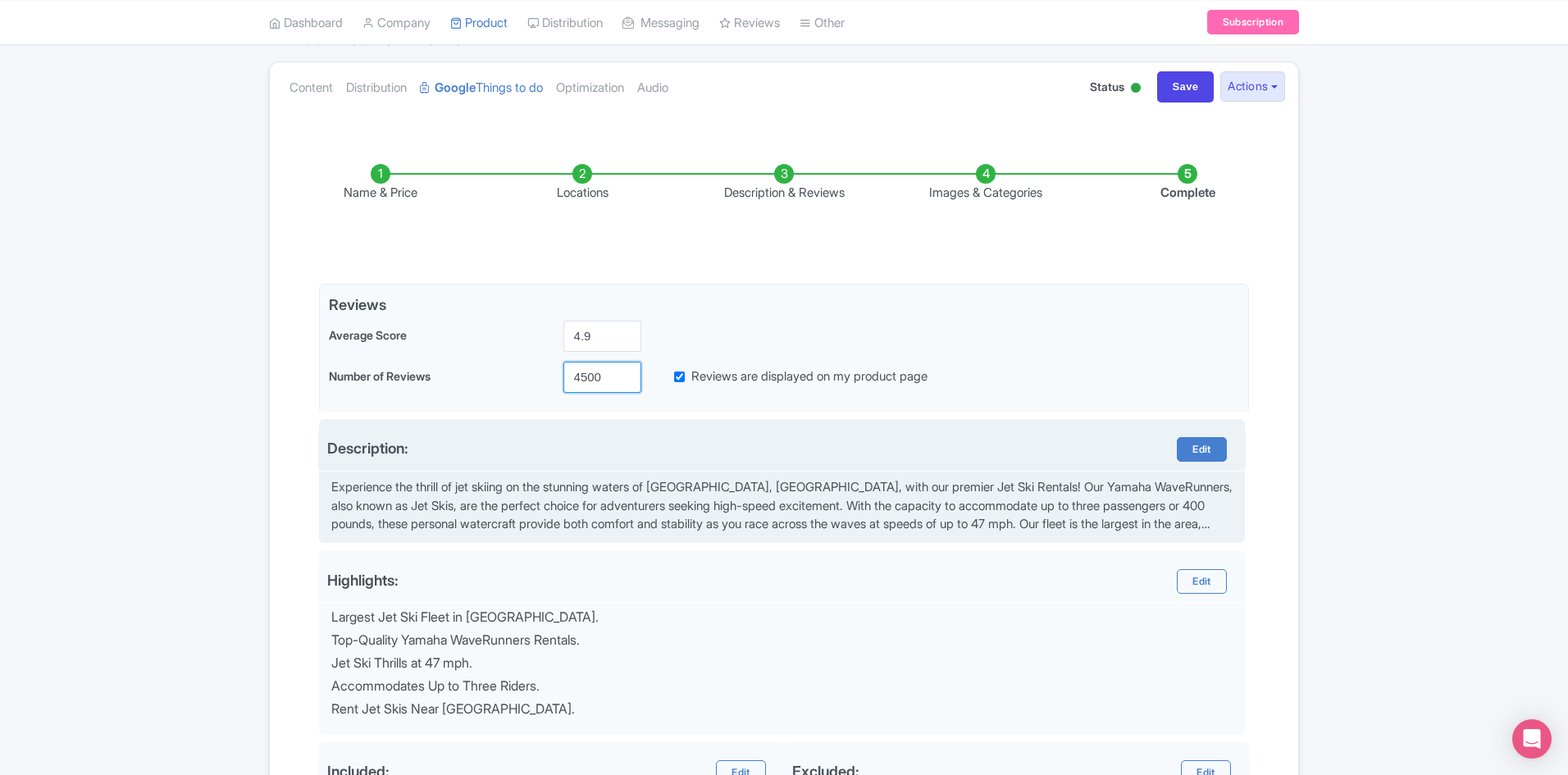
type input "4500"
click at [1201, 458] on link "Edit" at bounding box center [1202, 449] width 49 height 25
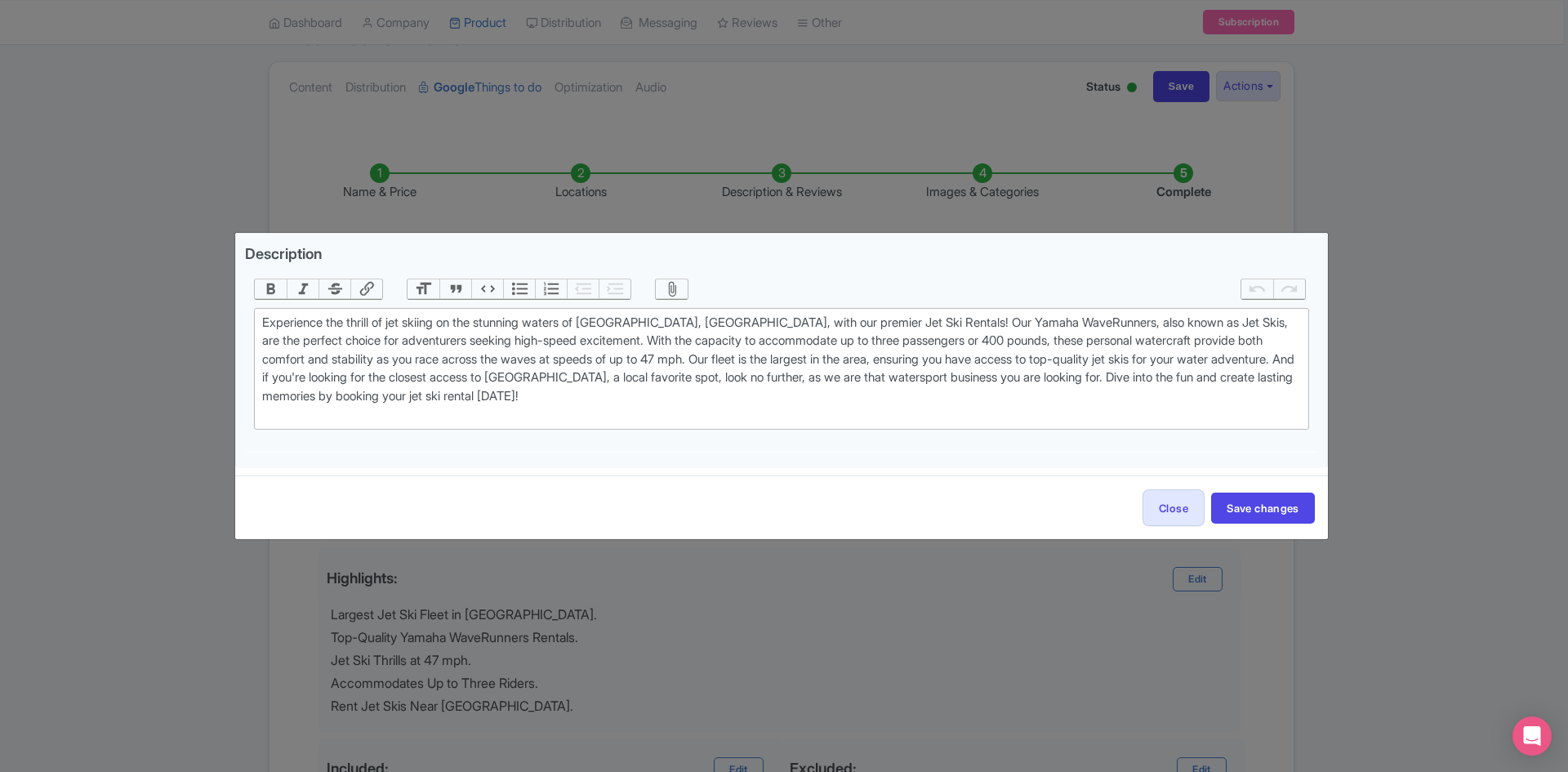
click at [958, 632] on div "Description Bold Italic Strikethrough Link Heading Quote Code Bullets Numbers D…" at bounding box center [784, 386] width 1568 height 772
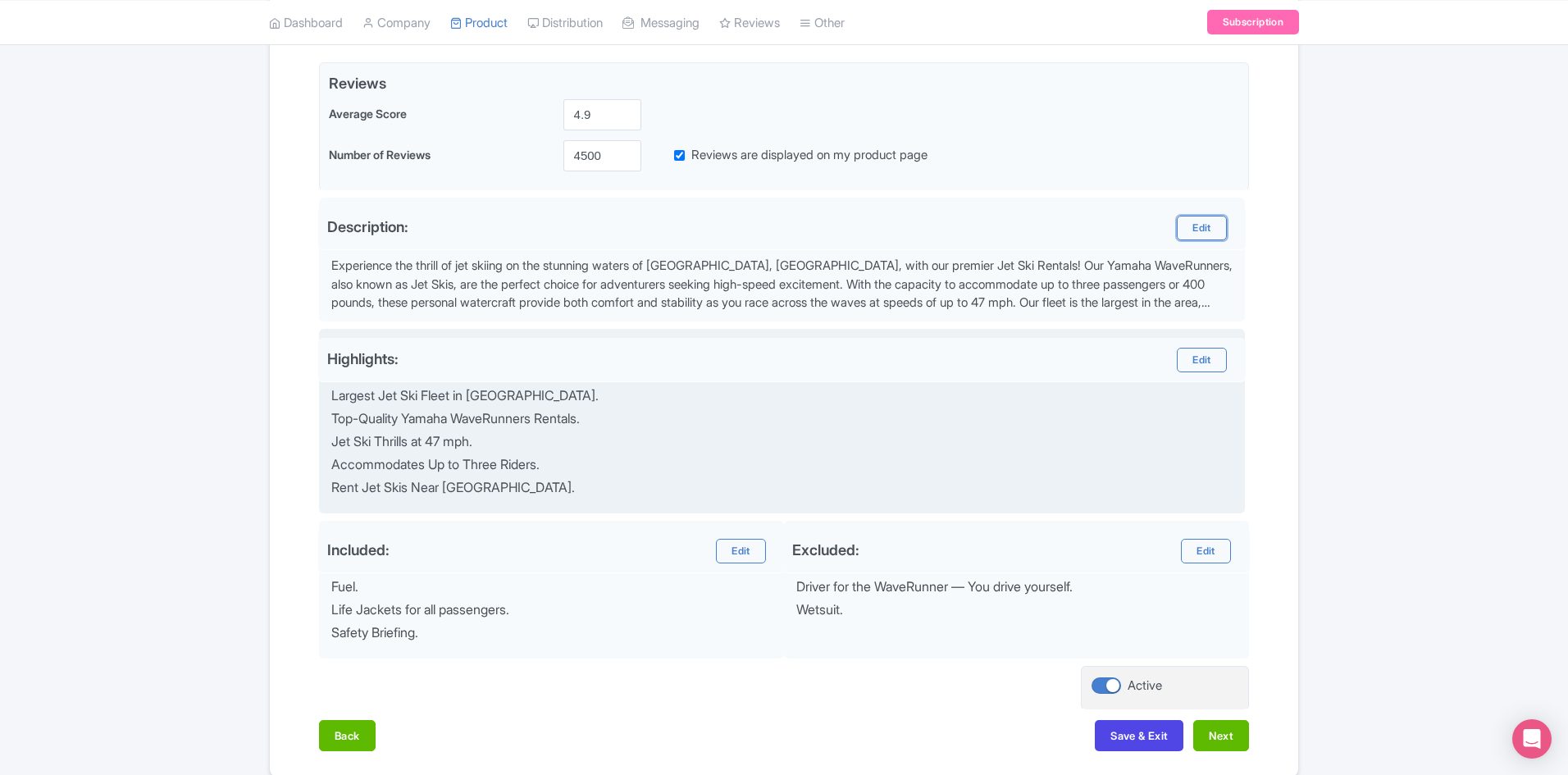
scroll to position [459, 0]
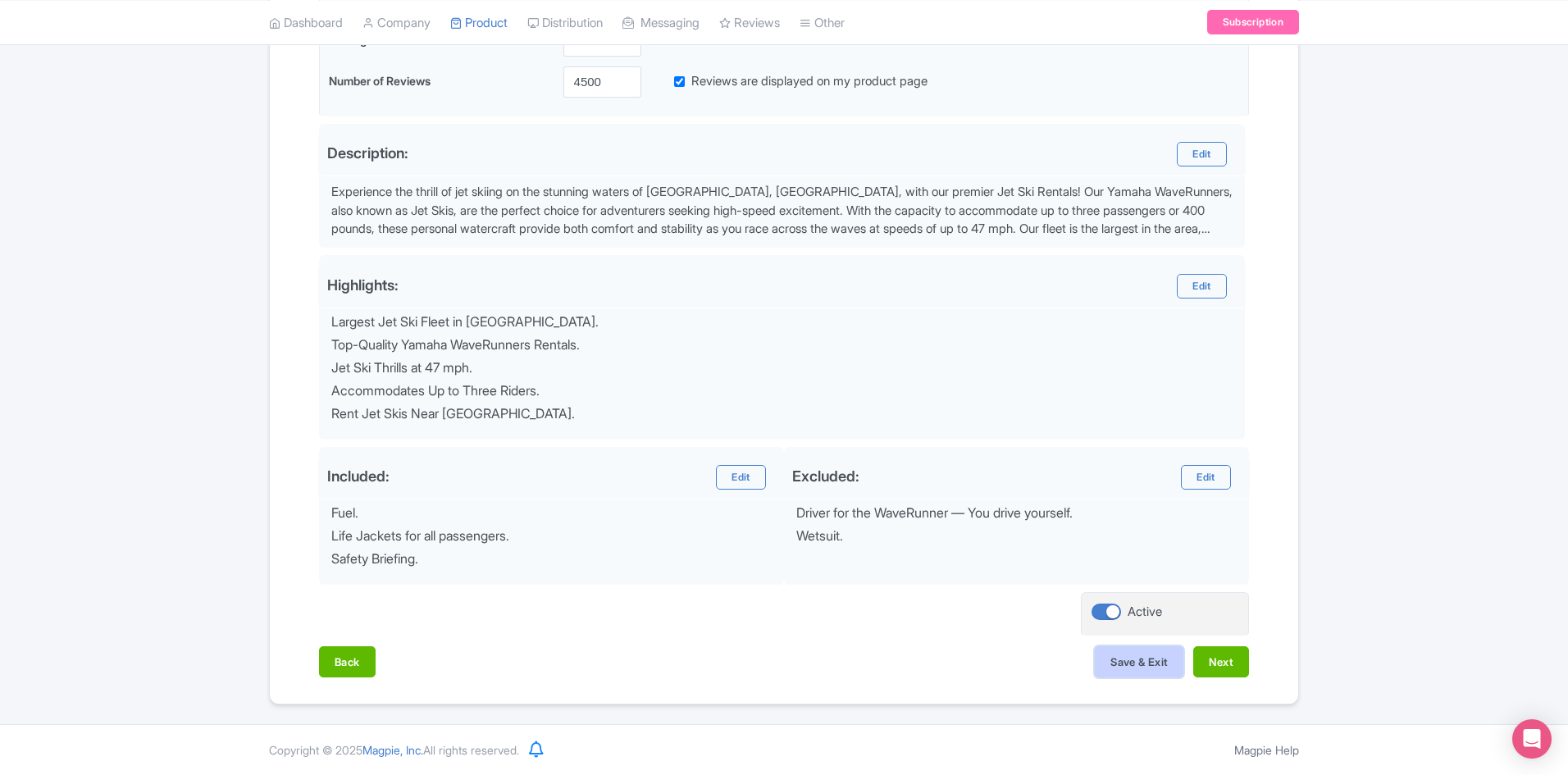
click at [1171, 662] on button "Save & Exit" at bounding box center [1138, 661] width 88 height 31
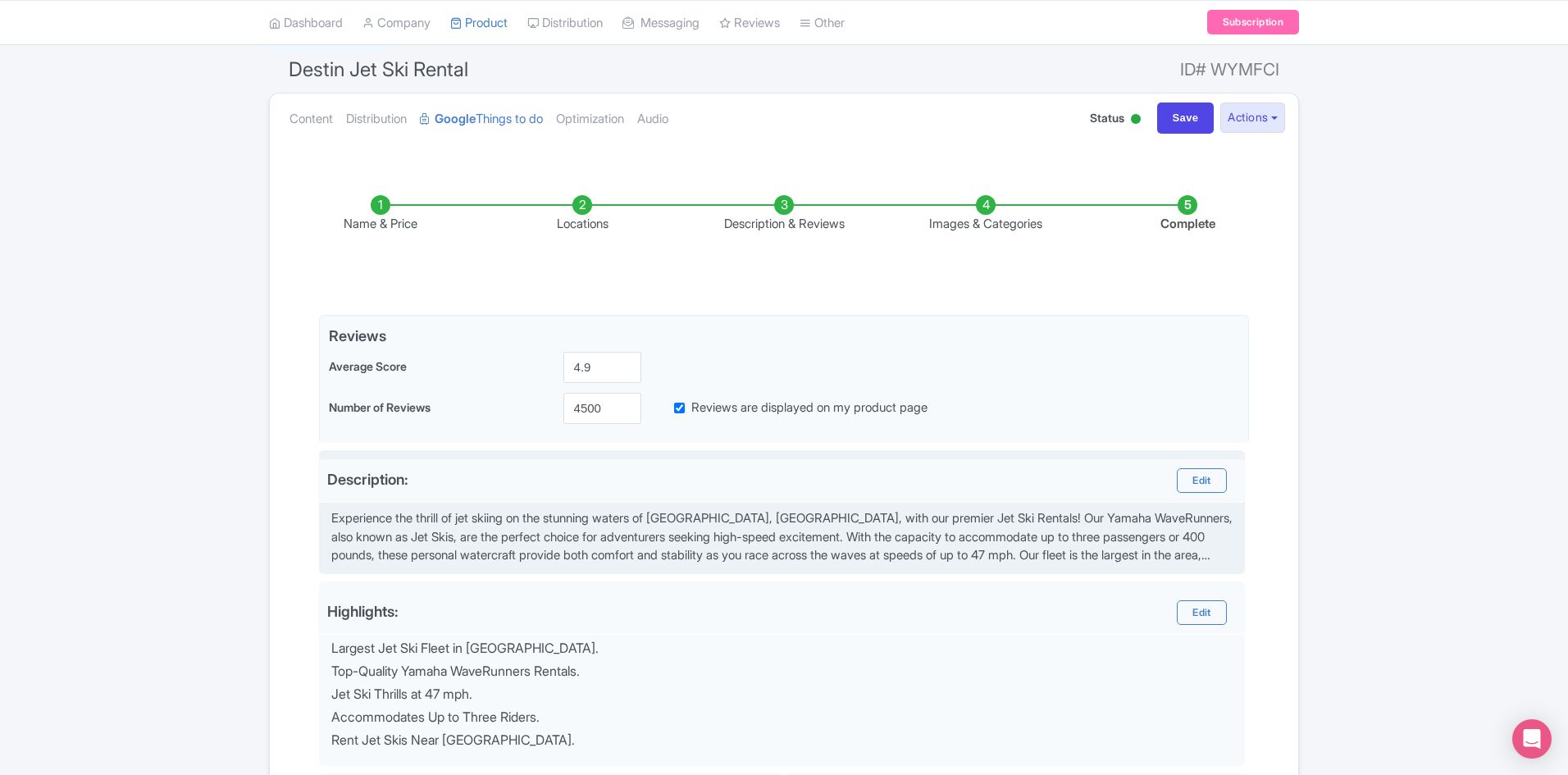
scroll to position [131, 0]
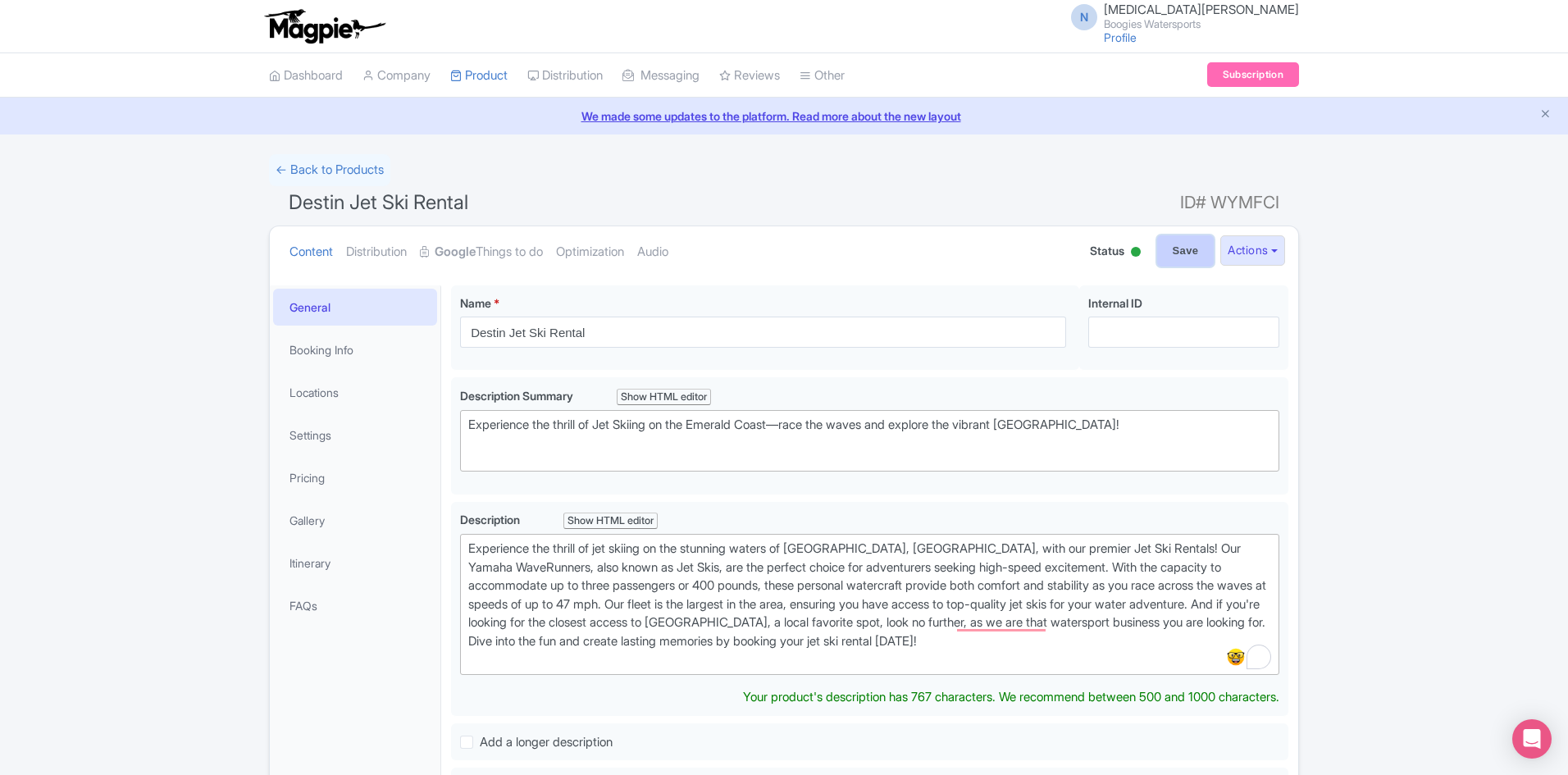
click at [1178, 247] on input "Save" at bounding box center [1186, 251] width 57 height 31
type input "Saving..."
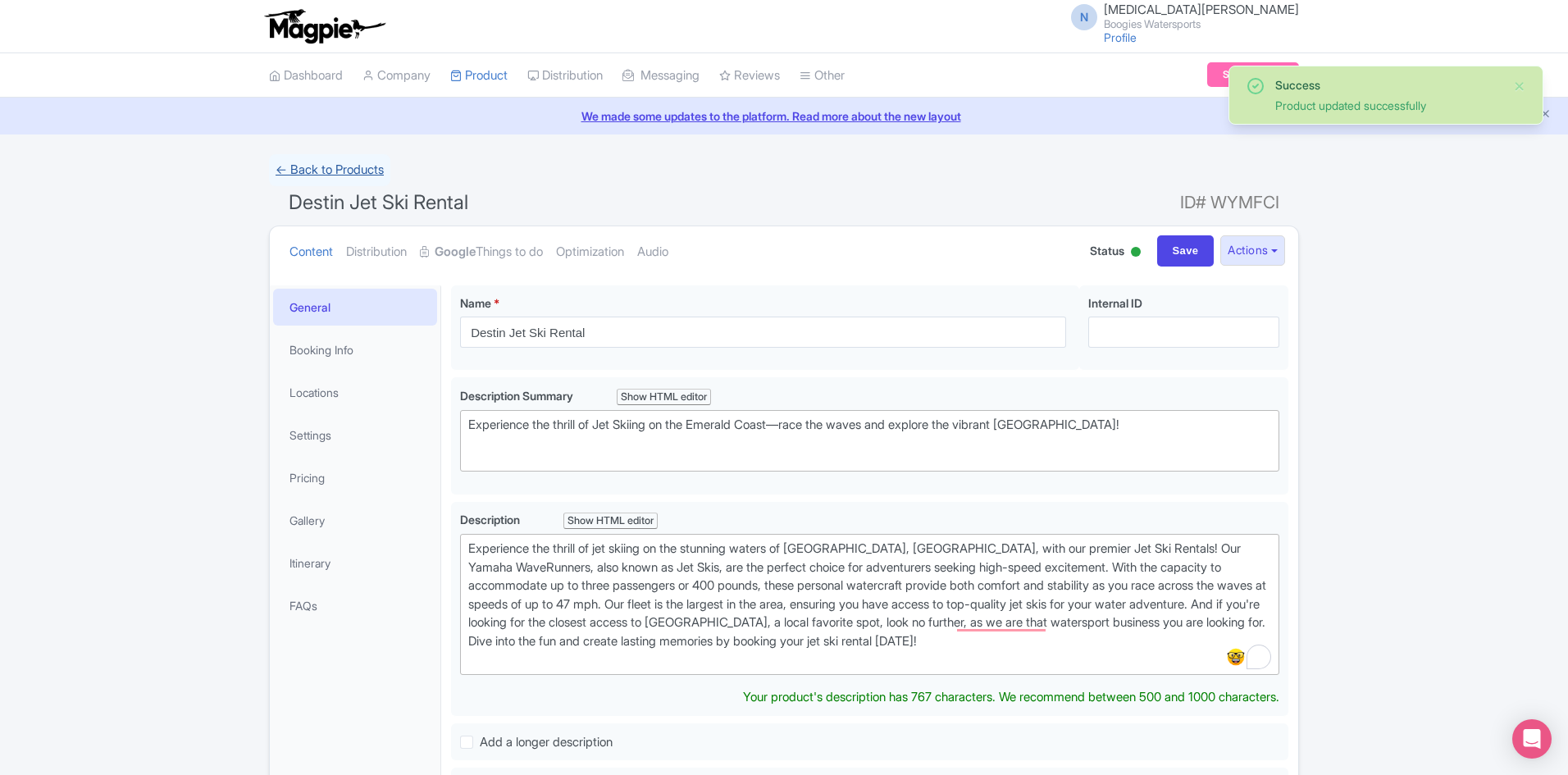
click at [365, 178] on link "← Back to Products" at bounding box center [330, 170] width 122 height 32
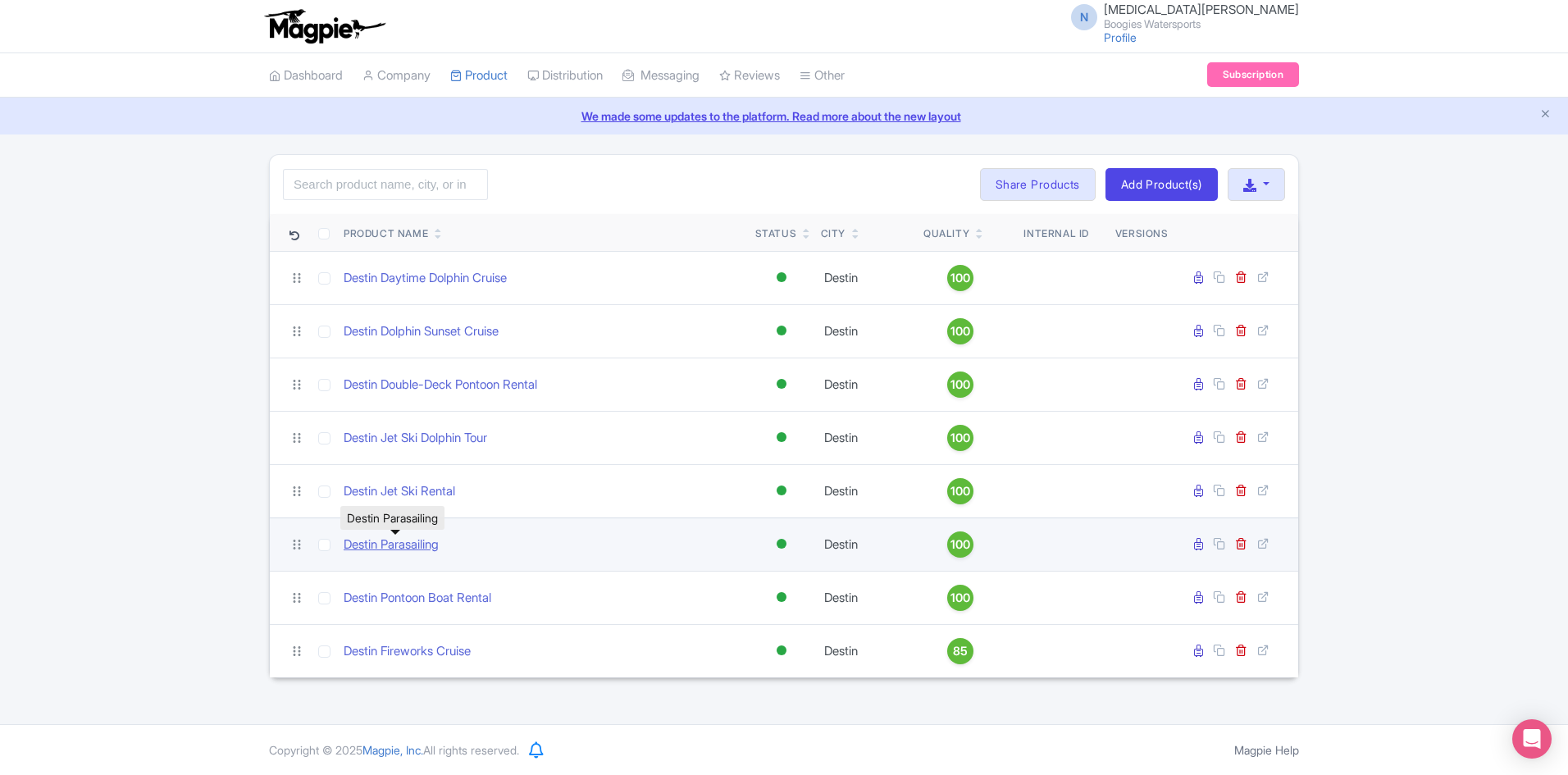
click at [426, 548] on link "Destin Parasailing" at bounding box center [392, 545] width 95 height 19
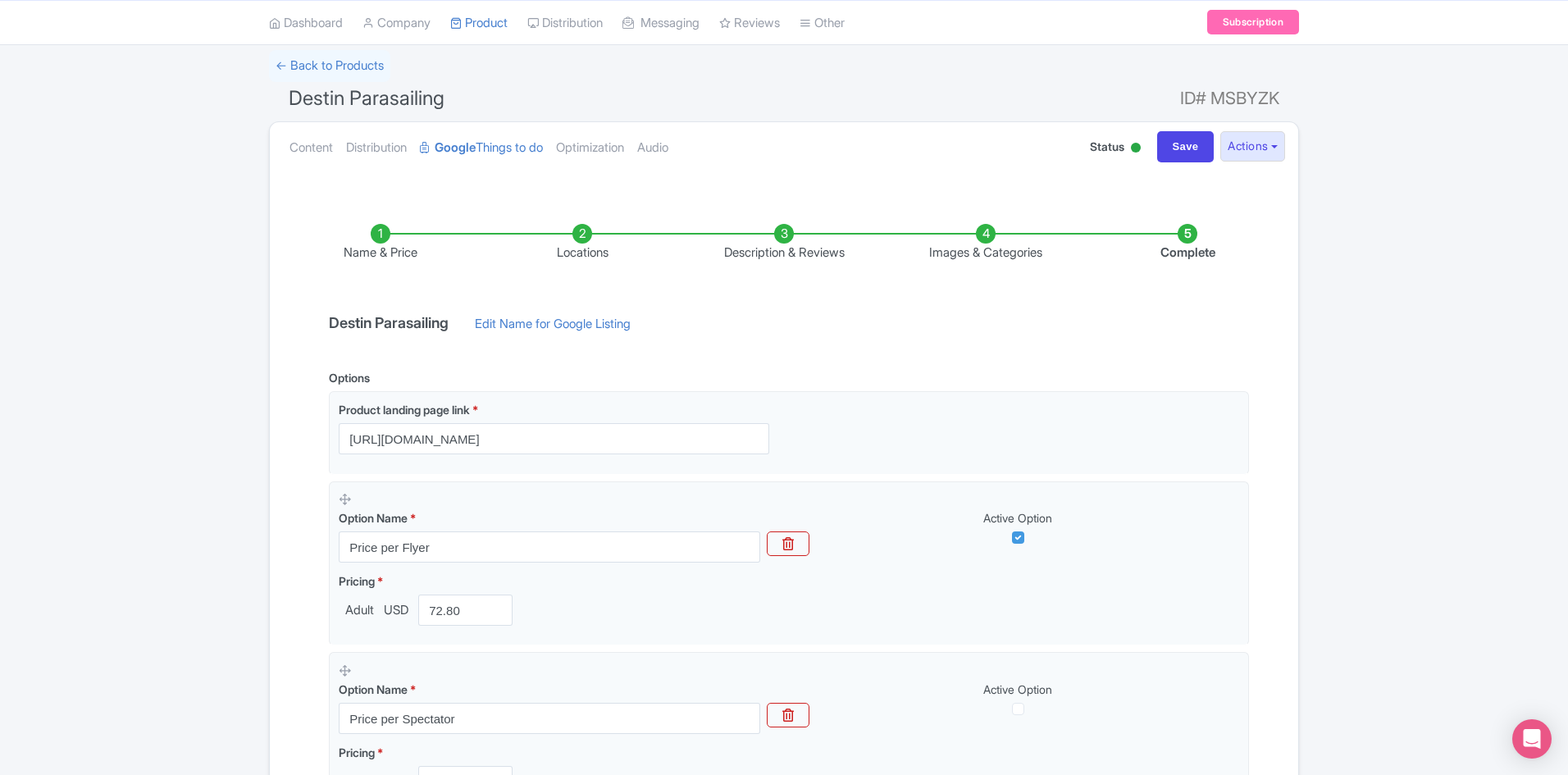
scroll to position [82, 0]
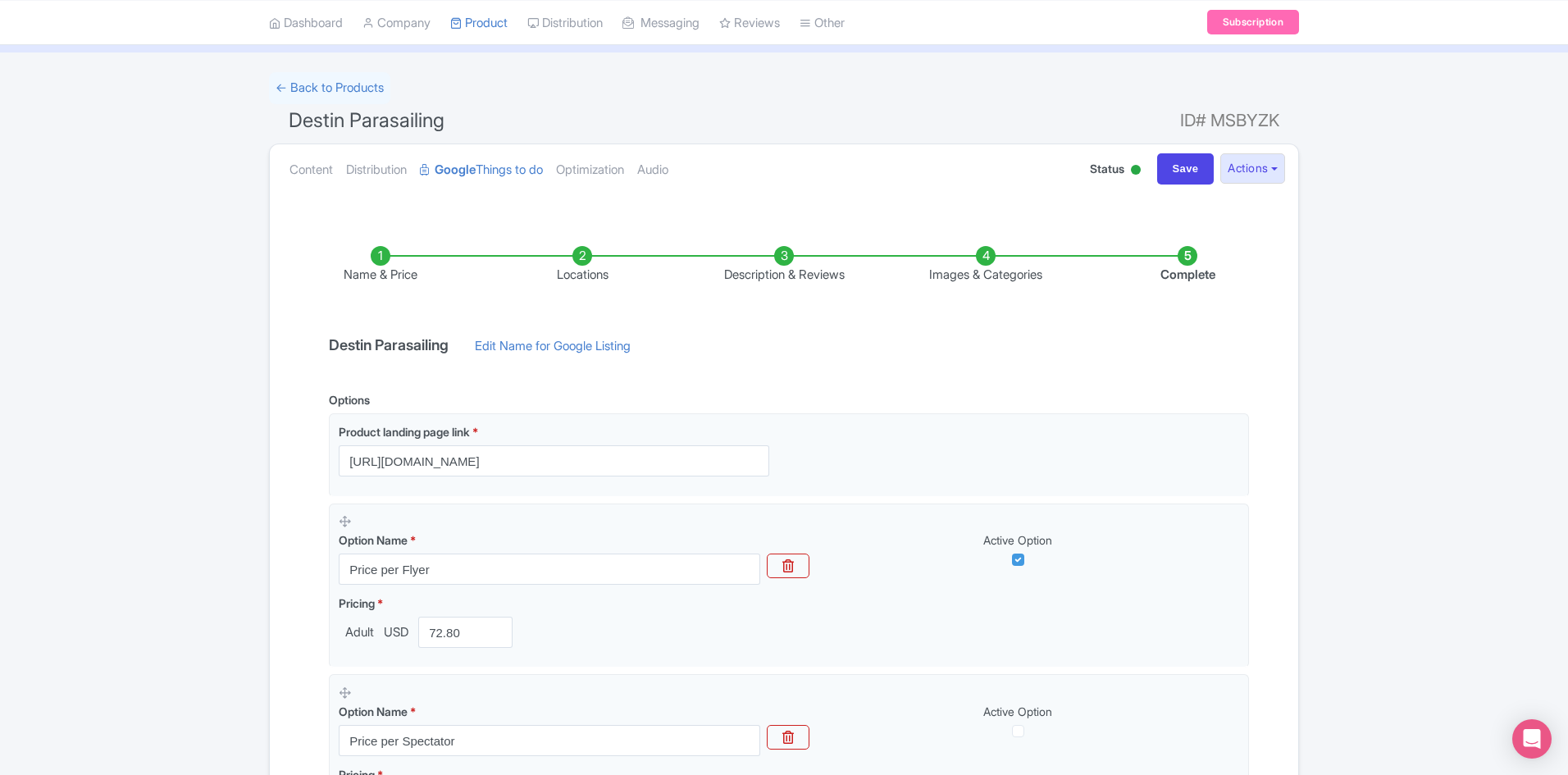
click at [818, 255] on li "Description & Reviews" at bounding box center [784, 265] width 201 height 39
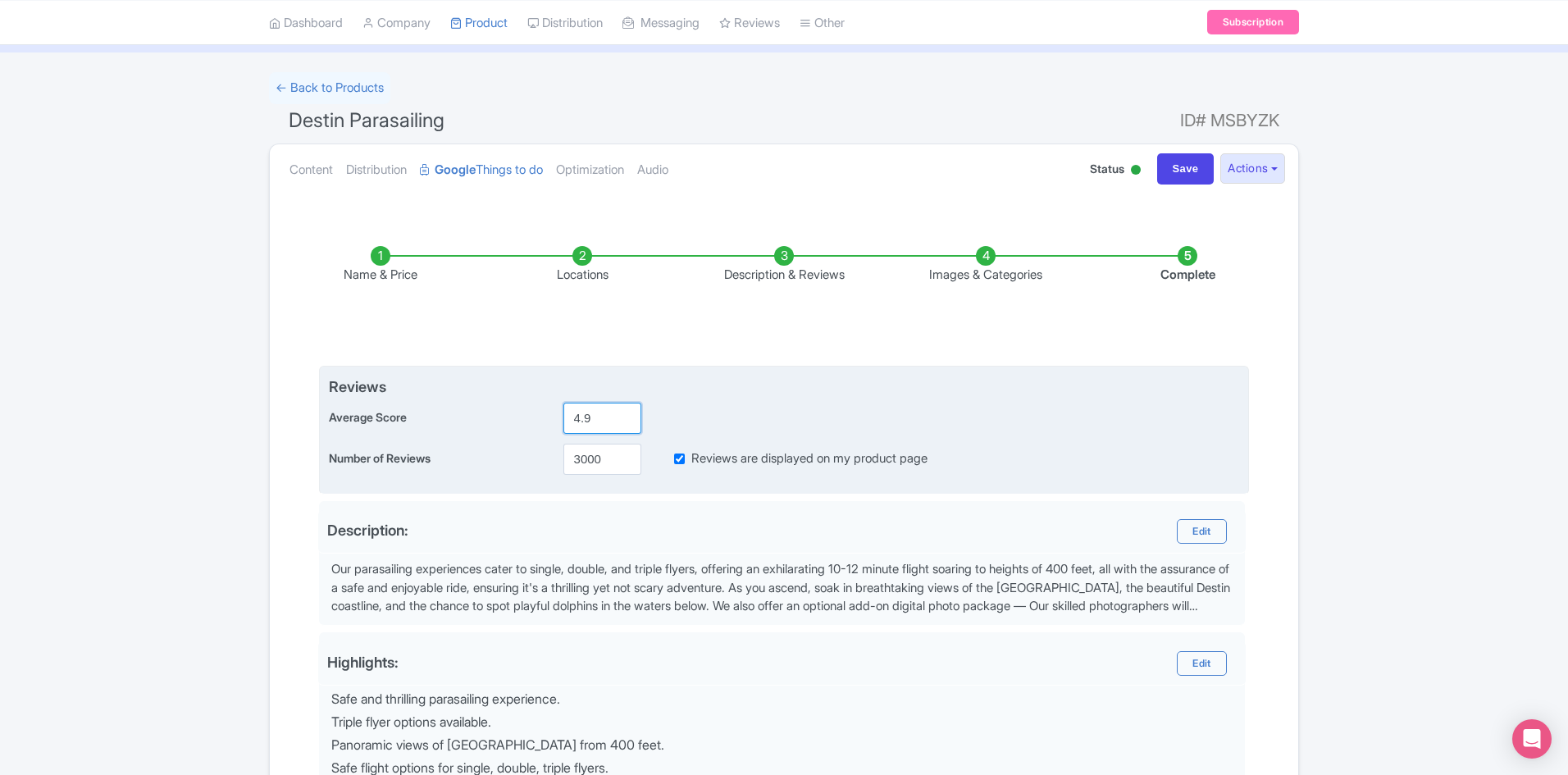
type input "4.9"
click at [626, 416] on input "4.9" at bounding box center [602, 418] width 78 height 31
click at [613, 454] on input "3000" at bounding box center [602, 459] width 78 height 31
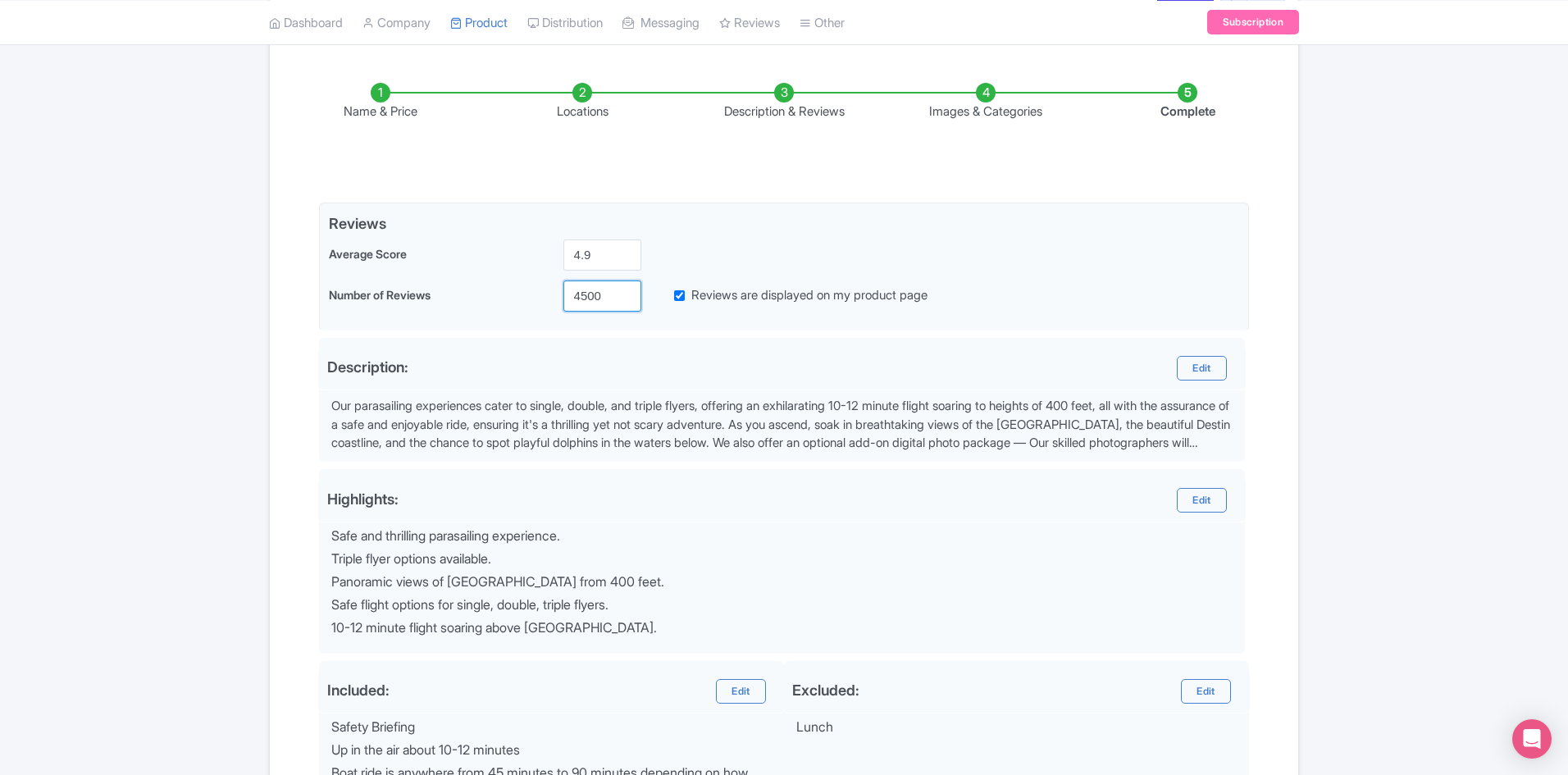
scroll to position [246, 0]
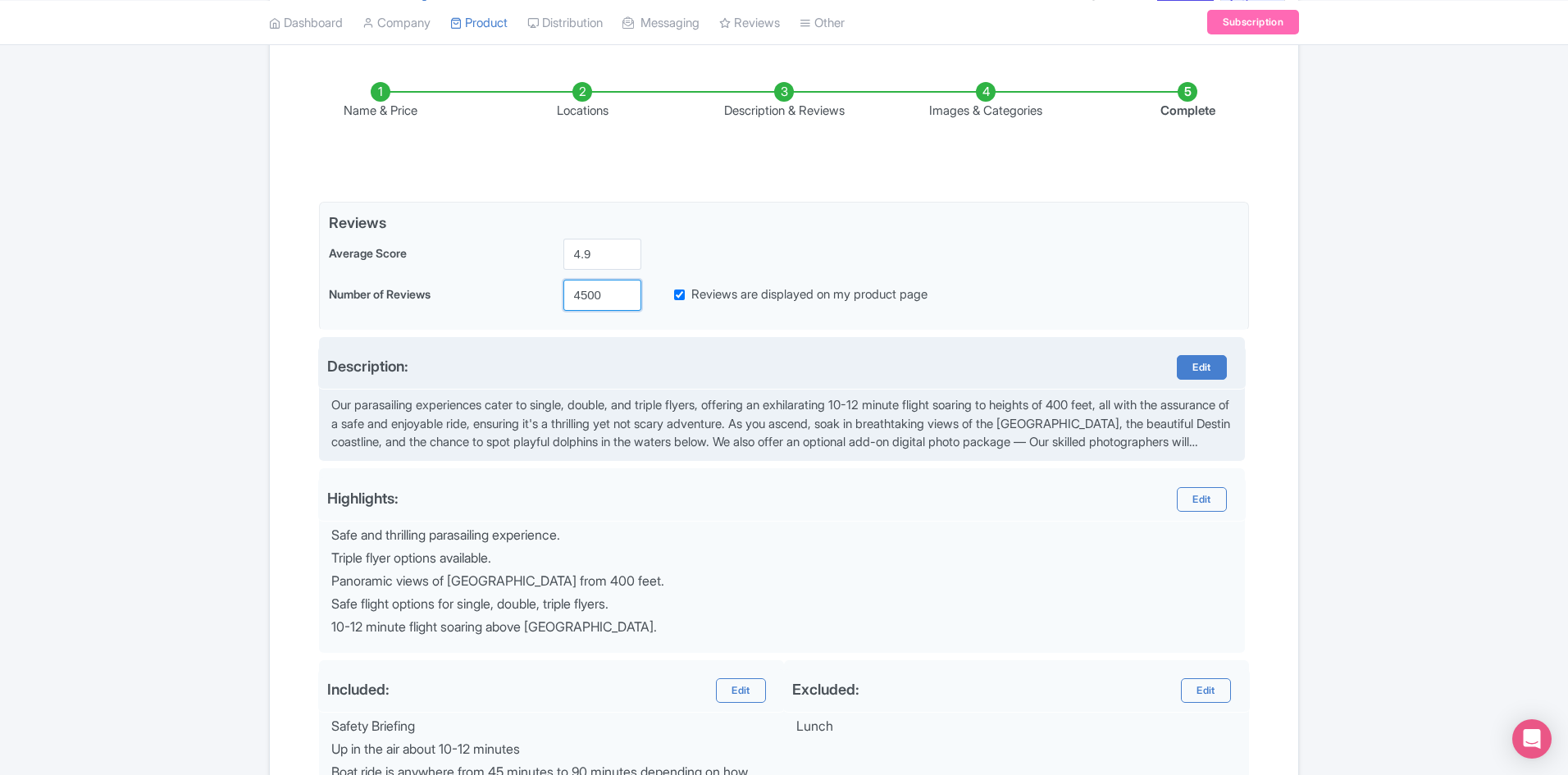
type input "4500"
click at [1205, 359] on link "Edit" at bounding box center [1202, 368] width 49 height 25
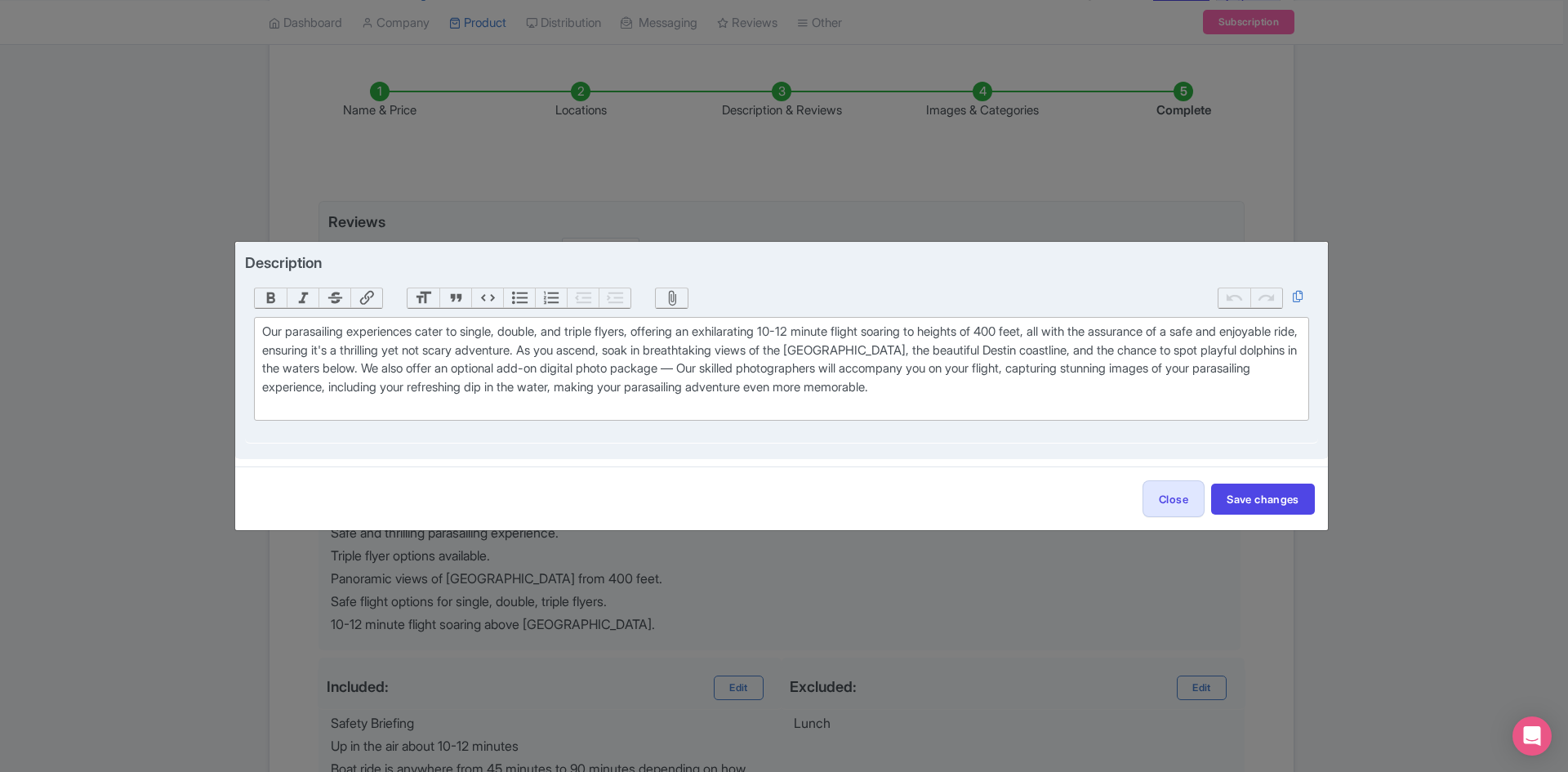
click at [988, 351] on div "Our parasailing experiences cater to single, double, and triple flyers, offerin…" at bounding box center [781, 369] width 1038 height 93
click at [984, 348] on div "Our parasailing experiences cater to single, double, and triple flyers, offerin…" at bounding box center [781, 369] width 1038 height 93
type trix-editor "<div>Our parasailing experiences cater to single, double, and triple flyers, of…"
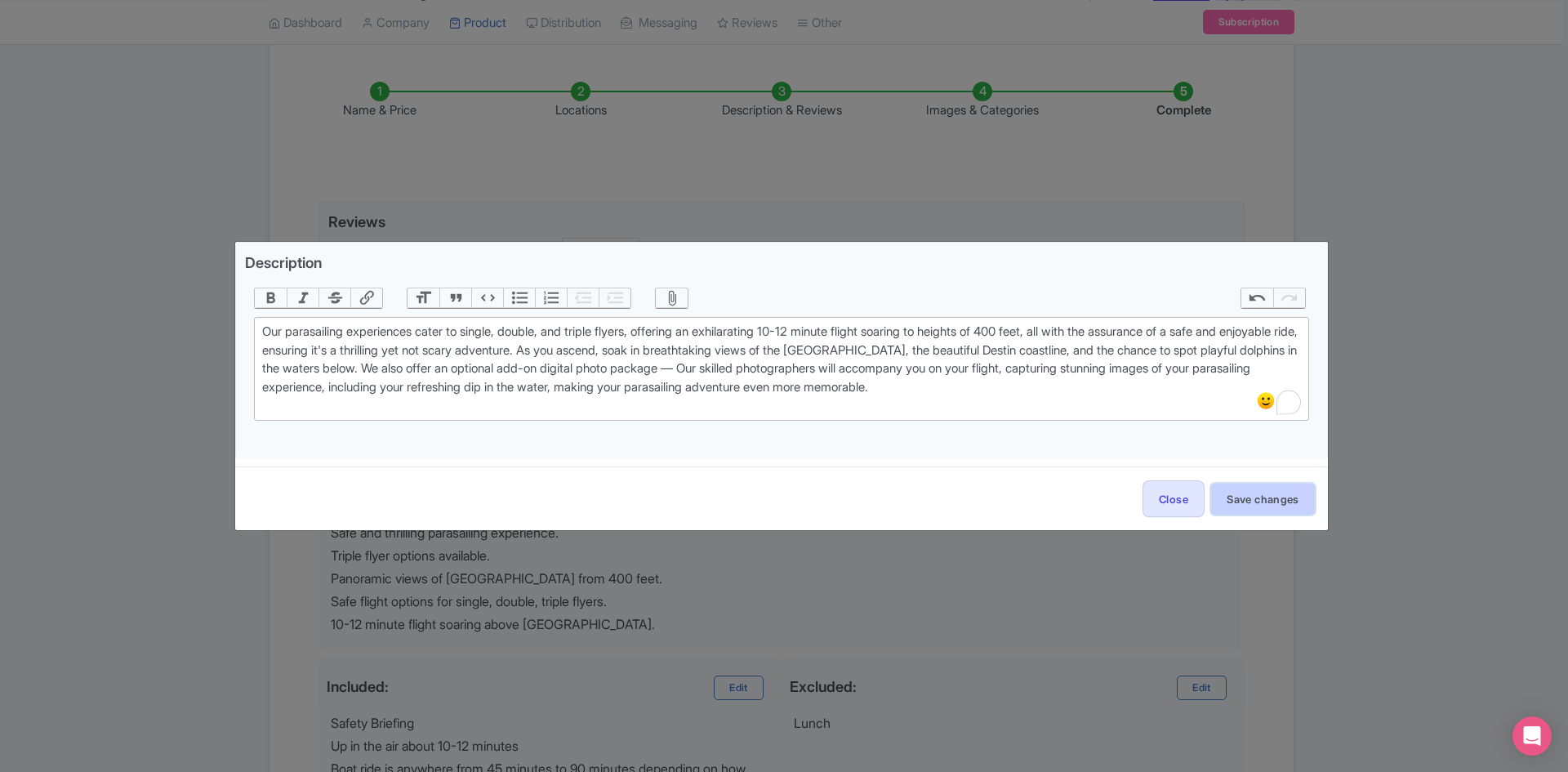
click at [1287, 495] on button "Save changes" at bounding box center [1263, 499] width 104 height 31
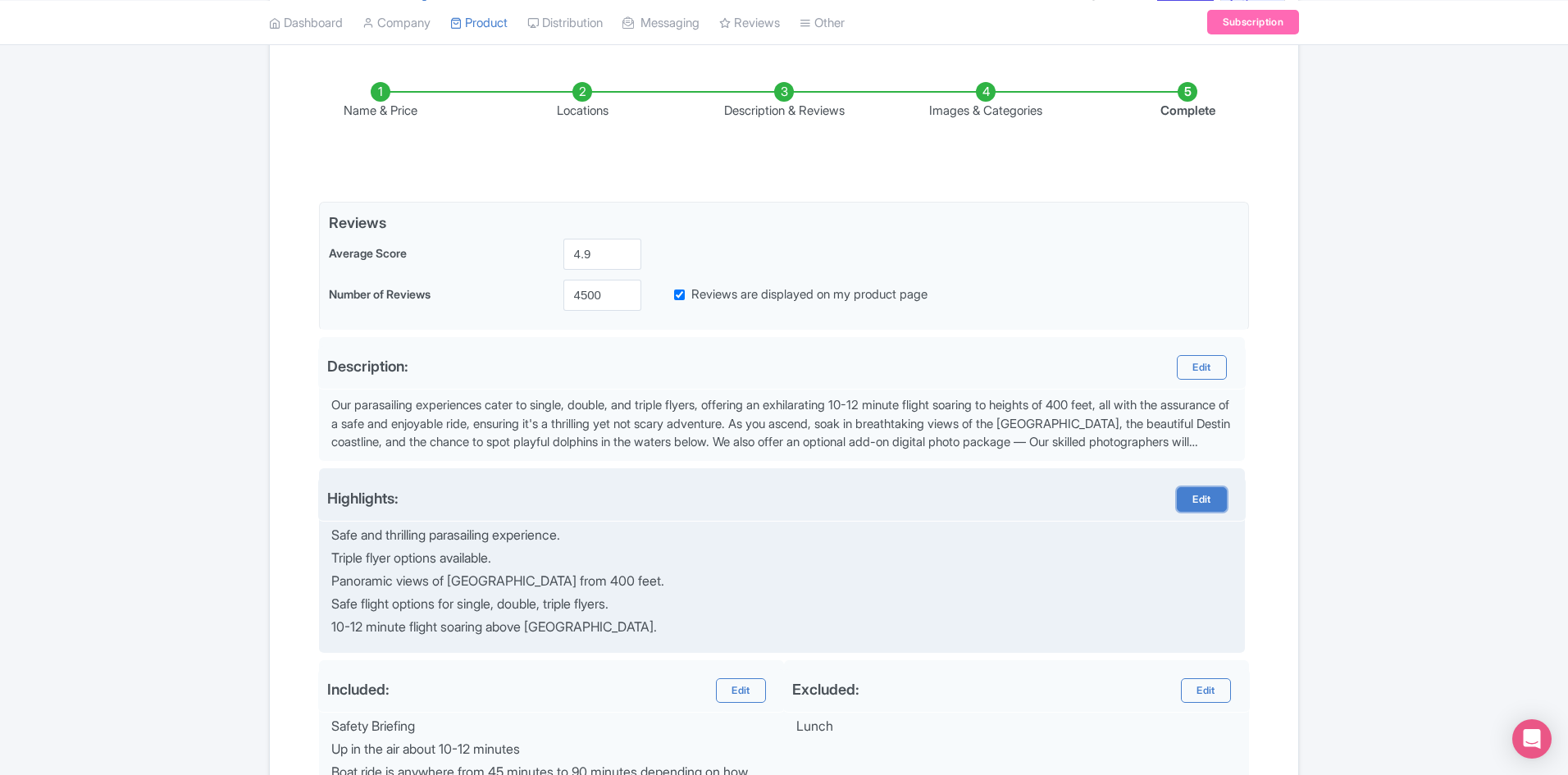
click at [1183, 498] on link "Edit" at bounding box center [1202, 500] width 49 height 25
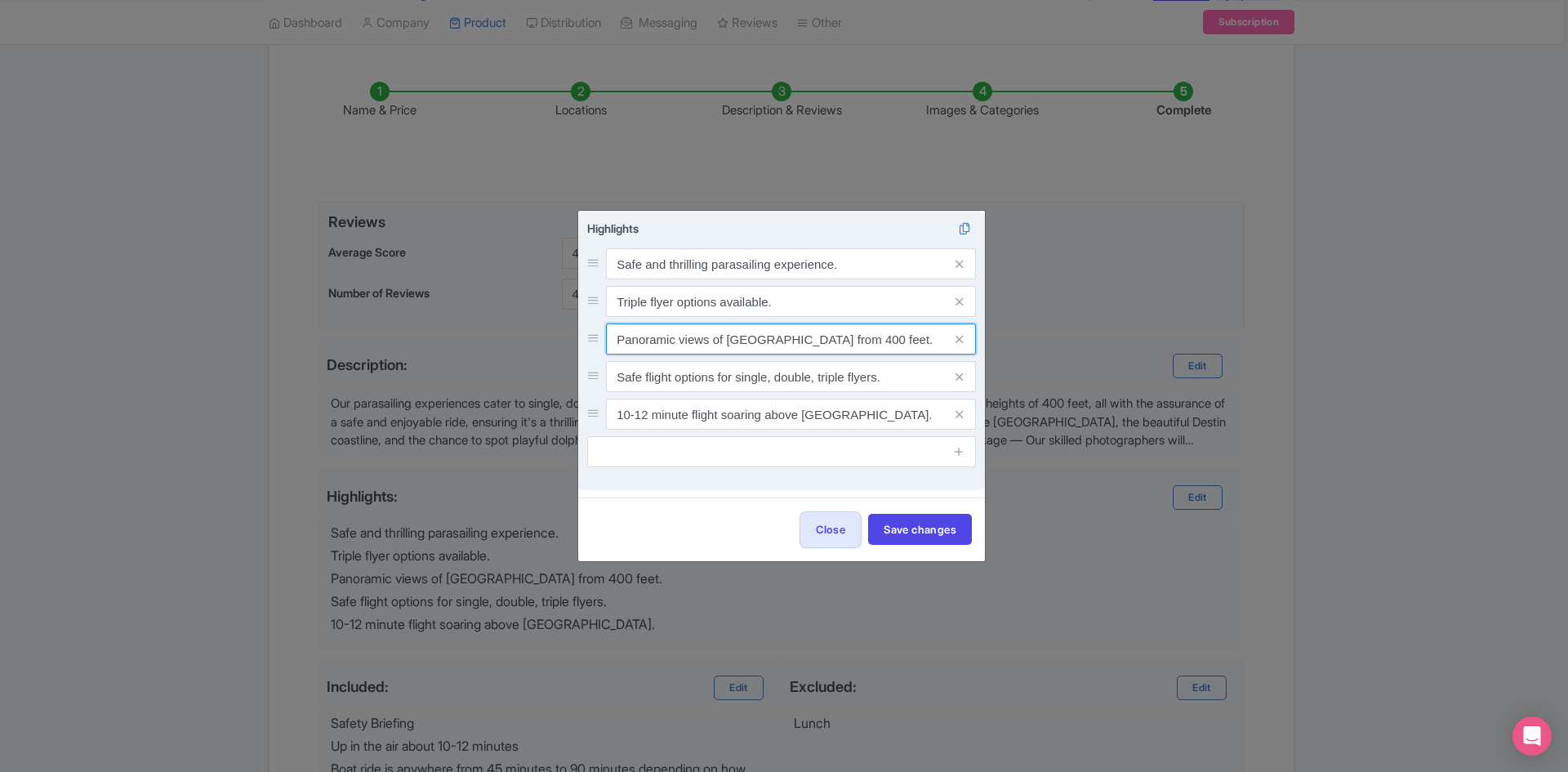
click at [772, 346] on input "Panoramic views of [GEOGRAPHIC_DATA] from 400 feet." at bounding box center [790, 339] width 370 height 31
click at [772, 346] on input "Panoramic views of Gulf of Mexico from 400 feet." at bounding box center [790, 339] width 370 height 31
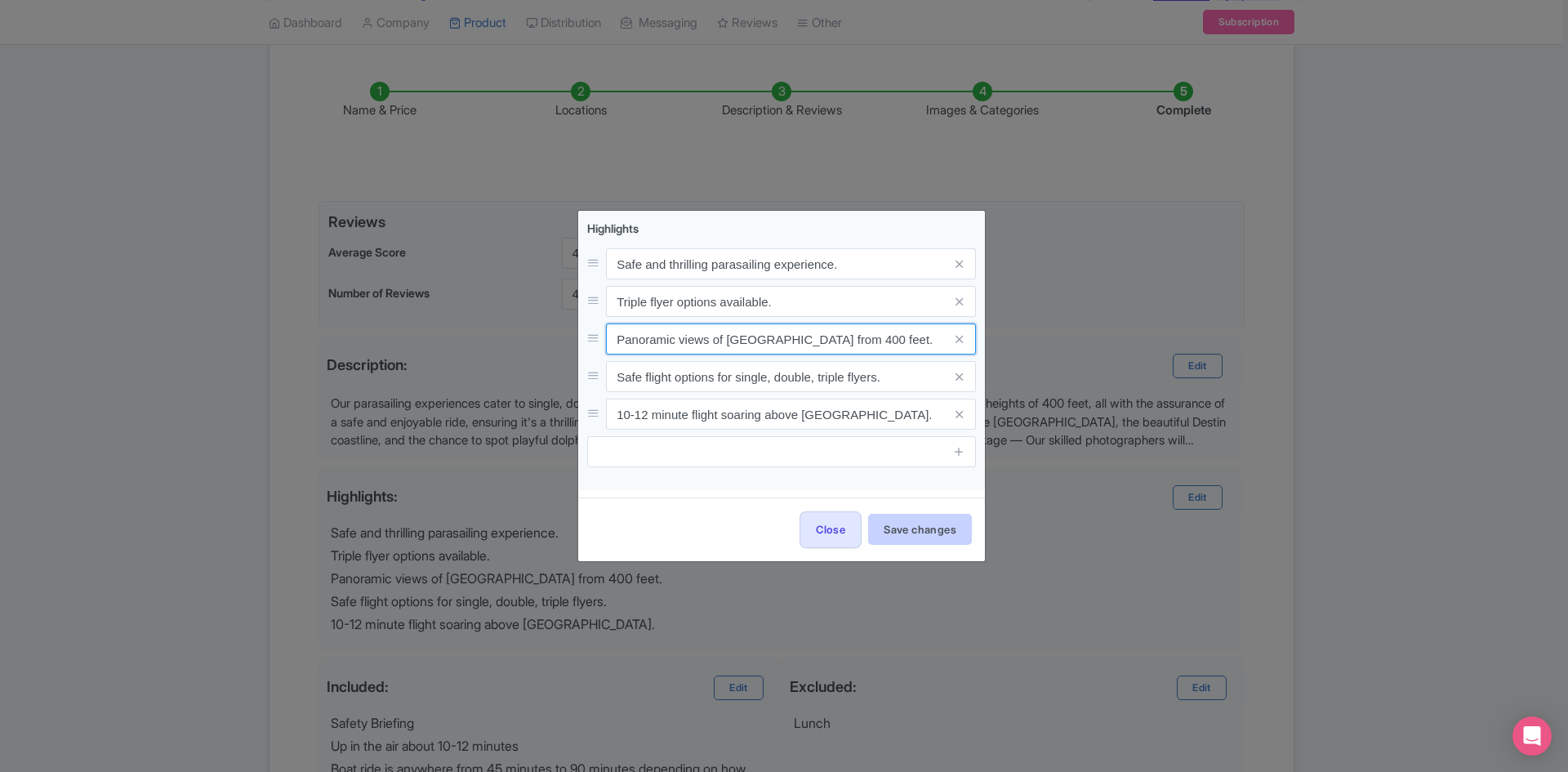
type input "Panoramic views of [GEOGRAPHIC_DATA] from 400 feet."
click at [940, 534] on button "Save changes" at bounding box center [920, 529] width 104 height 31
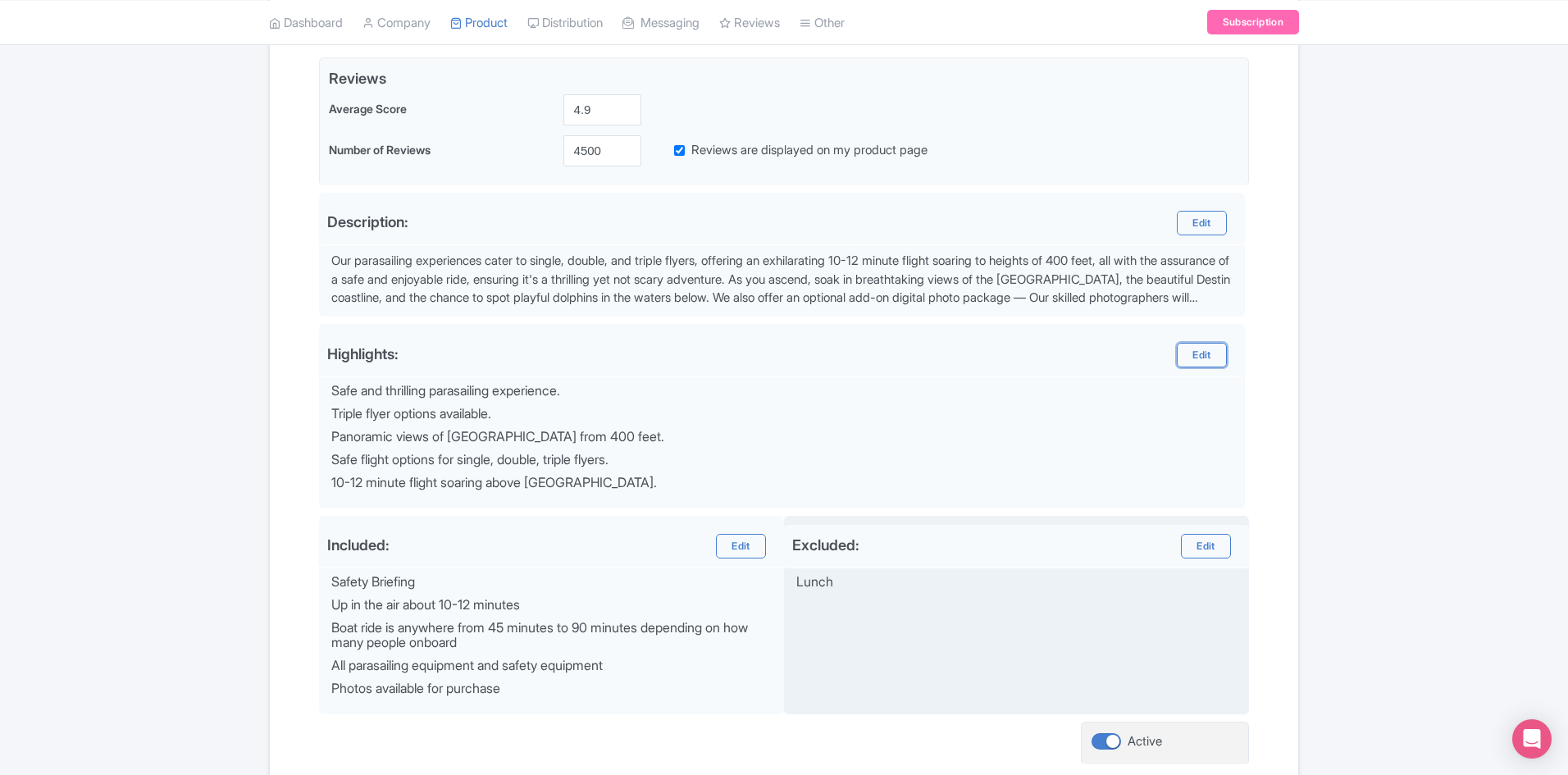
scroll to position [519, 0]
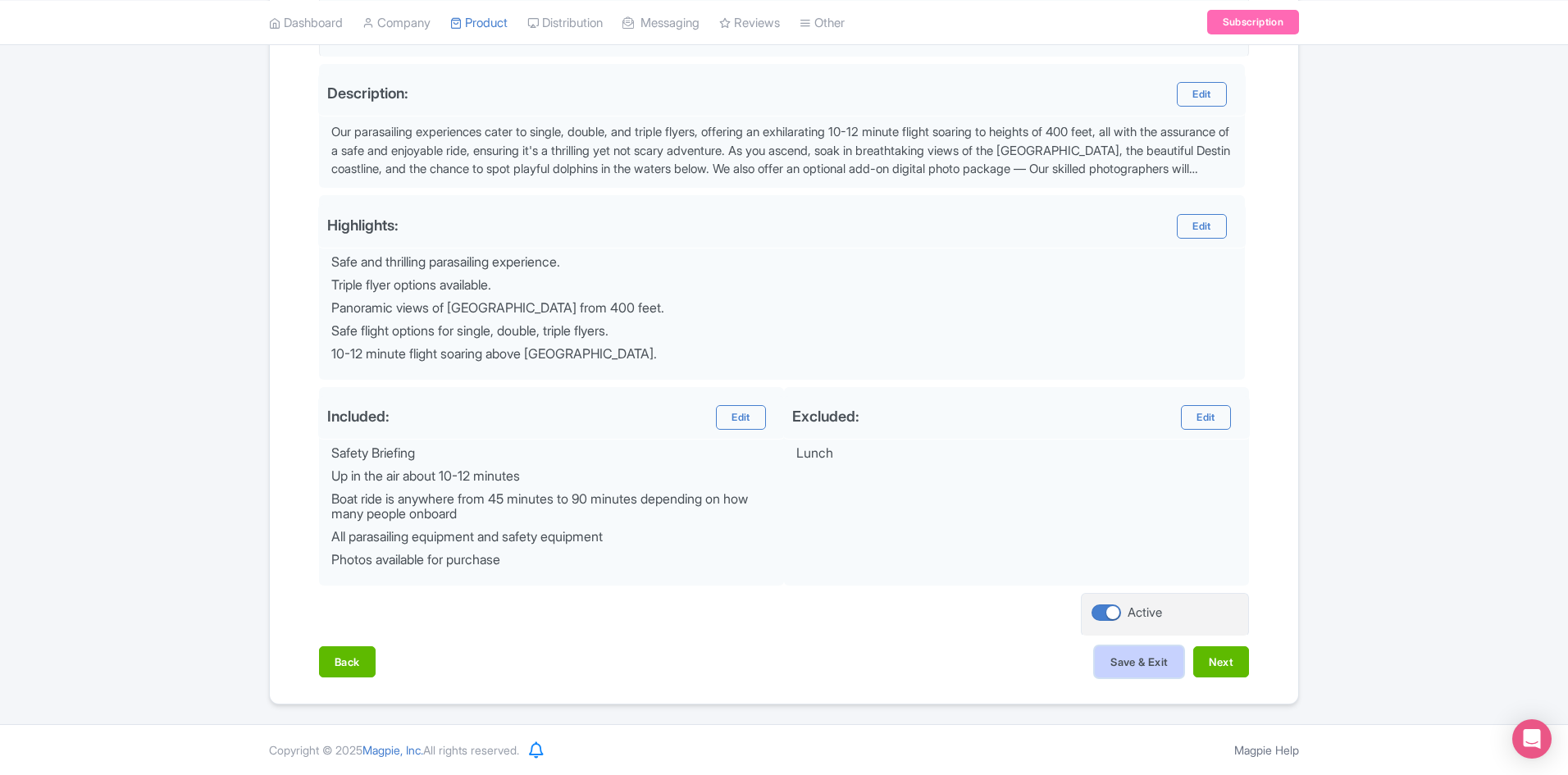
click at [1133, 661] on button "Save & Exit" at bounding box center [1138, 661] width 88 height 31
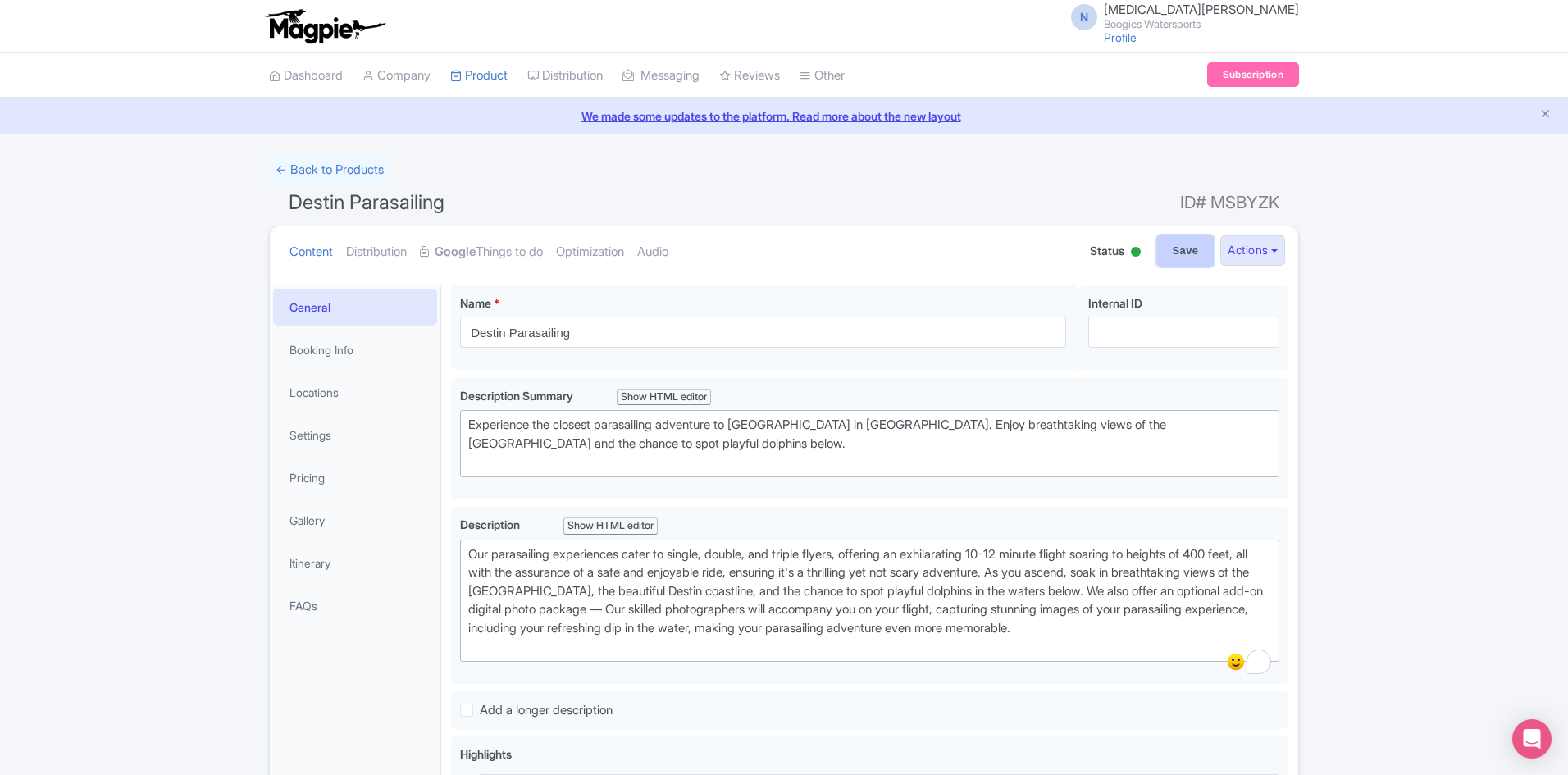
click at [1183, 261] on input "Save" at bounding box center [1186, 251] width 57 height 31
type input "Saving..."
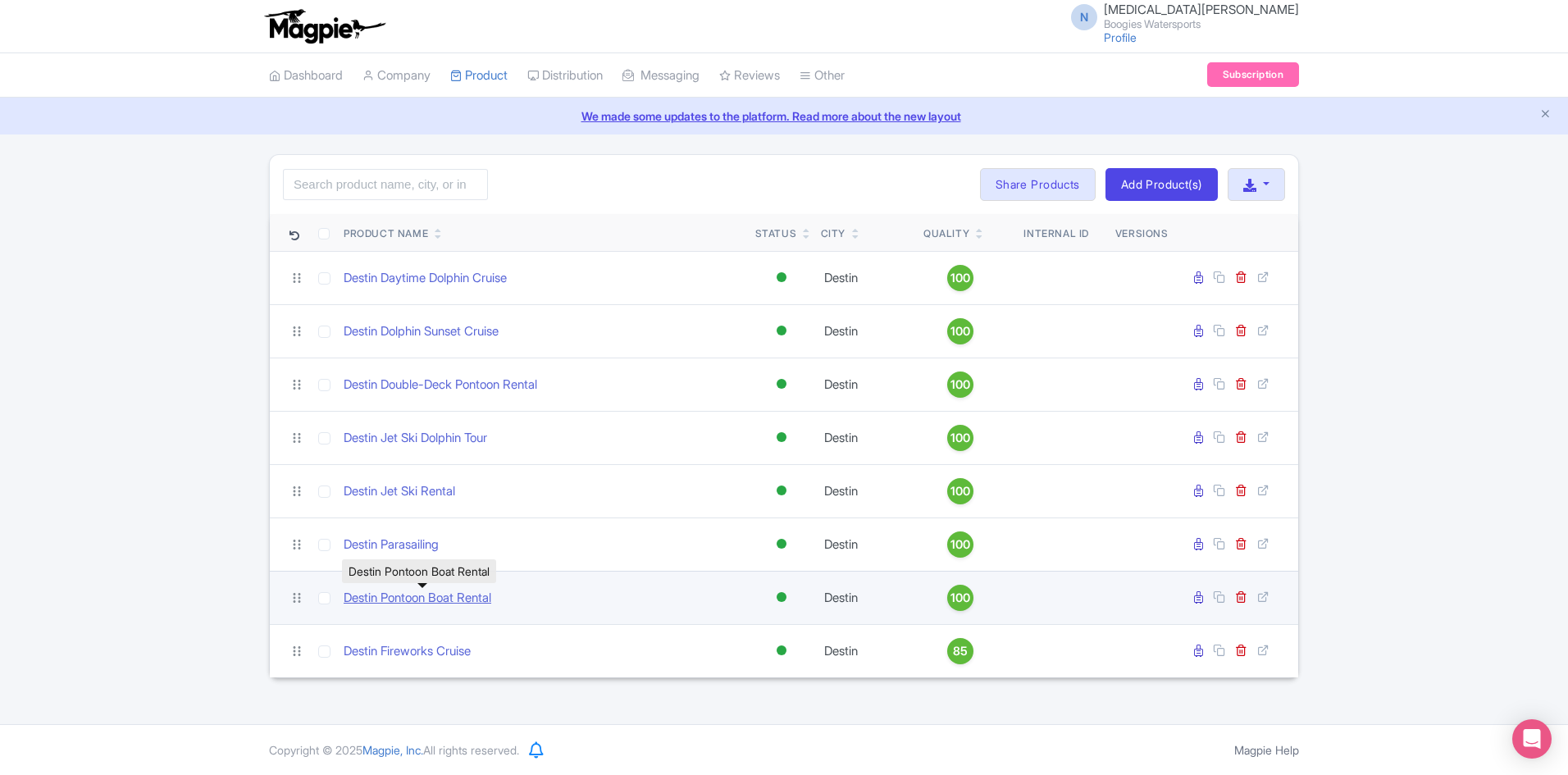
click at [455, 598] on link "Destin Pontoon Boat Rental" at bounding box center [417, 598] width 147 height 19
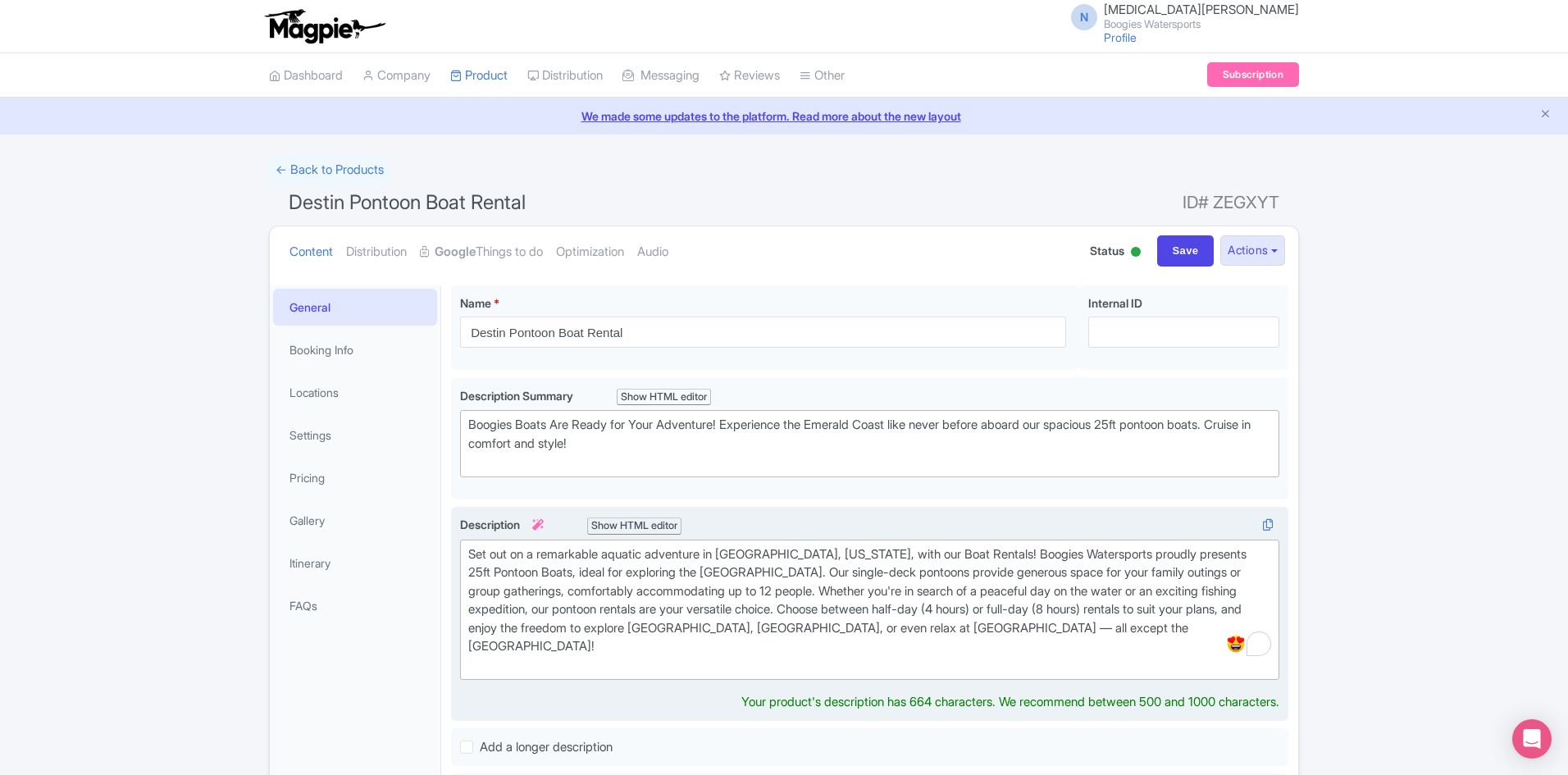
click at [1205, 636] on div "Set out on a remarkable aquatic adventure in Destin, Florida, with our Boat Ren…" at bounding box center [870, 610] width 803 height 129
type trix-editor "<div>Set out on a remarkable aquatic adventure in Destin, Florida, with our Boa…"
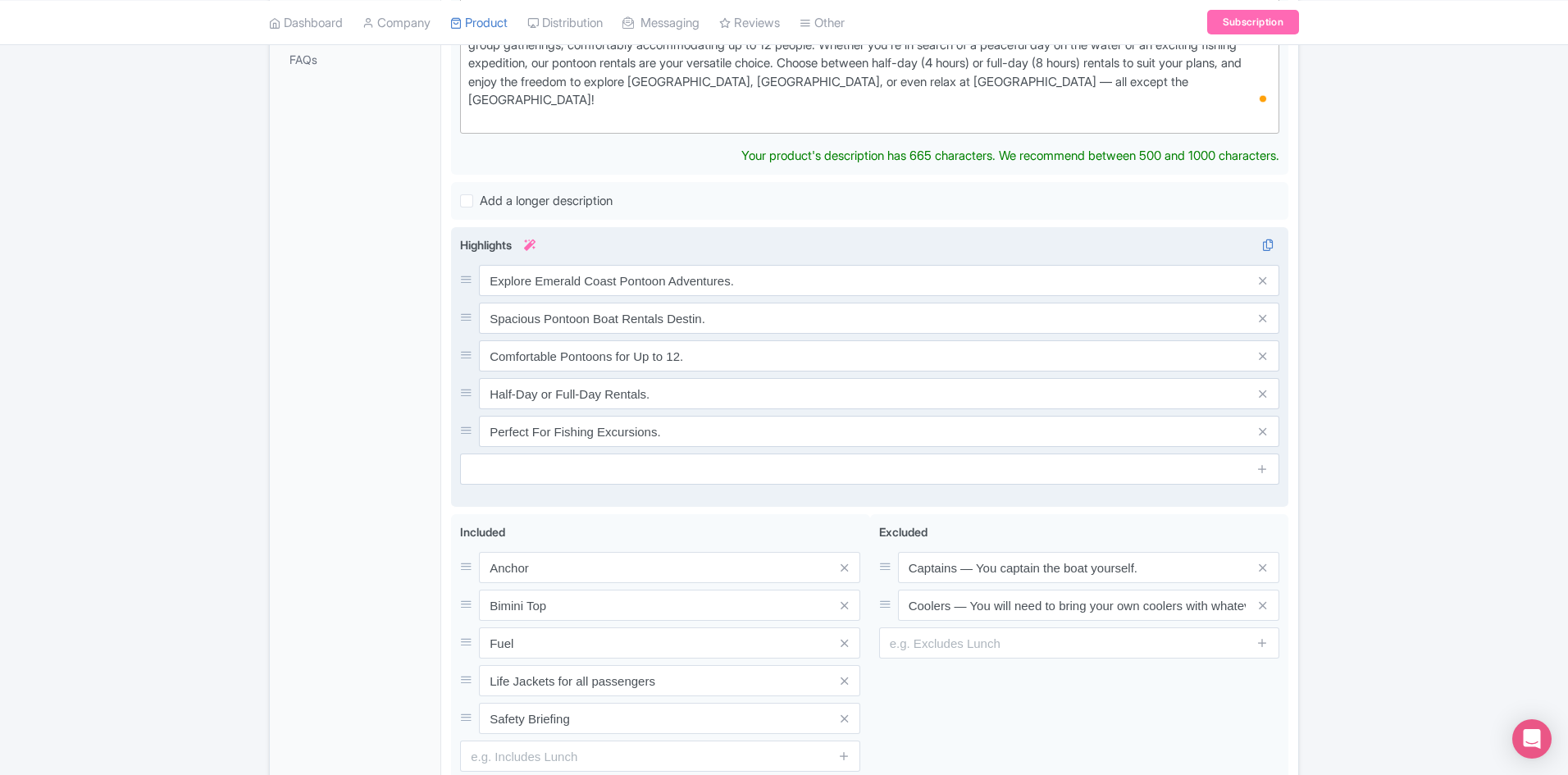
scroll to position [574, 0]
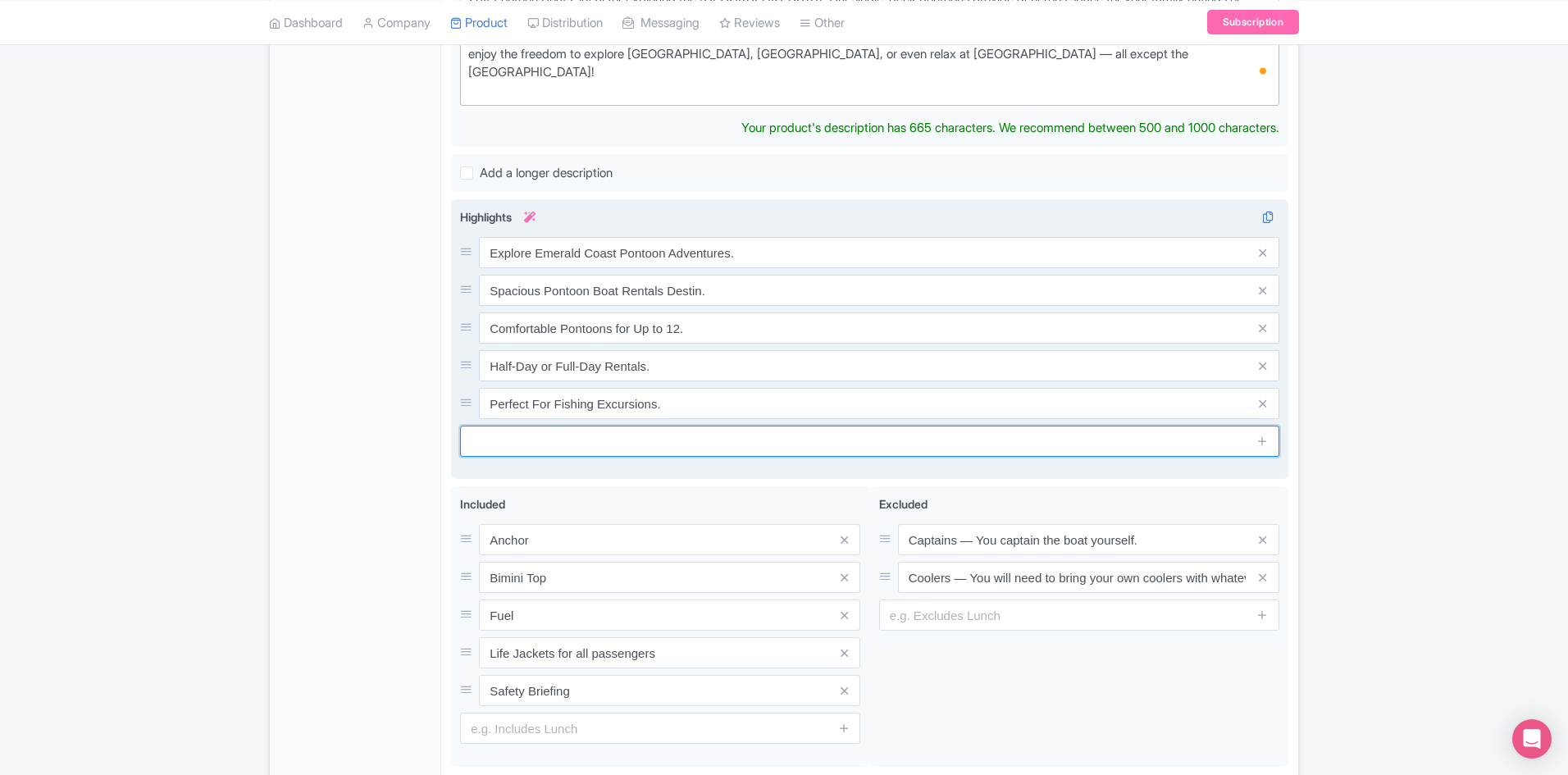
click at [935, 432] on div "Highlights i Explore Emerald Coast Pontoon Adventures. Spacious Pontoon Boat Re…" at bounding box center [870, 338] width 819 height 261
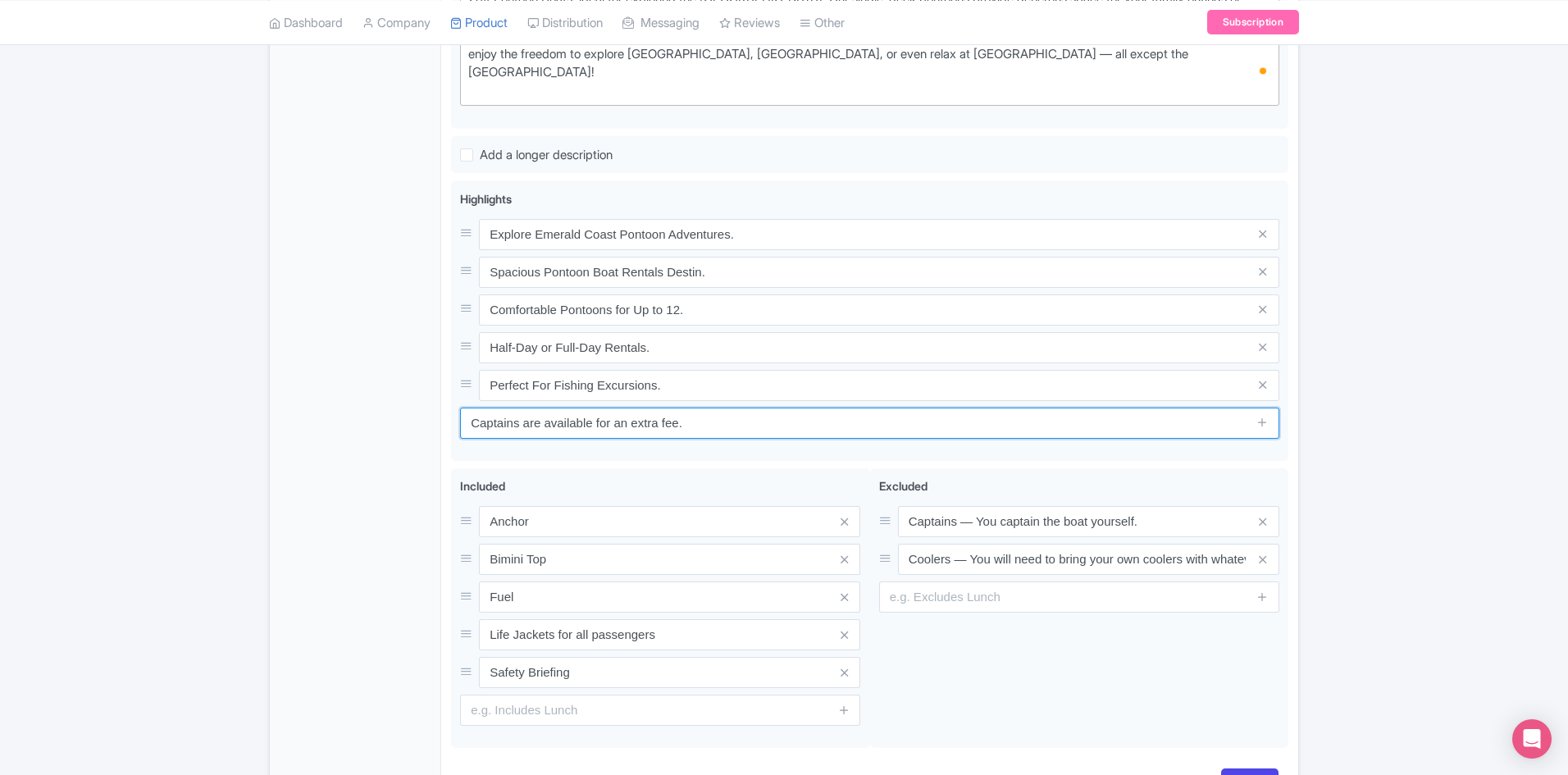
type input "Captains are available for an extra fee."
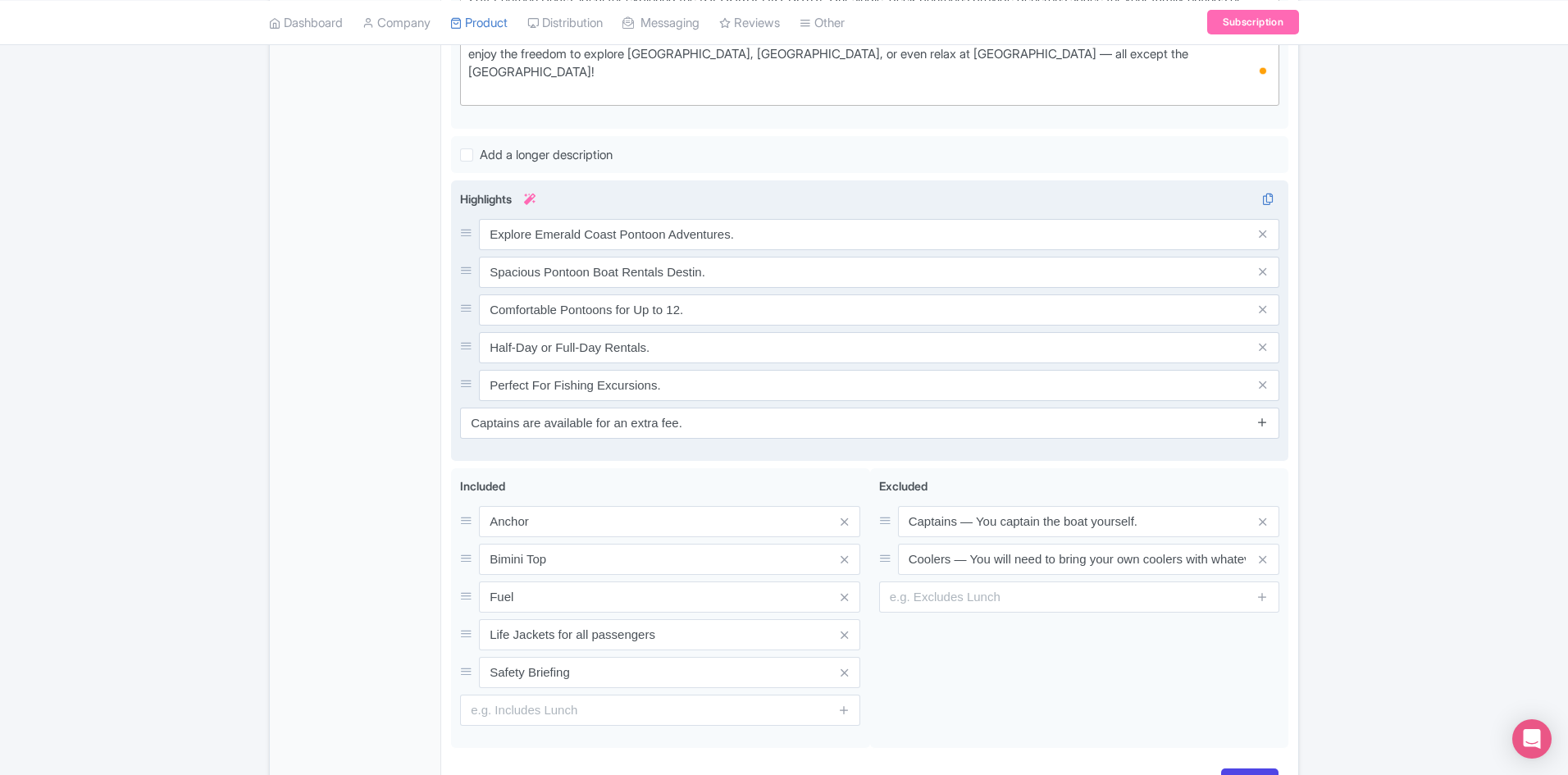
click at [1269, 416] on icon at bounding box center [1262, 422] width 12 height 12
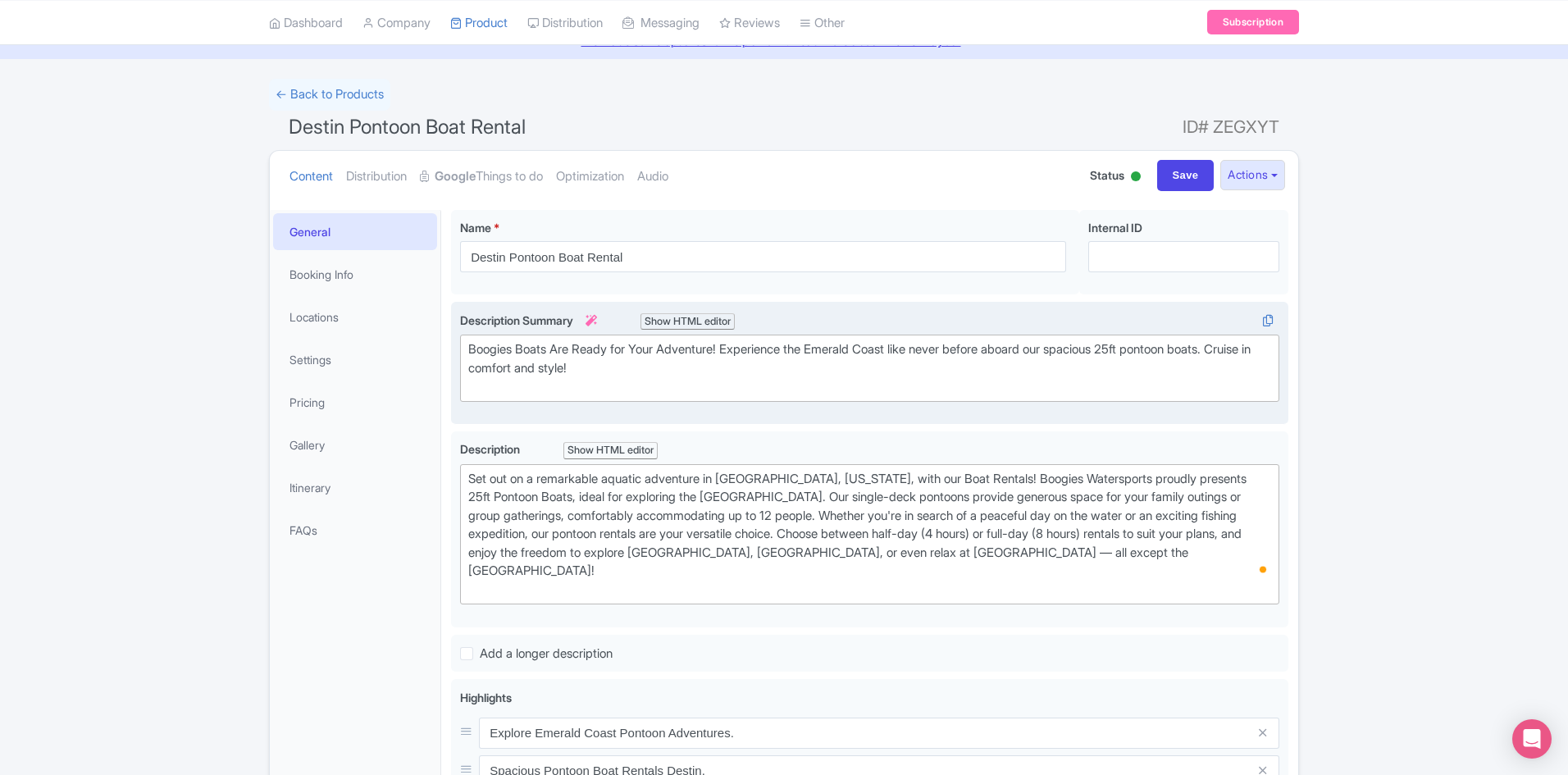
scroll to position [0, 0]
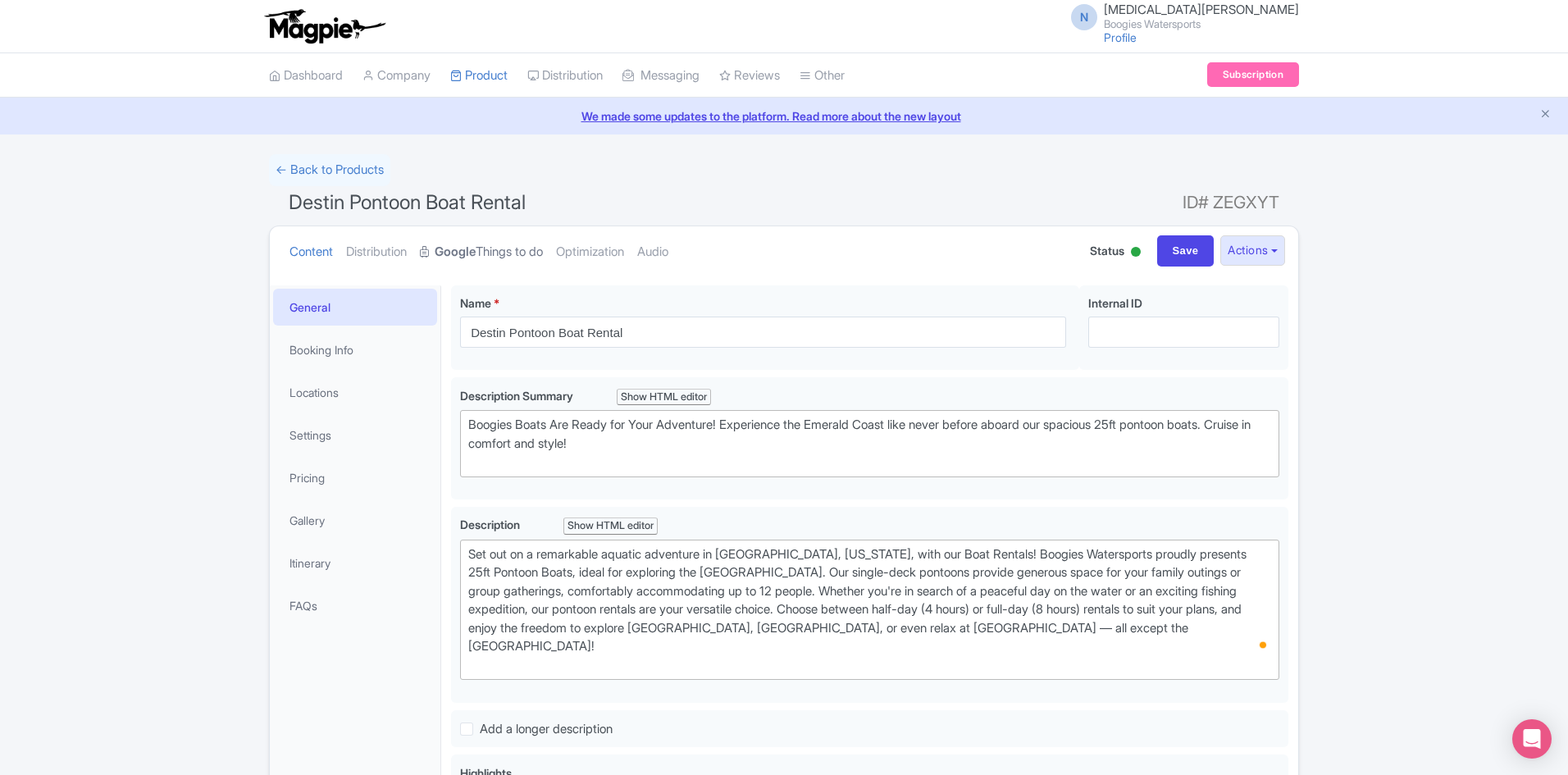
click at [510, 251] on link "Google Things to do" at bounding box center [481, 252] width 123 height 51
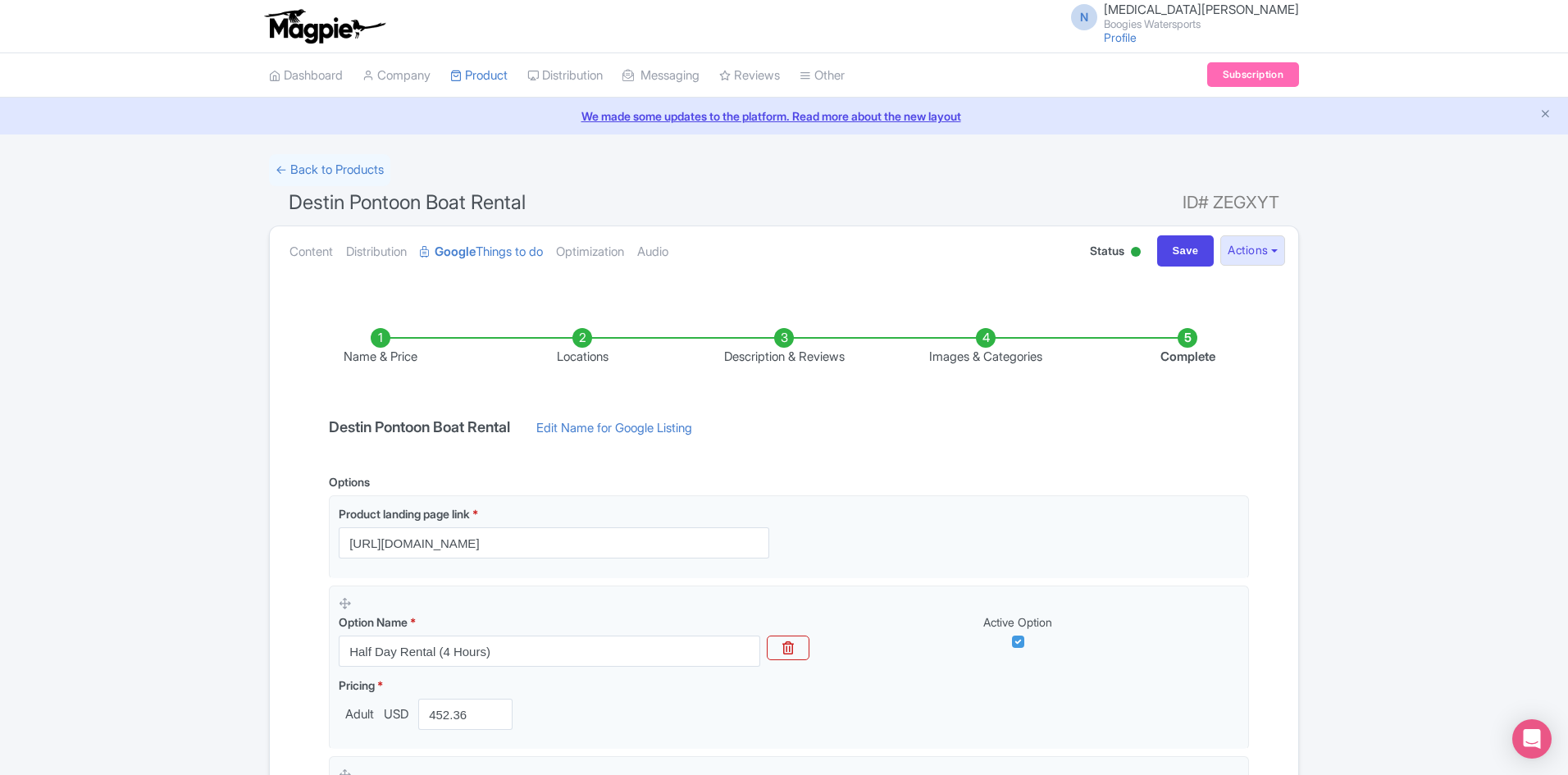
click at [754, 349] on li "Description & Reviews" at bounding box center [784, 347] width 201 height 39
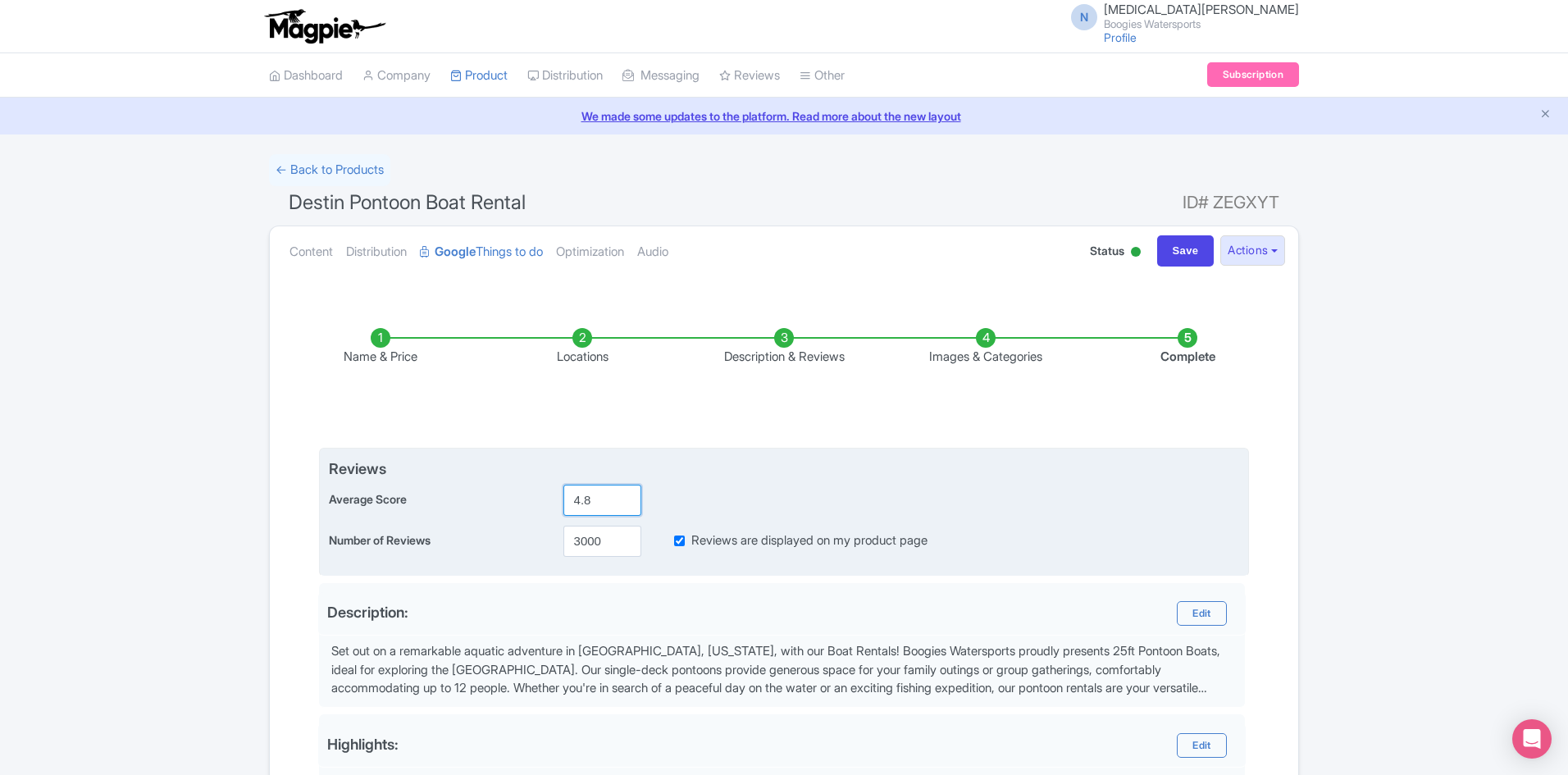
click at [606, 507] on input "4.8" at bounding box center [602, 500] width 78 height 31
type input "4.9"
click at [599, 536] on input "3000" at bounding box center [602, 540] width 78 height 31
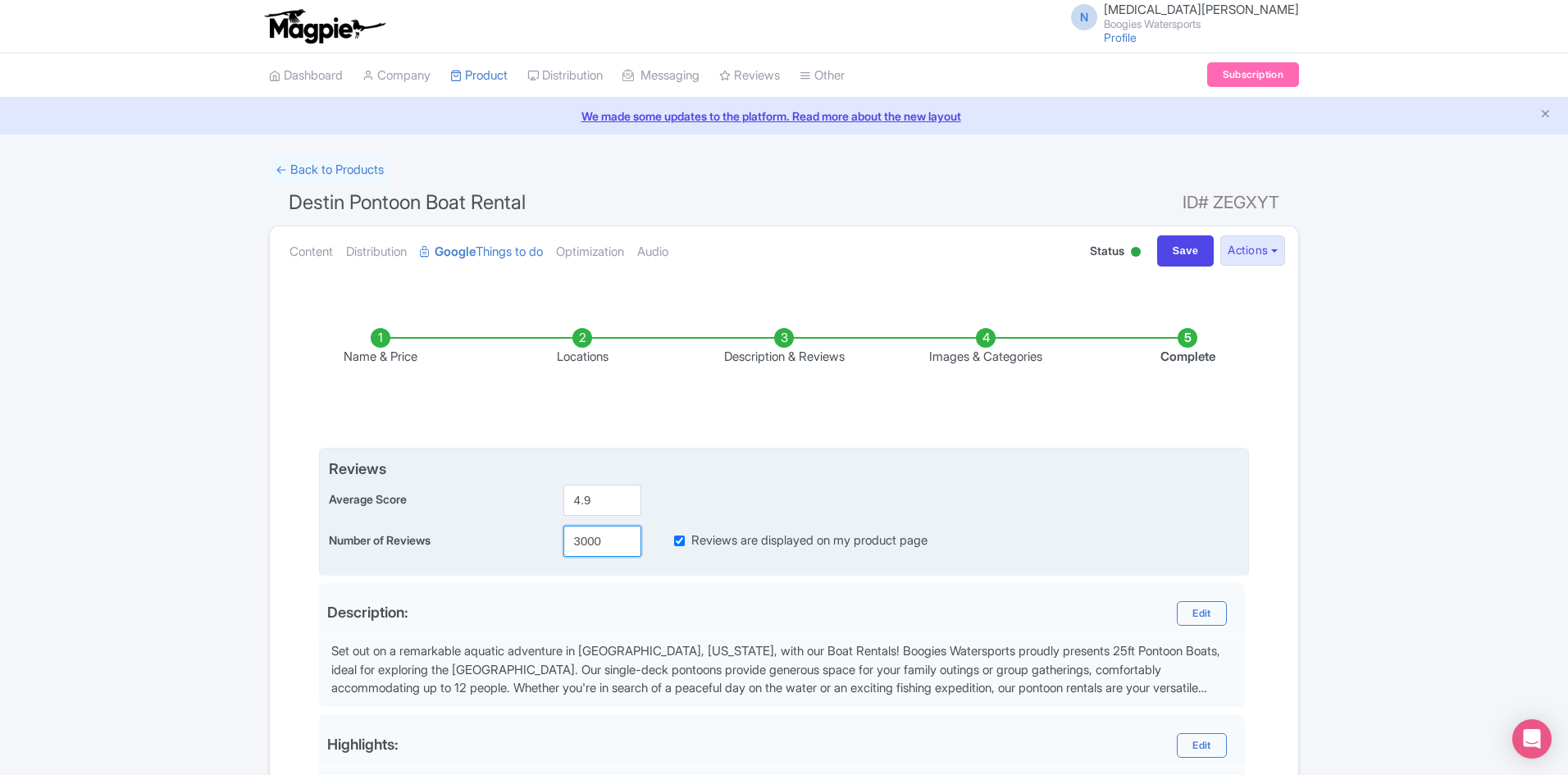
click at [599, 536] on input "3000" at bounding box center [602, 540] width 78 height 31
click at [575, 541] on input "3000" at bounding box center [602, 540] width 78 height 31
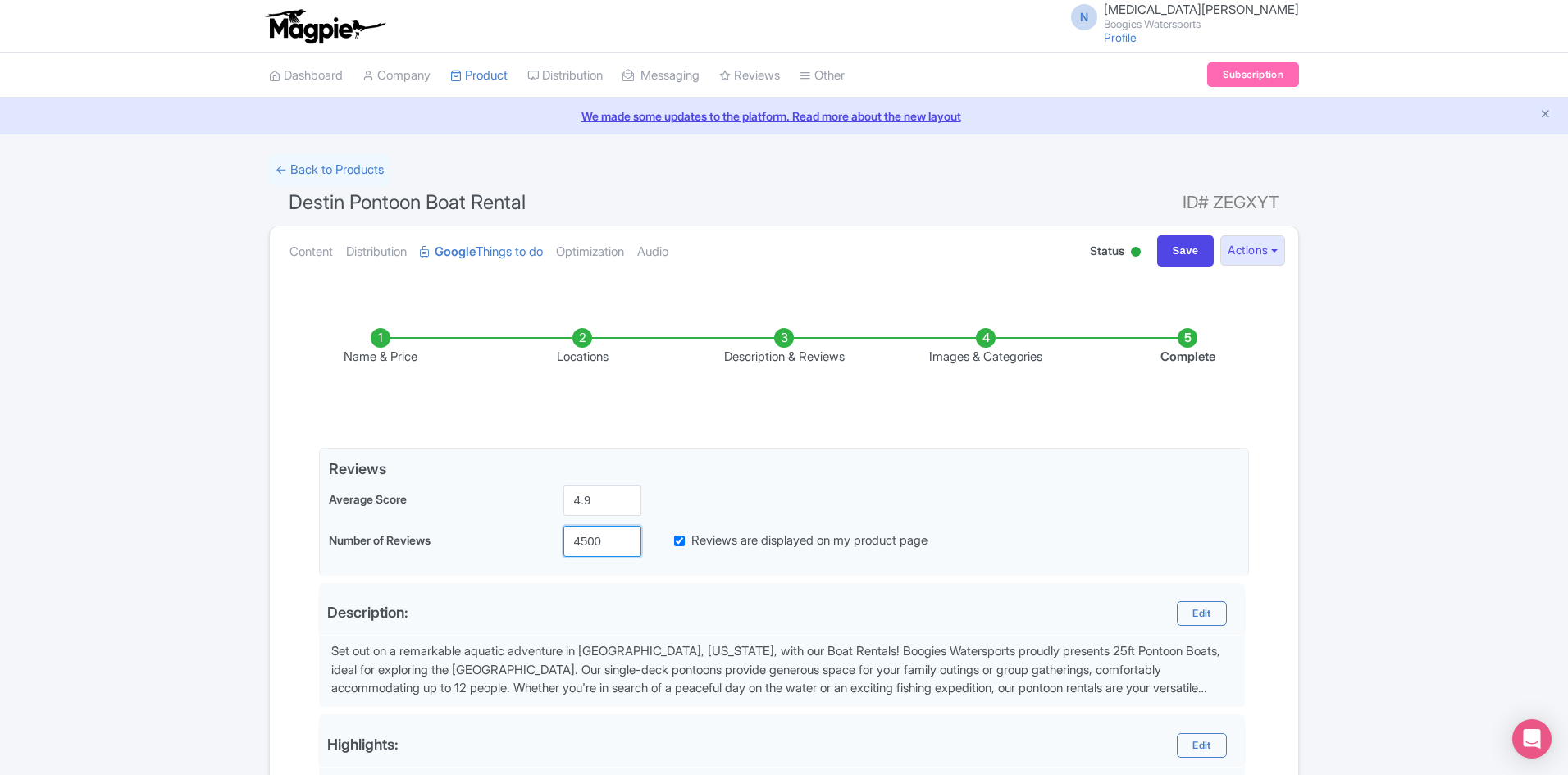
type input "4500"
click at [1310, 417] on div "Success Data saved automatically ← Back to Products Destin Pontoon Boat Rental …" at bounding box center [784, 692] width 1568 height 1078
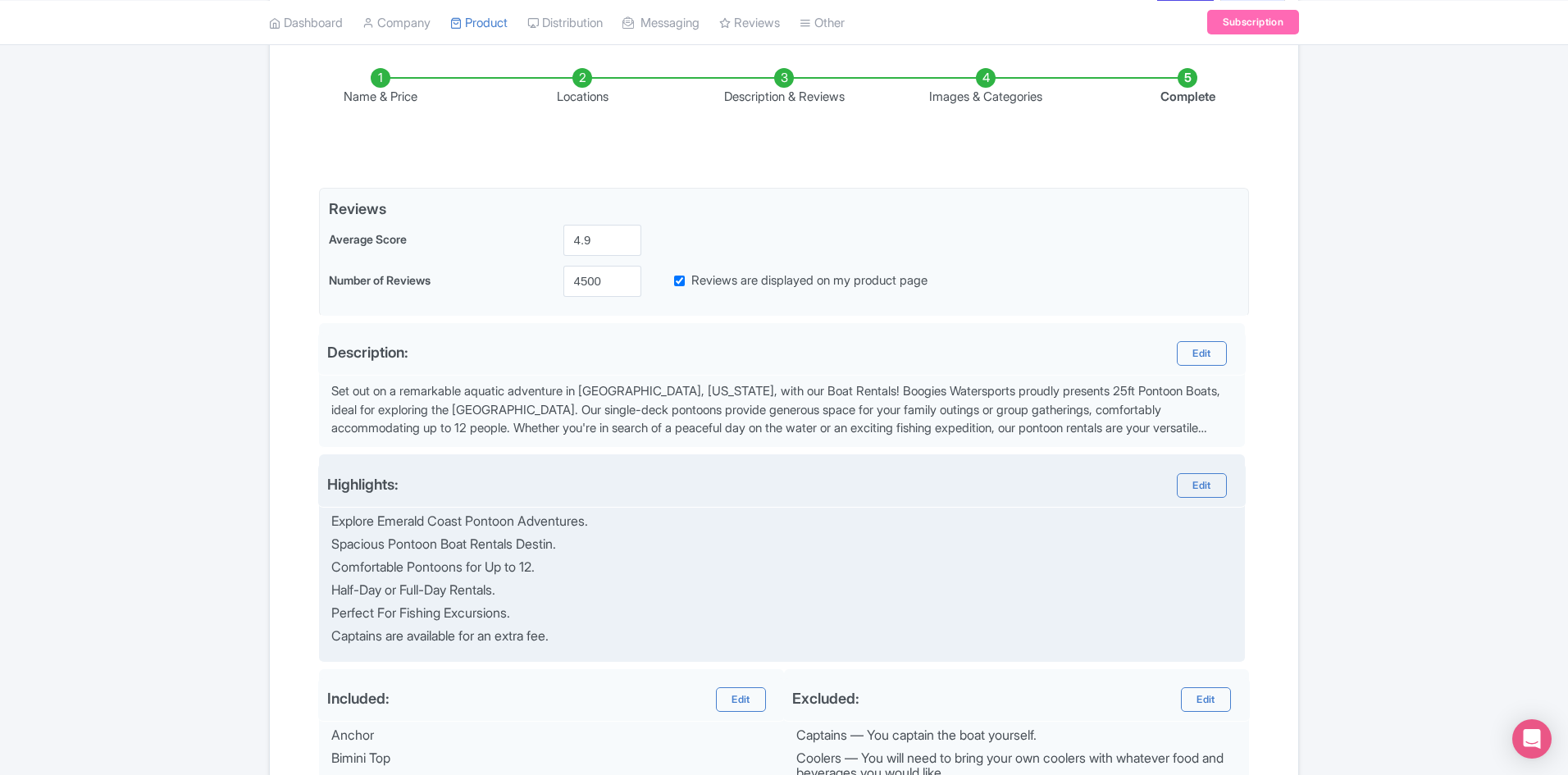
scroll to position [246, 0]
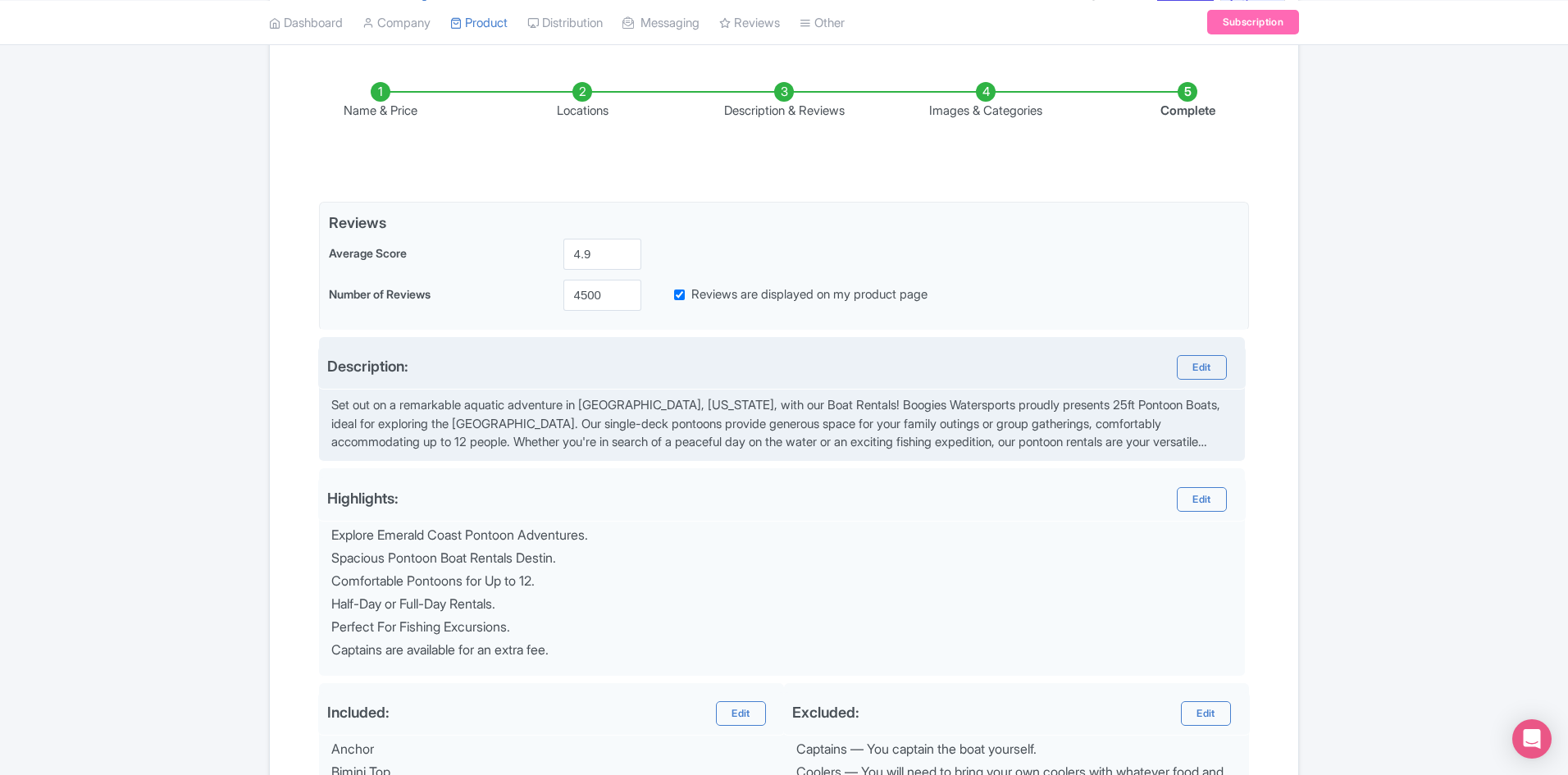
click at [1187, 383] on div "Description: Edit" at bounding box center [782, 368] width 927 height 44
click at [1192, 369] on link "Edit" at bounding box center [1202, 368] width 49 height 25
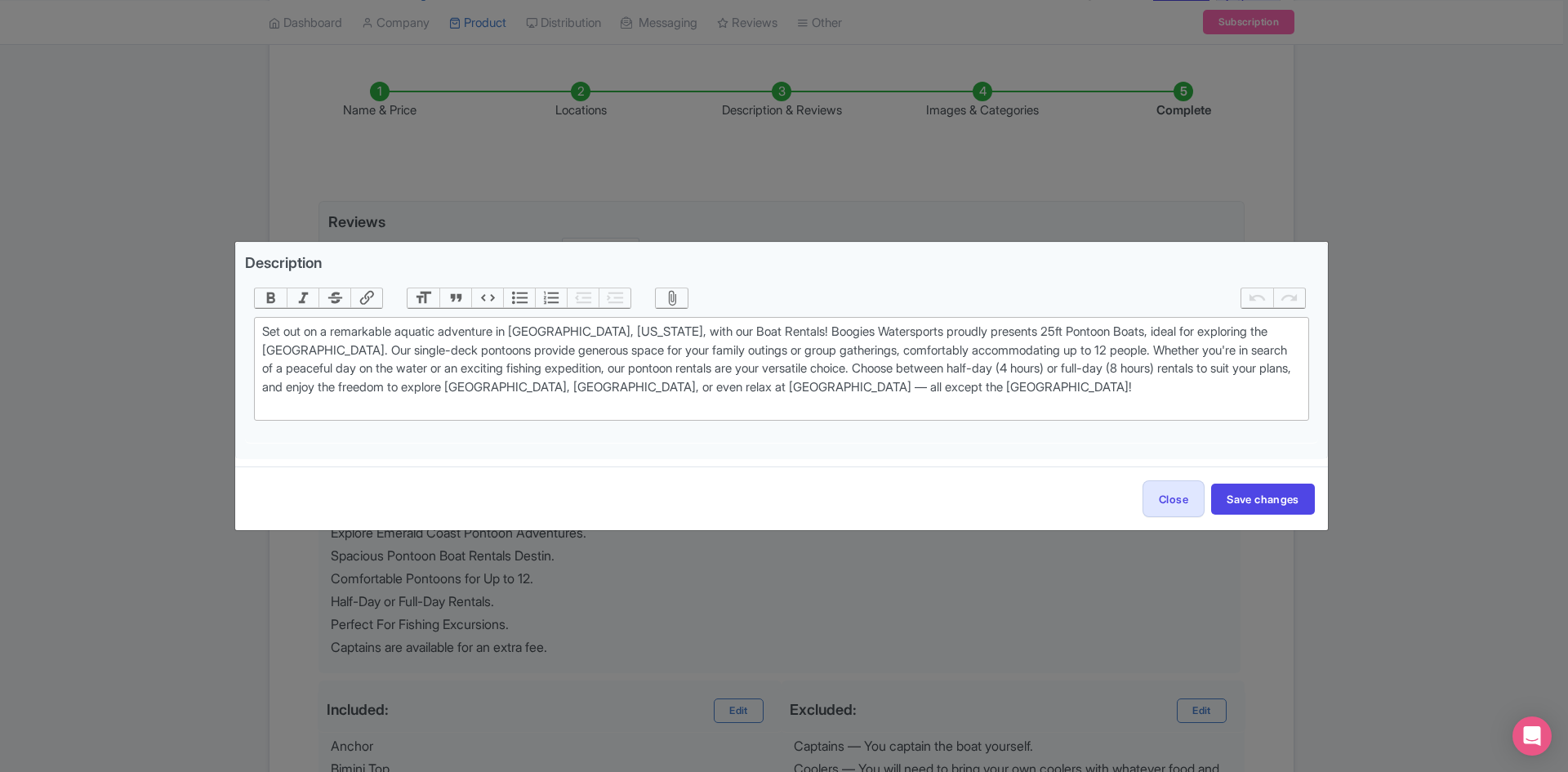
click at [1084, 596] on div "Description Bold Italic Strikethrough Link Heading Quote Code Bullets Numbers D…" at bounding box center [784, 386] width 1568 height 772
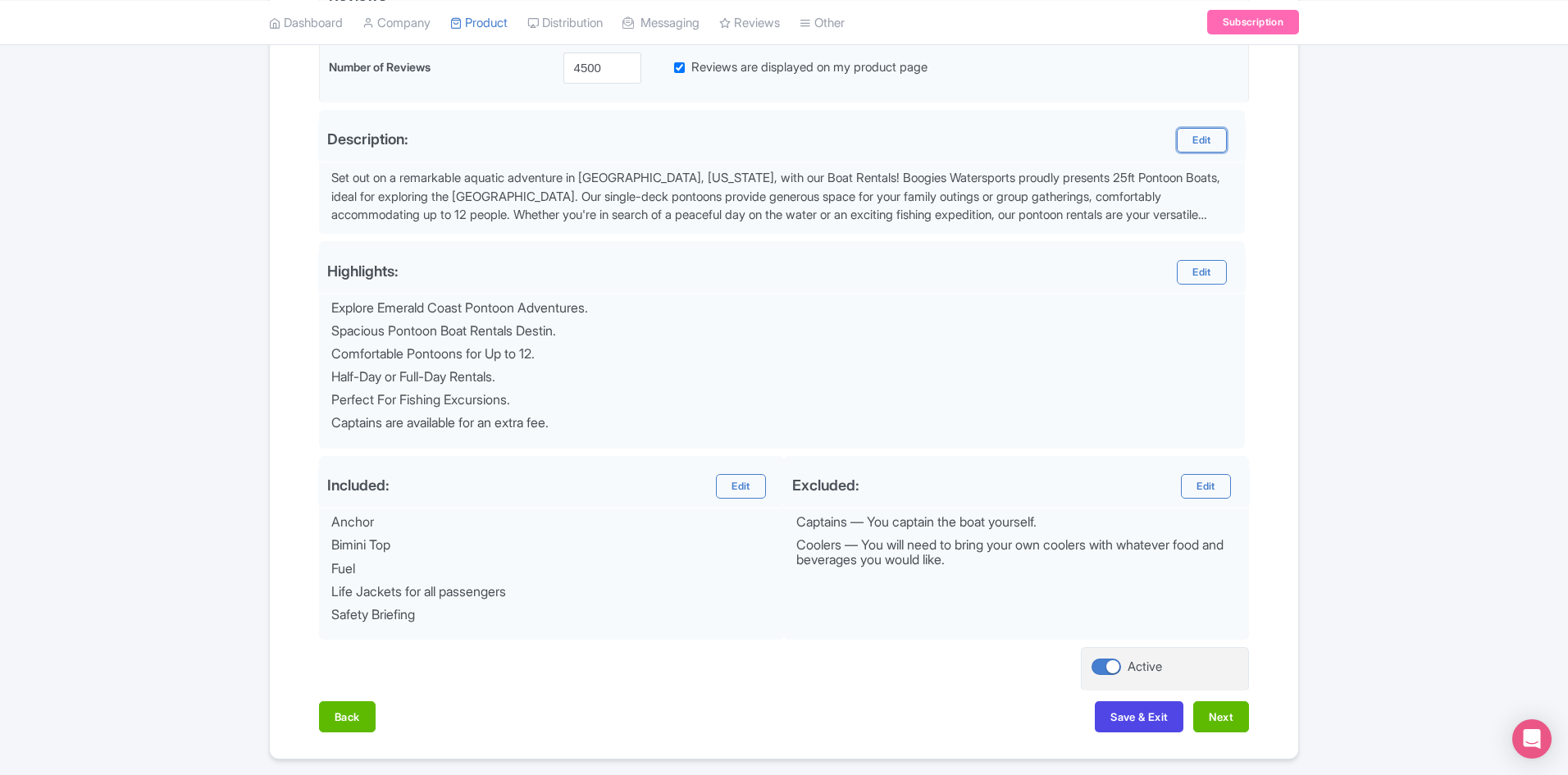
scroll to position [528, 0]
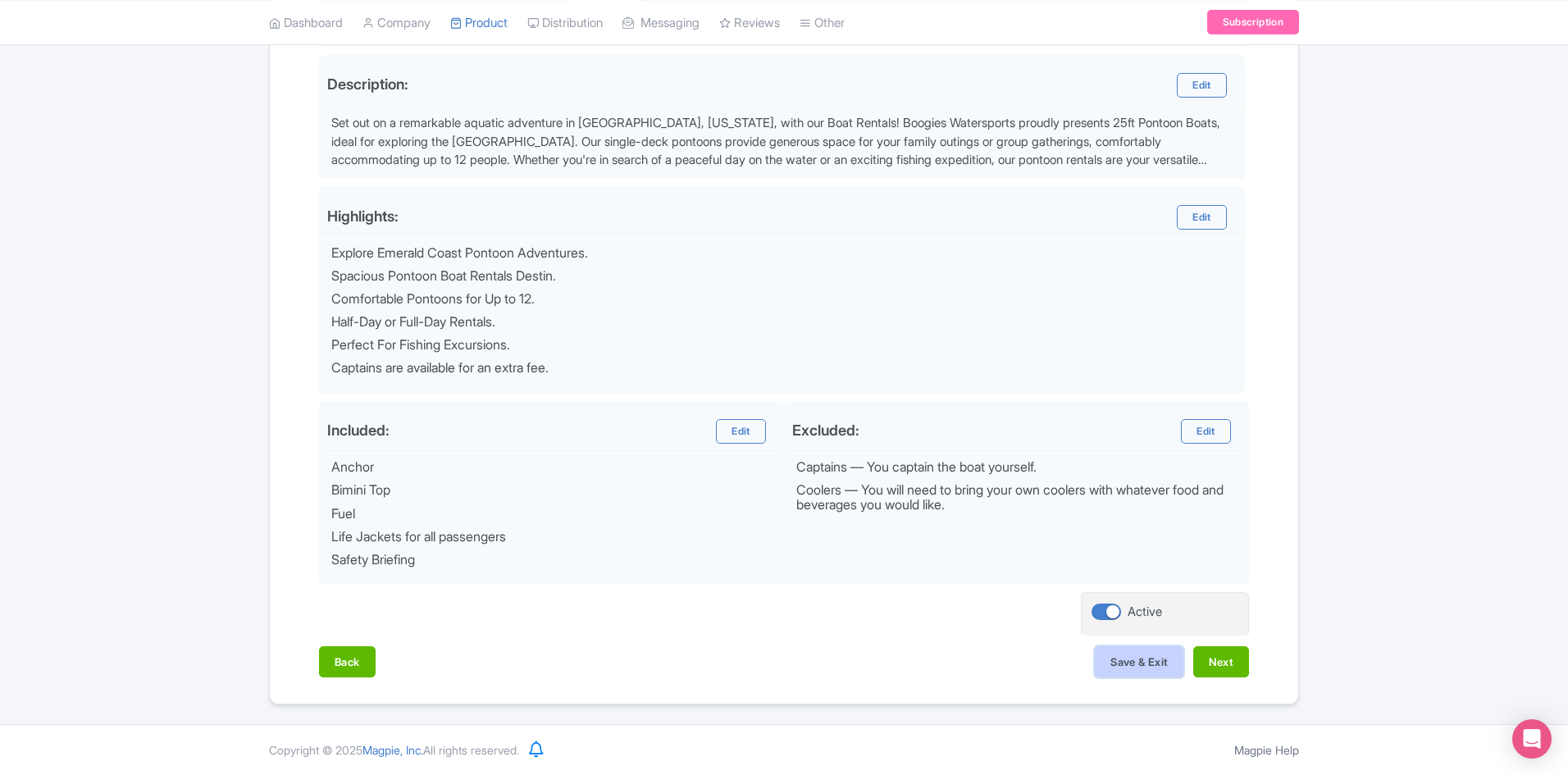
click at [1152, 661] on button "Save & Exit" at bounding box center [1138, 661] width 88 height 31
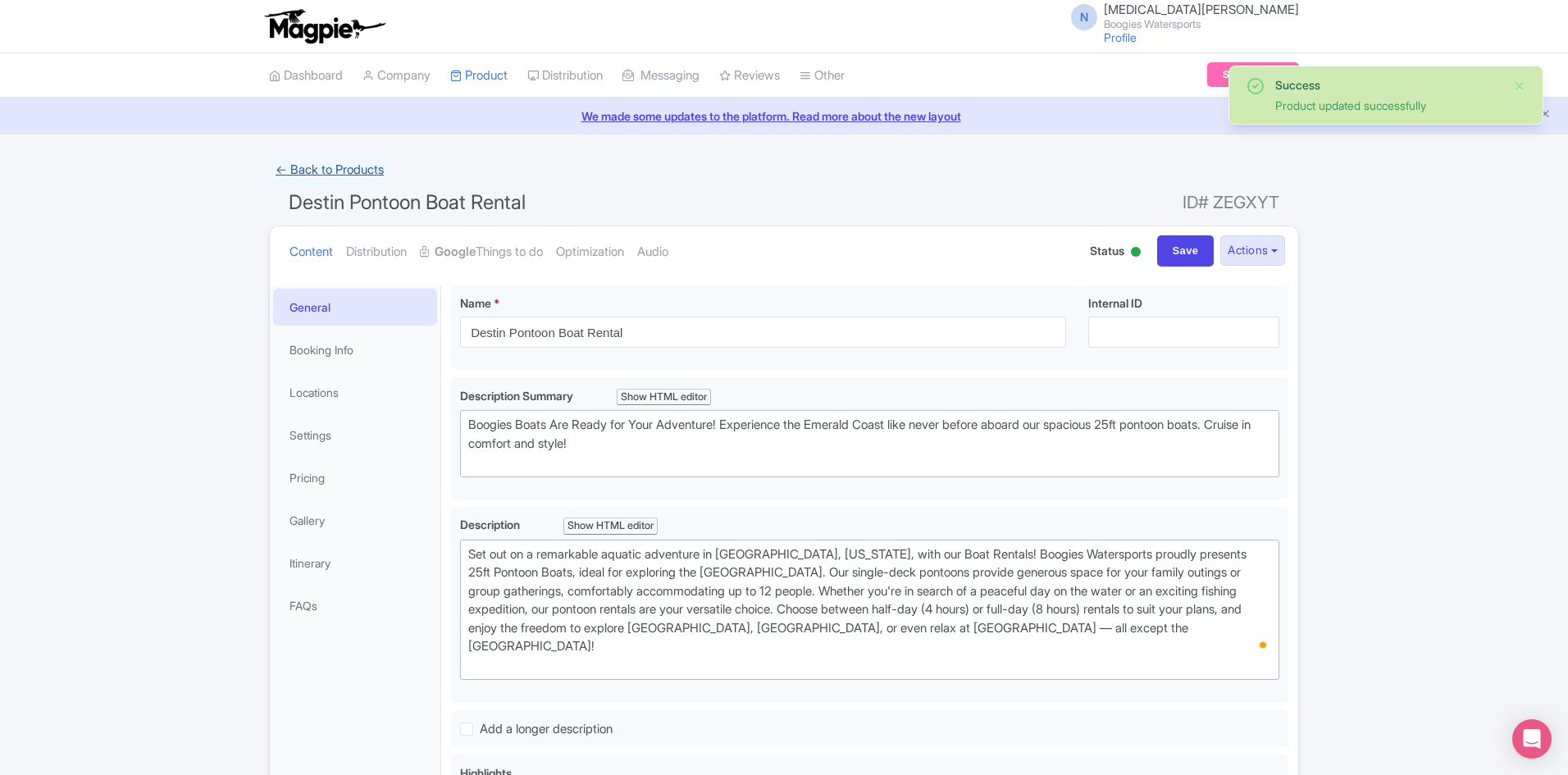
click at [340, 175] on link "← Back to Products" at bounding box center [330, 170] width 122 height 32
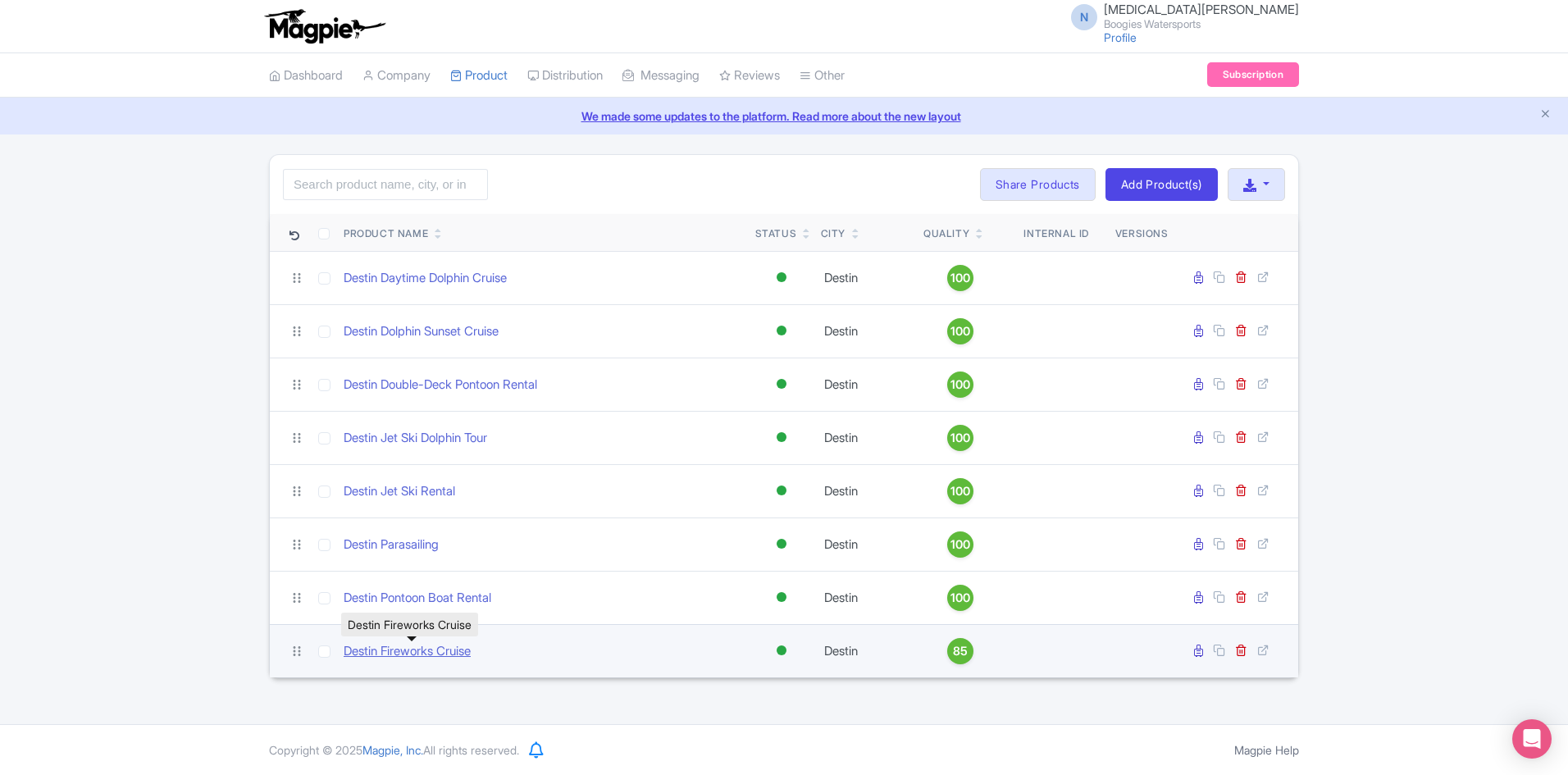
click at [452, 650] on link "Destin Fireworks Cruise" at bounding box center [408, 652] width 127 height 19
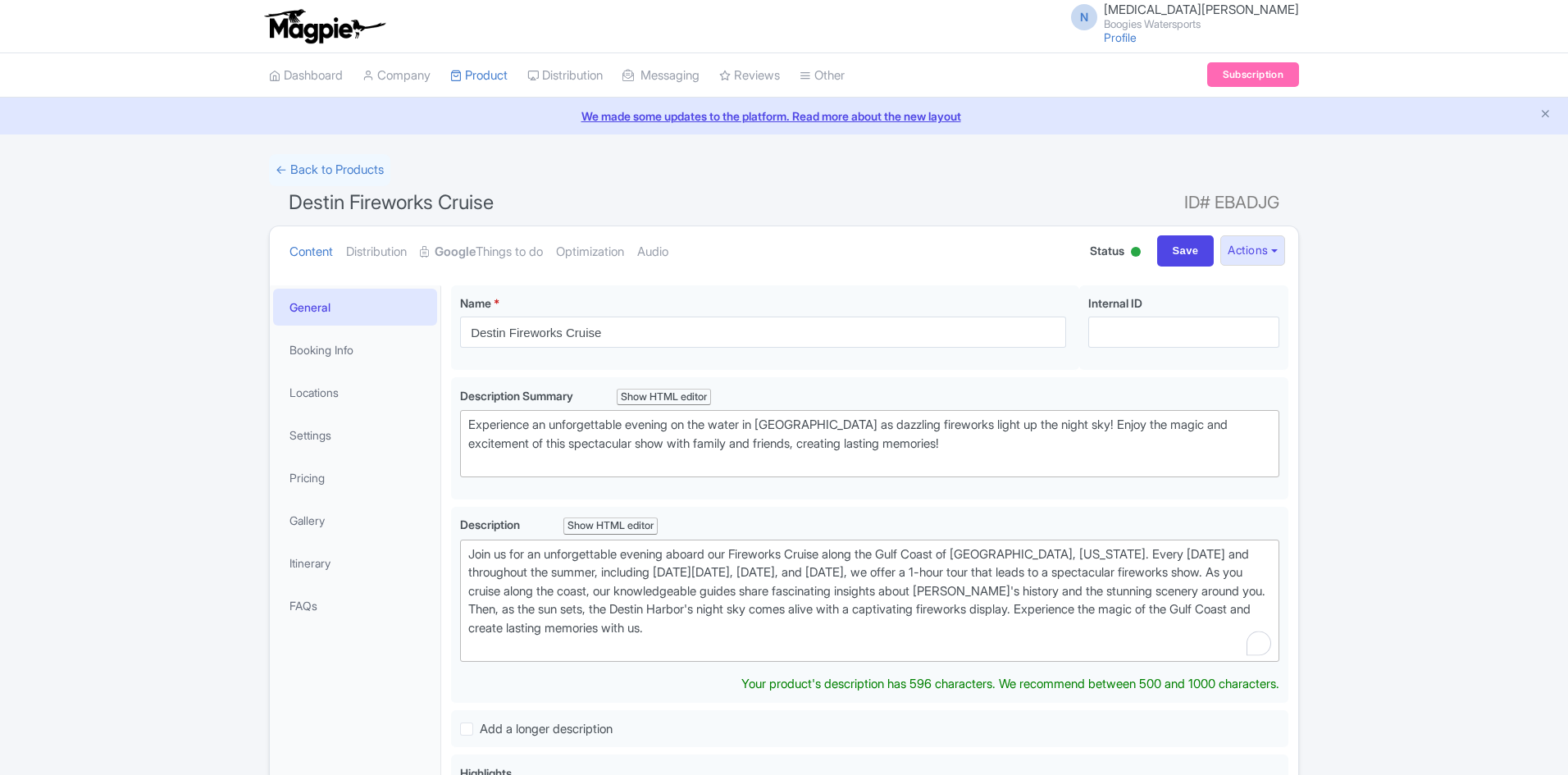
click at [468, 256] on strong "Google" at bounding box center [454, 252] width 41 height 19
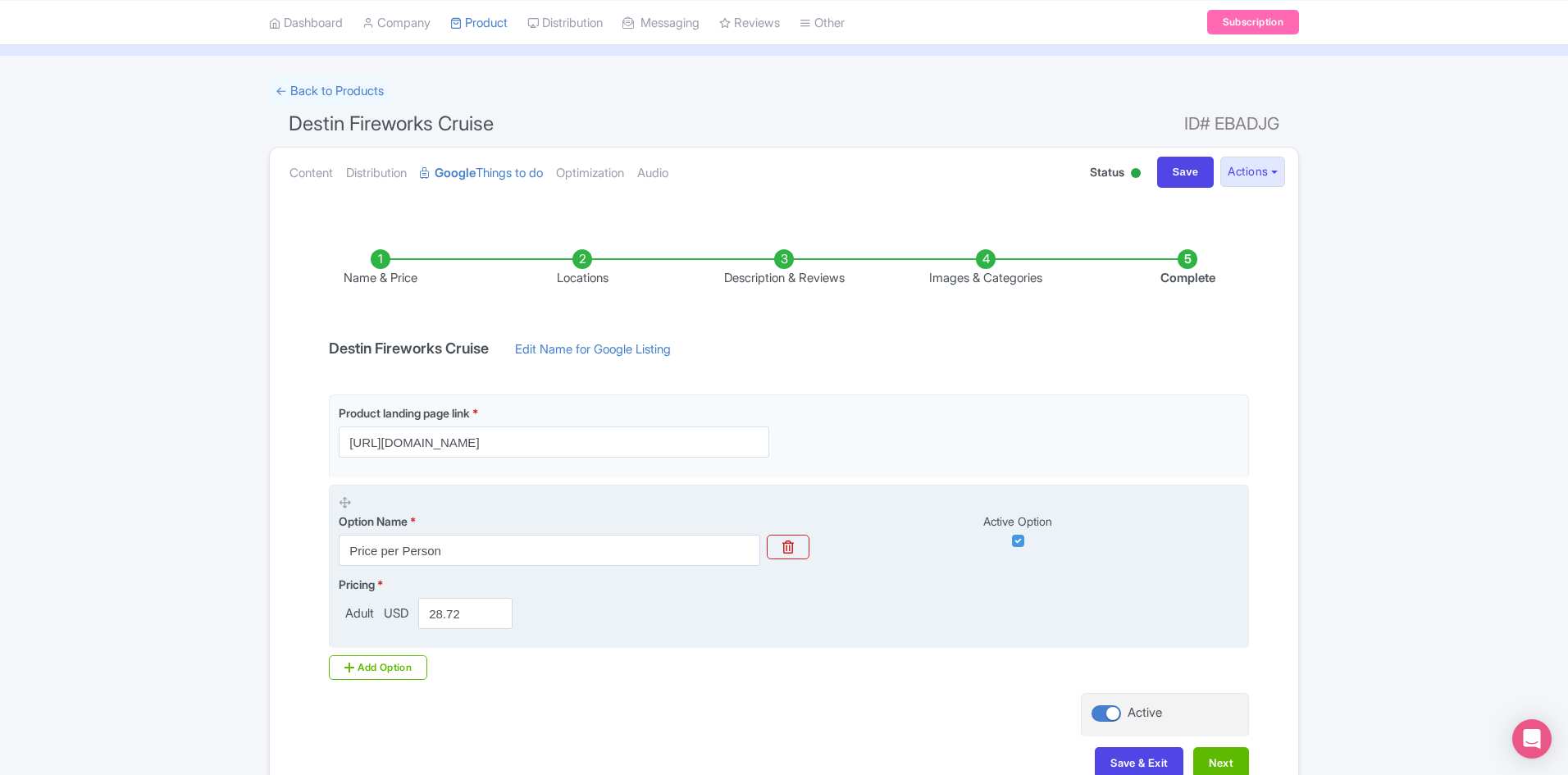
scroll to position [180, 0]
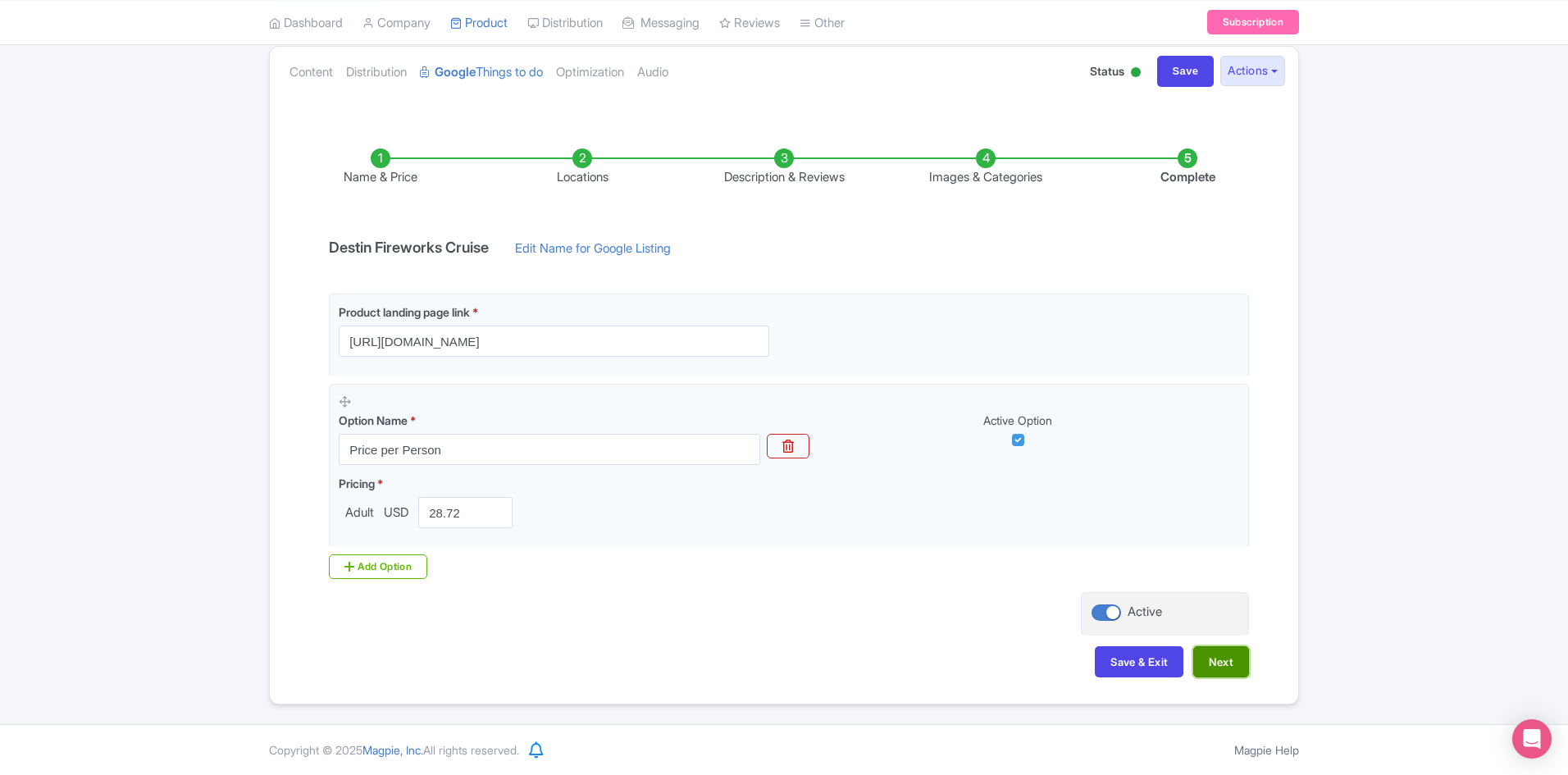
click at [1222, 659] on button "Next" at bounding box center [1221, 661] width 56 height 31
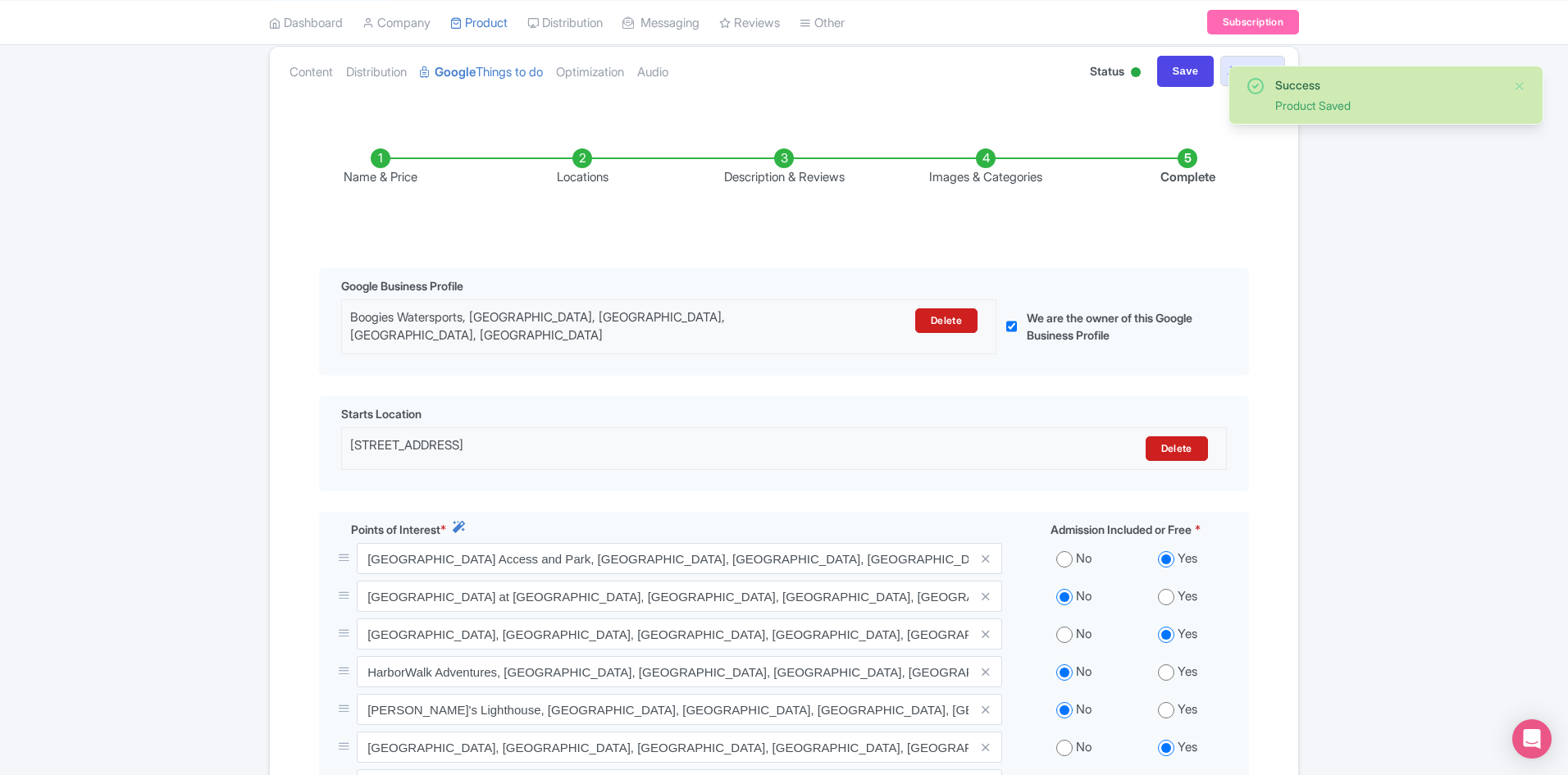
click at [754, 155] on li "Description & Reviews" at bounding box center [784, 167] width 201 height 39
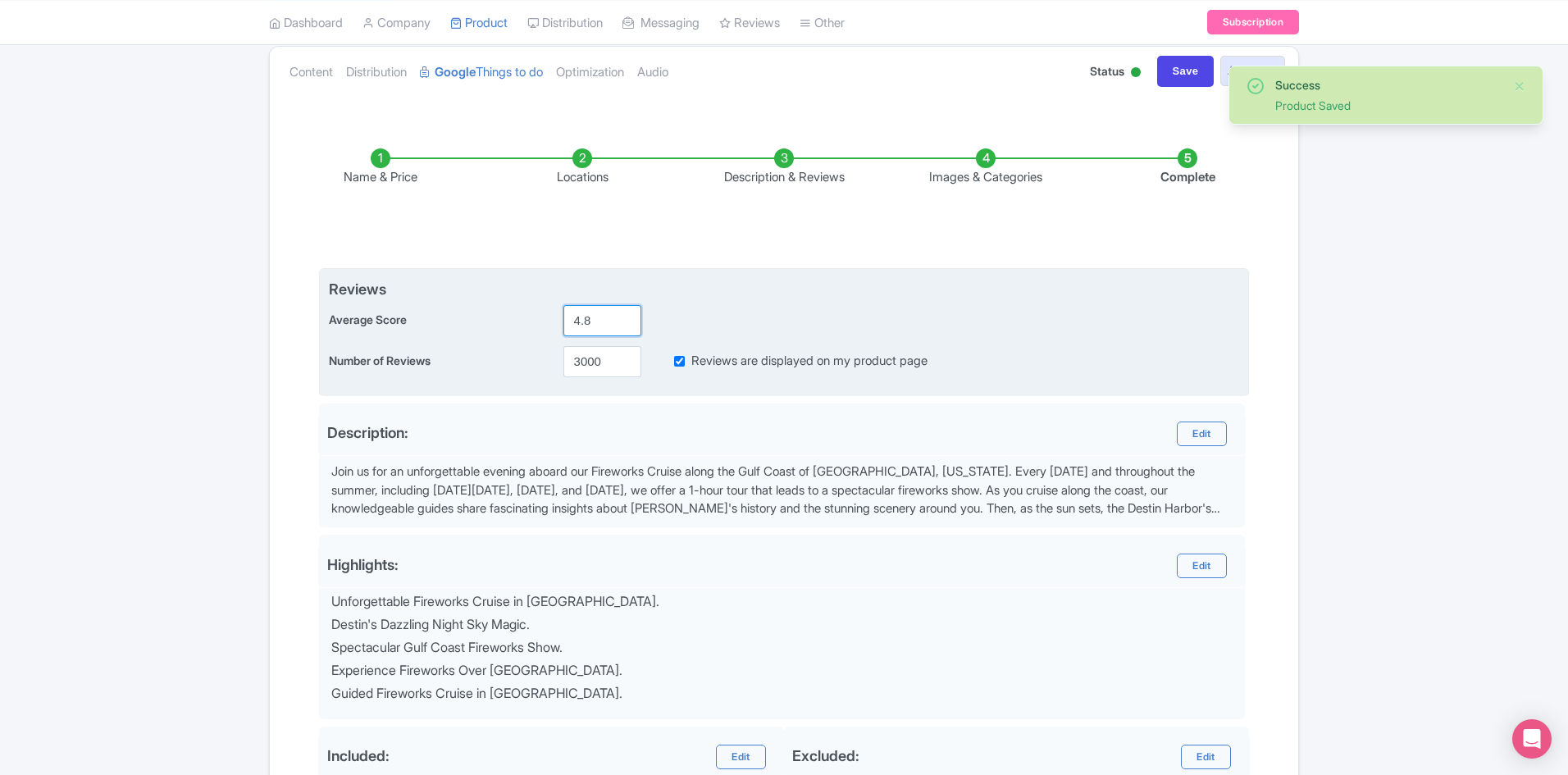
click at [592, 326] on input "4.8" at bounding box center [602, 320] width 78 height 31
type input "4.9"
click at [626, 313] on input "4.9" at bounding box center [602, 320] width 78 height 31
click at [610, 356] on input "3000" at bounding box center [602, 361] width 78 height 31
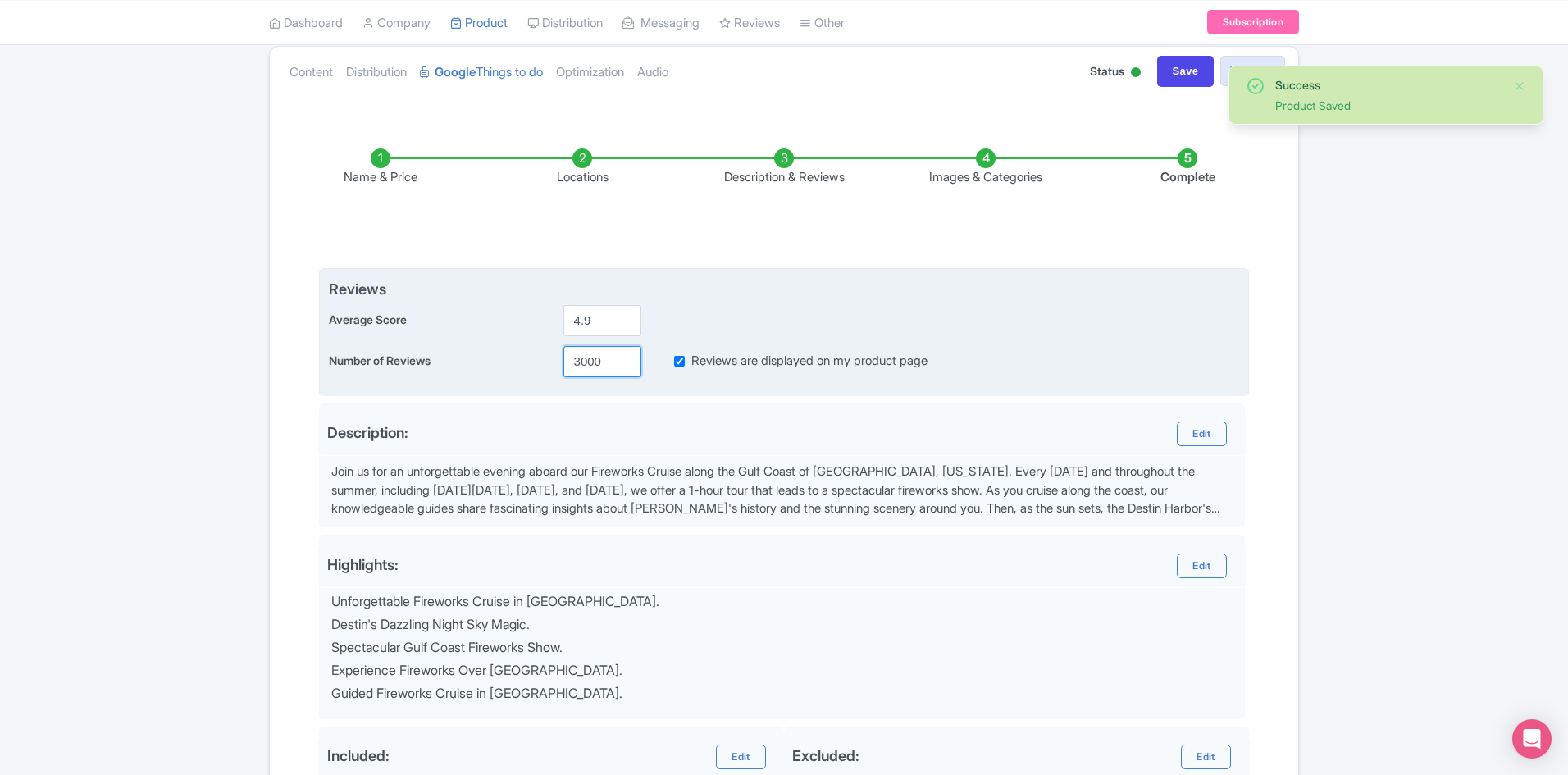
click at [610, 356] on input "3000" at bounding box center [602, 361] width 78 height 31
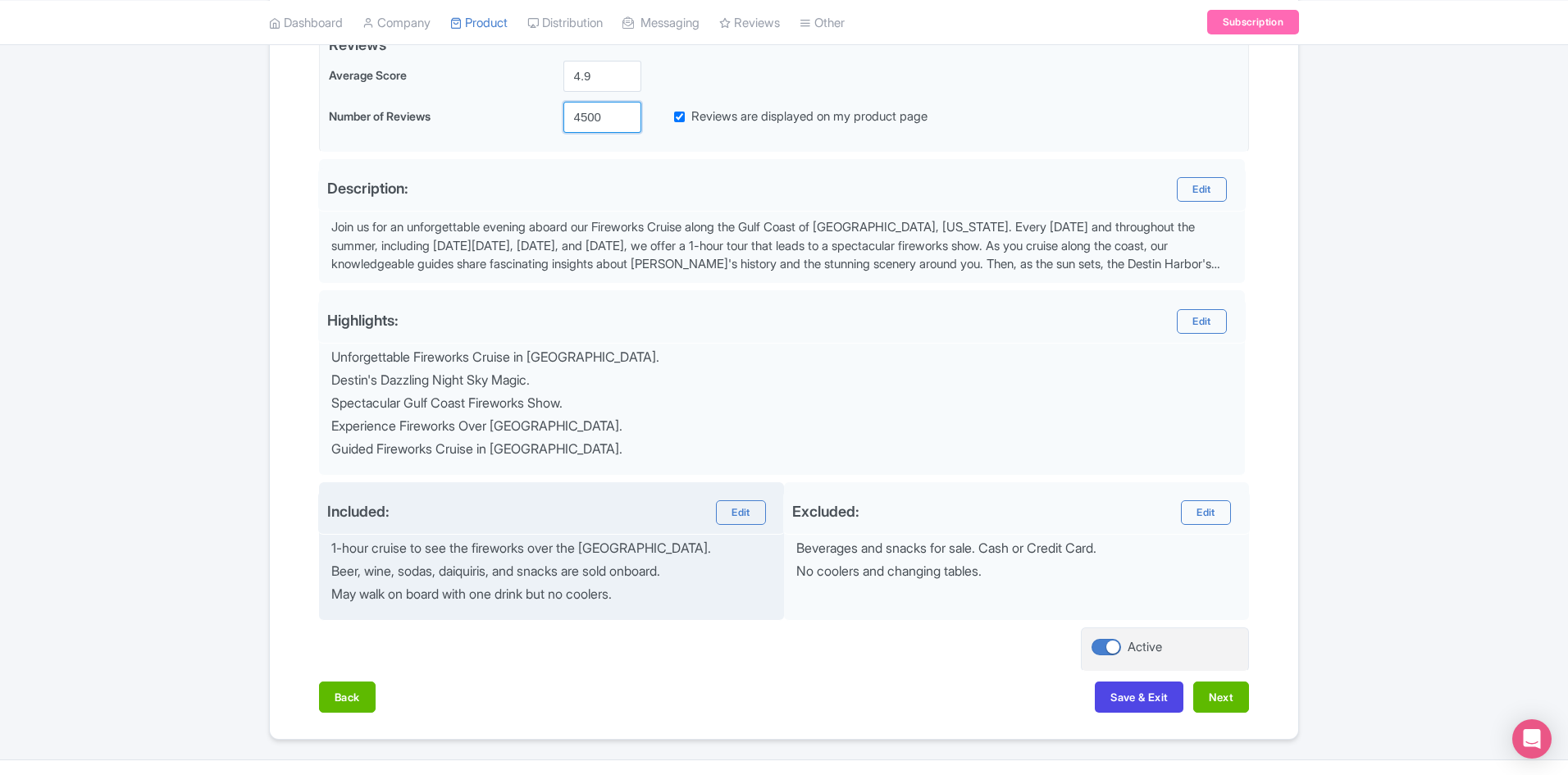
scroll to position [425, 0]
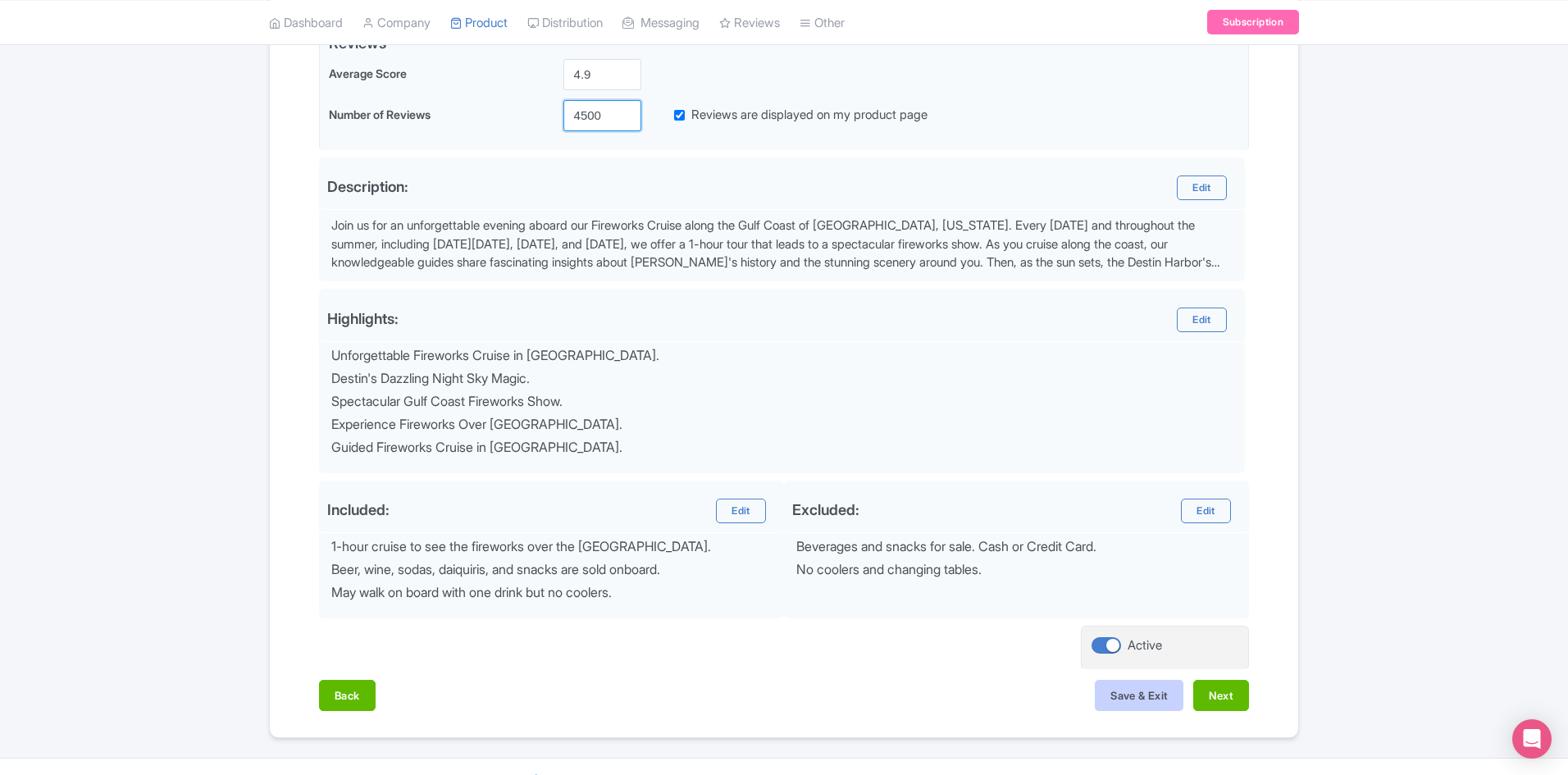
type input "4500"
click at [1130, 692] on button "Save & Exit" at bounding box center [1138, 695] width 88 height 31
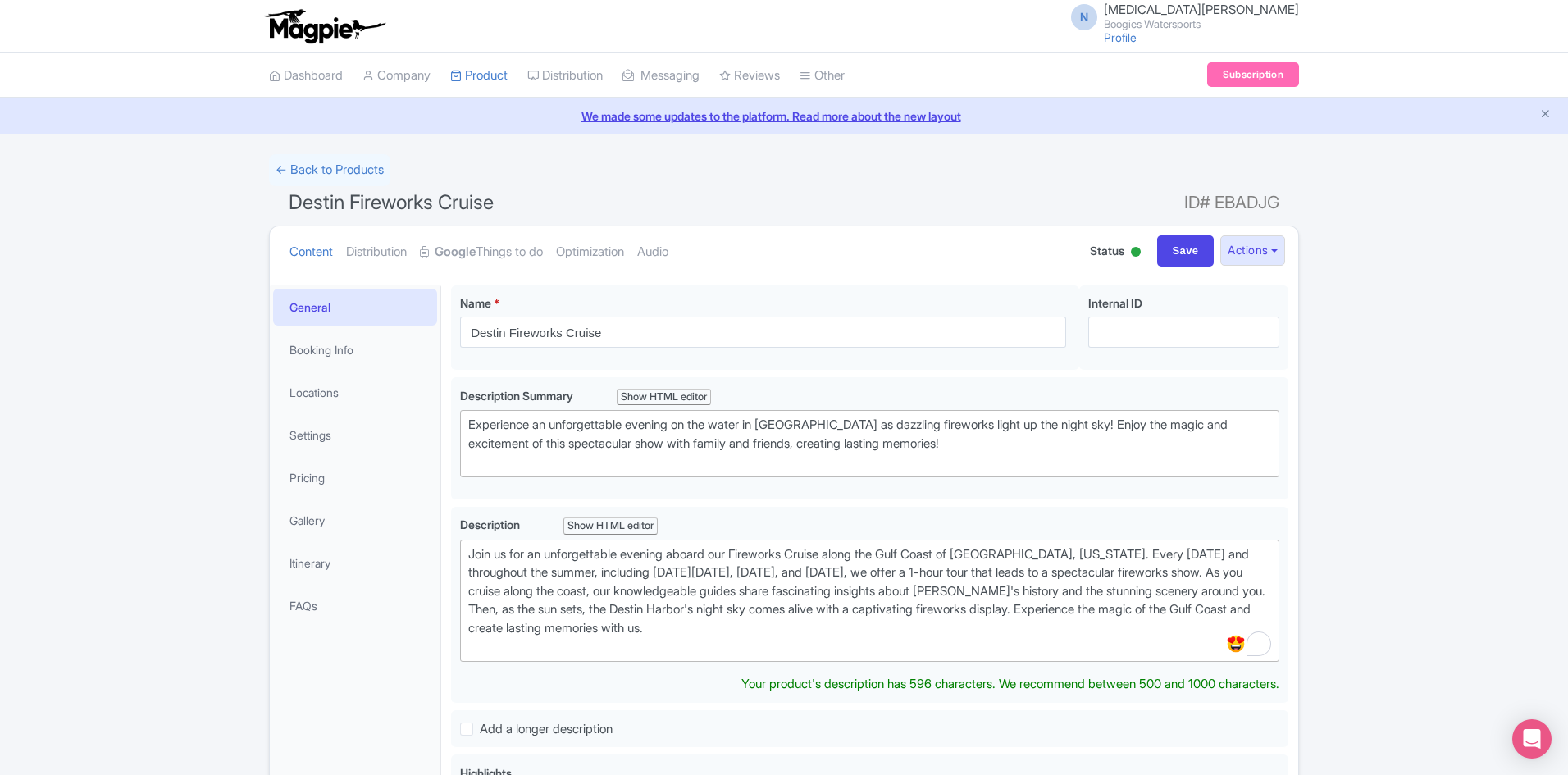
click at [326, 153] on div "N [MEDICAL_DATA][PERSON_NAME] Boogies Watersports Profile Users Settings Sign o…" at bounding box center [784, 667] width 1568 height 1334
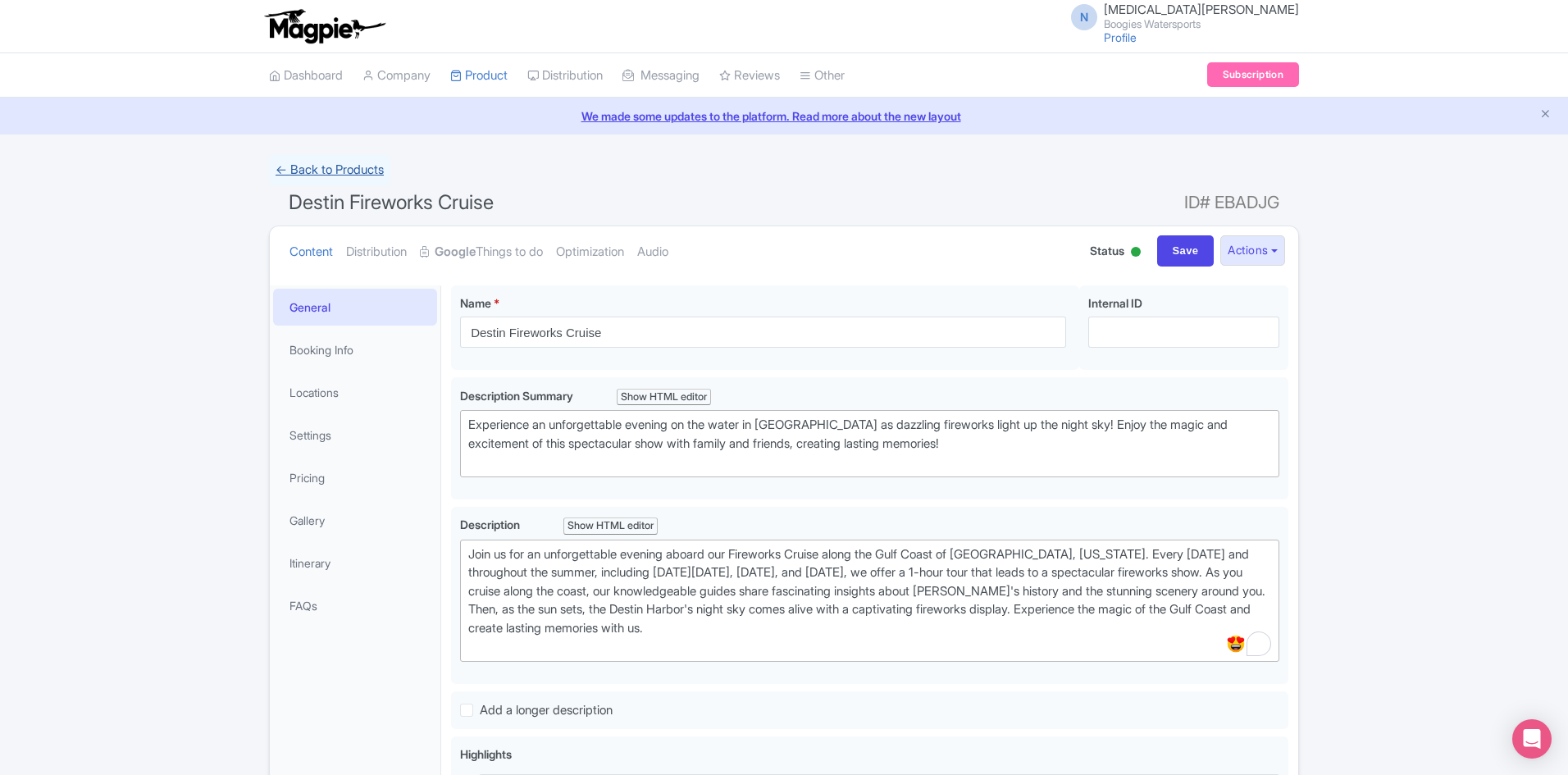
click at [353, 181] on link "← Back to Products" at bounding box center [330, 170] width 122 height 32
